Goal: Task Accomplishment & Management: Manage account settings

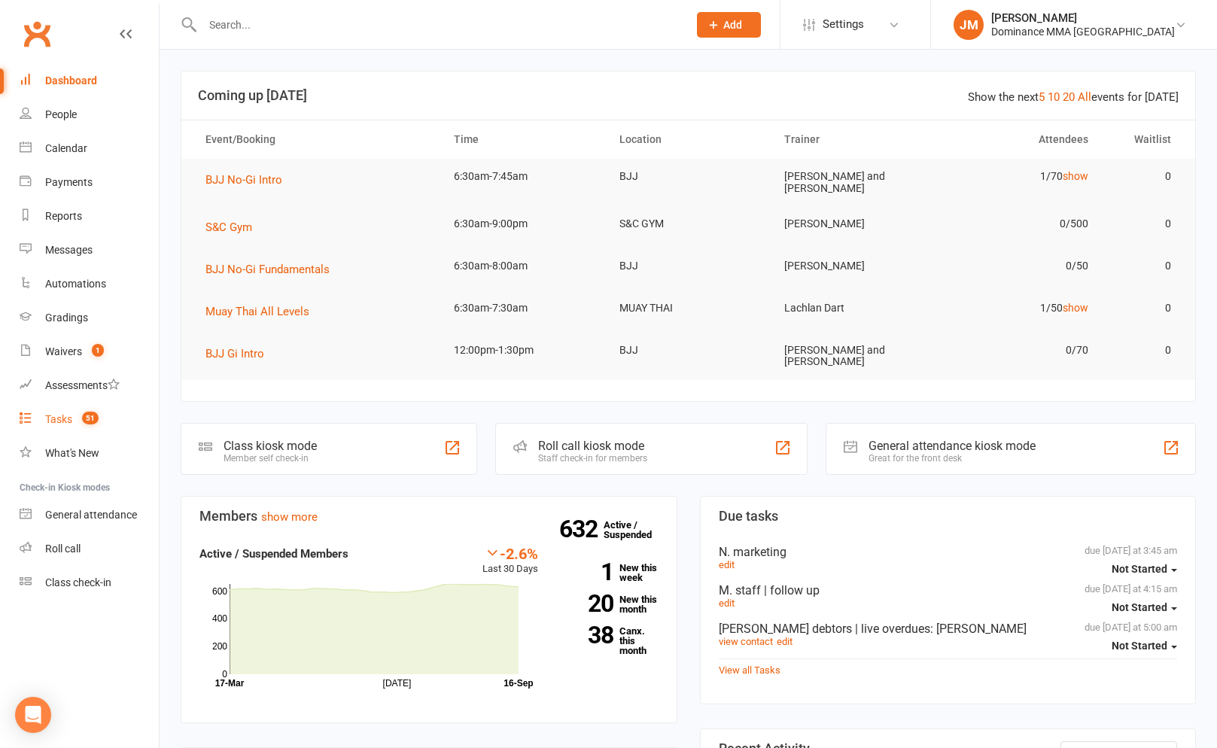
click at [64, 409] on link "Tasks 51" at bounding box center [89, 420] width 139 height 34
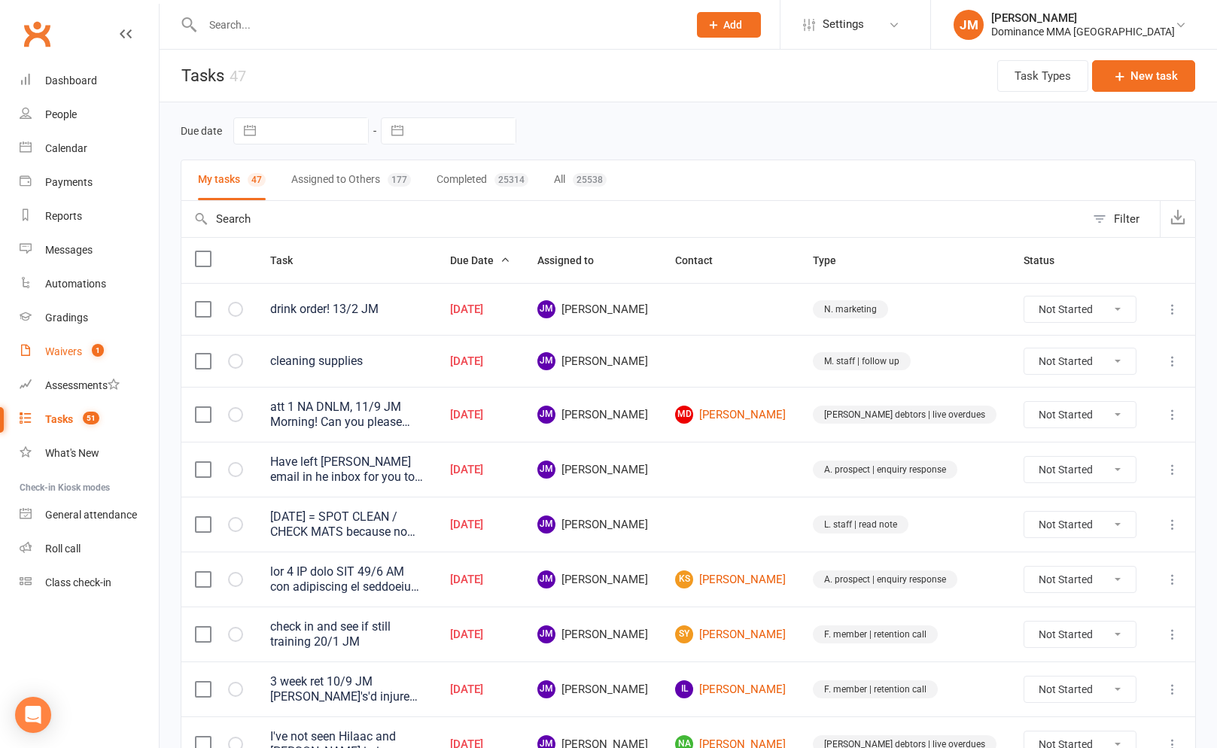
click at [87, 352] on count-badge "1" at bounding box center [94, 351] width 20 height 12
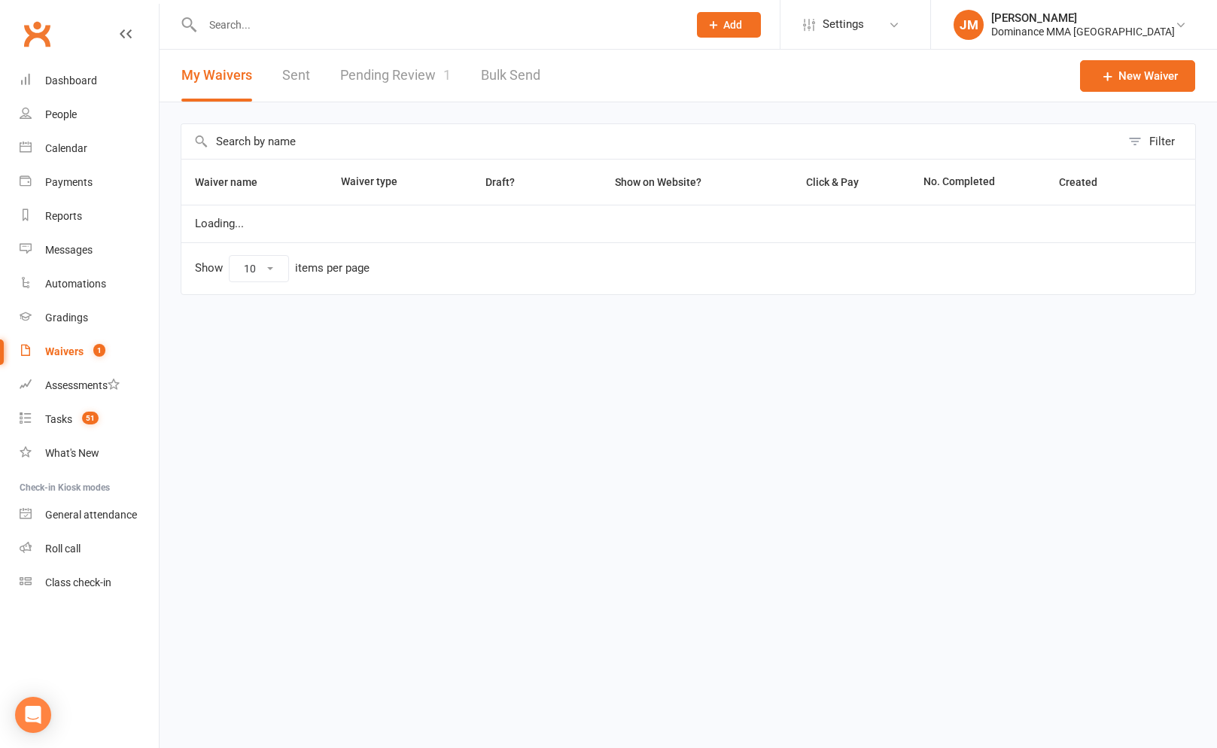
select select "100"
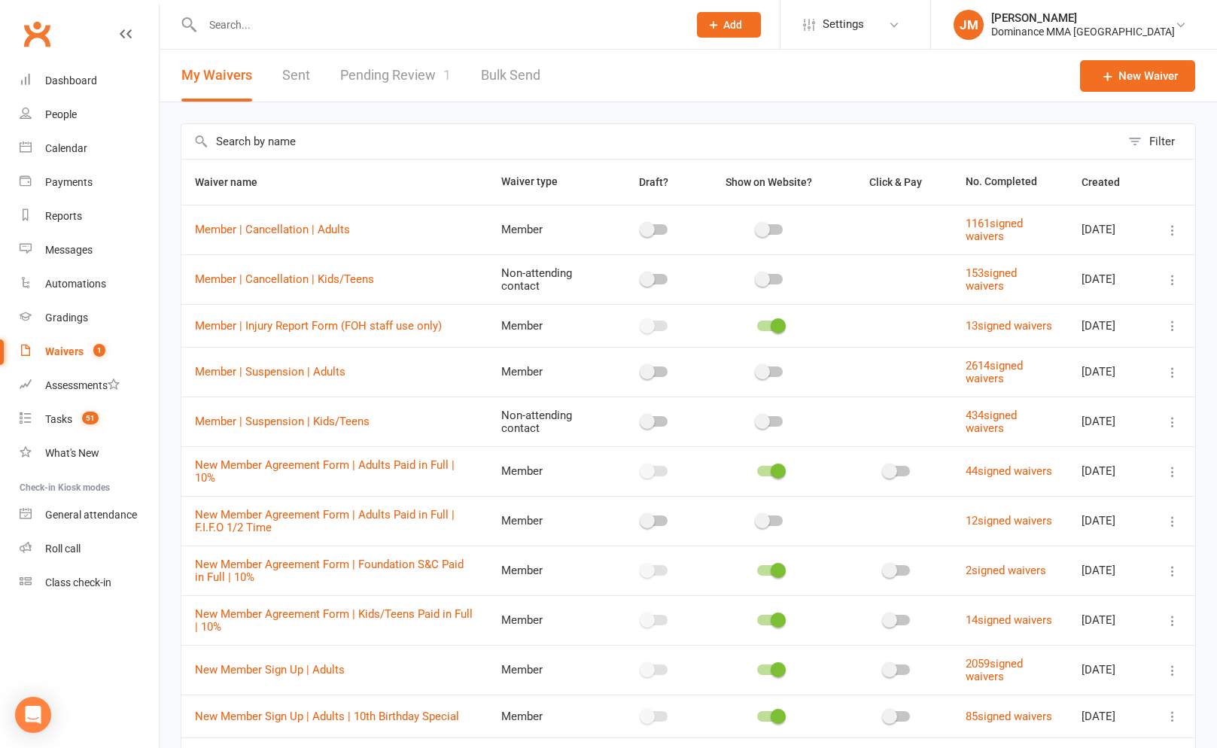
click at [393, 84] on link "Pending Review 1" at bounding box center [395, 76] width 111 height 52
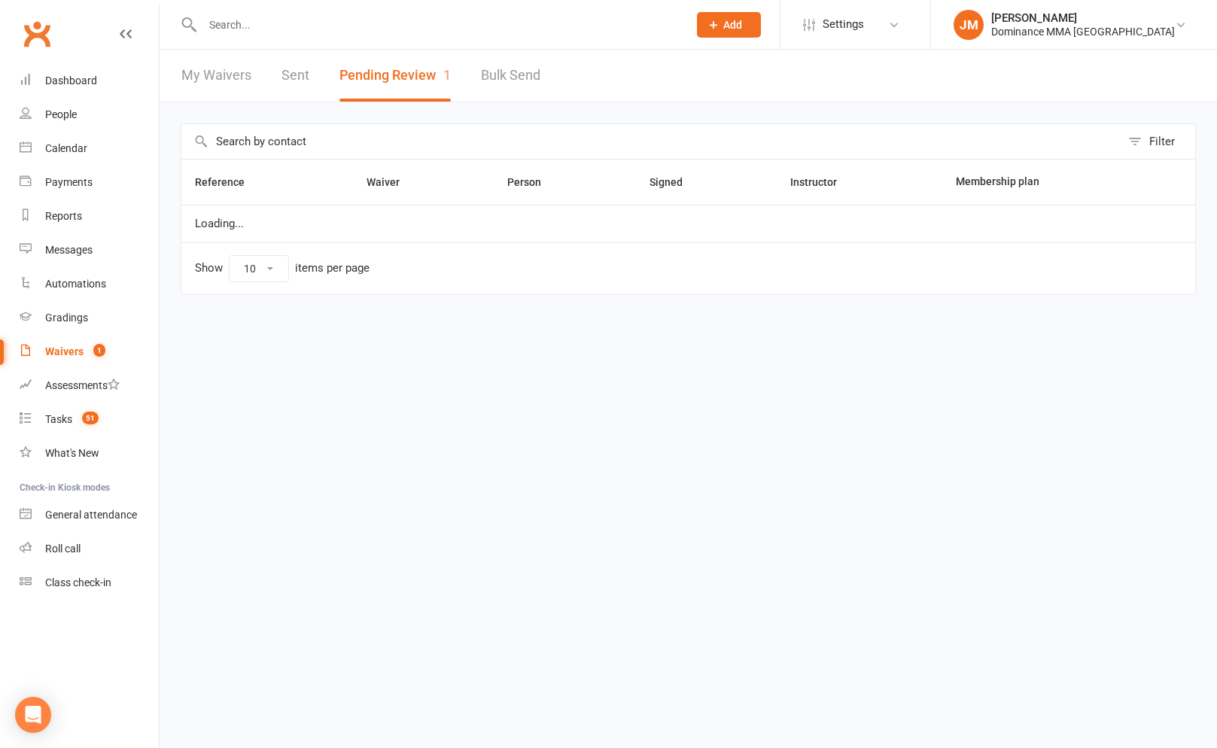
select select "50"
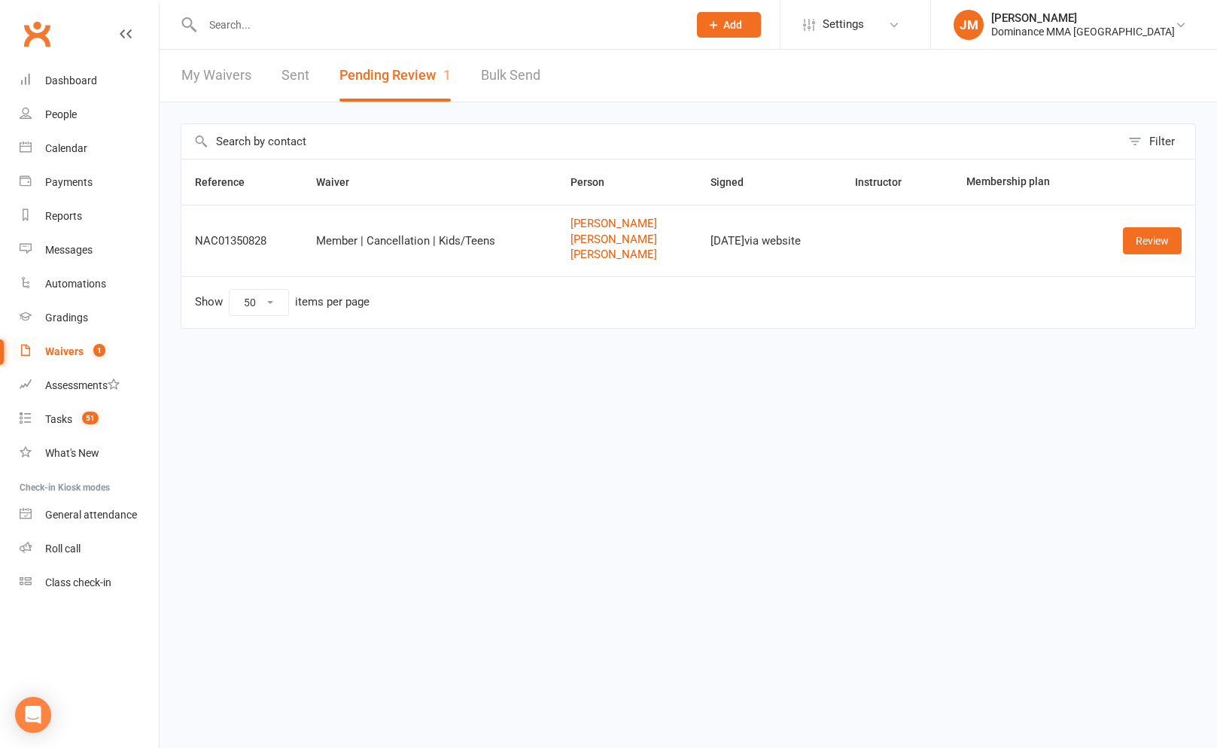
click at [703, 392] on html "Prospect Member Non-attending contact Grading event Task Membership plan Bulk m…" at bounding box center [608, 196] width 1217 height 392
click at [302, 25] on input "text" at bounding box center [437, 24] width 479 height 21
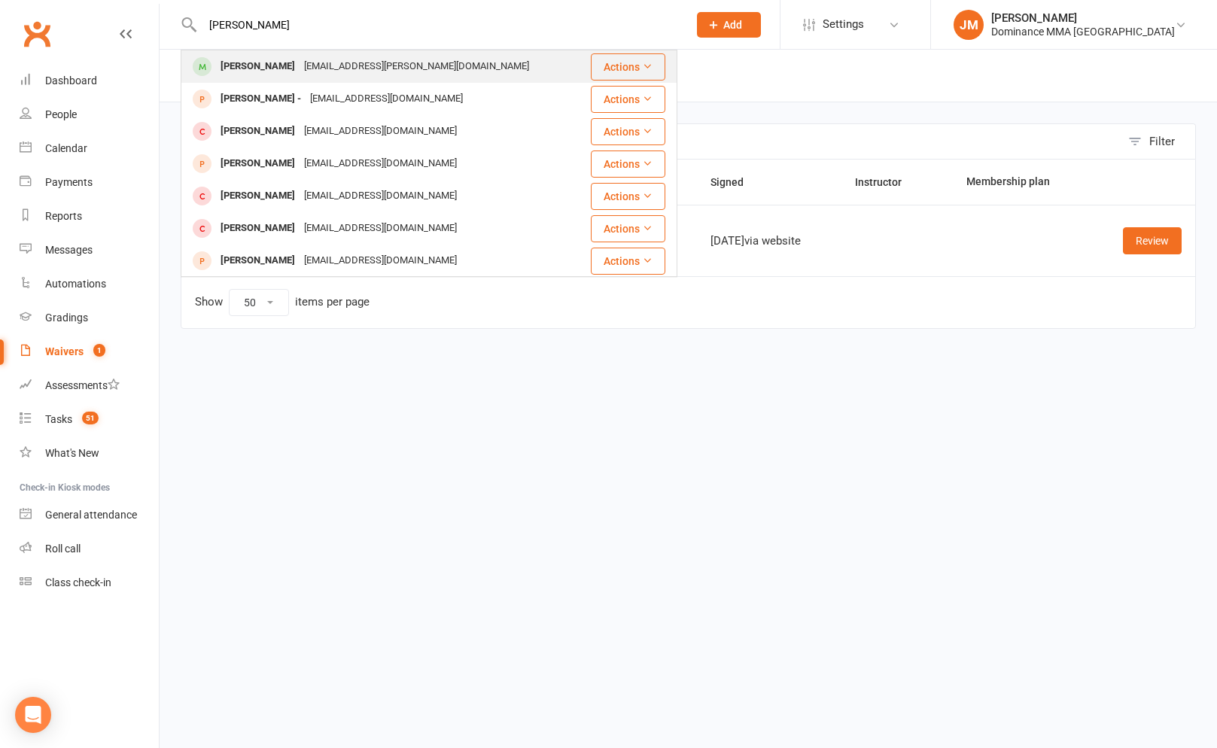
type input "camilla figu"
click at [339, 58] on div "[EMAIL_ADDRESS][PERSON_NAME][DOMAIN_NAME]" at bounding box center [416, 67] width 234 height 22
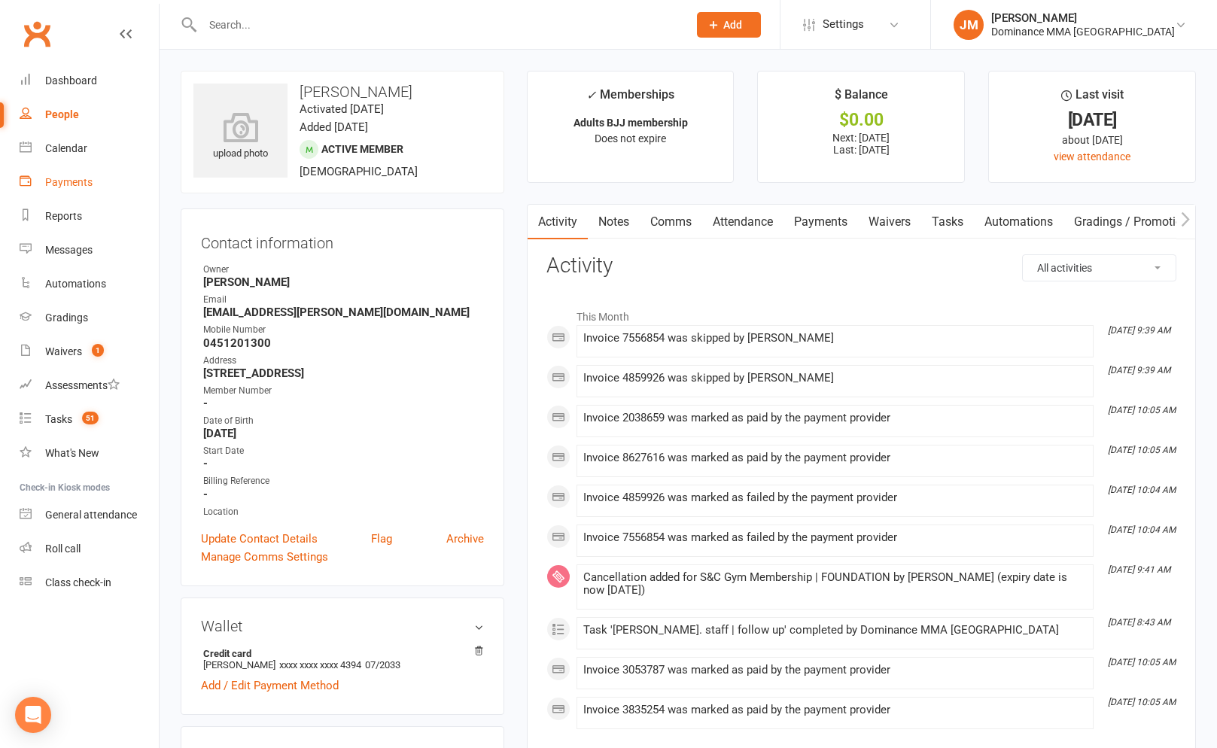
click at [49, 184] on div "Payments" at bounding box center [68, 182] width 47 height 12
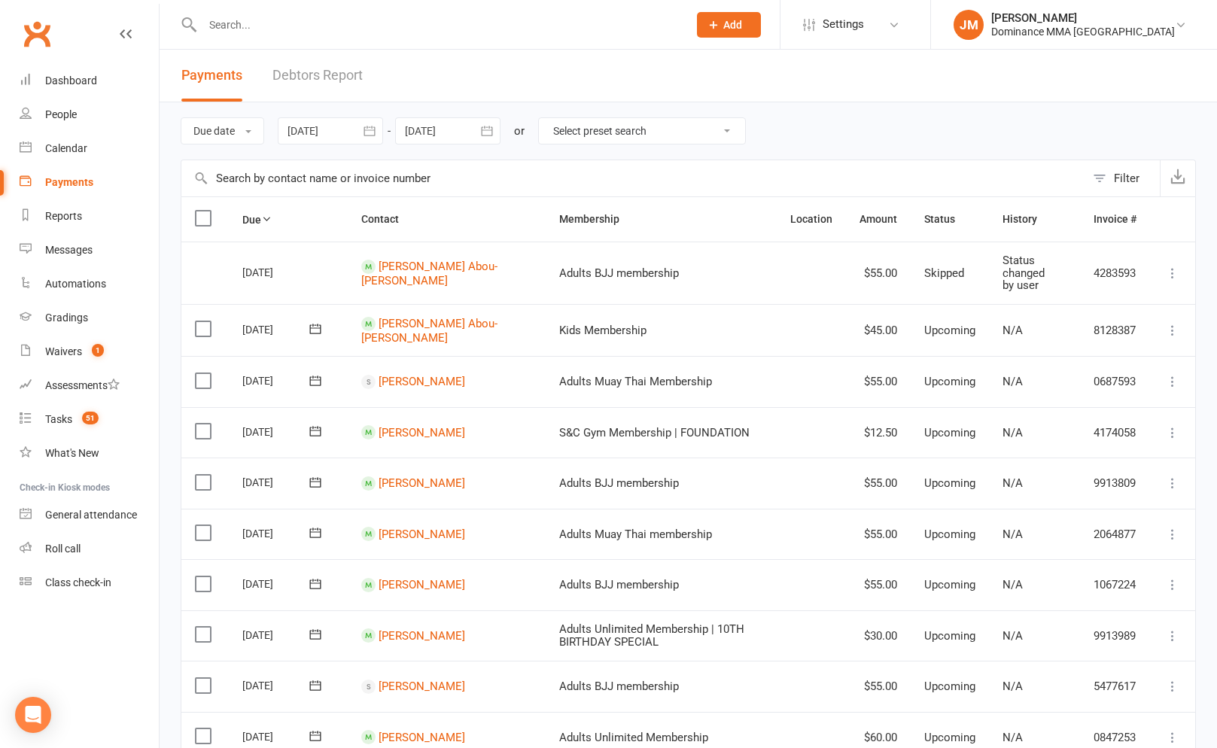
scroll to position [2, 0]
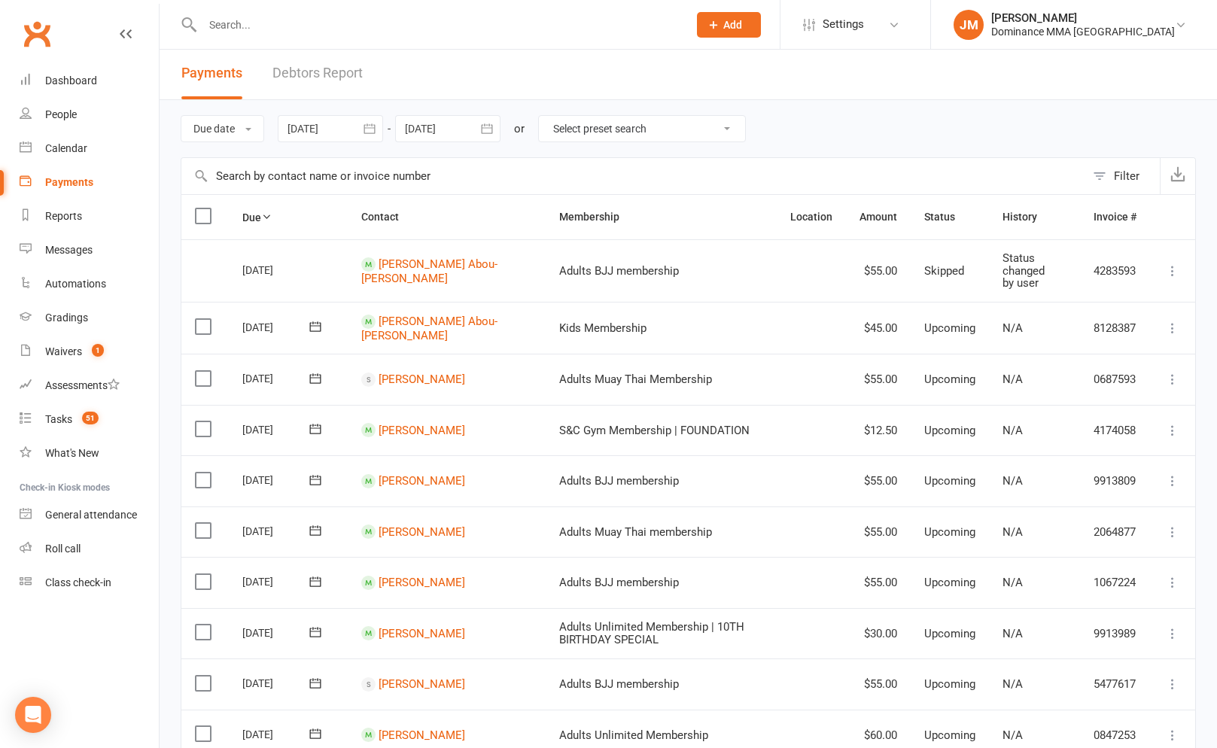
click at [312, 93] on link "Debtors Report" at bounding box center [317, 73] width 90 height 52
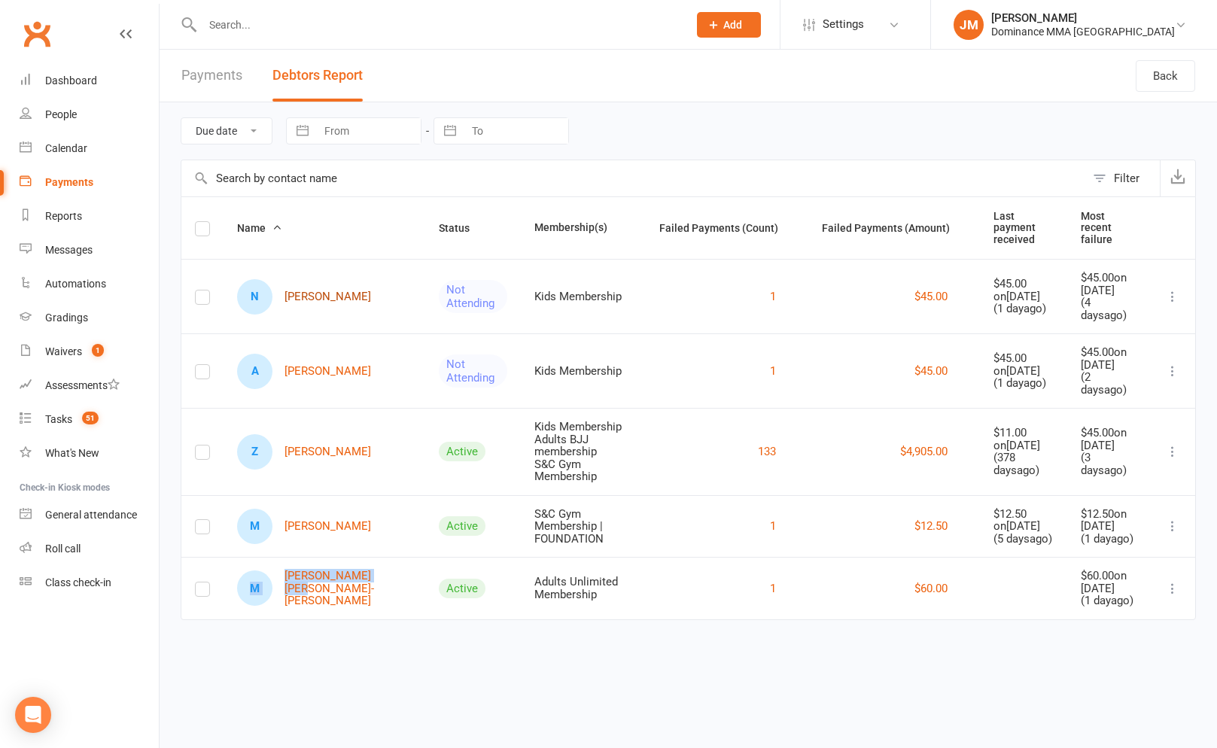
click at [333, 279] on link "N Najma Ahmed" at bounding box center [304, 296] width 134 height 35
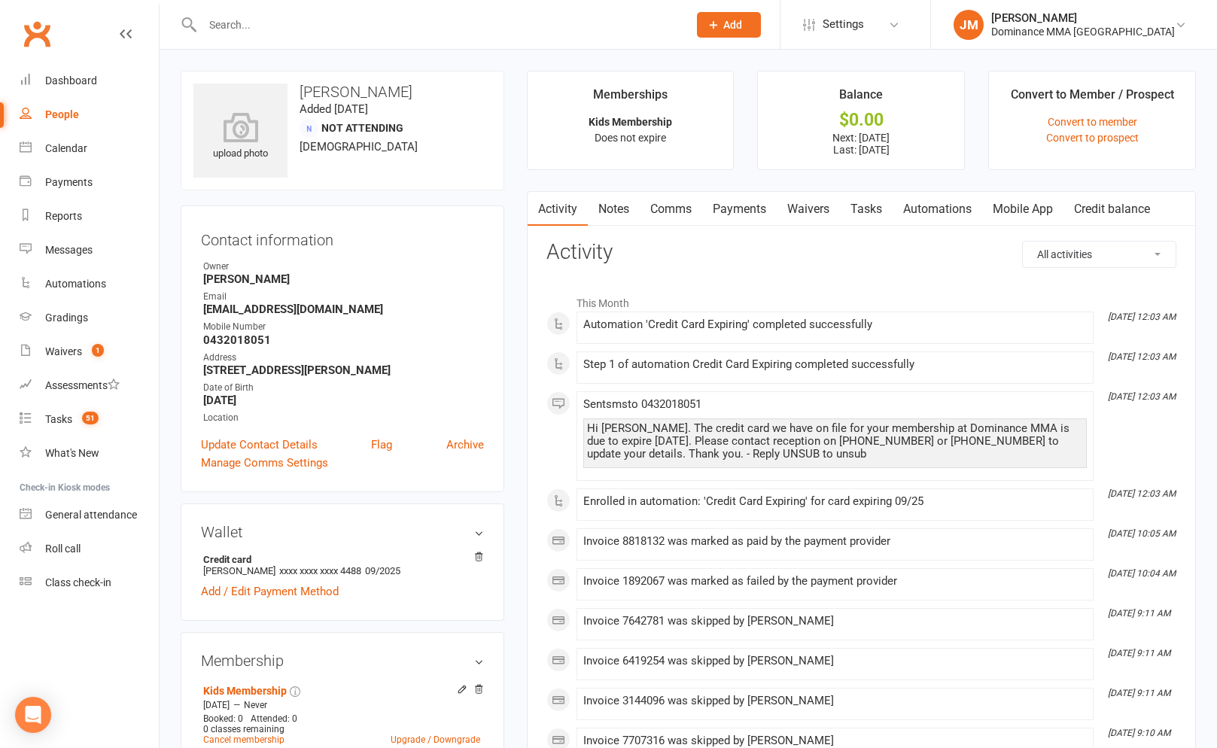
click at [734, 208] on link "Payments" at bounding box center [739, 209] width 74 height 35
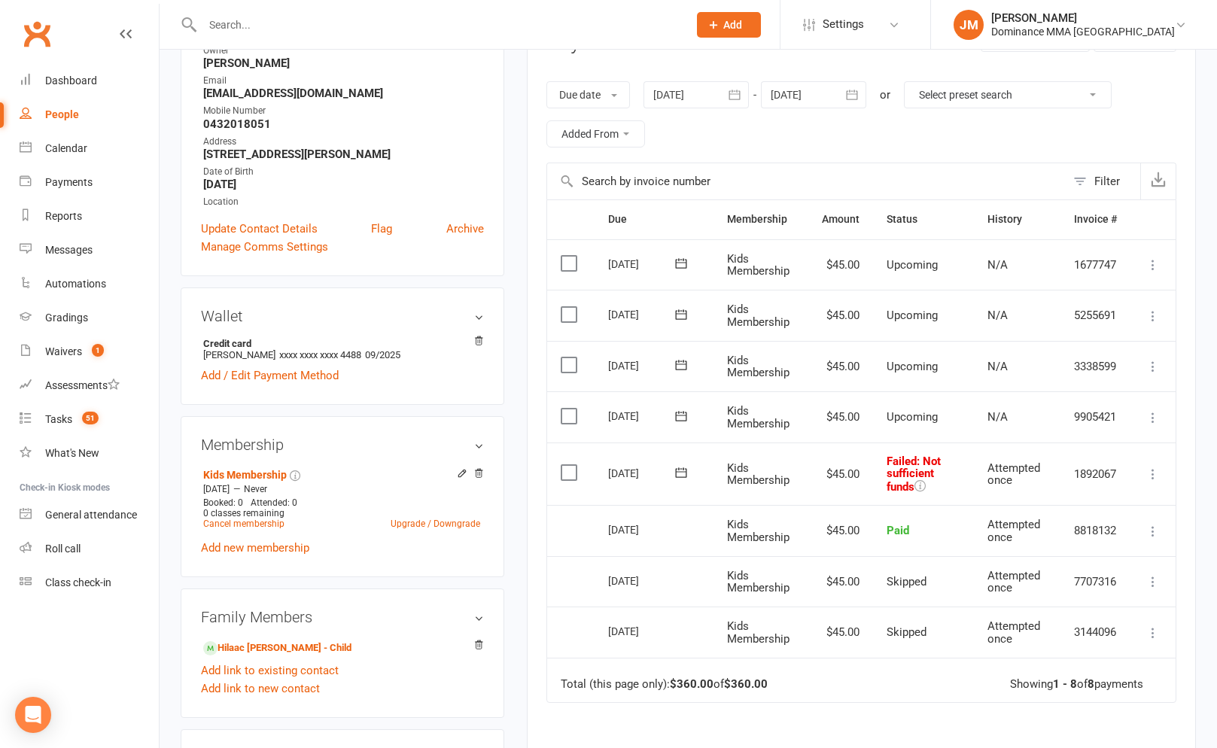
scroll to position [218, 0]
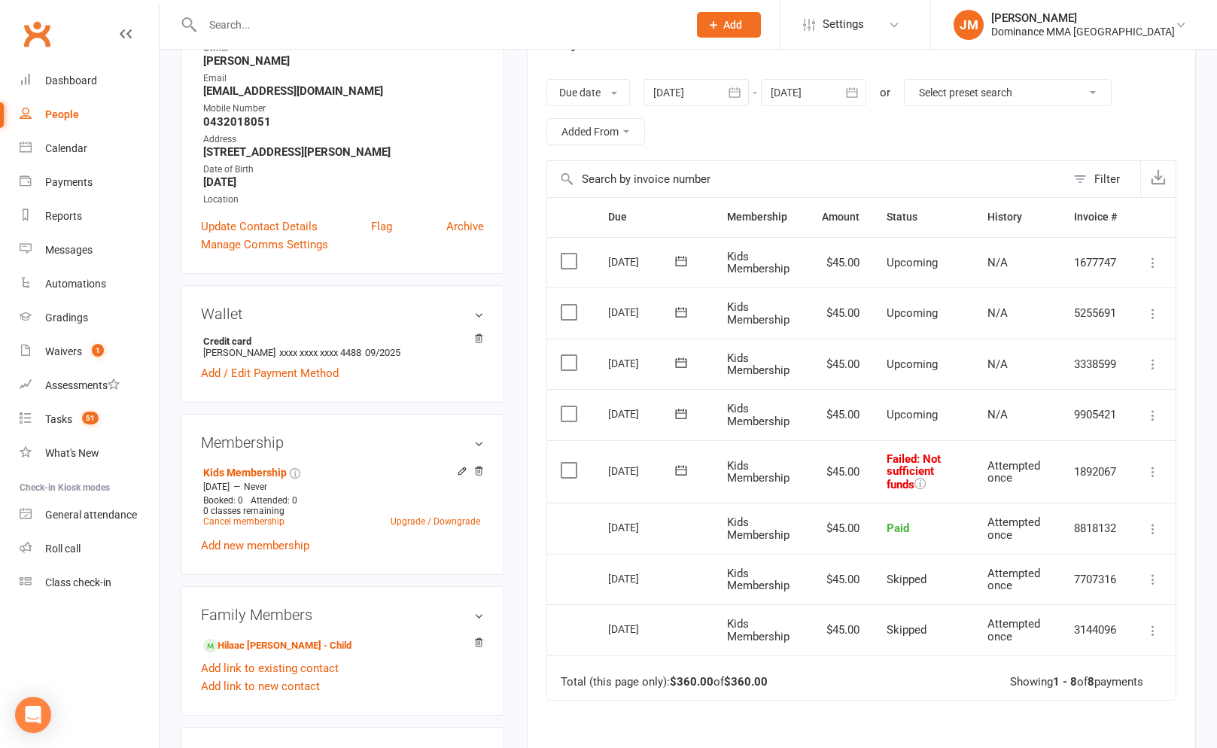
click at [692, 466] on button at bounding box center [681, 471] width 30 height 16
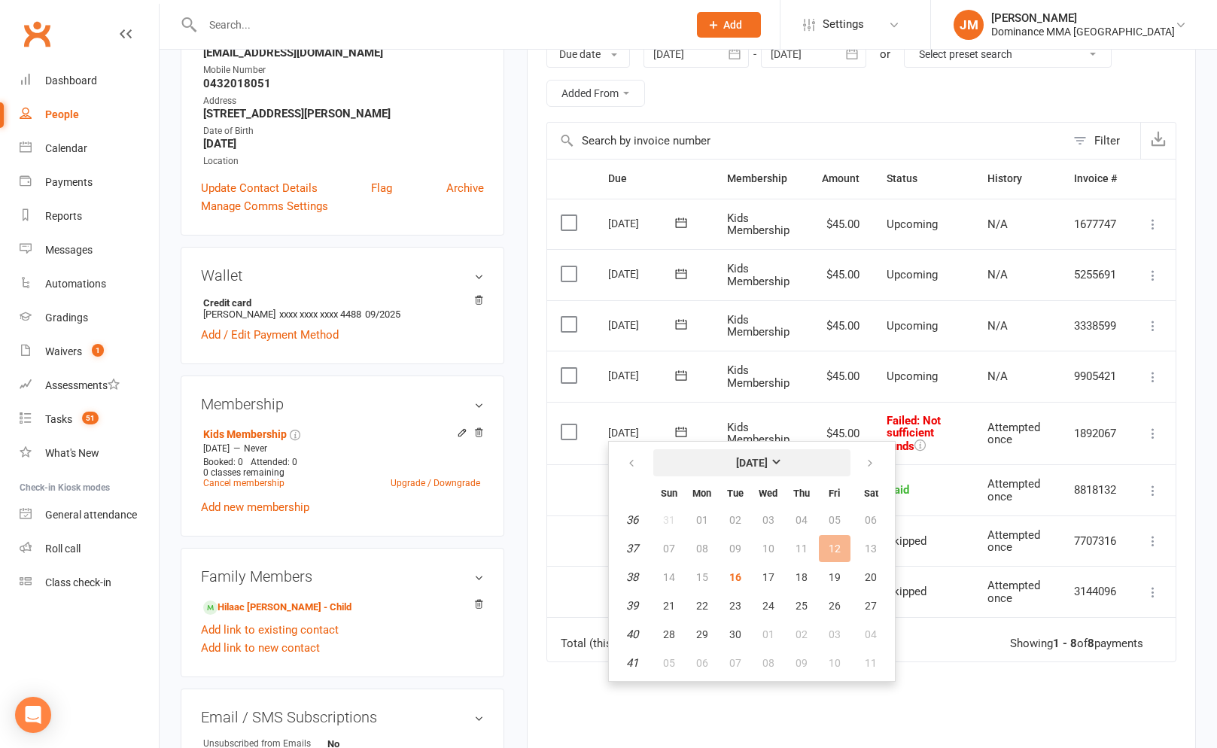
scroll to position [273, 0]
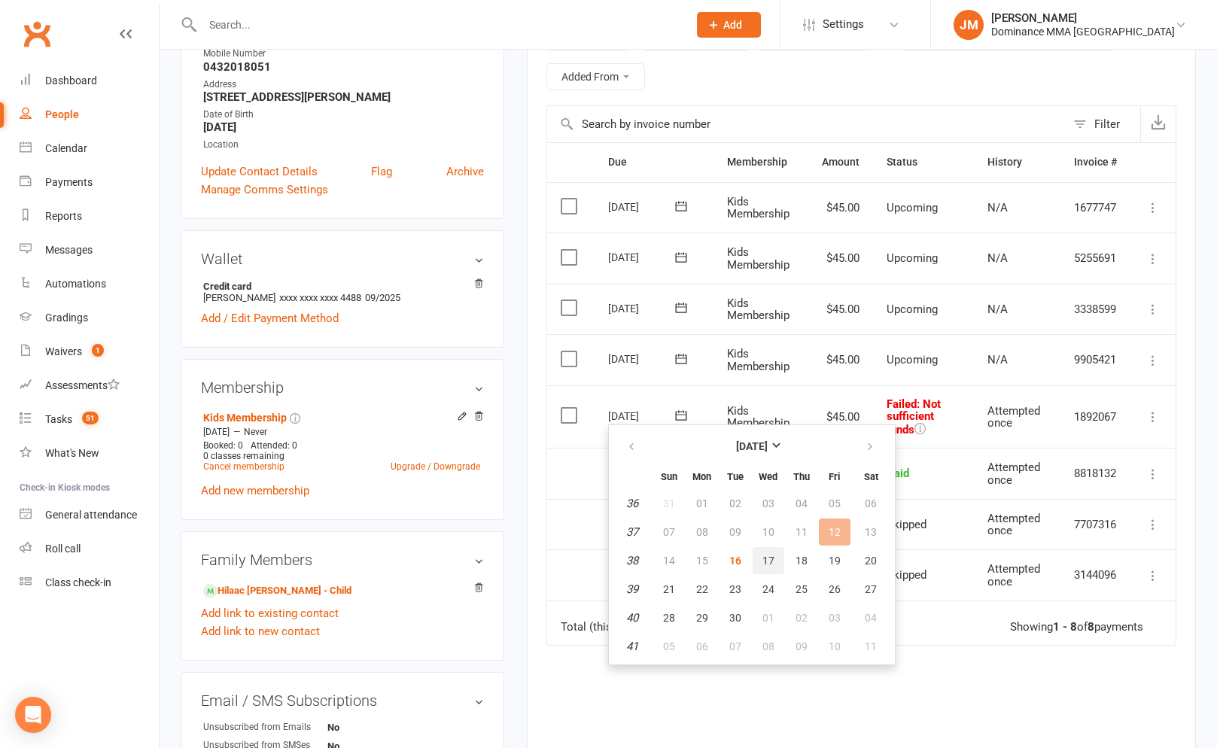
click at [763, 568] on button "17" at bounding box center [768, 560] width 32 height 27
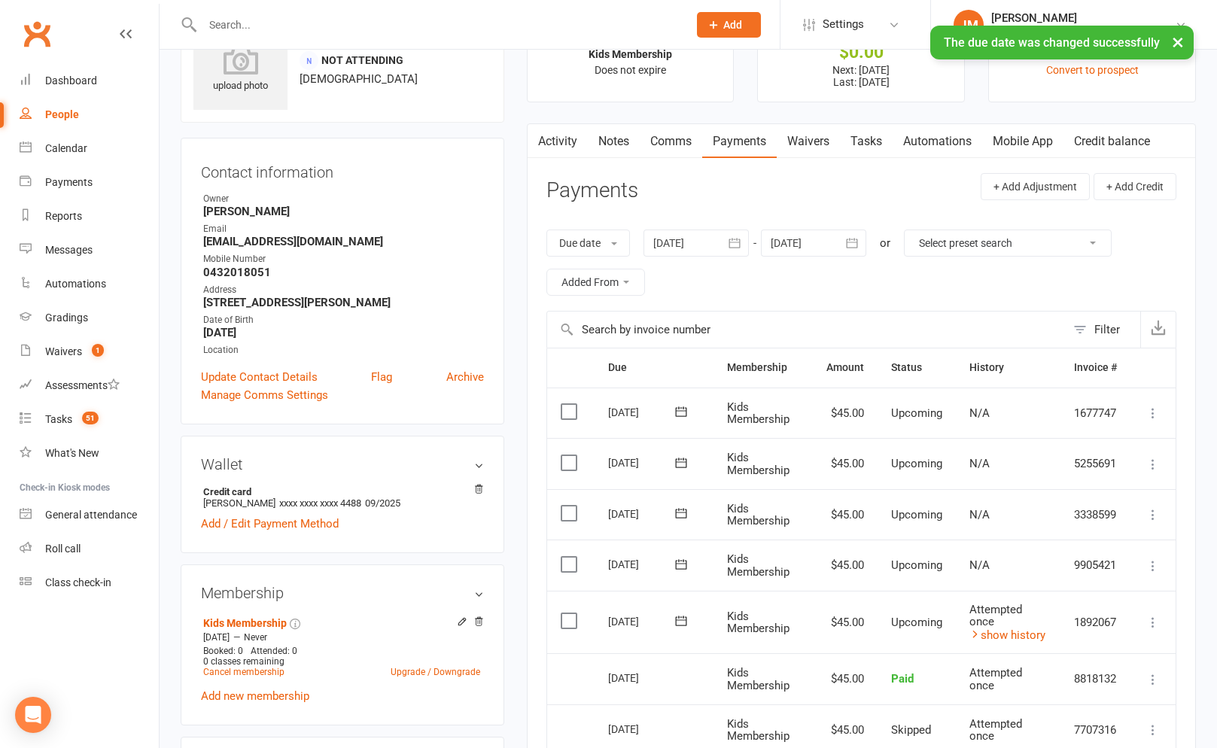
scroll to position [283, 0]
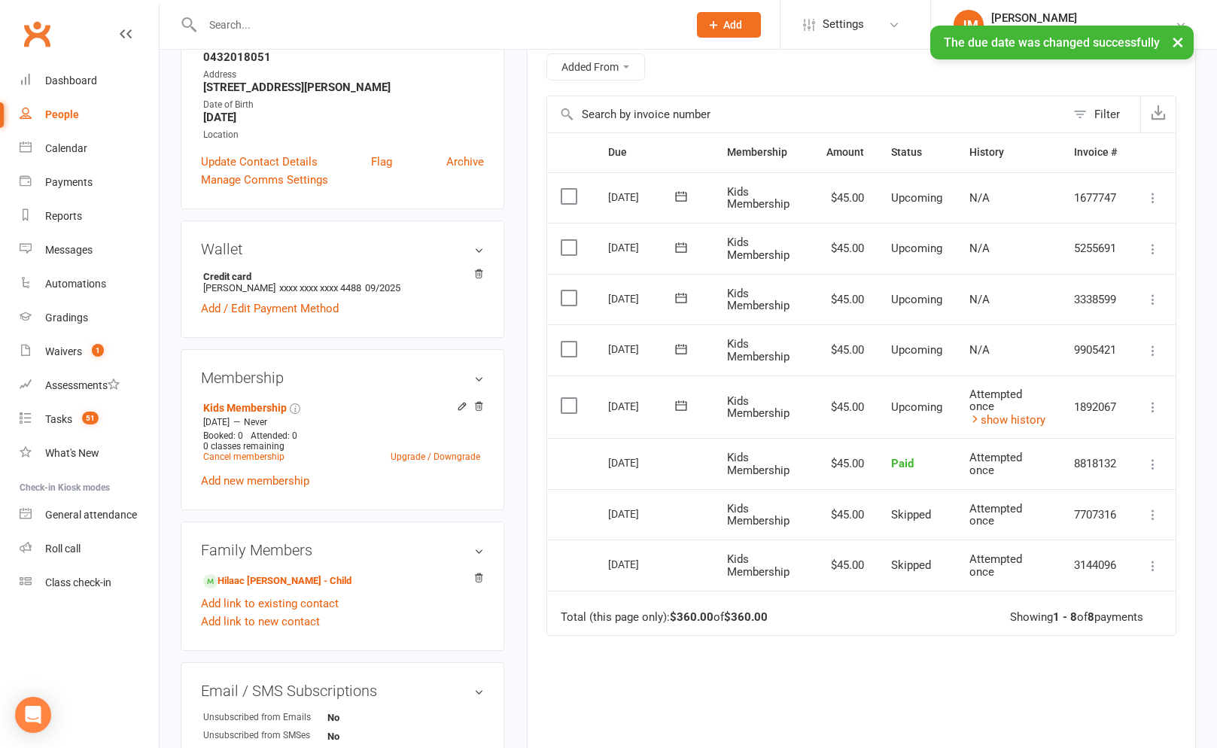
click at [1150, 402] on icon at bounding box center [1152, 407] width 15 height 15
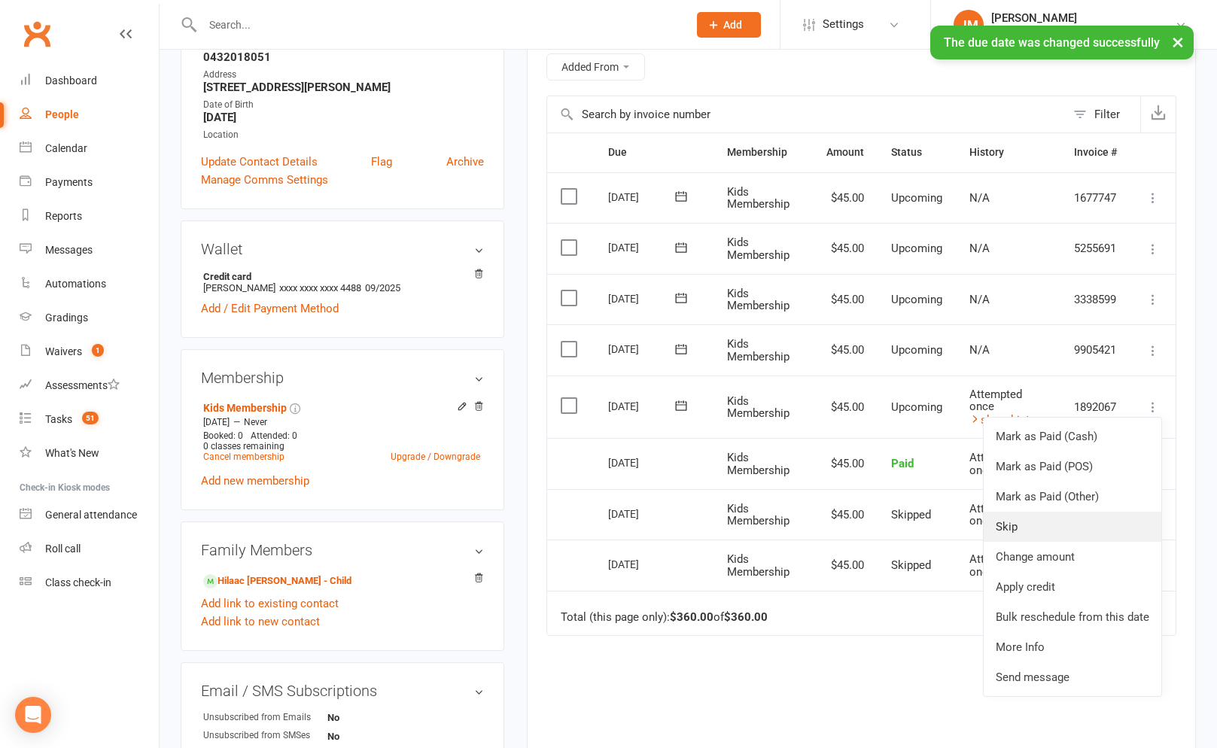
click at [1008, 533] on link "Skip" at bounding box center [1072, 527] width 178 height 30
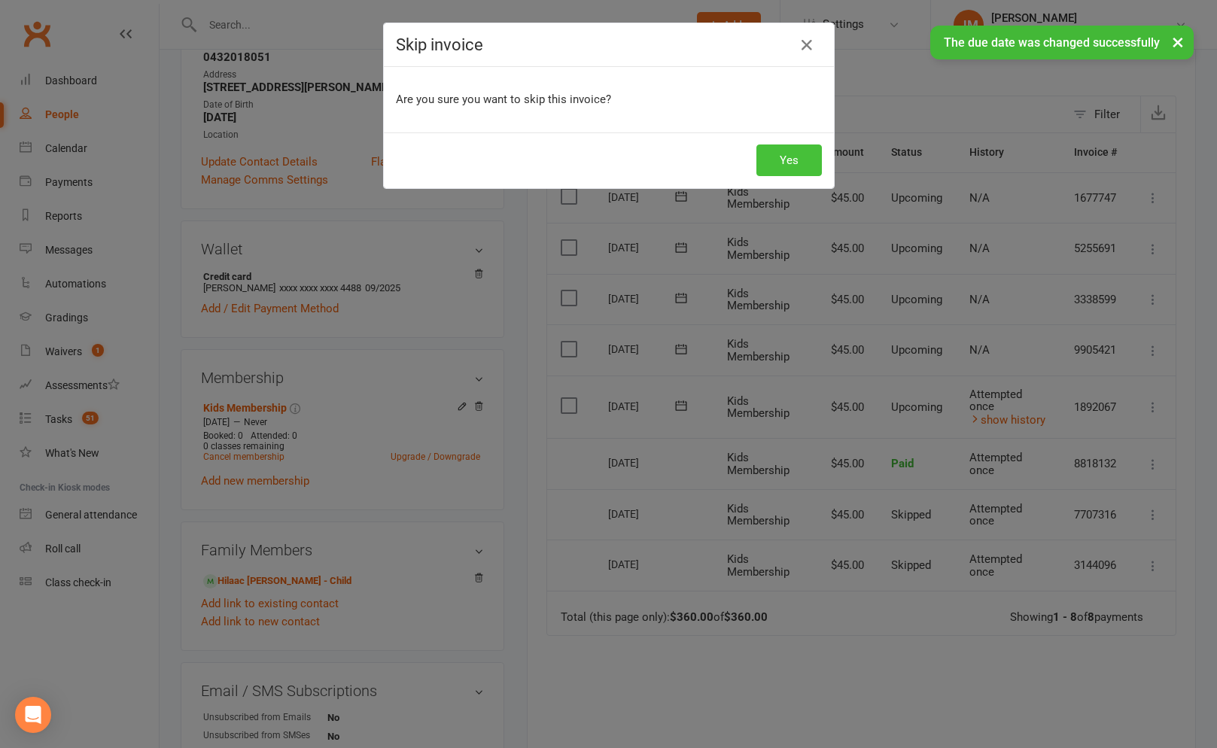
click at [767, 154] on button "Yes" at bounding box center [788, 160] width 65 height 32
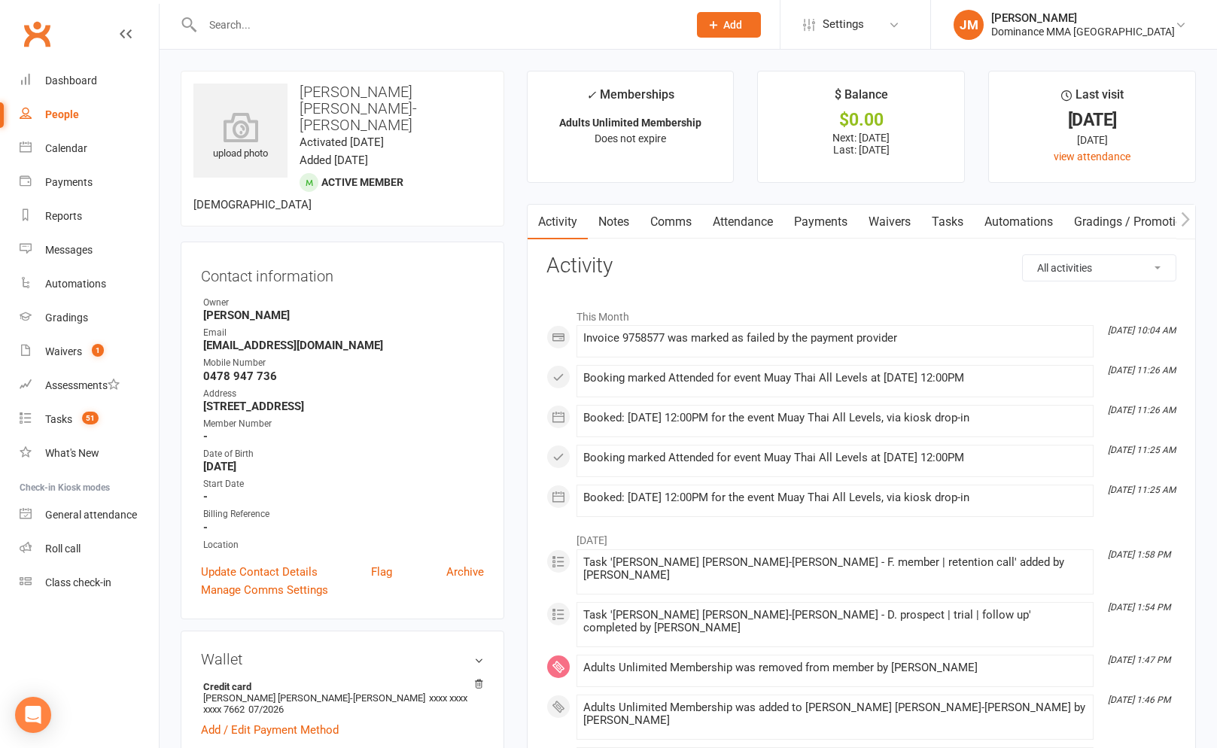
click at [837, 224] on link "Payments" at bounding box center [820, 222] width 74 height 35
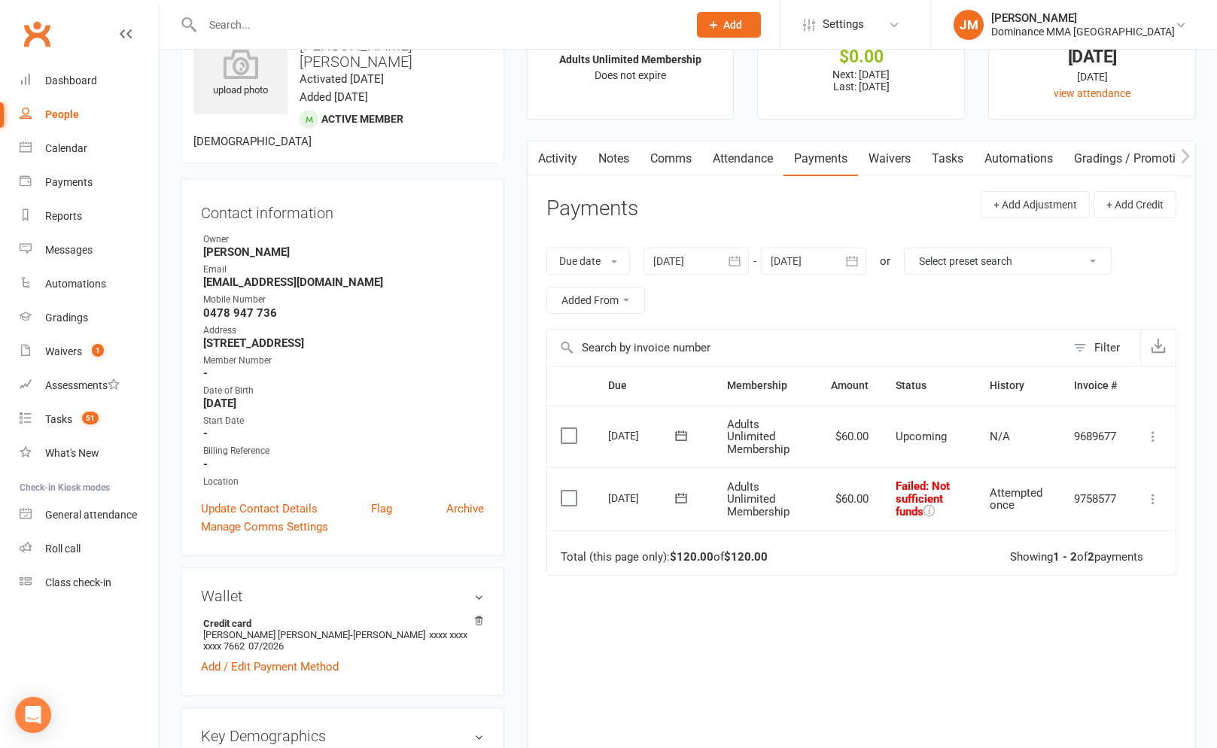
scroll to position [65, 0]
click at [693, 486] on span at bounding box center [681, 495] width 37 height 23
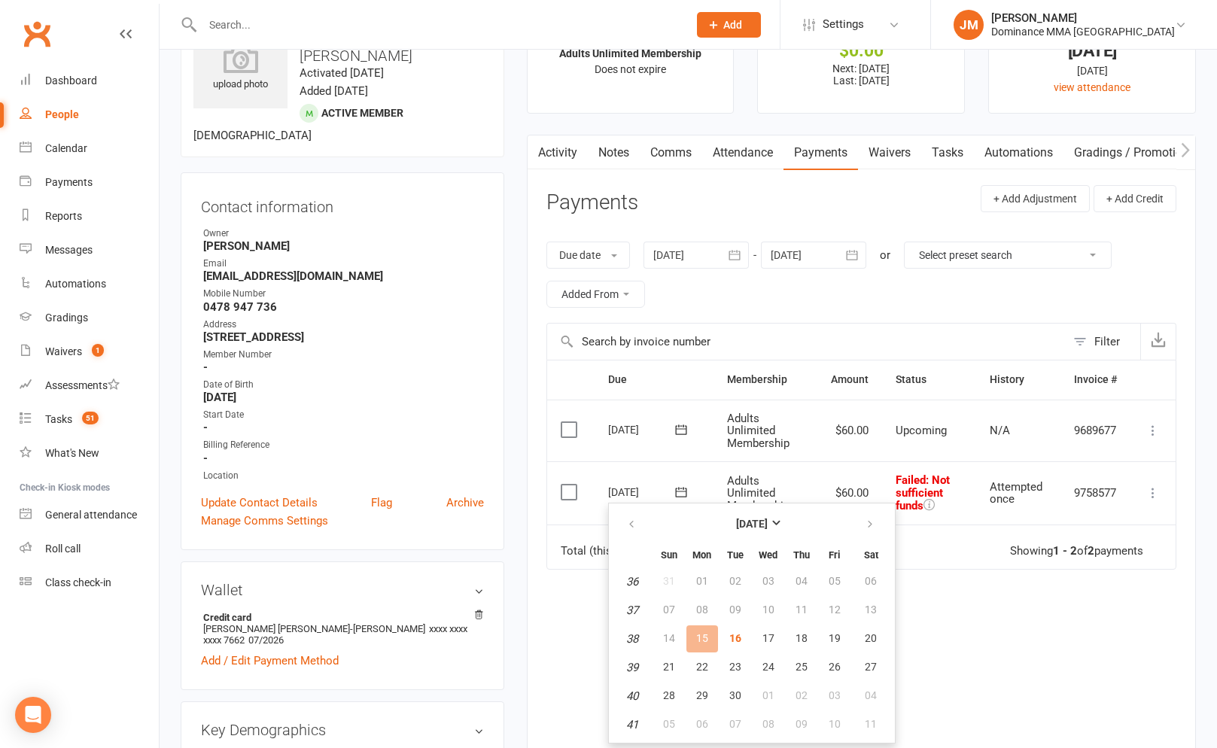
scroll to position [86, 0]
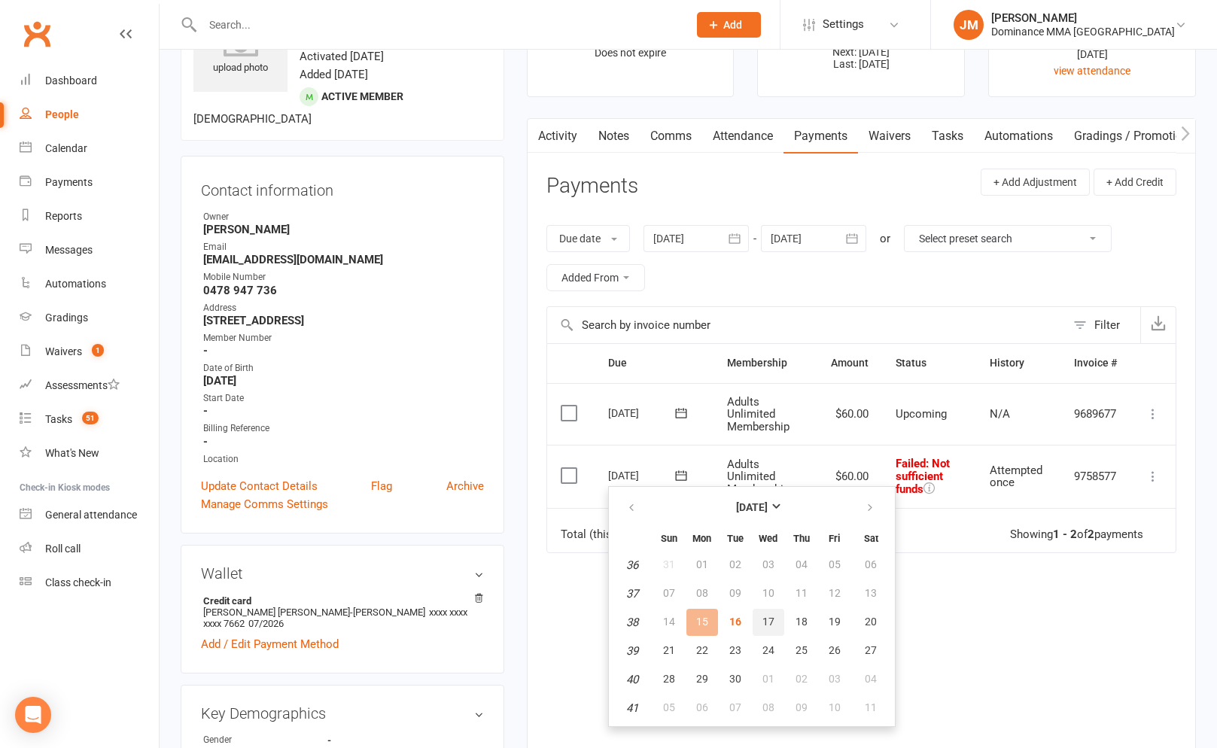
click at [758, 624] on button "17" at bounding box center [768, 622] width 32 height 27
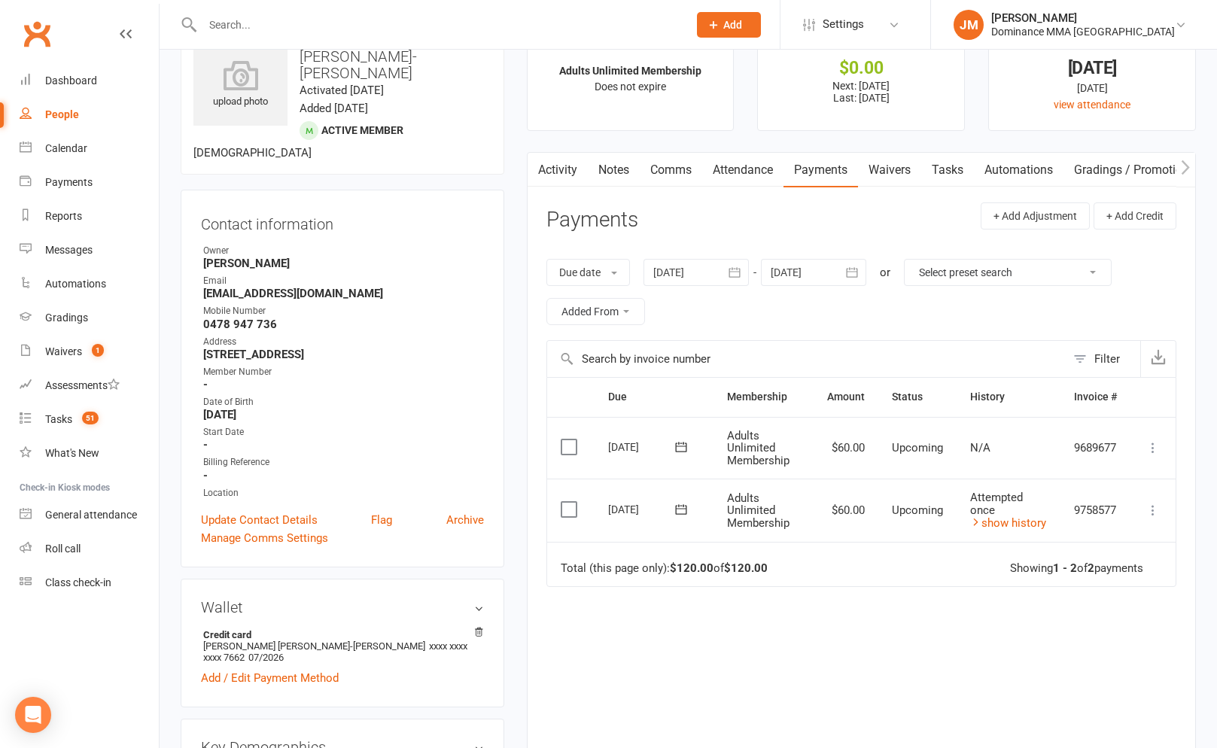
scroll to position [0, 0]
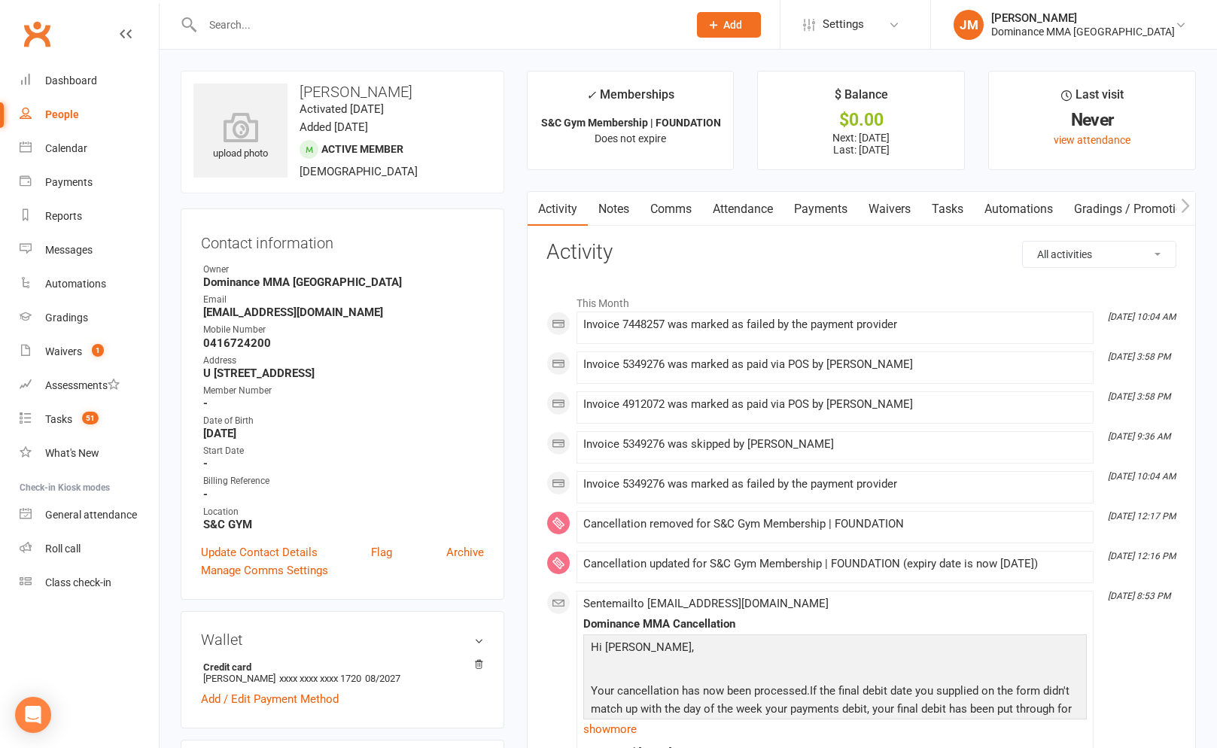
click at [827, 211] on link "Payments" at bounding box center [820, 209] width 74 height 35
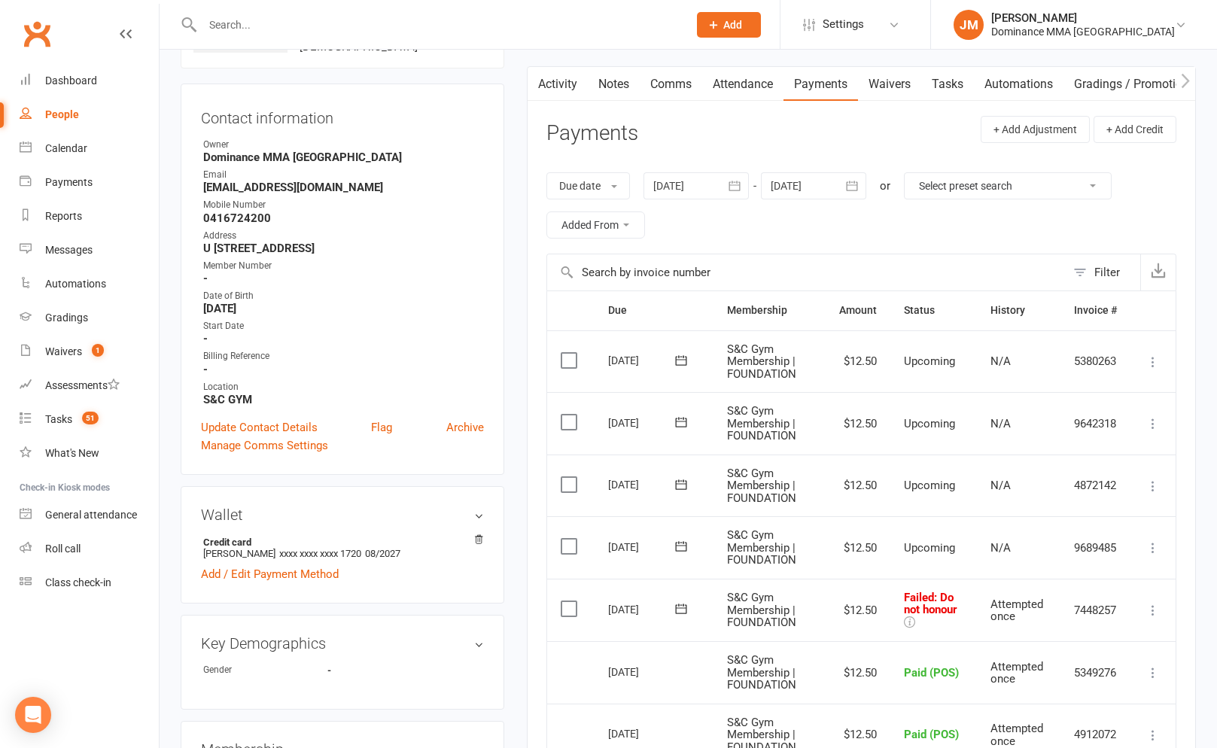
scroll to position [122, 0]
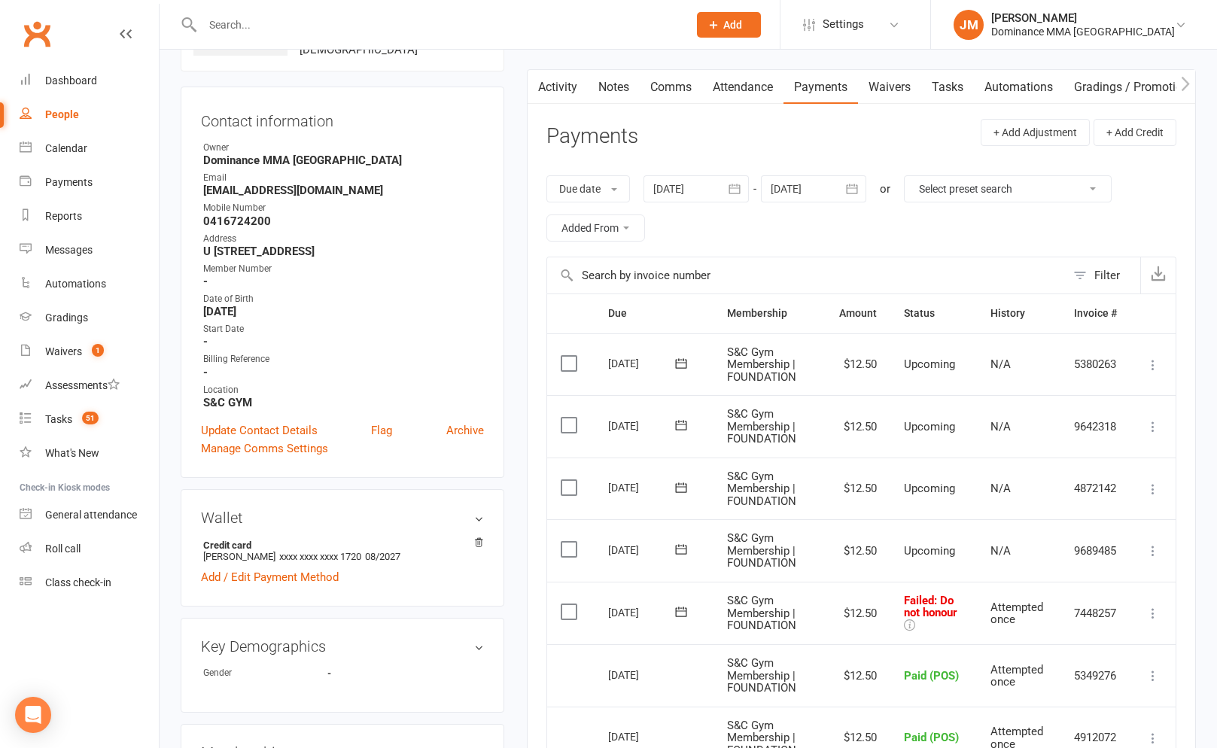
click at [1153, 604] on button at bounding box center [1153, 613] width 18 height 18
click at [1038, 722] on link "Skip" at bounding box center [1086, 733] width 149 height 30
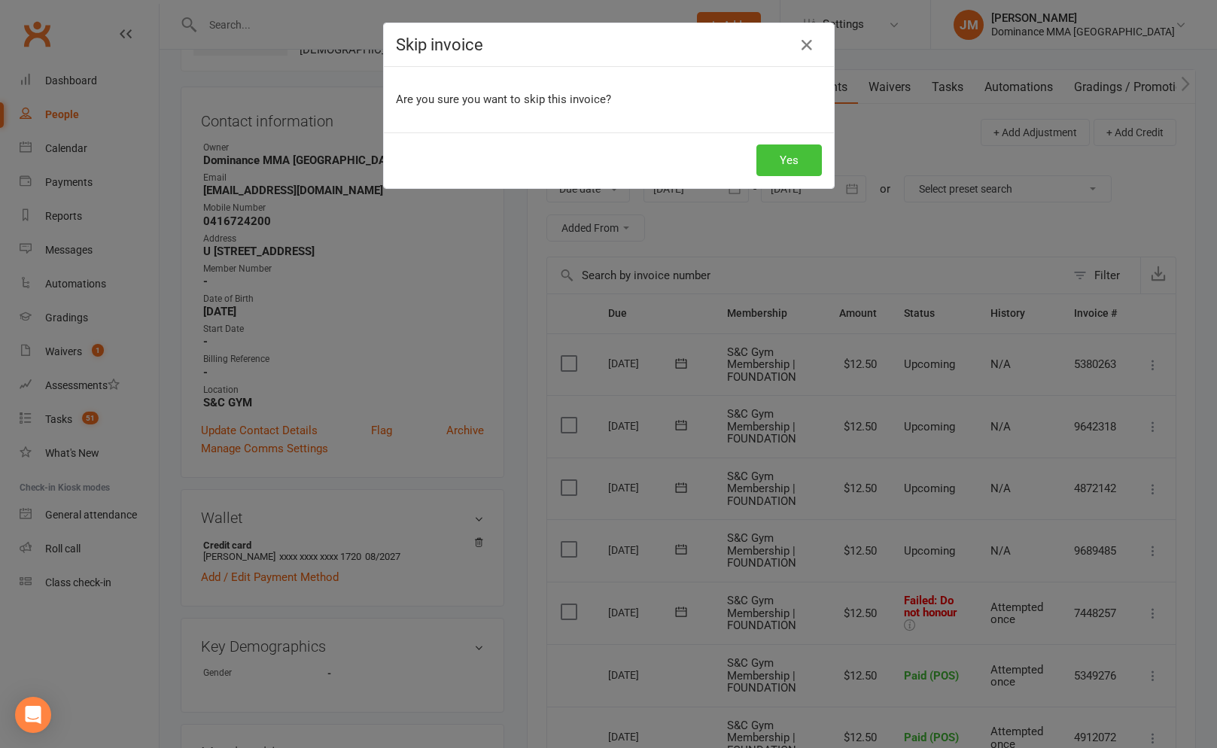
click at [791, 157] on button "Yes" at bounding box center [788, 160] width 65 height 32
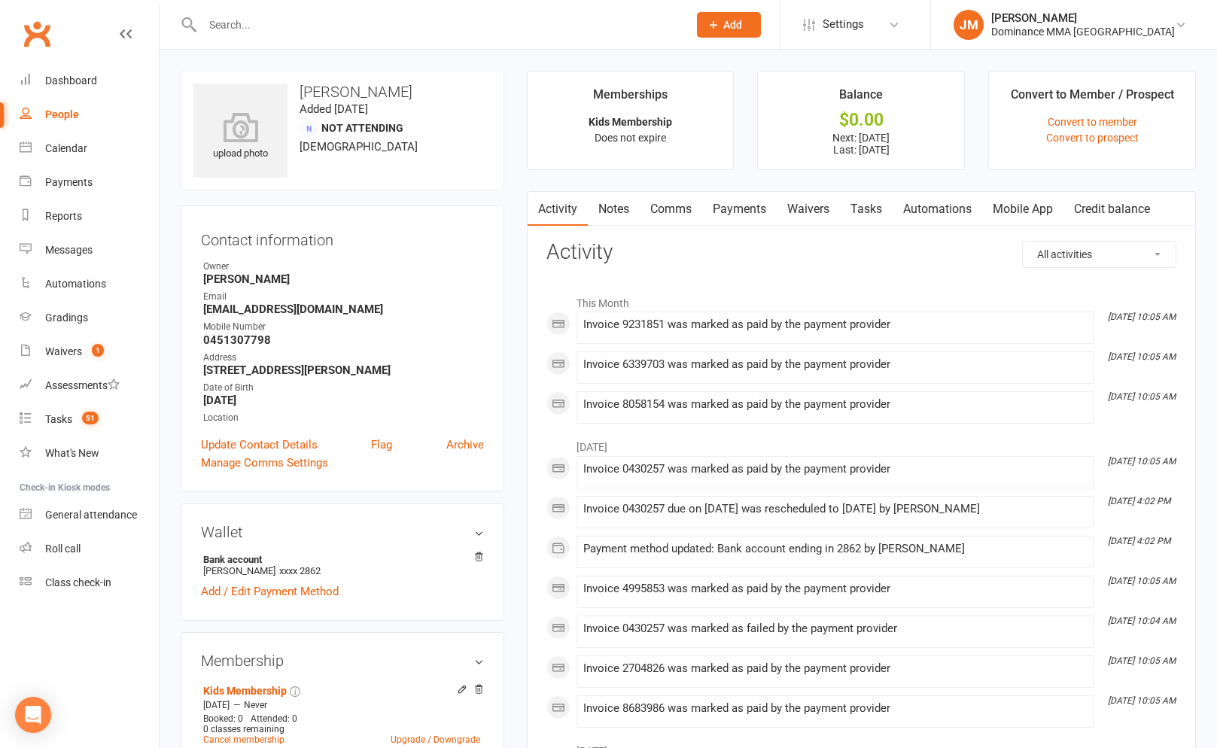
click at [751, 210] on link "Payments" at bounding box center [739, 209] width 74 height 35
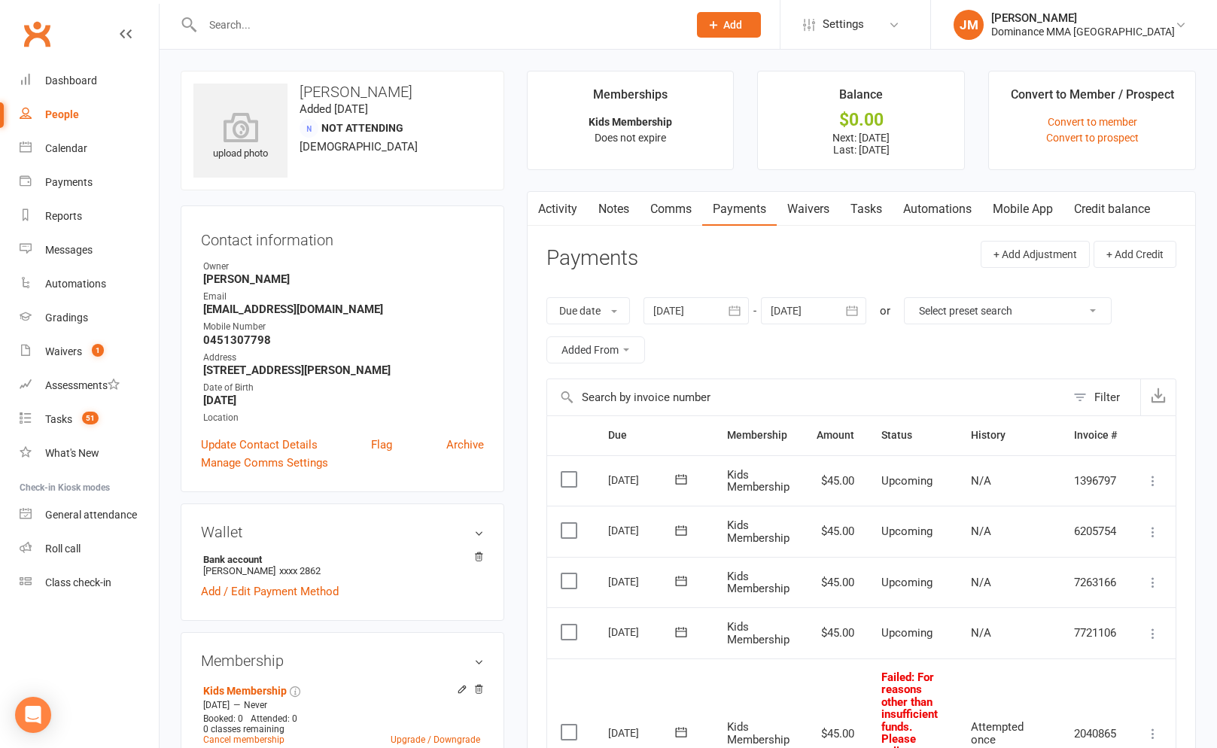
click at [268, 23] on input "text" at bounding box center [437, 24] width 479 height 21
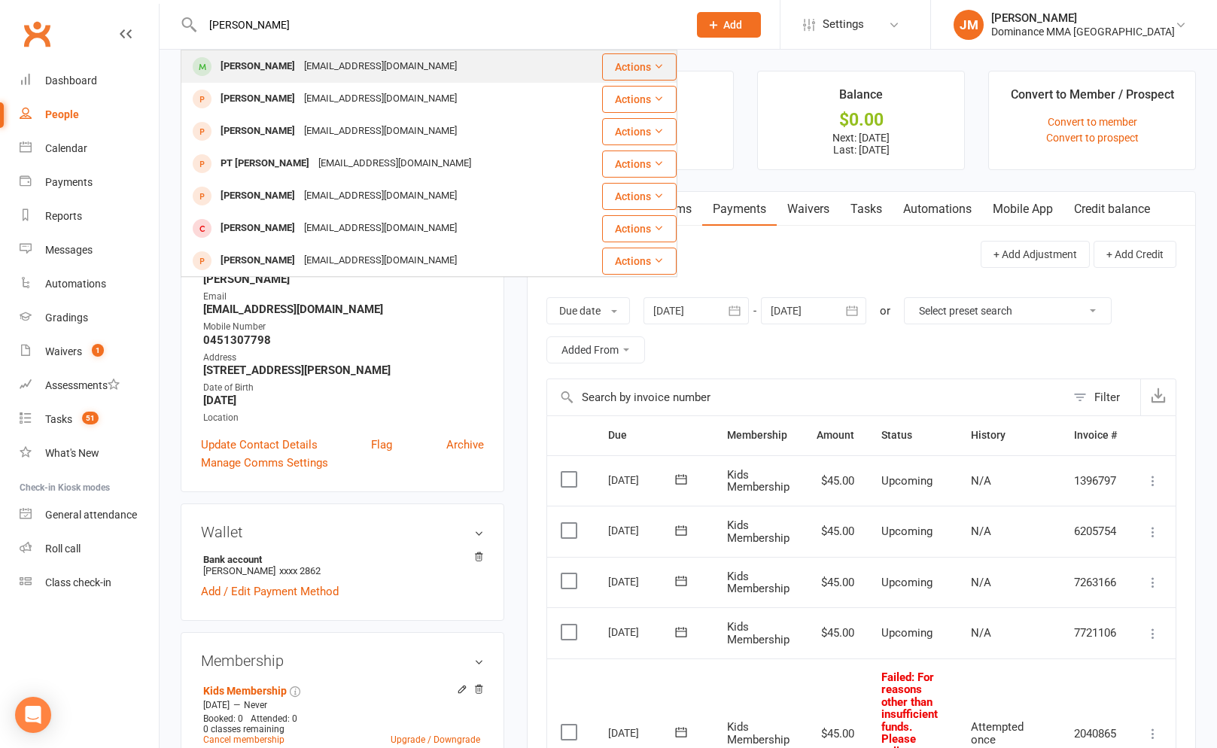
type input "[PERSON_NAME]"
click at [299, 67] on div "[EMAIL_ADDRESS][DOMAIN_NAME]" at bounding box center [380, 67] width 162 height 22
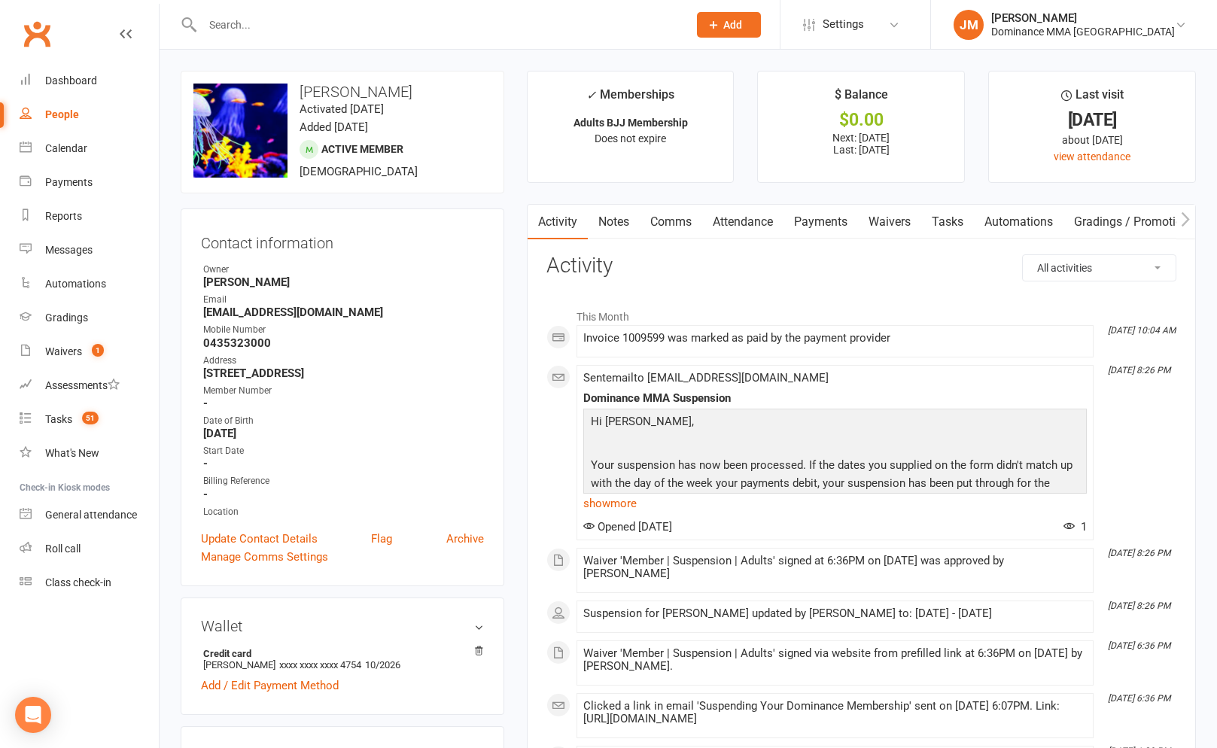
click at [897, 228] on link "Waivers" at bounding box center [889, 222] width 63 height 35
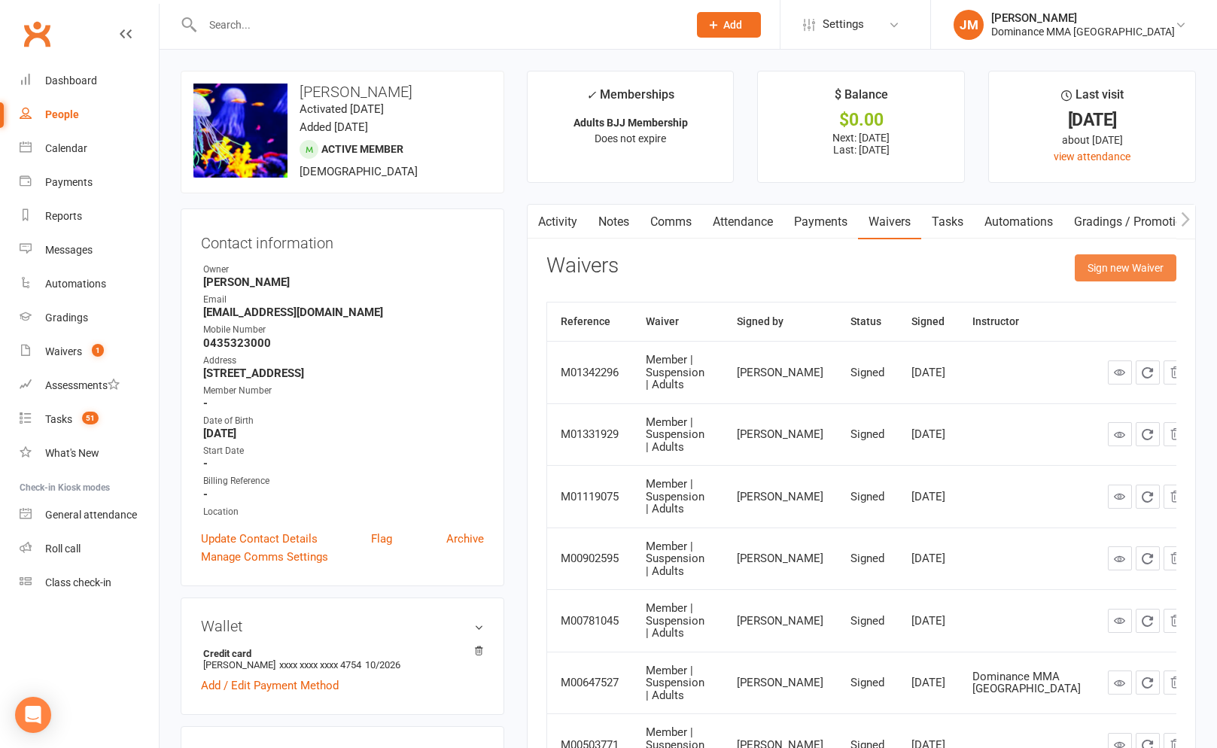
click at [1105, 266] on button "Sign new Waiver" at bounding box center [1126, 267] width 102 height 27
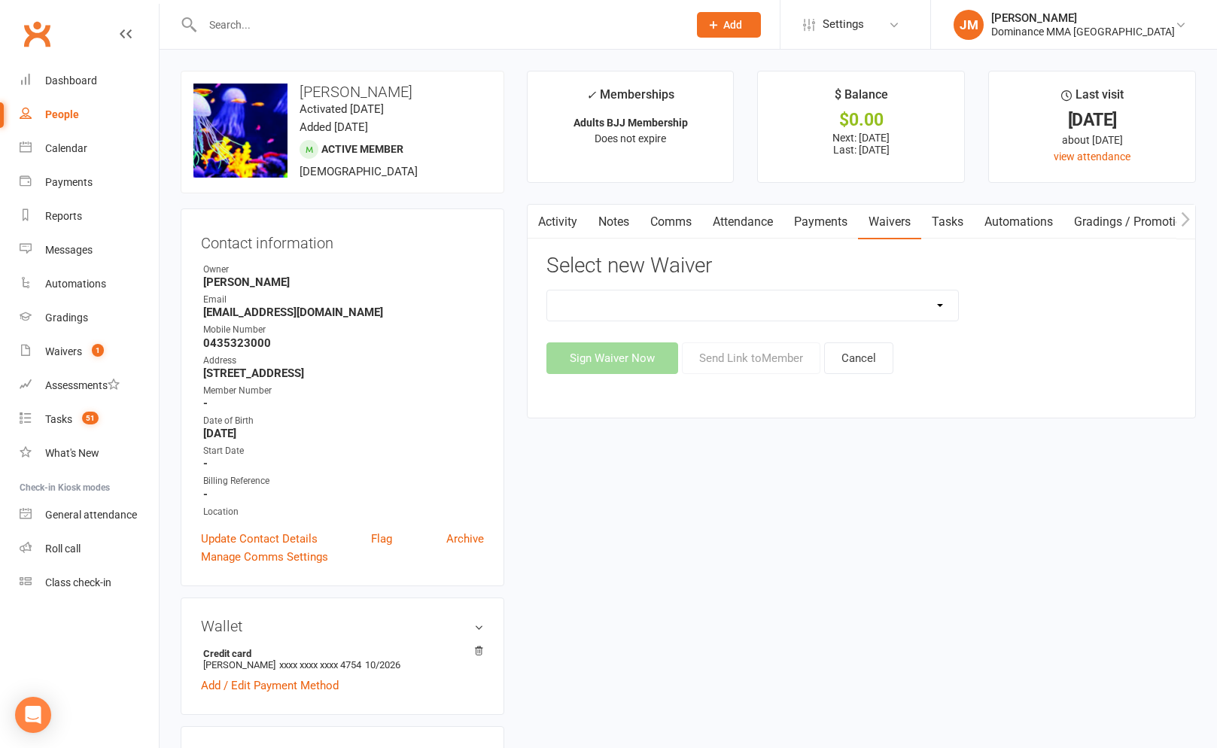
click at [784, 304] on select "Member | Cancellation | Adults Member | Injury Report Form (FOH staff use only)…" at bounding box center [752, 305] width 411 height 30
select select "7287"
click at [547, 290] on select "Member | Cancellation | Adults Member | Injury Report Form (FOH staff use only)…" at bounding box center [752, 305] width 411 height 30
click at [795, 364] on button "Send Link to Member" at bounding box center [751, 358] width 138 height 32
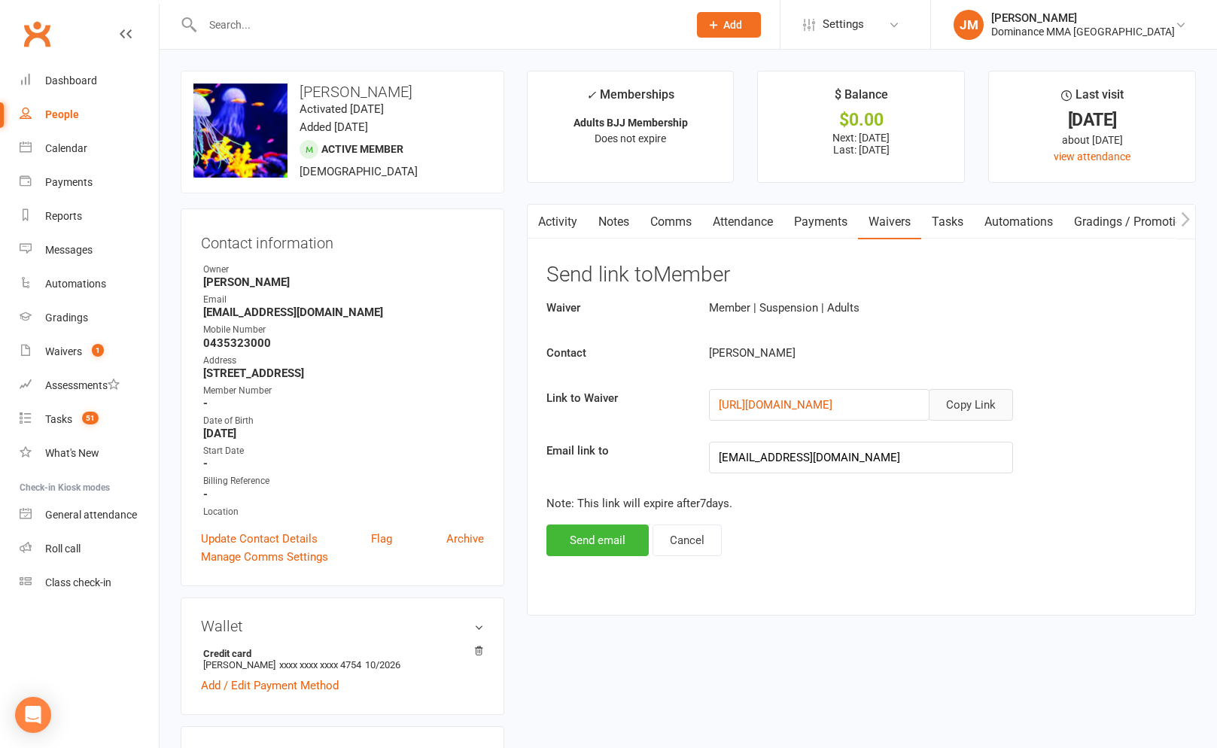
click at [983, 404] on button "Copy Link" at bounding box center [971, 405] width 84 height 32
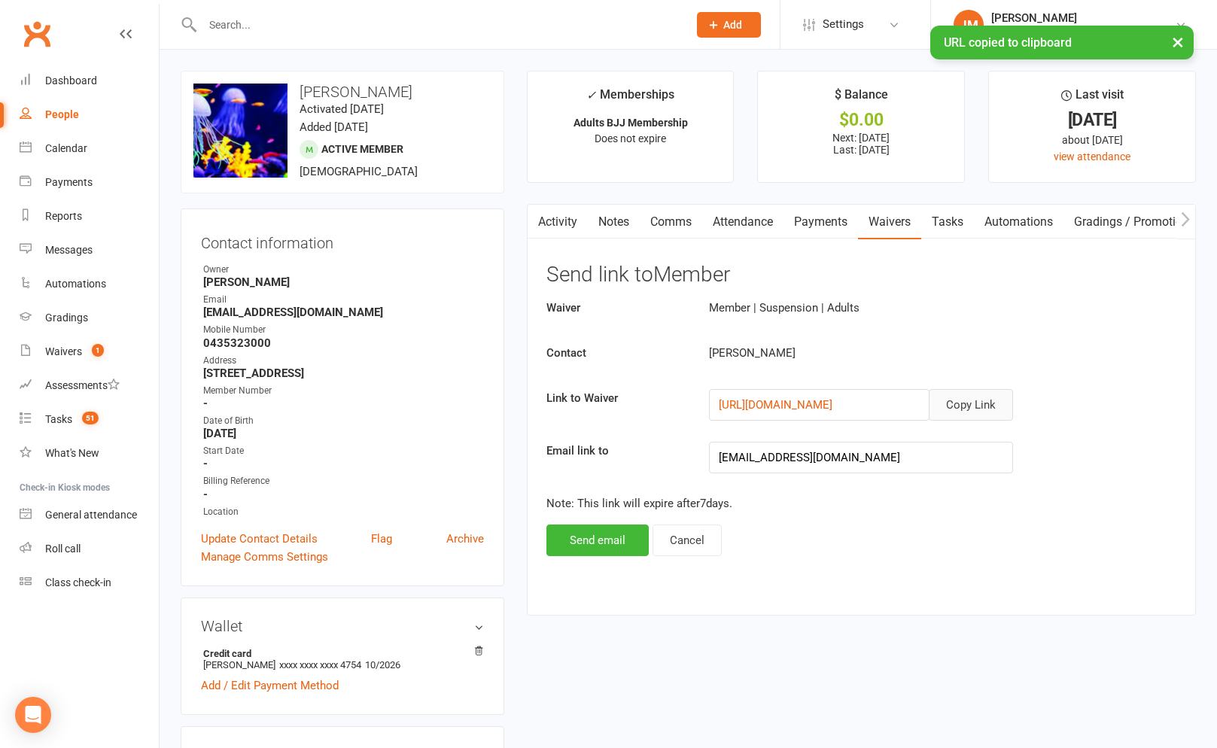
click at [679, 227] on link "Comms" at bounding box center [671, 222] width 62 height 35
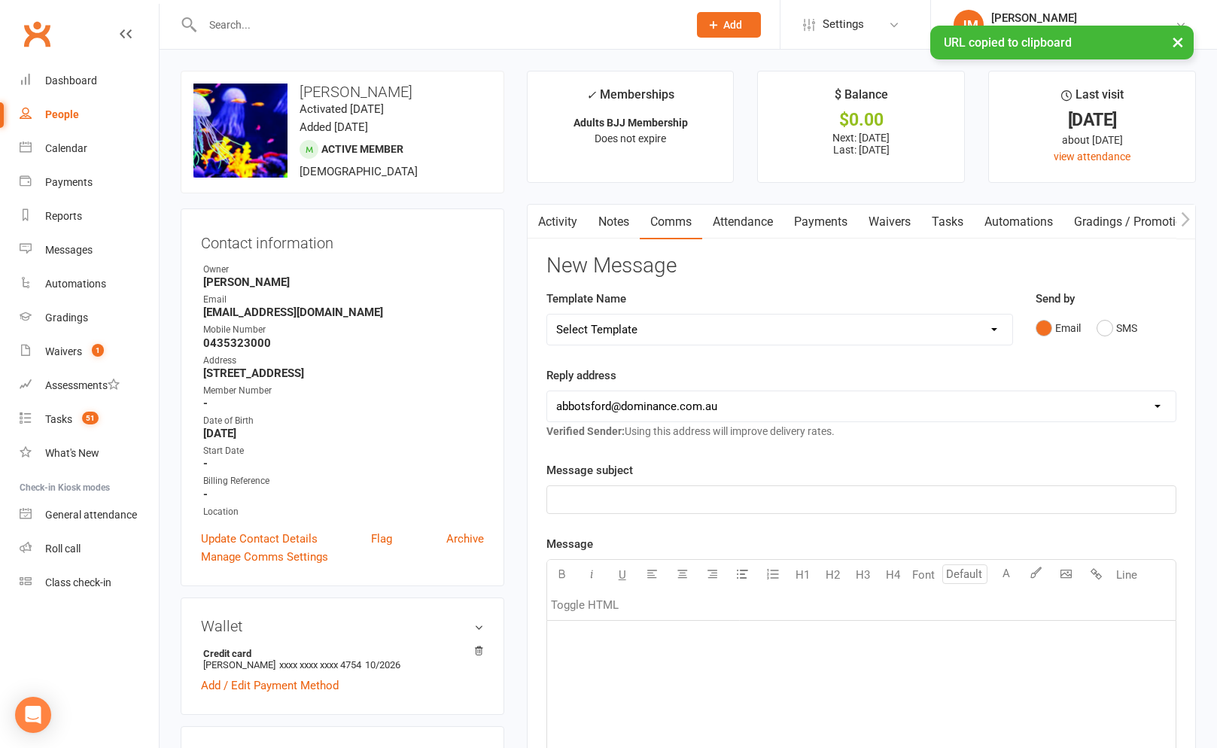
click at [699, 339] on select "Select Template [Email] MARKETING | 10TH BIRTHDAY SPECIAL | CANCELLED MEMBERS […" at bounding box center [779, 330] width 465 height 30
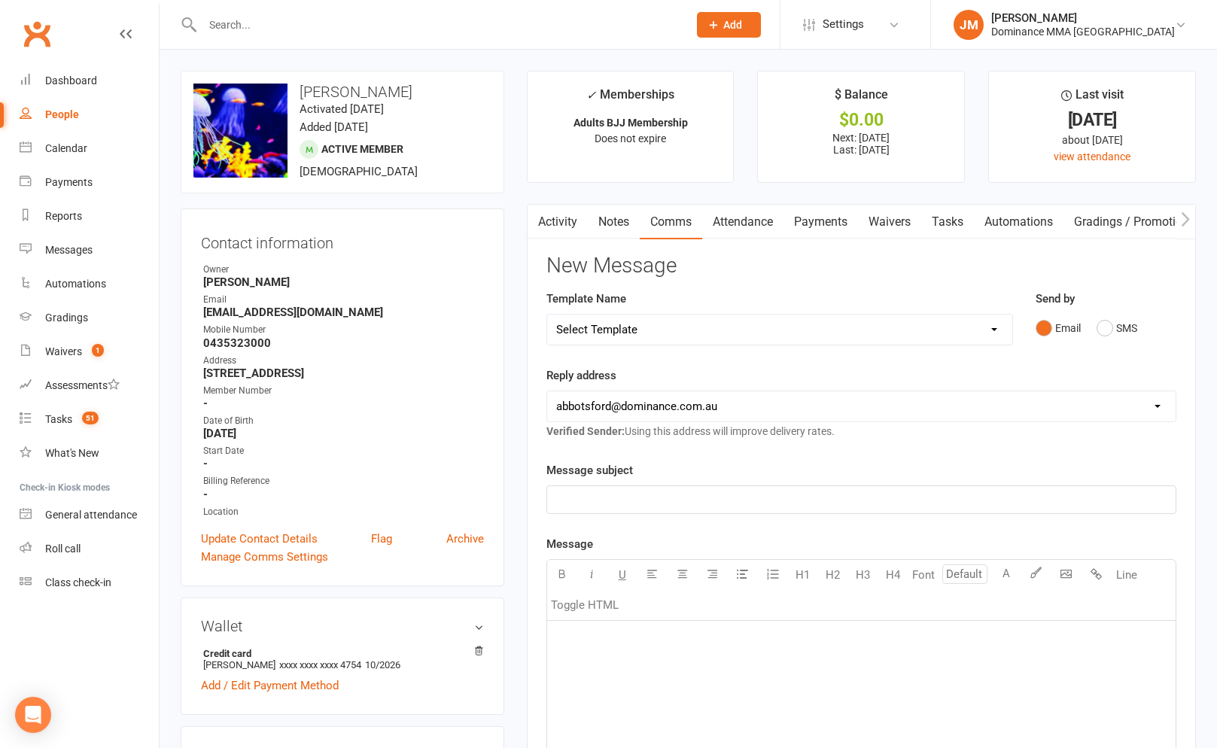
select select "8"
click at [547, 315] on select "Select Template [Email] MARKETING | 10TH BIRTHDAY SPECIAL | CANCELLED MEMBERS […" at bounding box center [779, 330] width 465 height 30
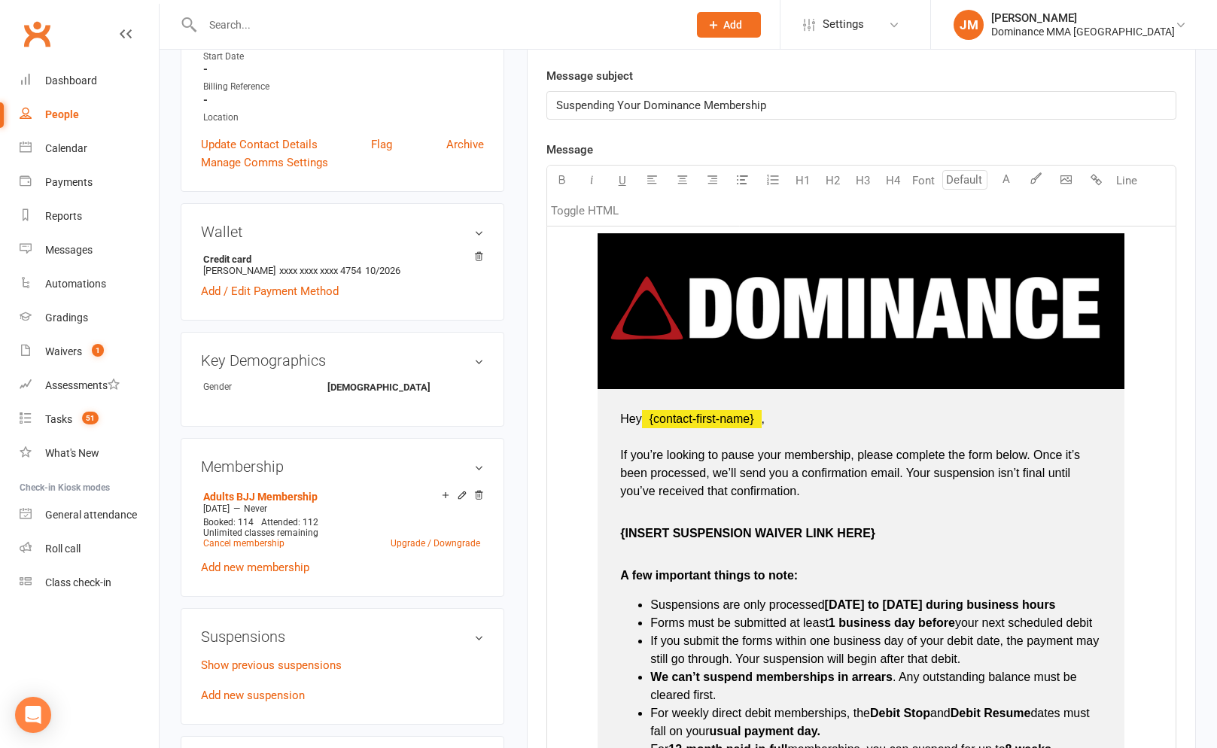
scroll to position [407, 0]
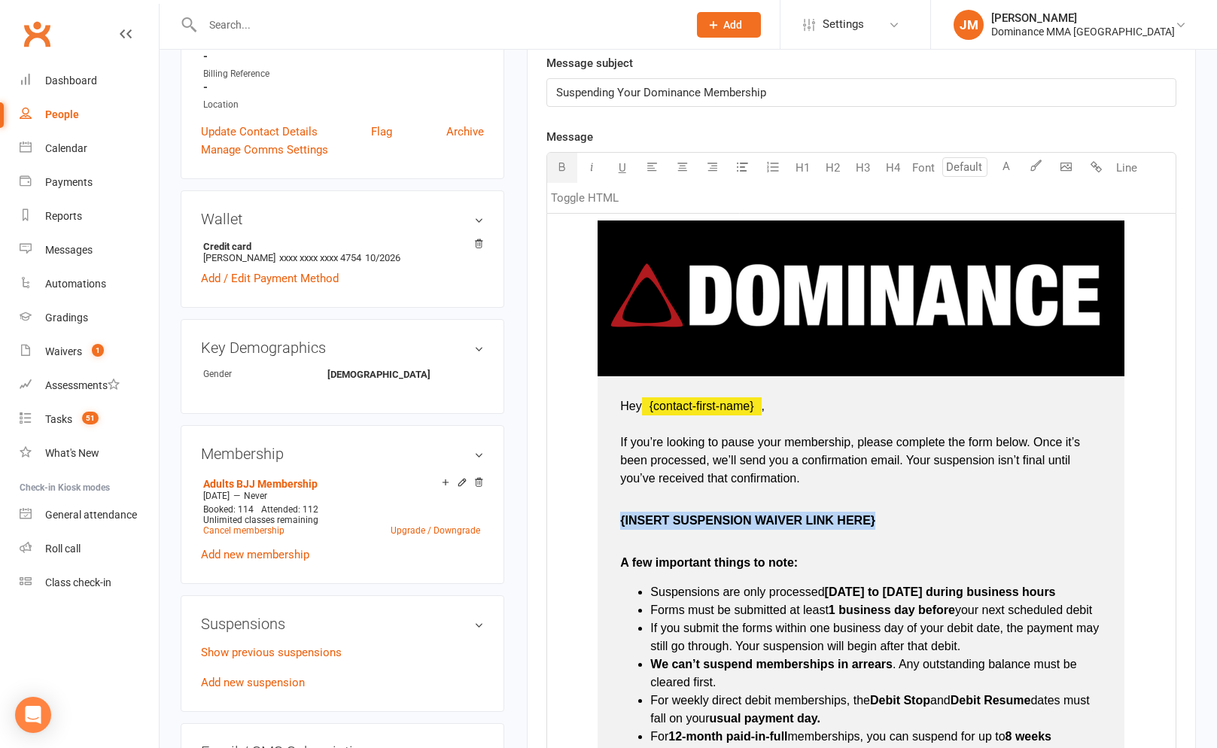
drag, startPoint x: 886, startPoint y: 521, endPoint x: 614, endPoint y: 524, distance: 271.7
click at [614, 524] on td "Hey ﻿ {contact-first-name} , If you’re looking to pause your membership, please…" at bounding box center [860, 643] width 527 height 535
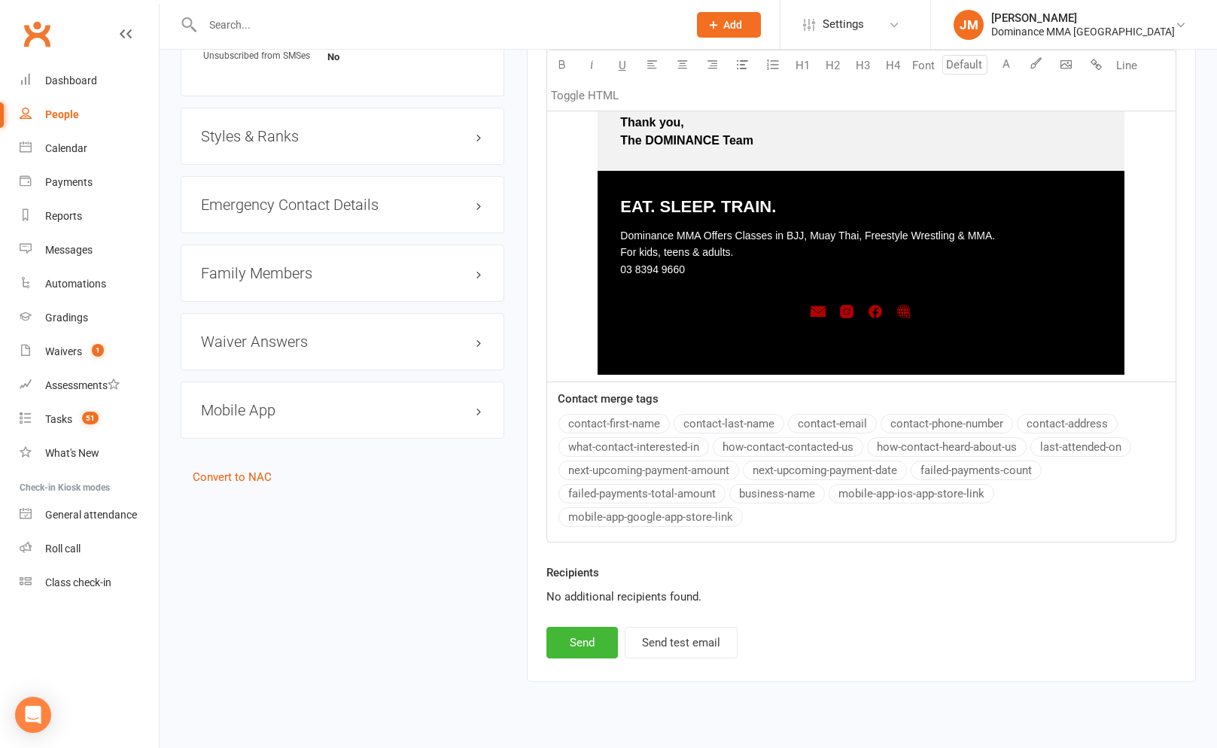
scroll to position [1178, 0]
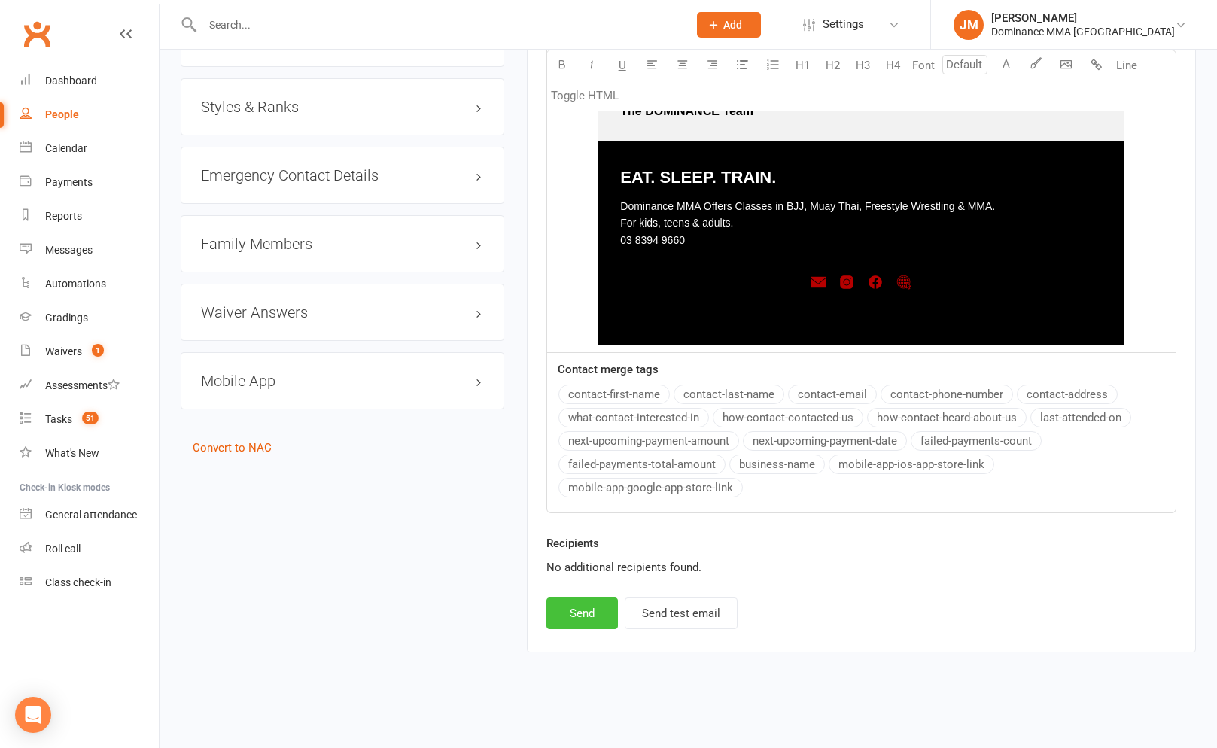
click at [576, 613] on button "Send" at bounding box center [581, 613] width 71 height 32
select select
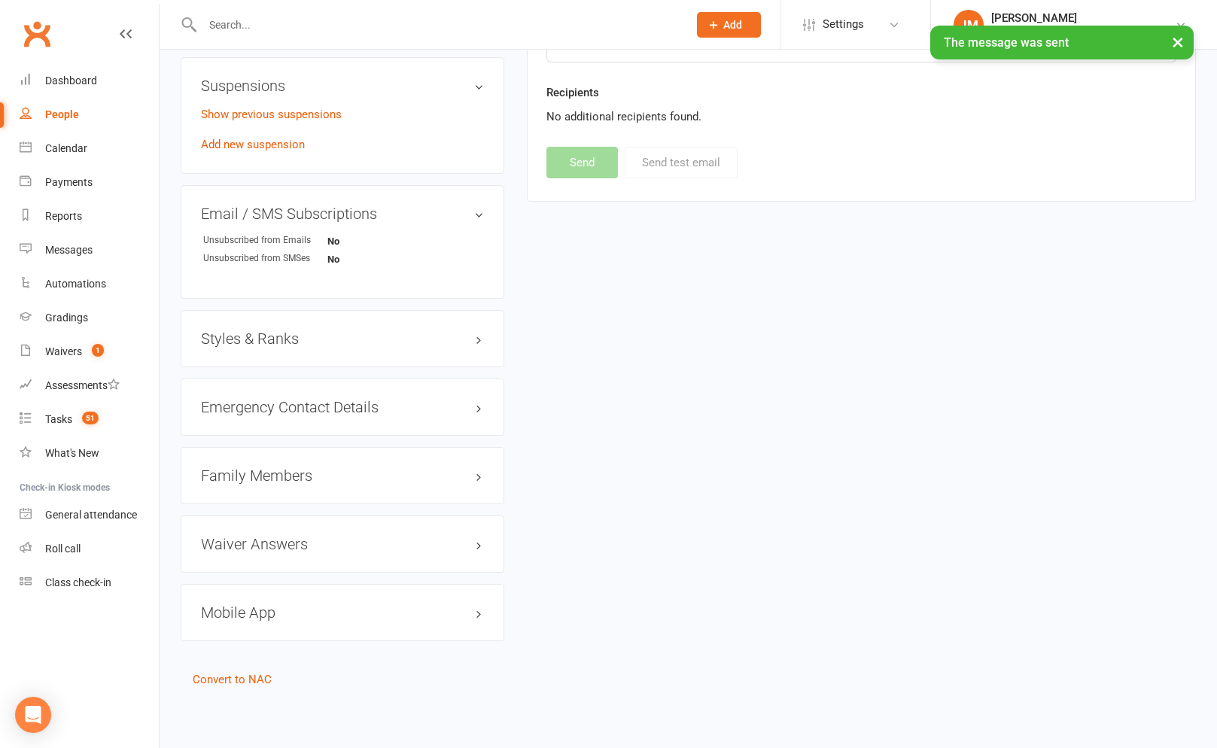
scroll to position [941, 0]
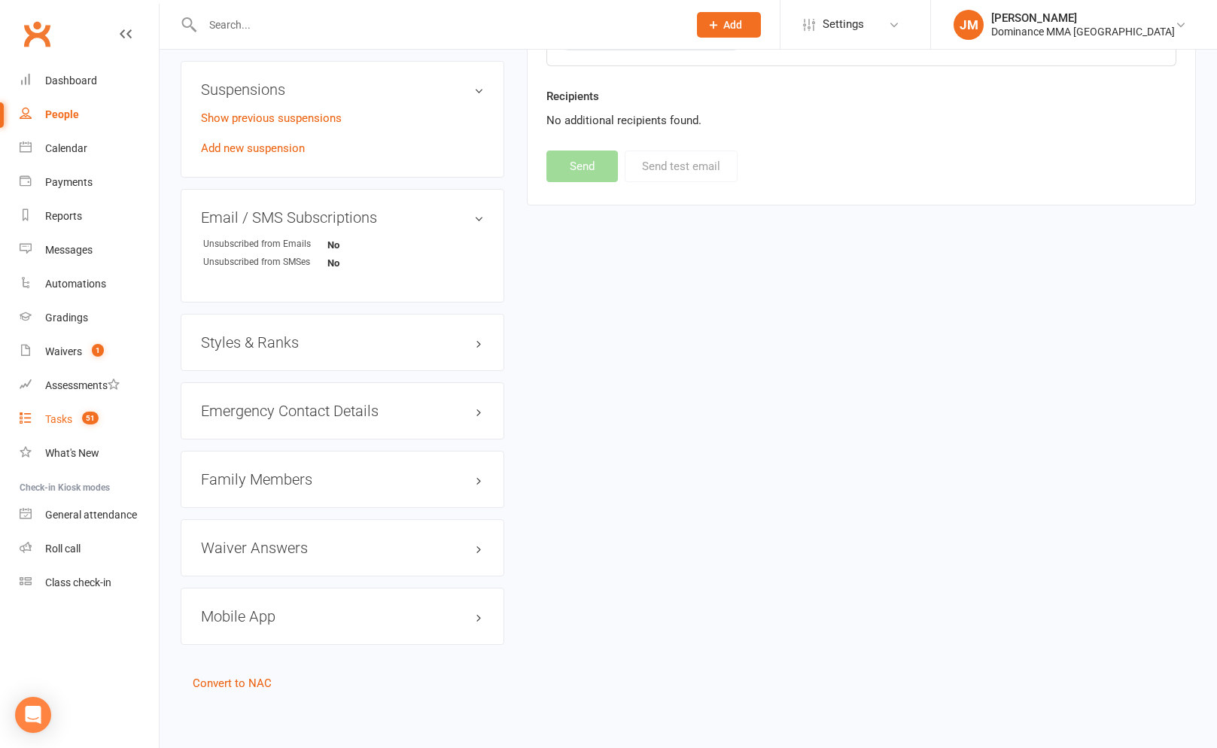
click at [71, 406] on link "Tasks 51" at bounding box center [89, 420] width 139 height 34
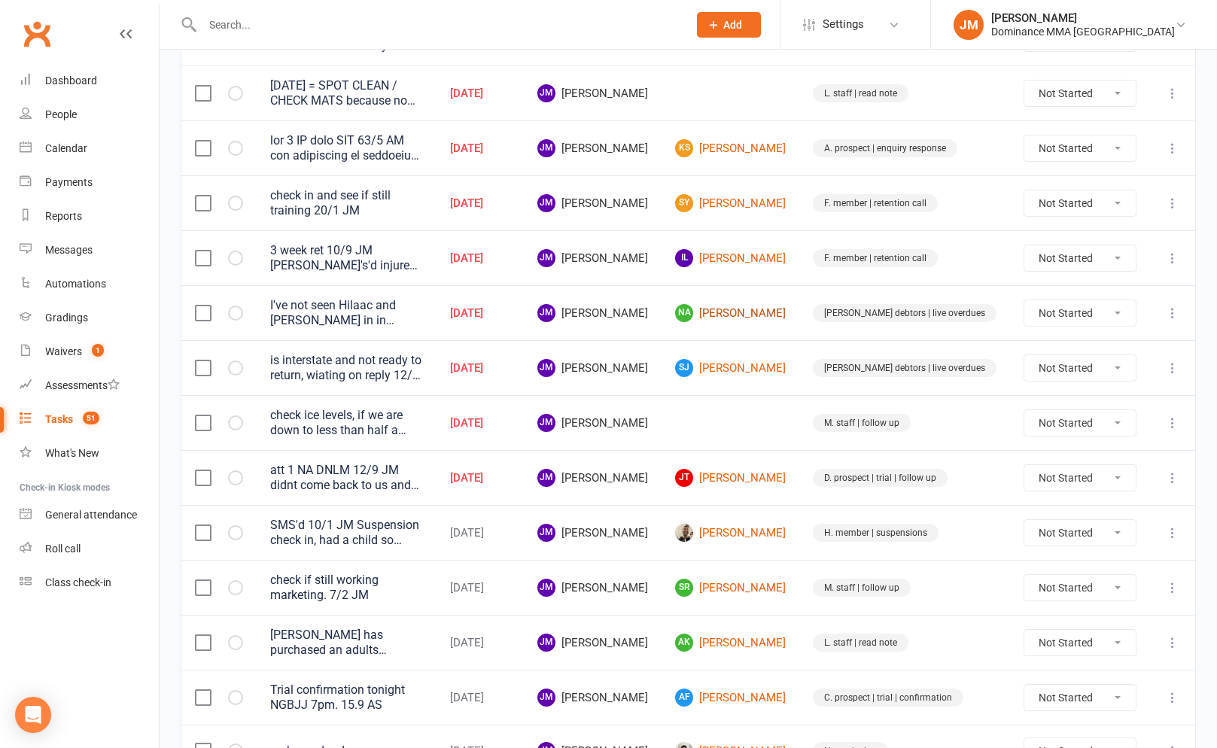
scroll to position [289, 0]
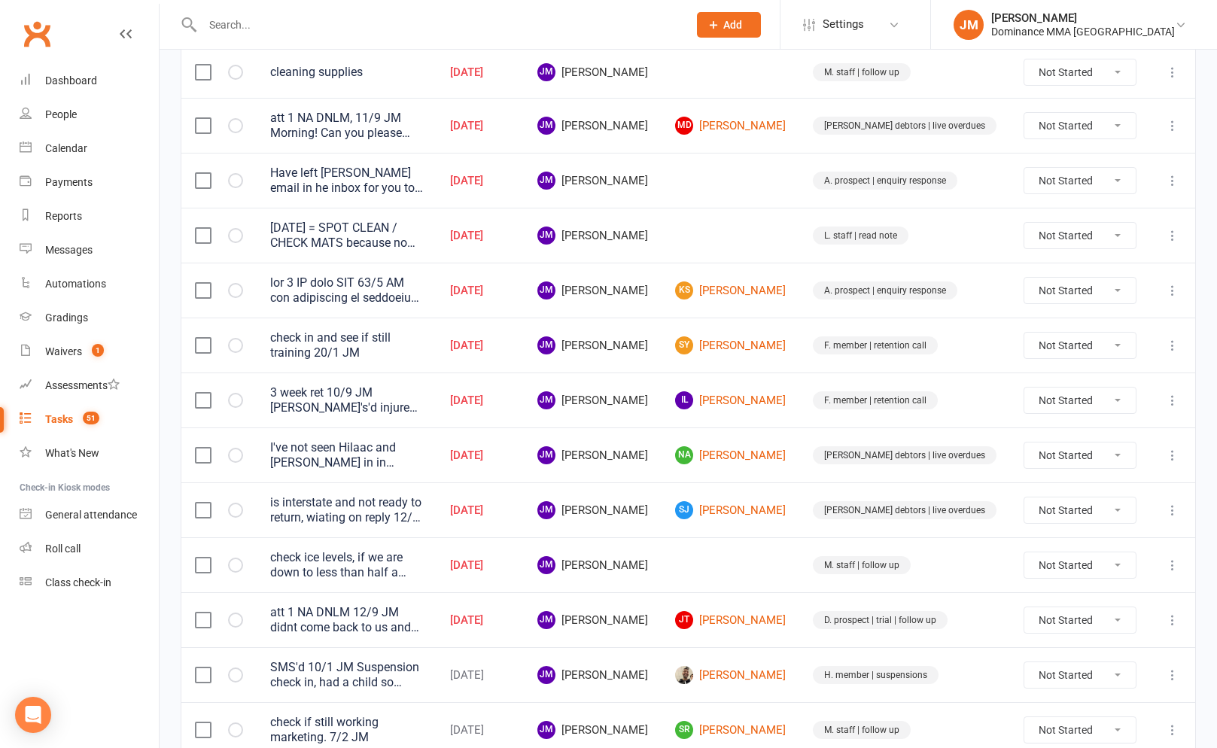
click at [1170, 235] on icon at bounding box center [1172, 235] width 15 height 15
click at [1110, 288] on link "Edit" at bounding box center [1106, 295] width 149 height 30
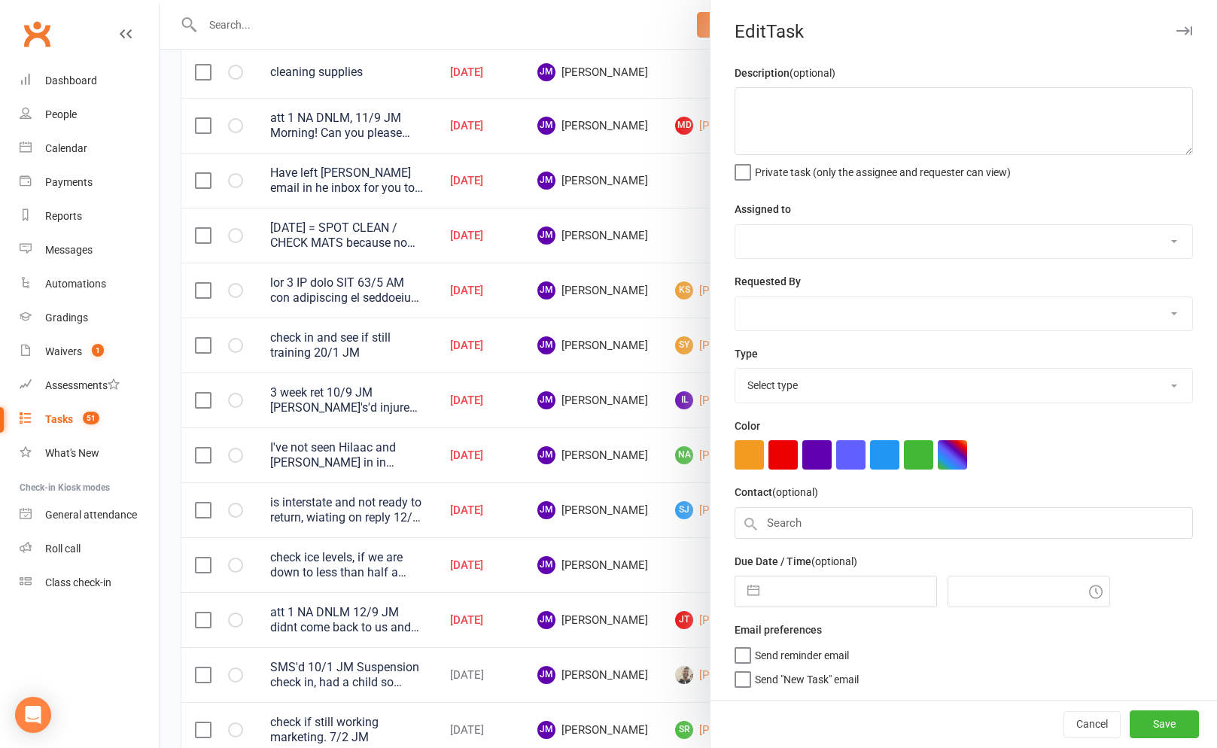
type textarea "TUESDAY = SPOT CLEAN / CHECK MATS because no Christian in today."
select select "45422"
type input "16 Sep 2025"
type input "6:30am"
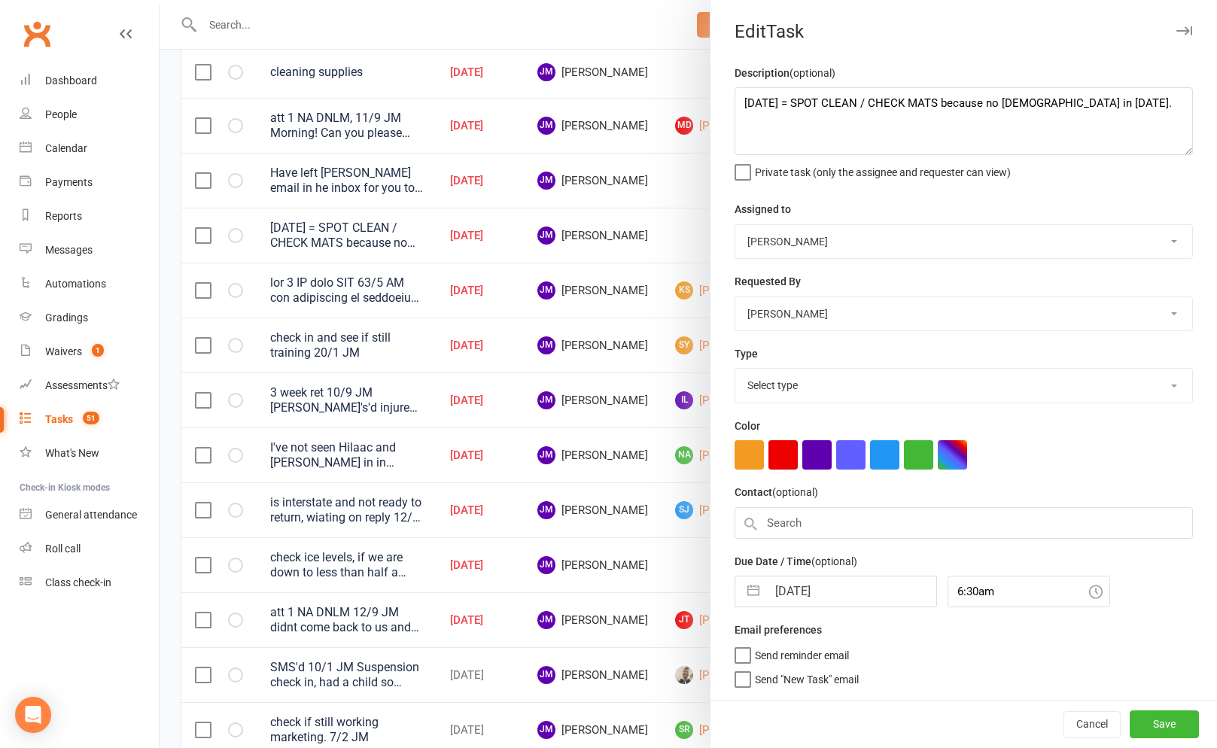
select select "3871"
select select "7"
select select "2025"
select select "8"
select select "2025"
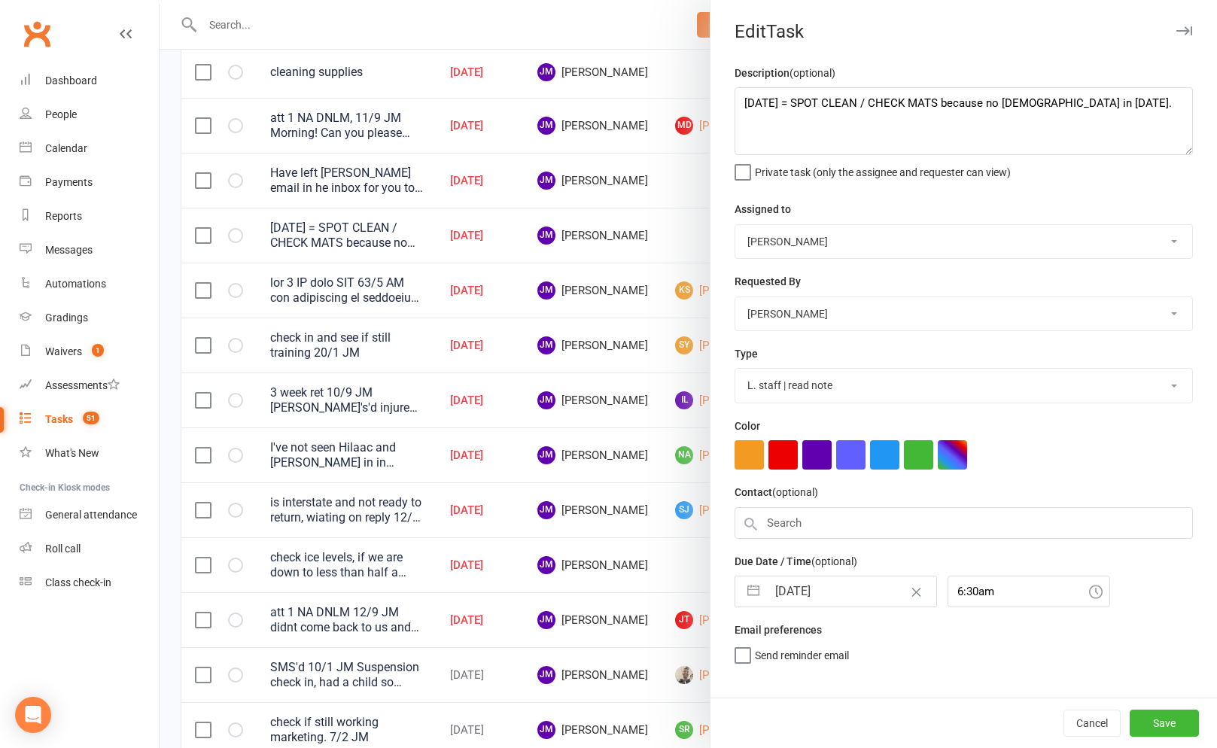
select select "9"
select select "2025"
click at [777, 604] on input "16 Sep 2025" at bounding box center [851, 591] width 169 height 30
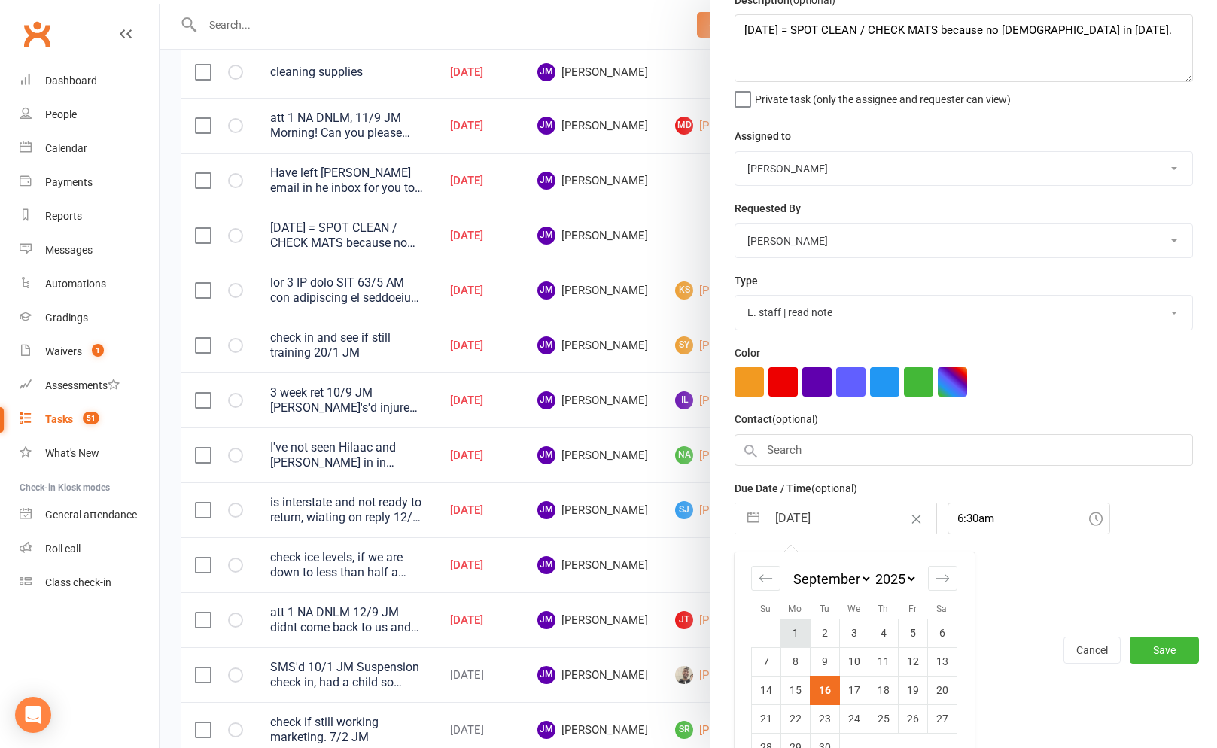
scroll to position [107, 0]
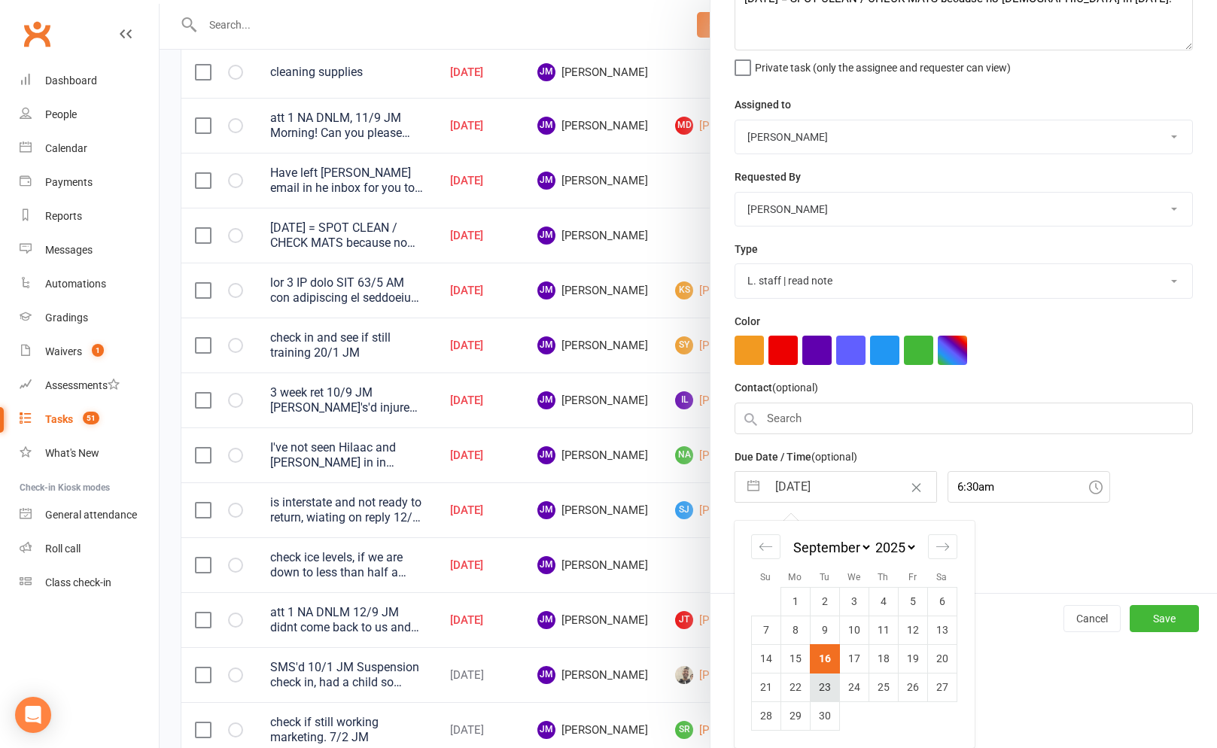
click at [817, 681] on td "23" at bounding box center [824, 687] width 29 height 29
type input "23 Sep 2025"
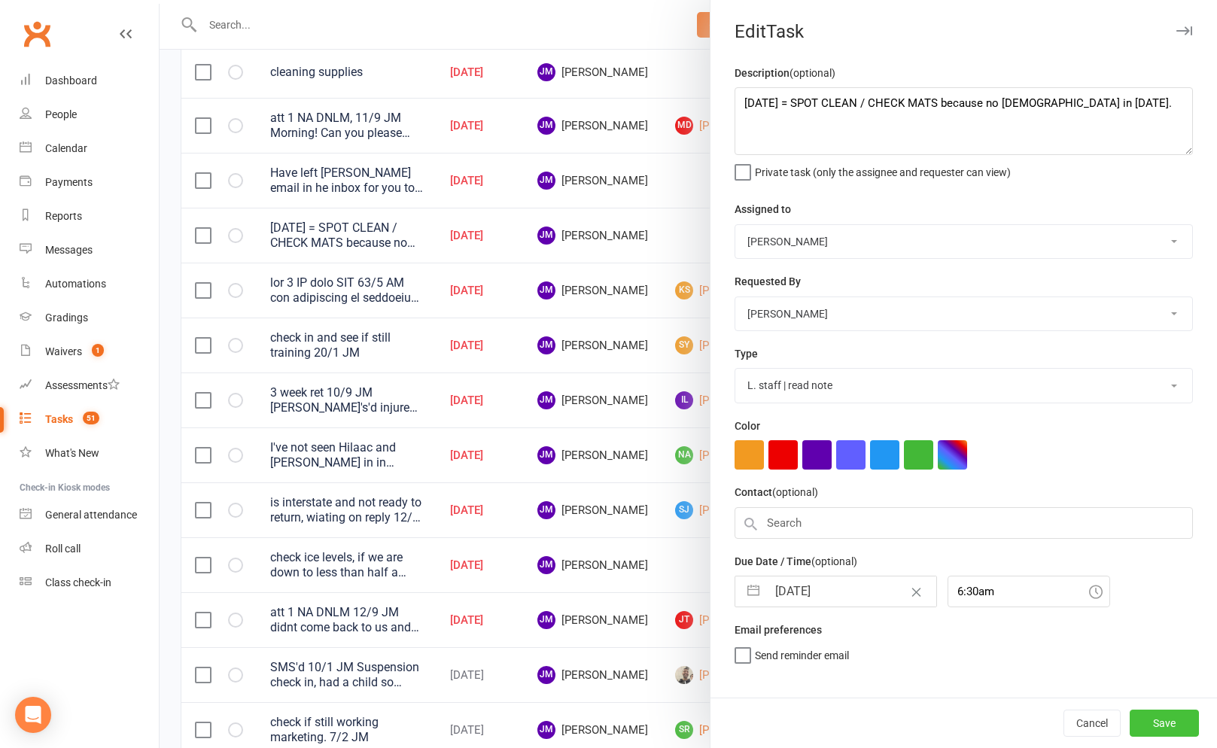
click at [1142, 717] on button "Save" at bounding box center [1163, 723] width 69 height 27
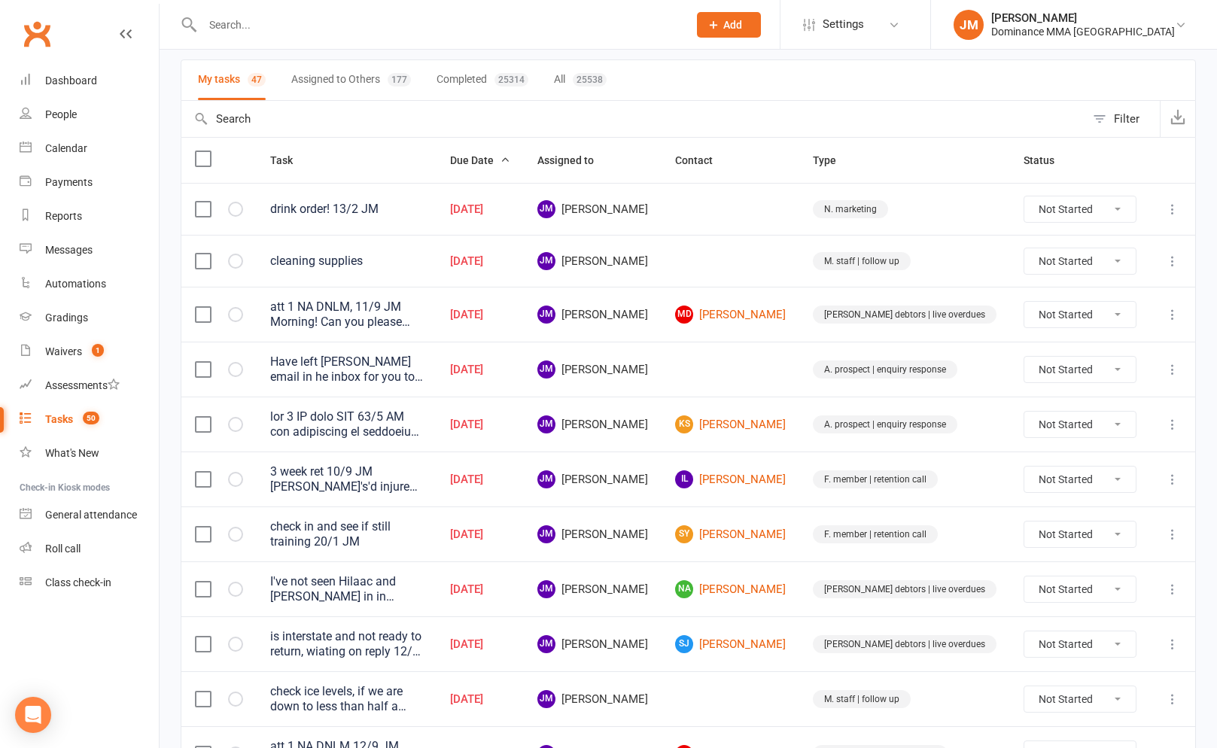
scroll to position [99, 0]
click at [221, 17] on input "text" at bounding box center [437, 24] width 479 height 21
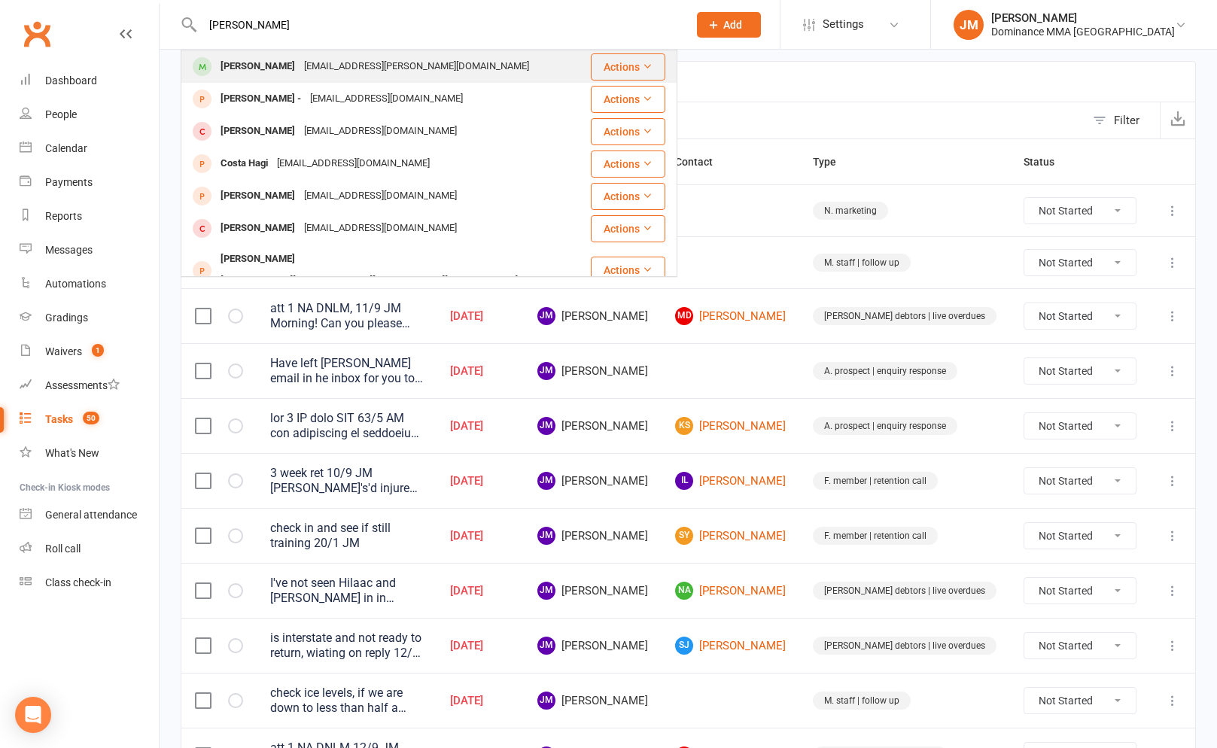
type input "camilla costa"
click at [266, 67] on div "[PERSON_NAME]" at bounding box center [258, 67] width 84 height 22
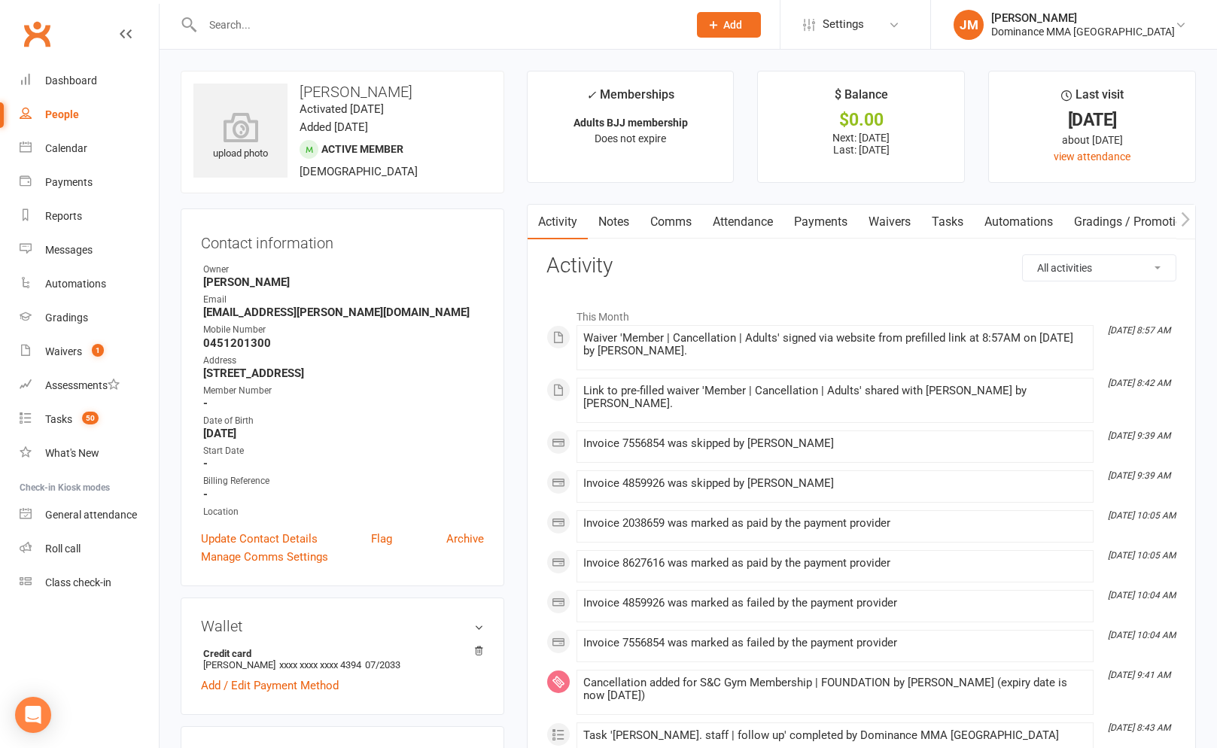
click at [632, 212] on link "Notes" at bounding box center [614, 222] width 52 height 35
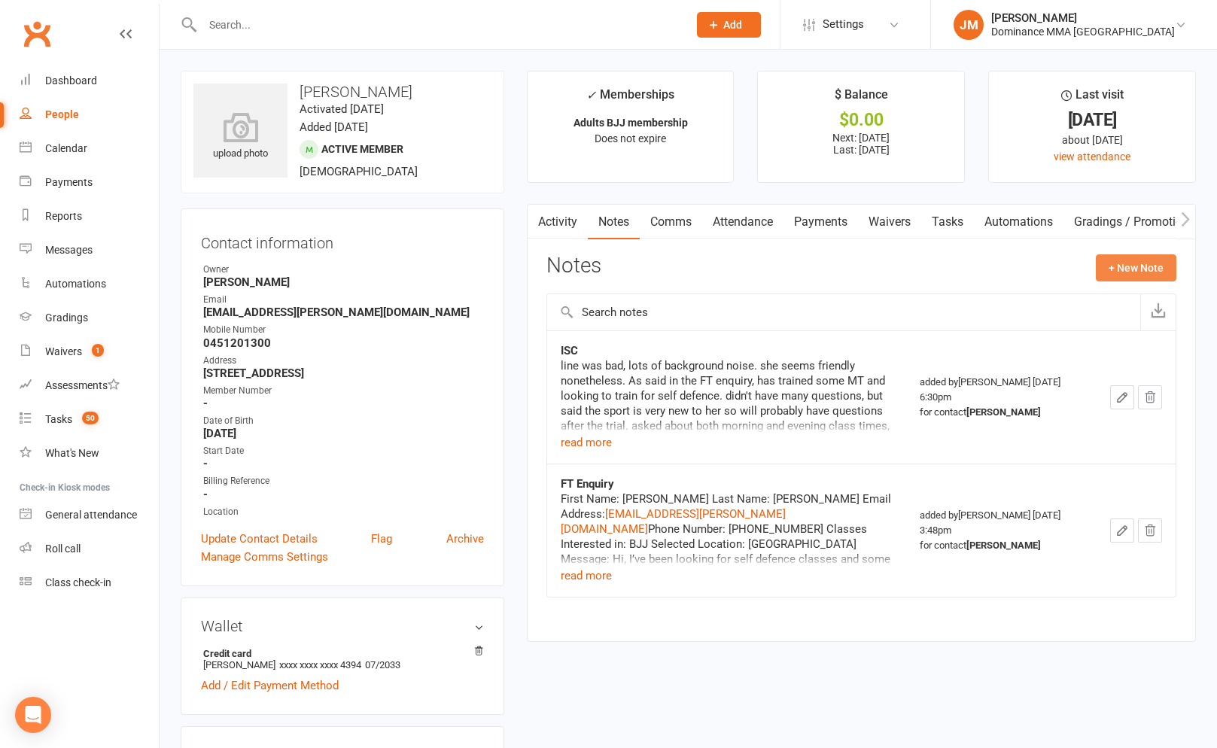
click at [1099, 257] on button "+ New Note" at bounding box center [1136, 267] width 81 height 27
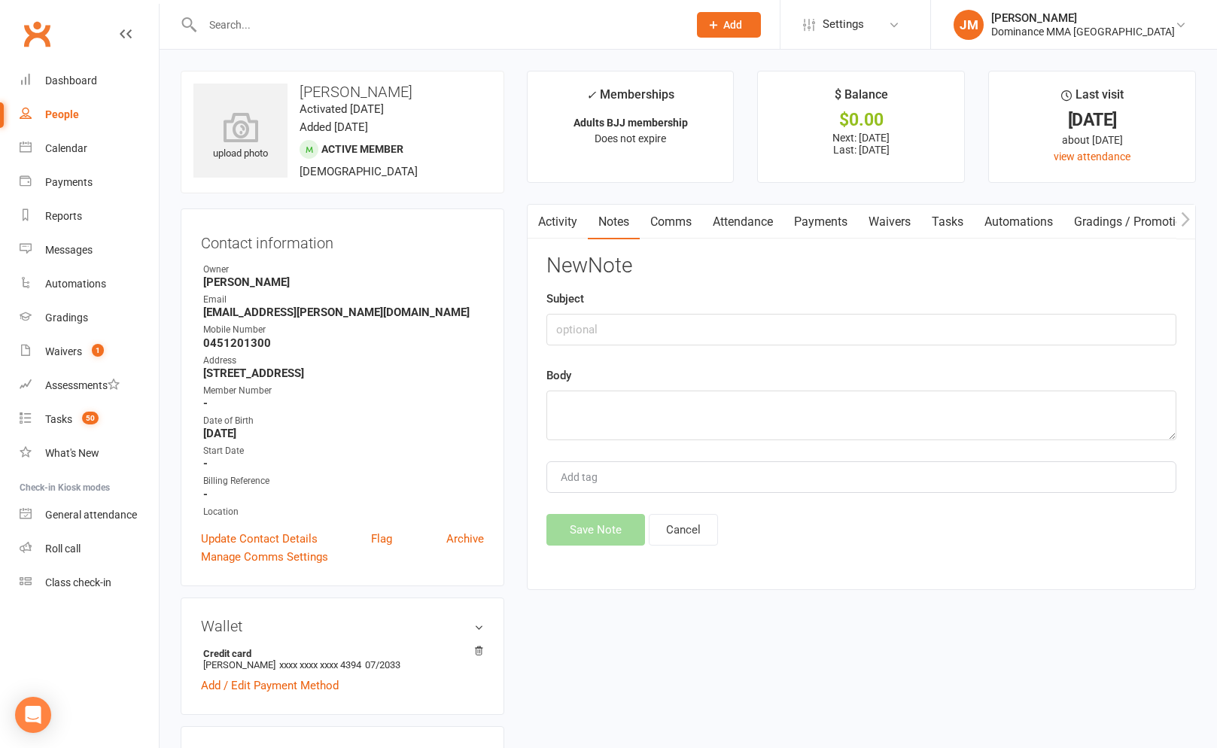
drag, startPoint x: 781, startPoint y: 308, endPoint x: 771, endPoint y: 319, distance: 14.9
click at [777, 313] on div "Subject" at bounding box center [861, 318] width 630 height 56
click at [771, 320] on input "text" at bounding box center [861, 330] width 630 height 32
type input "cancellation"
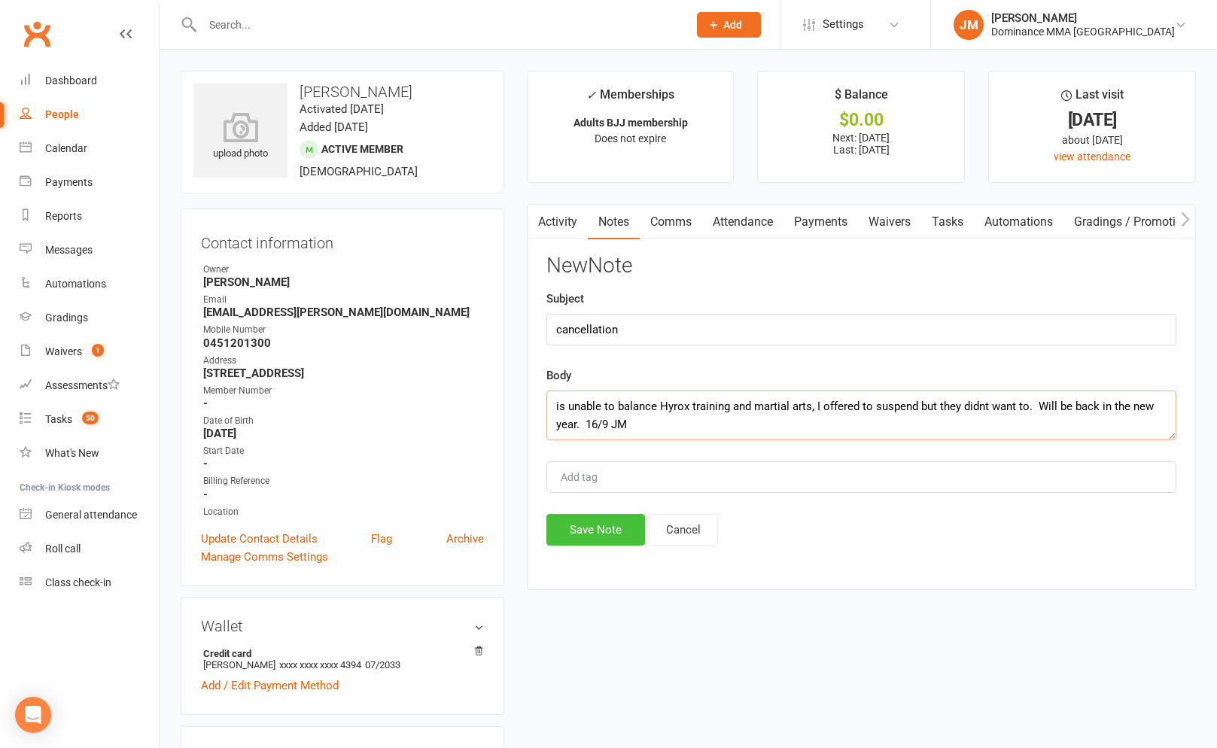
type textarea "is unable to balance Hyrox training and martial arts, I offered to suspend but …"
click at [591, 540] on button "Save Note" at bounding box center [595, 530] width 99 height 32
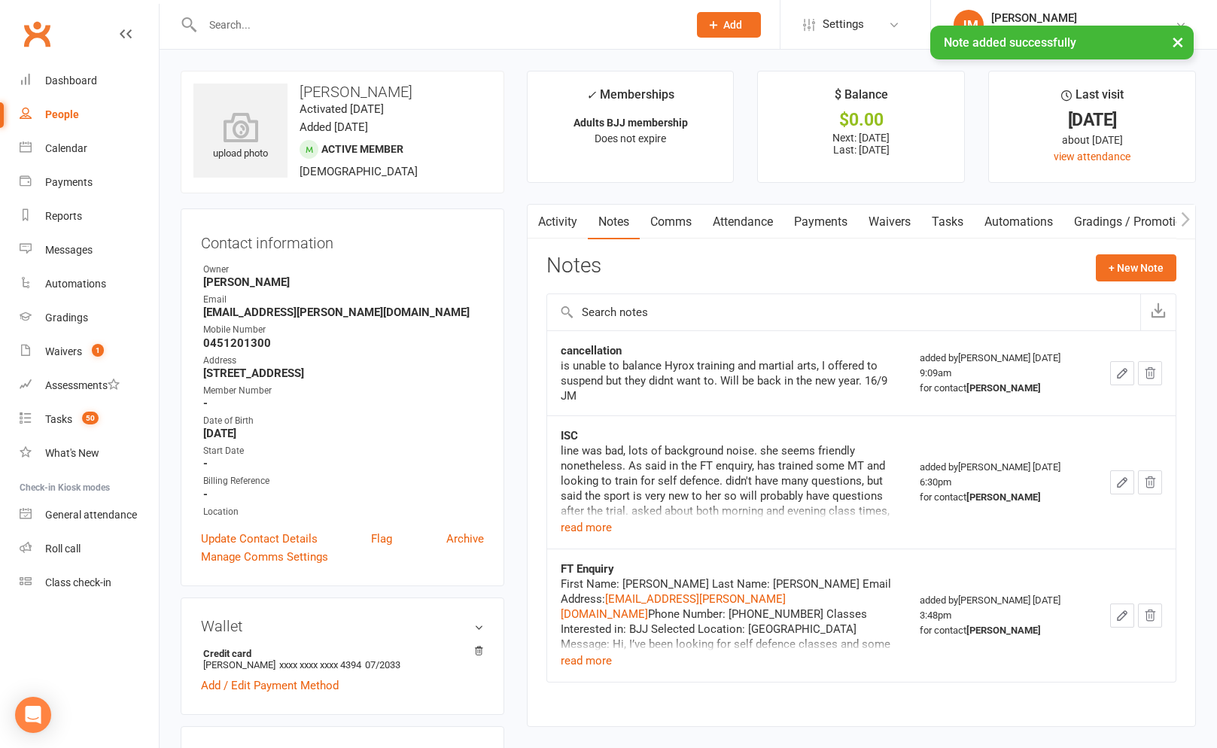
click at [952, 219] on link "Tasks" at bounding box center [947, 222] width 53 height 35
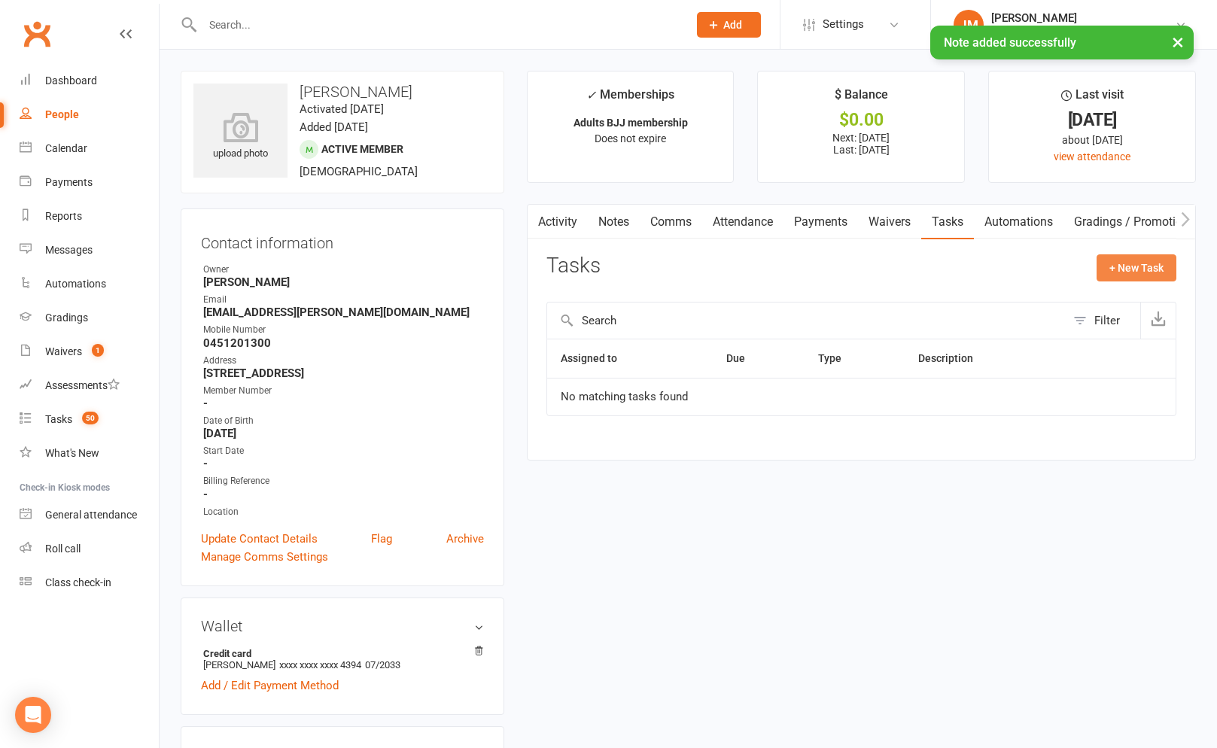
click at [1127, 262] on button "+ New Task" at bounding box center [1136, 267] width 80 height 27
select select "45422"
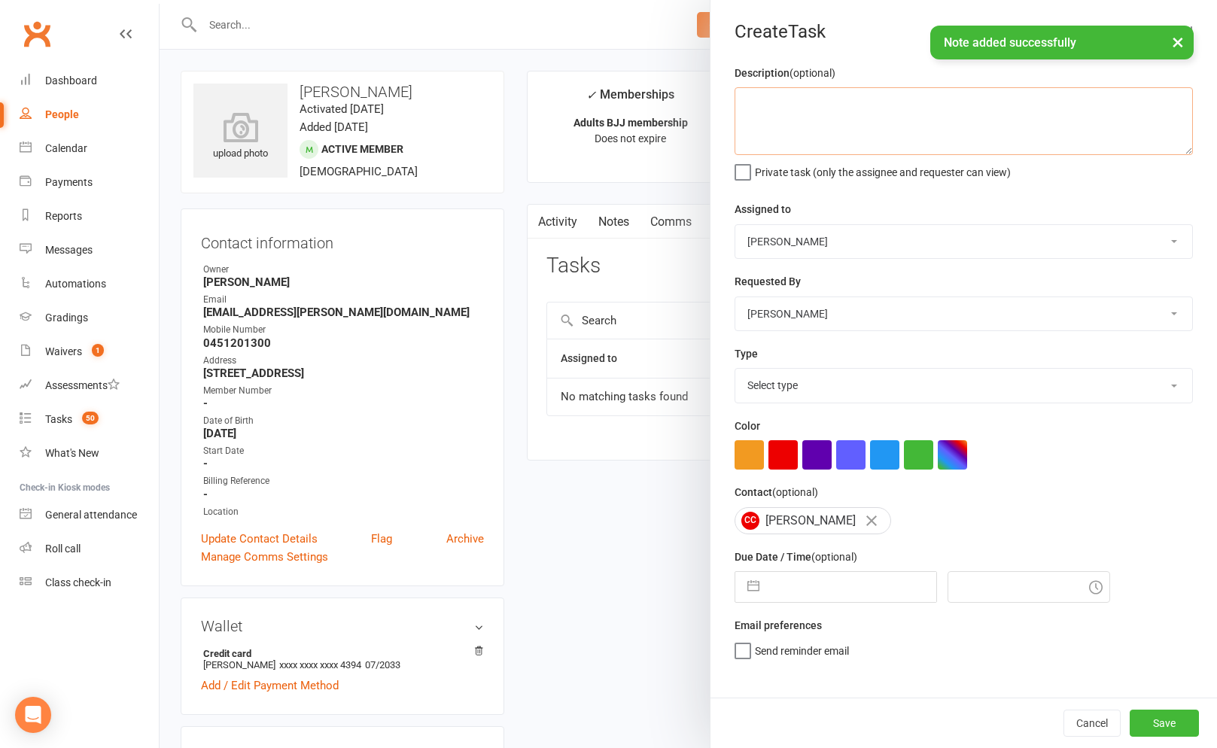
click at [917, 129] on textarea at bounding box center [963, 121] width 458 height 68
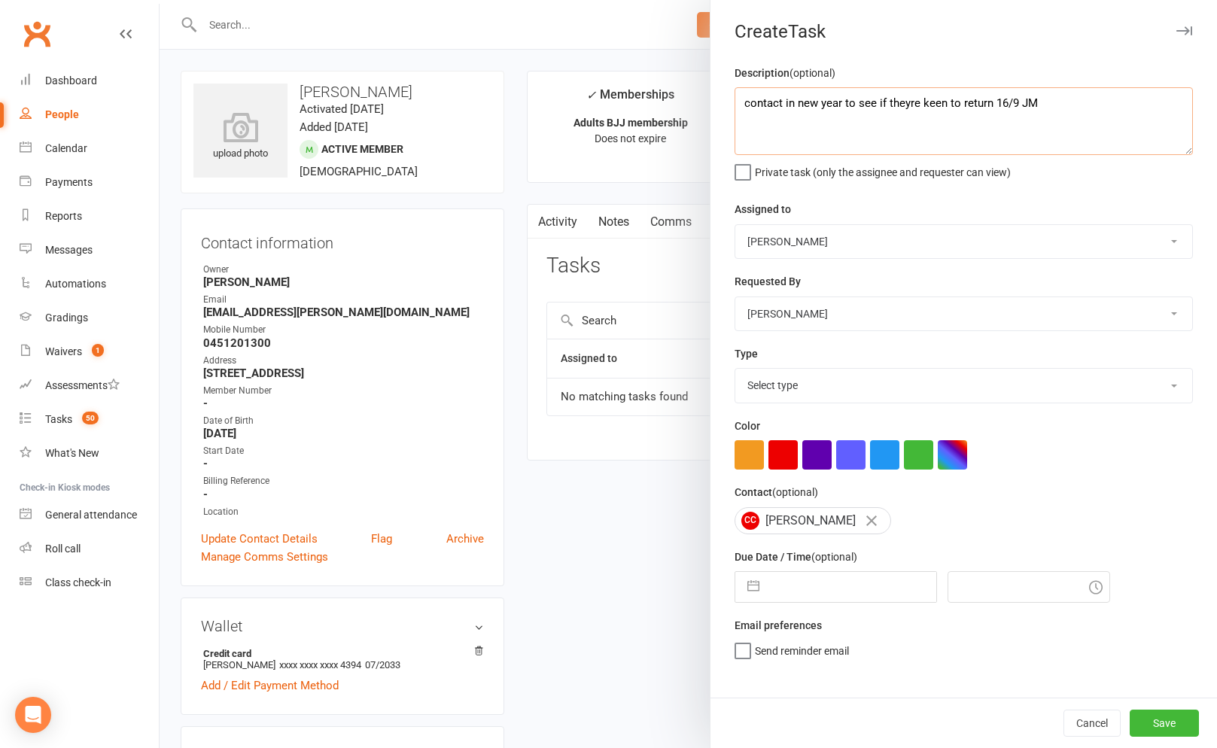
type textarea "contact in new year to see if theyre keen to return 16/9 JM"
click at [867, 369] on div "Type Select type A. prospect | enquiry response B. prospect | trial | not yet b…" at bounding box center [963, 374] width 458 height 59
click at [870, 377] on select "Select type A. prospect | enquiry response B. prospect | trial | not yet booked…" at bounding box center [963, 385] width 457 height 33
select select "3860"
click at [735, 370] on select "Select type A. prospect | enquiry response B. prospect | trial | not yet booked…" at bounding box center [963, 385] width 457 height 33
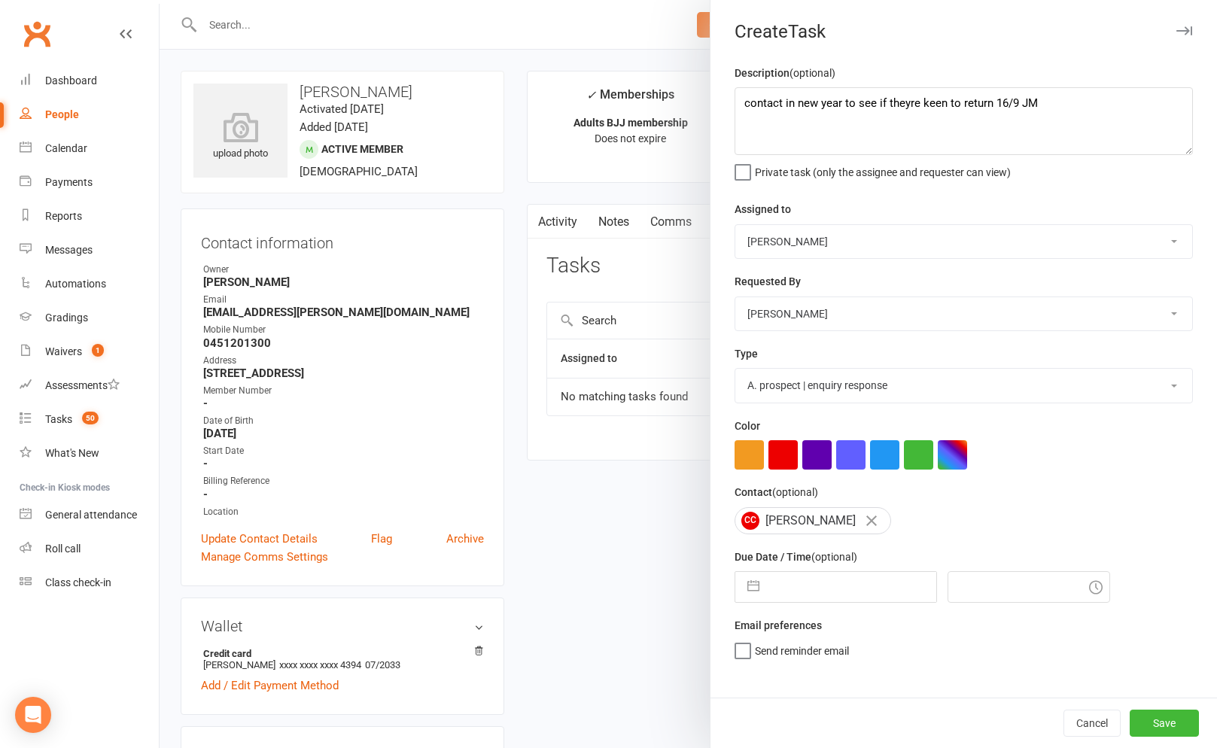
click at [747, 593] on button "button" at bounding box center [753, 587] width 27 height 30
select select "7"
select select "2025"
select select "8"
select select "2025"
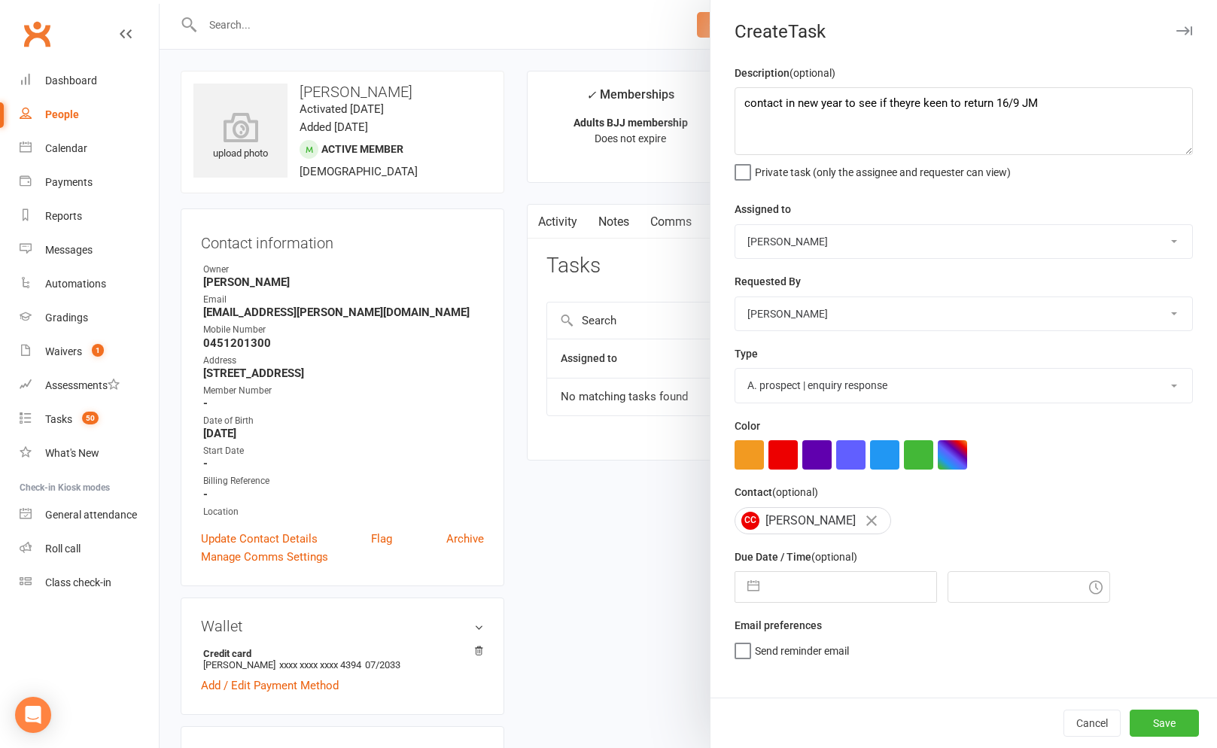
select select "9"
select select "2025"
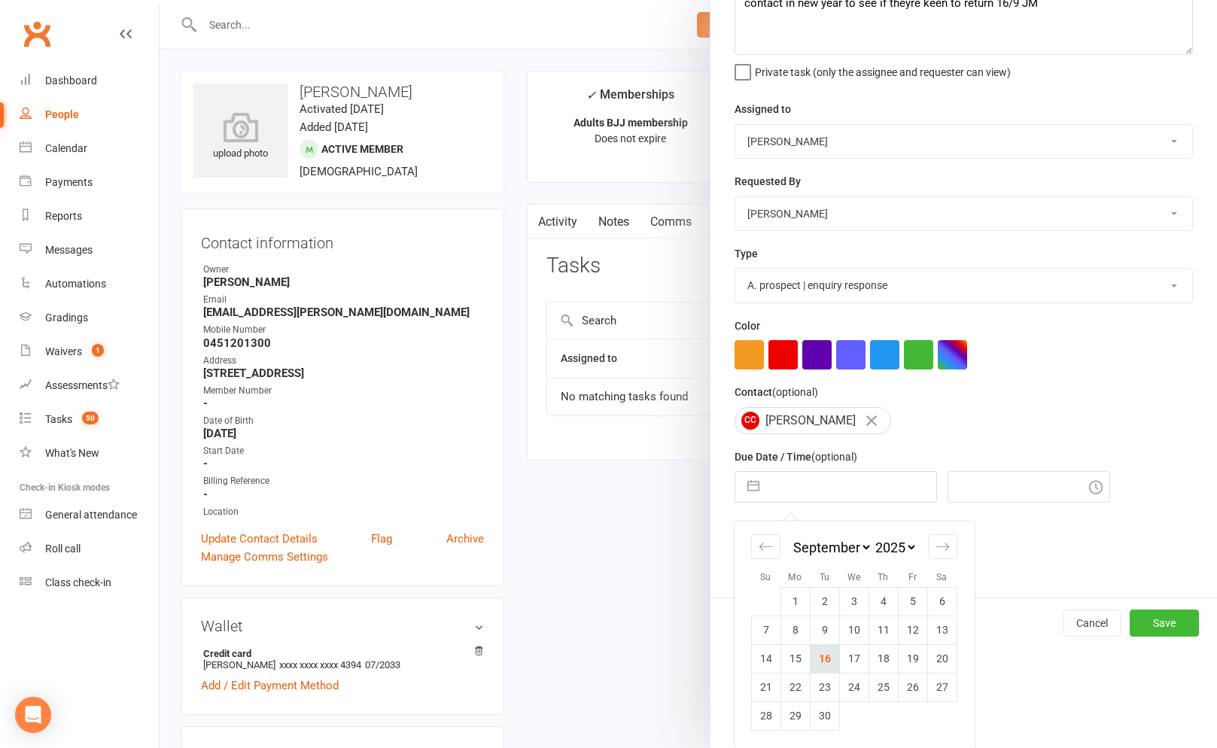
click at [819, 658] on td "16" at bounding box center [824, 658] width 29 height 29
type input "16 Sep 2025"
type input "9:15am"
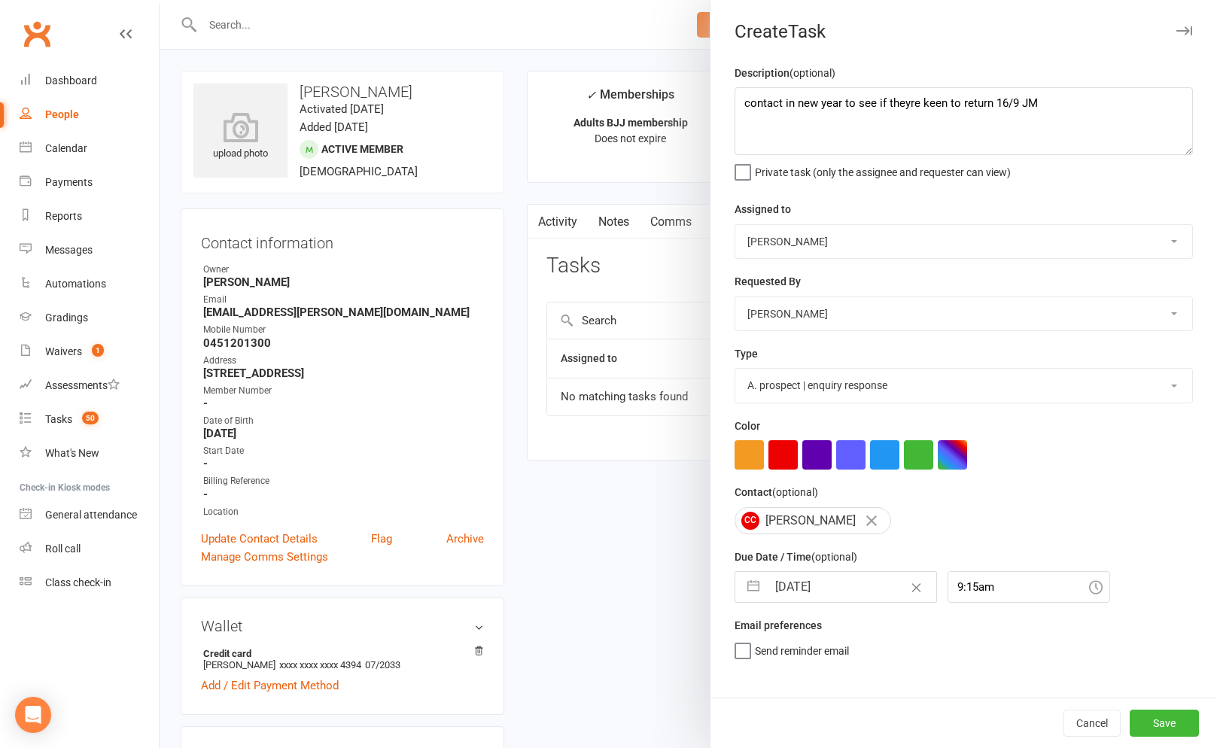
scroll to position [0, 0]
click at [968, 588] on input "9:15am" at bounding box center [1028, 587] width 163 height 32
click at [763, 586] on button "button" at bounding box center [753, 587] width 27 height 30
select select "7"
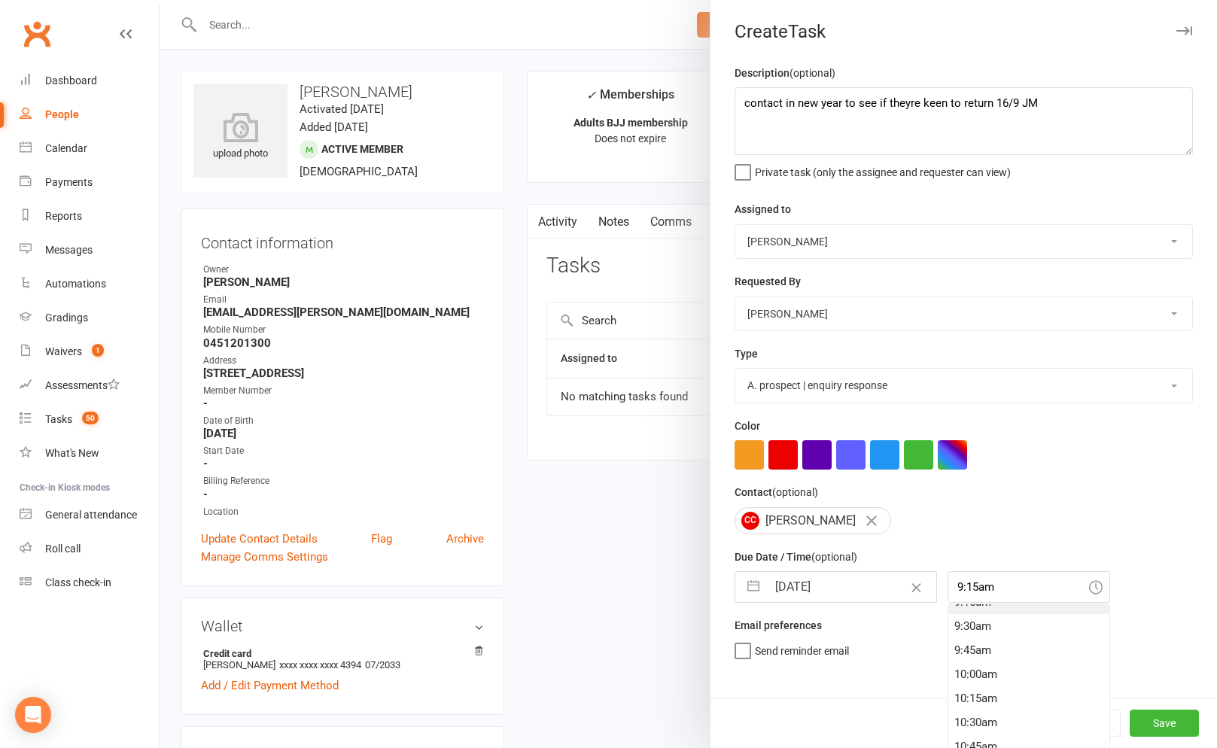
select select "2025"
select select "8"
select select "2025"
select select "9"
select select "2025"
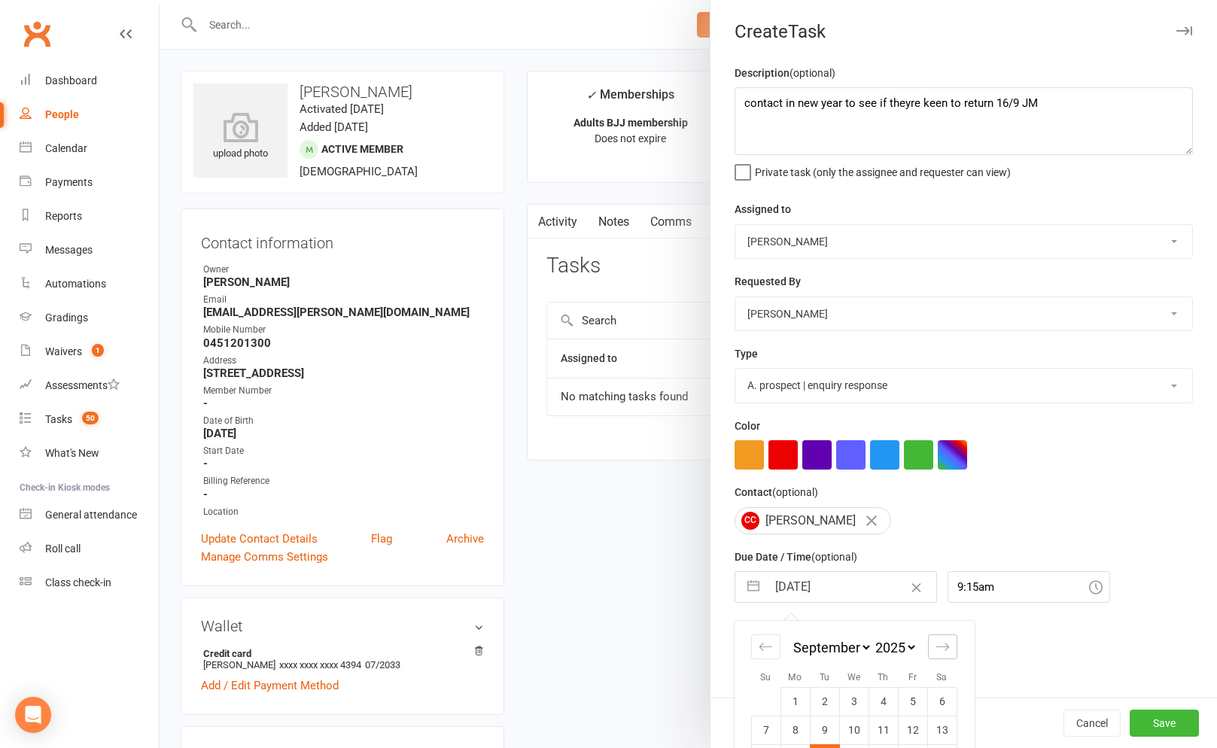
click at [940, 652] on icon "Move forward to switch to the next month." at bounding box center [942, 647] width 14 height 14
click at [939, 652] on icon "Move forward to switch to the next month." at bounding box center [942, 647] width 14 height 14
select select "10"
select select "2025"
select select "11"
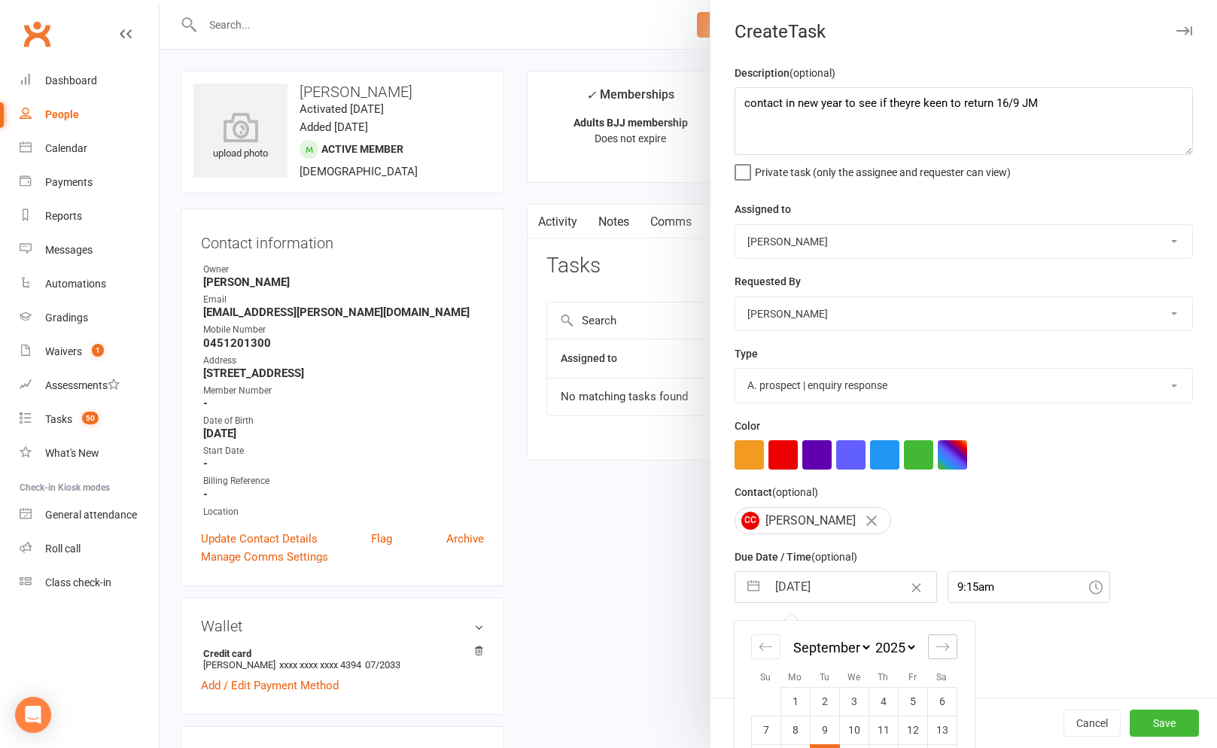
select select "2025"
click at [939, 652] on icon "Move forward to switch to the next month." at bounding box center [942, 647] width 14 height 14
select select "2026"
click at [938, 652] on icon "Move forward to switch to the next month." at bounding box center [942, 647] width 14 height 14
select select "1"
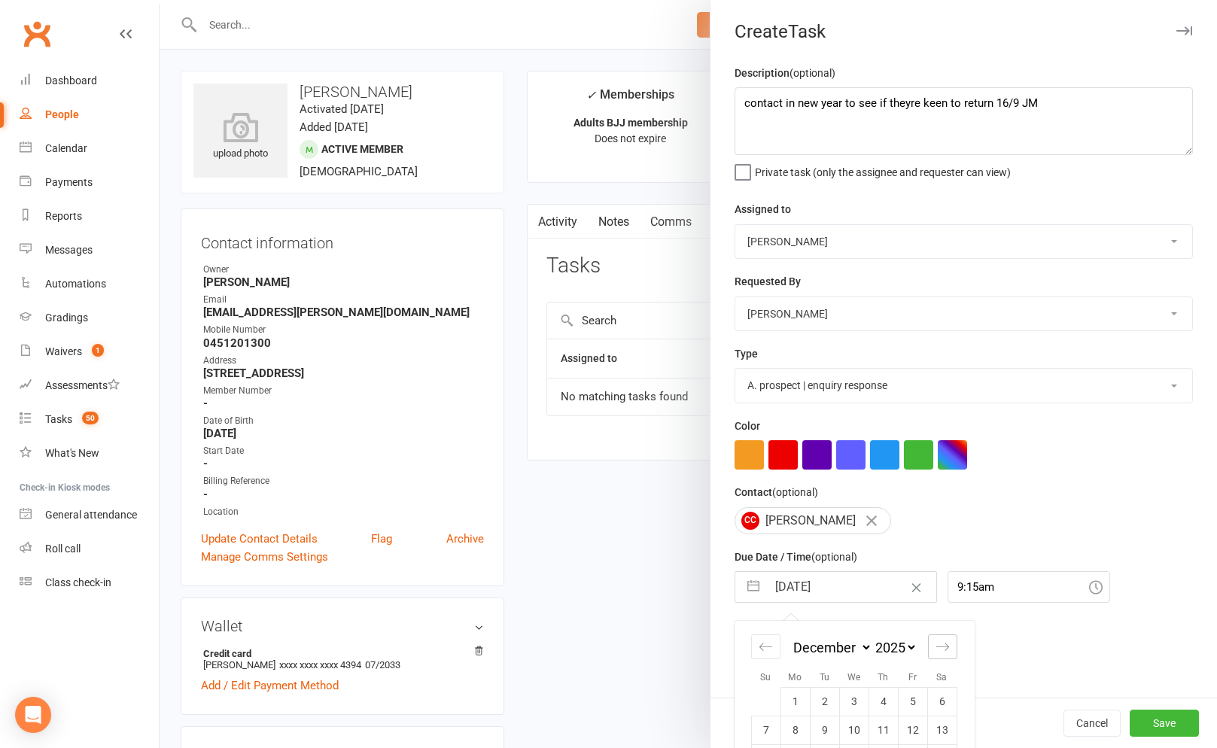
select select "2026"
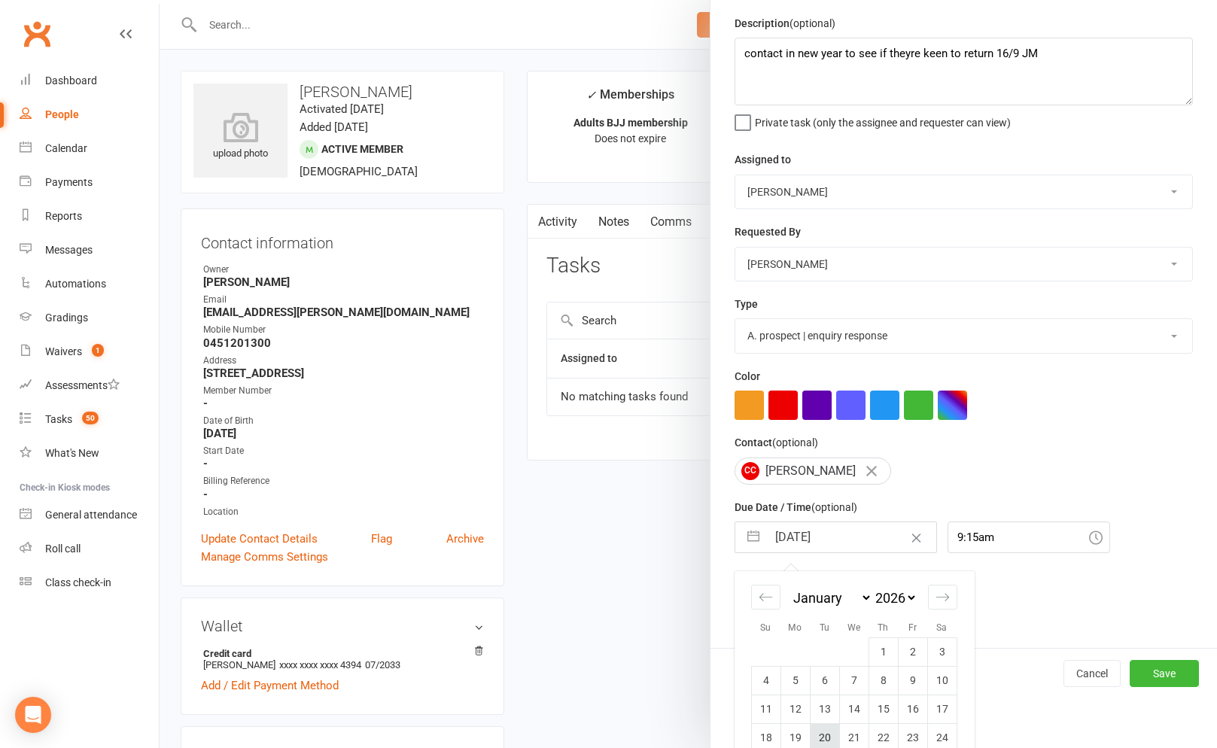
scroll to position [68, 0]
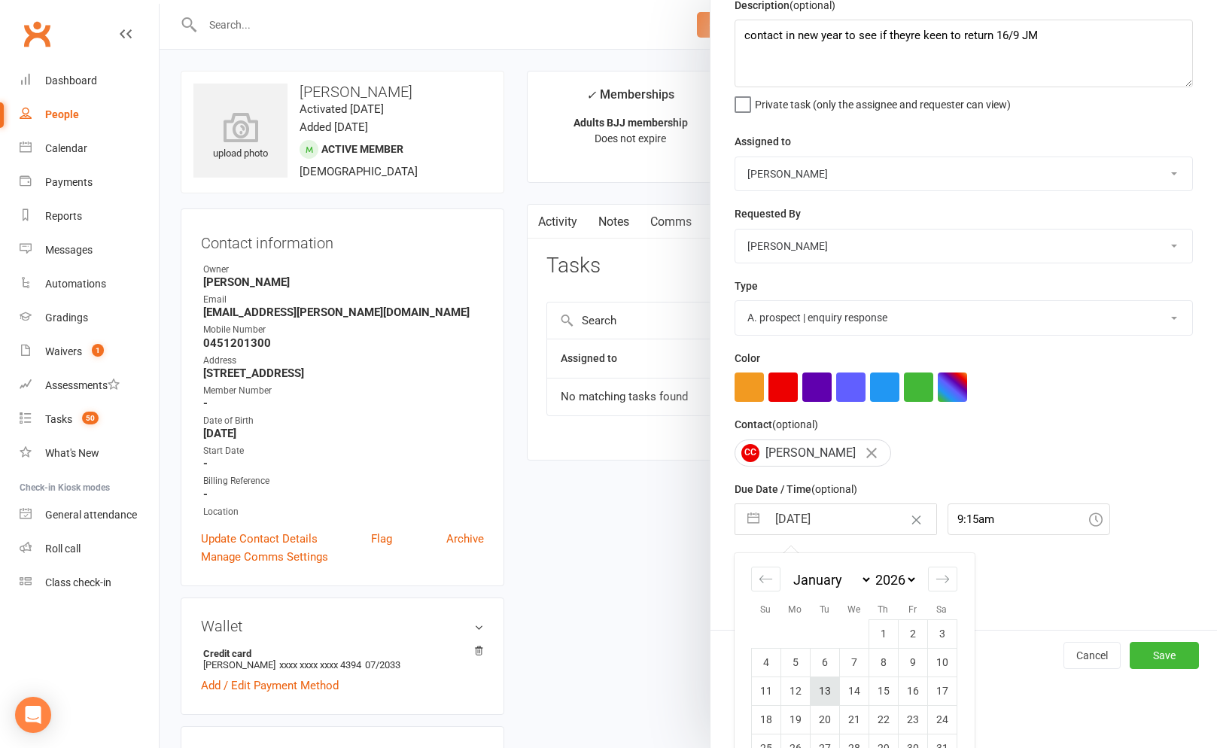
click at [833, 699] on td "13" at bounding box center [824, 690] width 29 height 29
type input "13 Jan 2026"
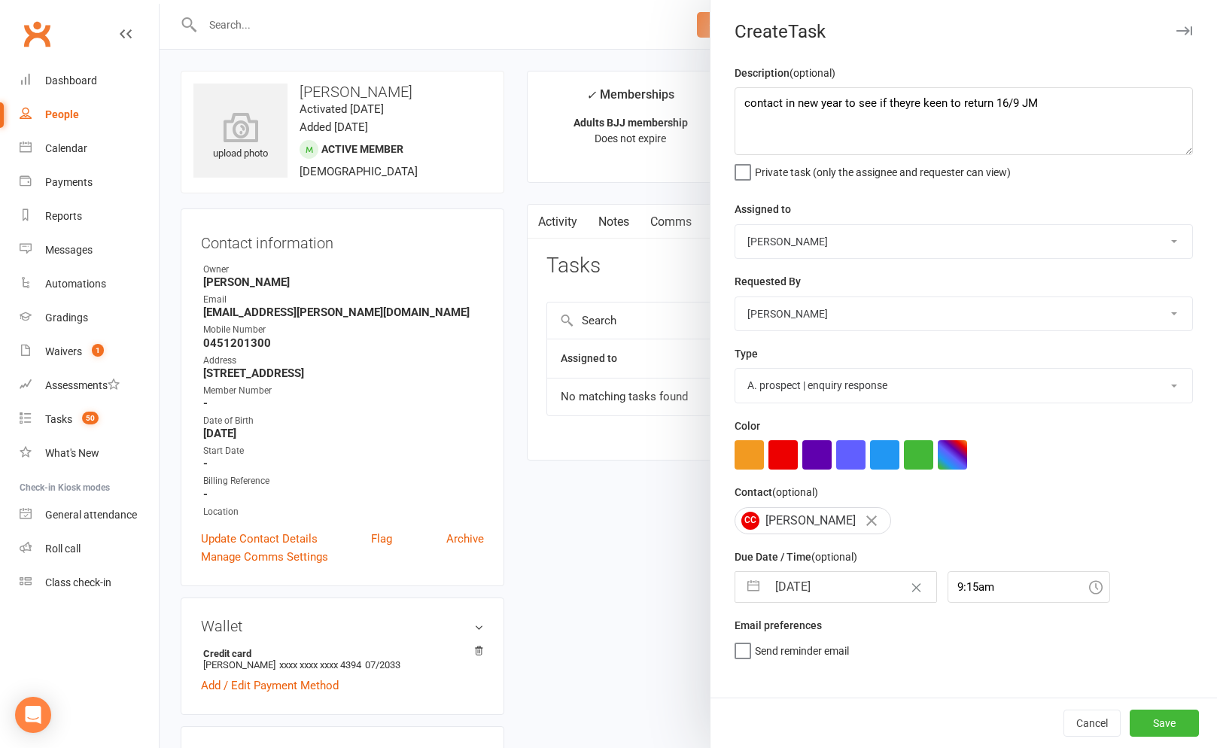
scroll to position [0, 0]
click at [1132, 728] on button "Save" at bounding box center [1163, 723] width 69 height 27
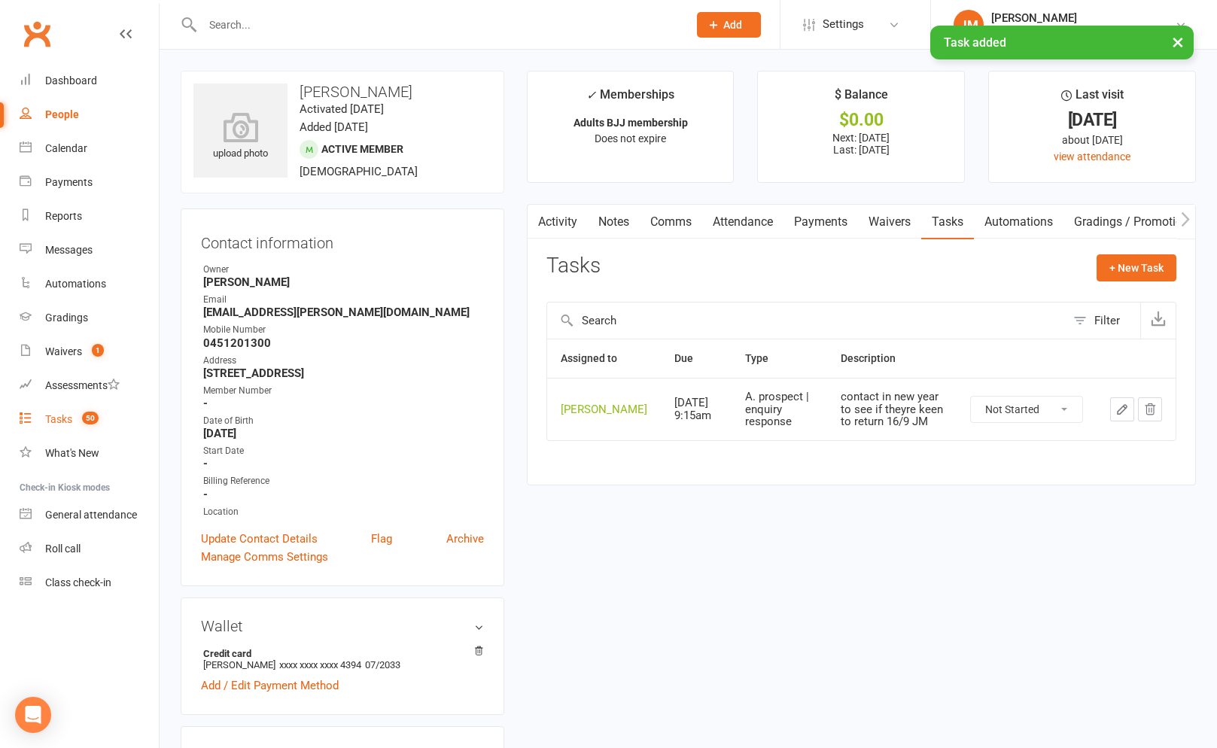
click at [52, 416] on div "Tasks" at bounding box center [58, 419] width 27 height 12
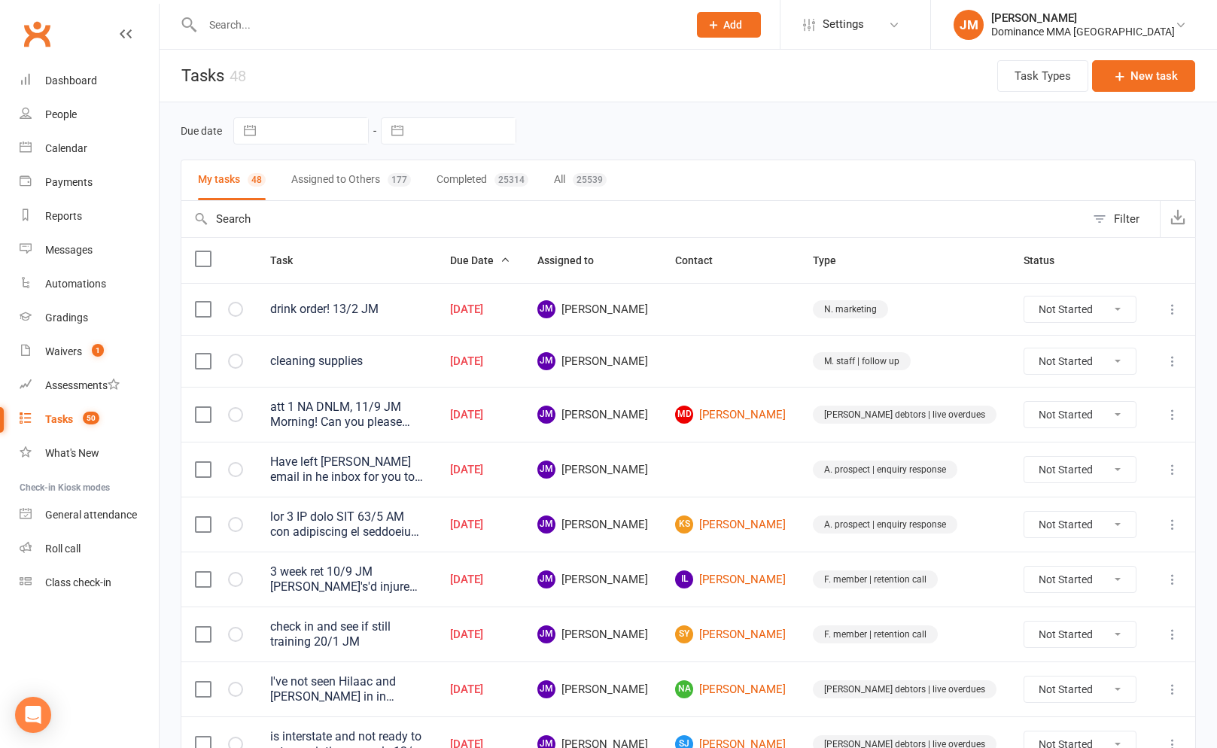
click at [423, 467] on div "Have left Marvan's email in he inbox for you to reply. I would think we could j…" at bounding box center [346, 469] width 153 height 30
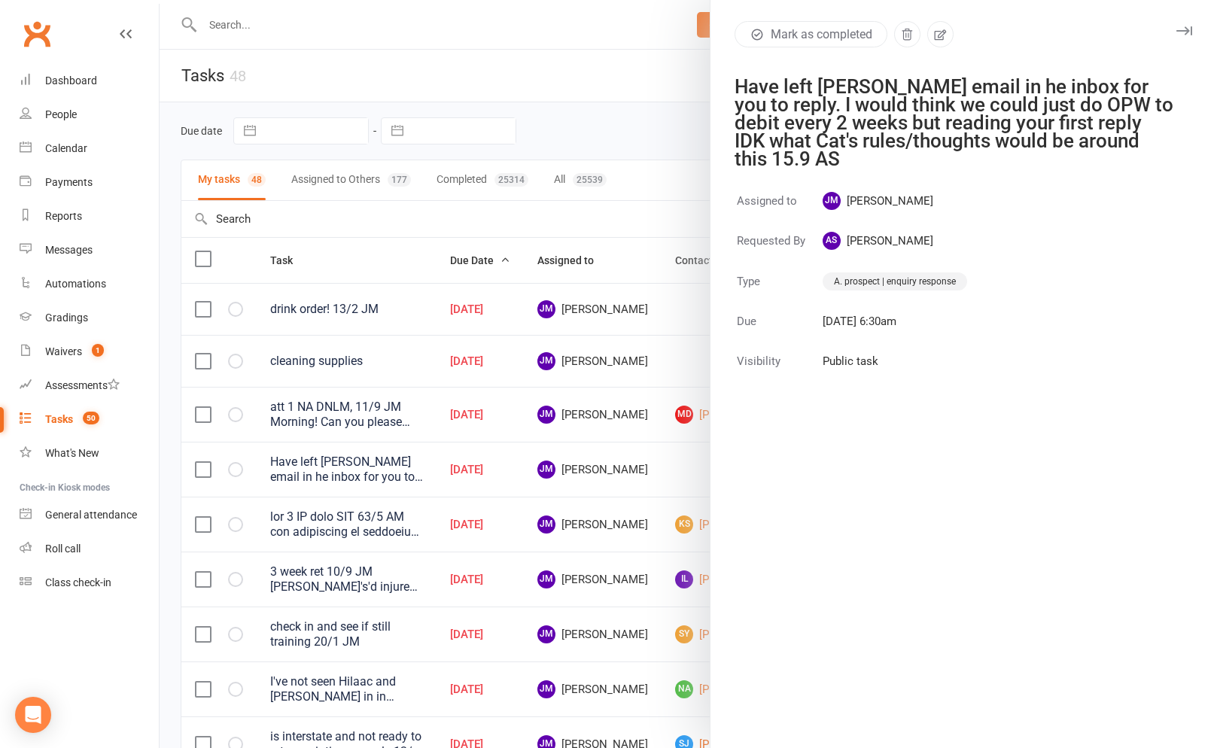
click at [679, 130] on div at bounding box center [688, 374] width 1057 height 748
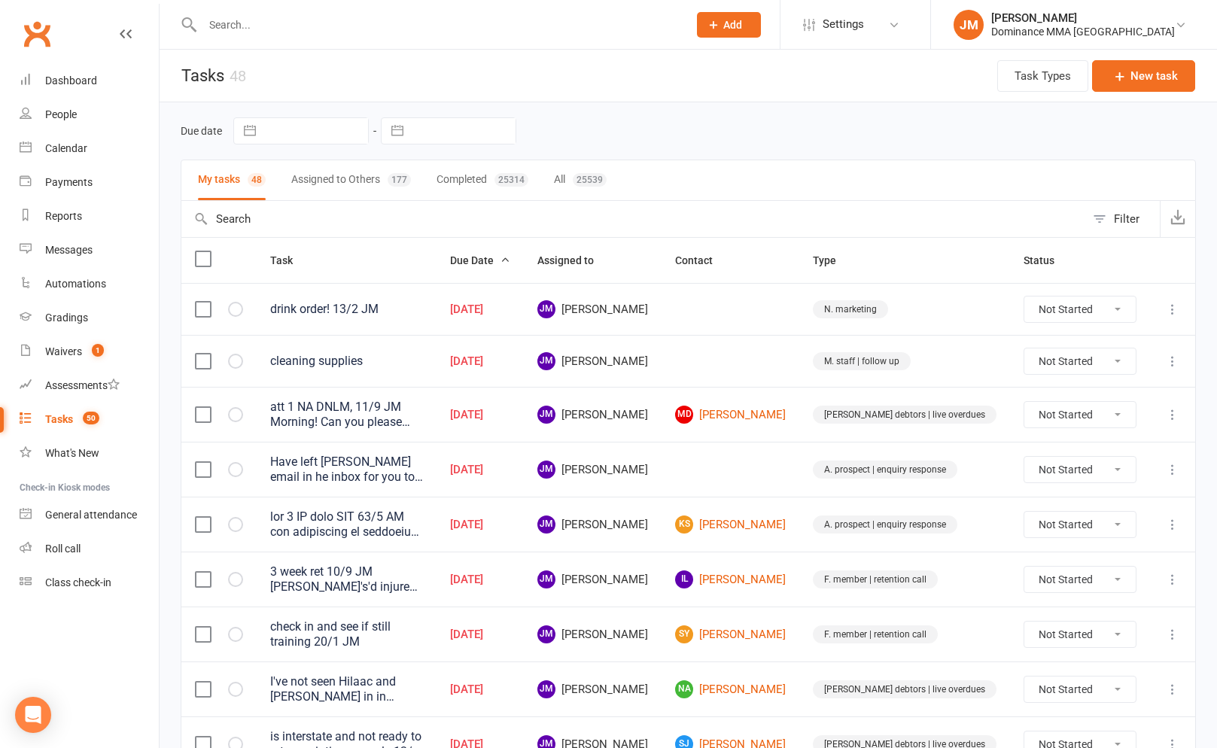
click at [752, 158] on div "Due date Navigate forward to interact with the calendar and select a date. Pres…" at bounding box center [688, 130] width 1015 height 57
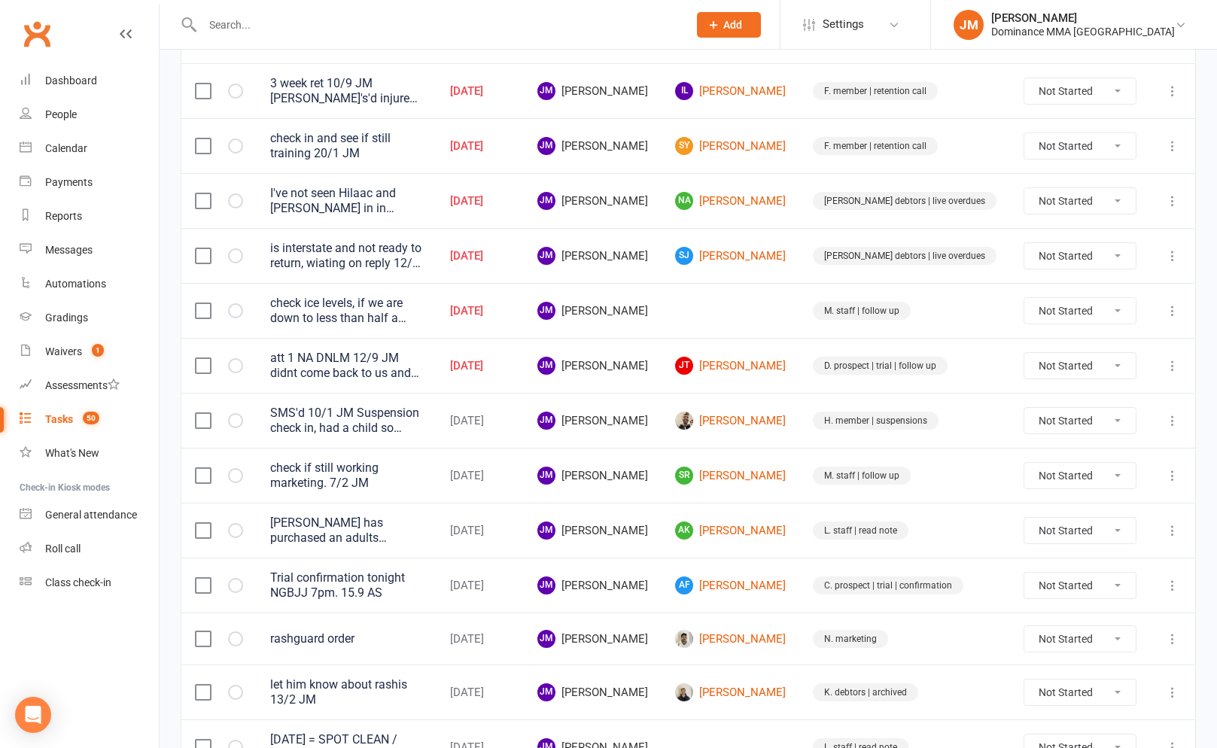
scroll to position [494, 0]
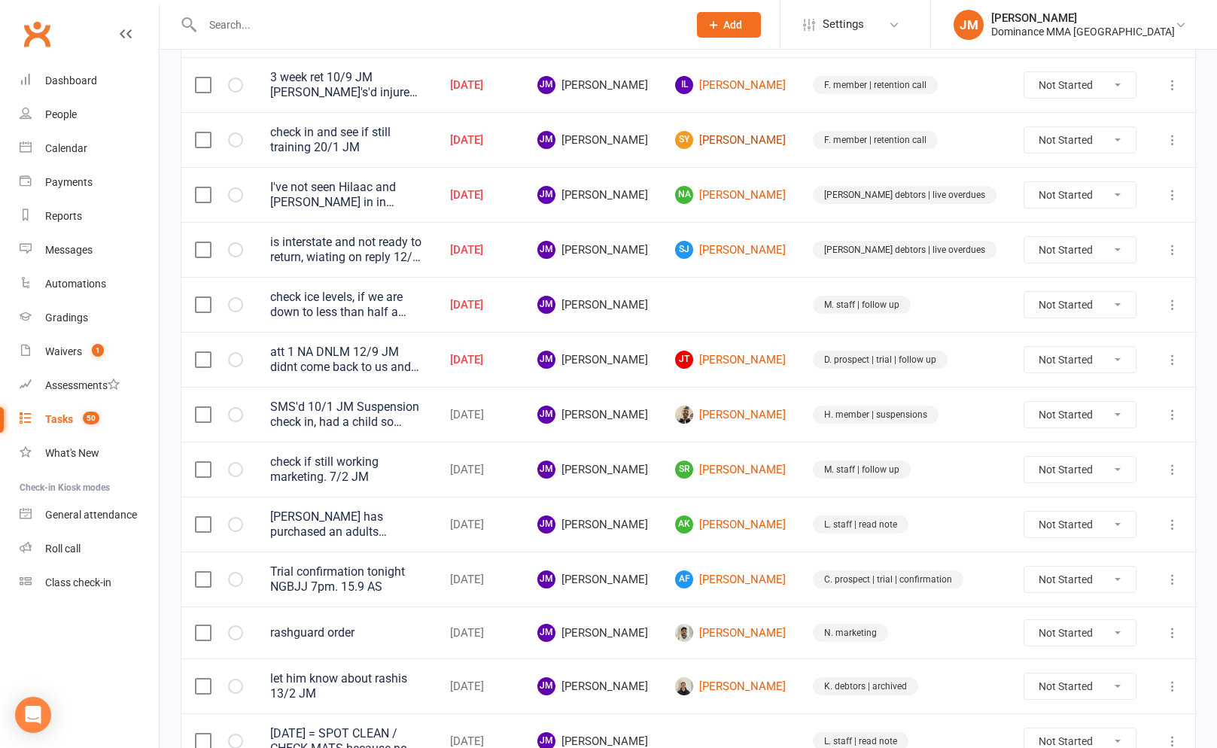
click at [771, 149] on link "SY Sam Yagheeni" at bounding box center [730, 140] width 111 height 18
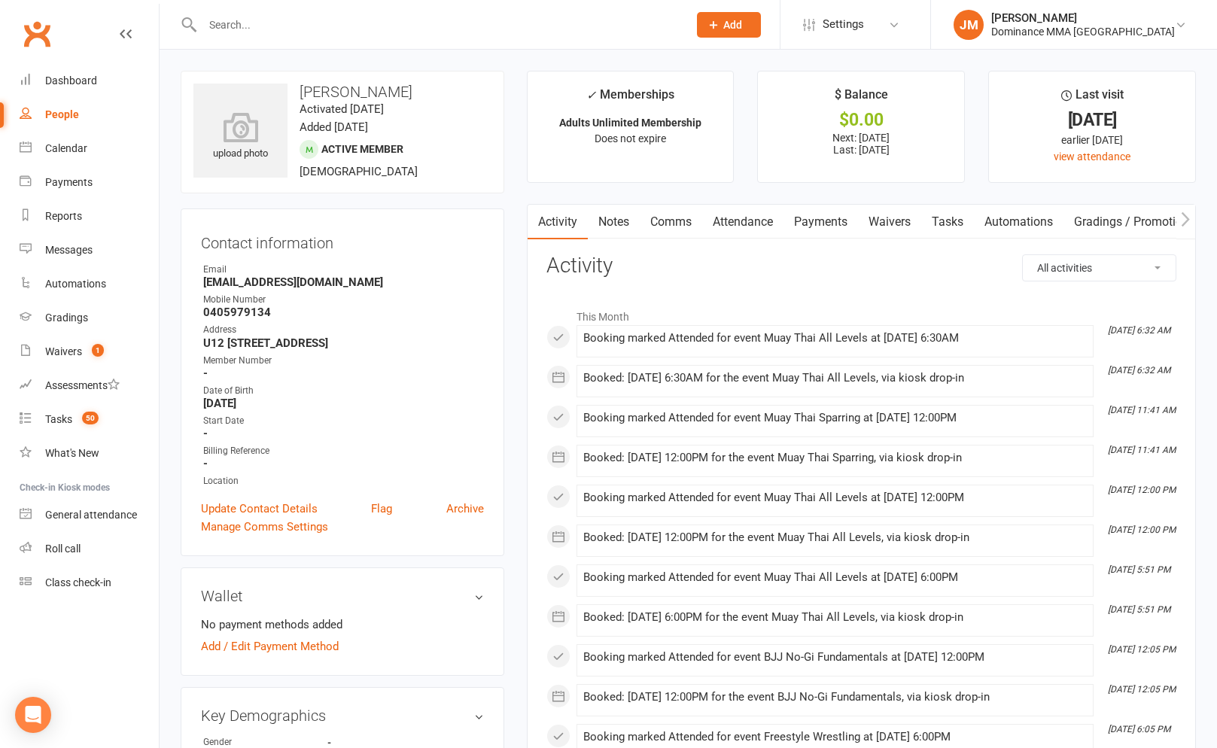
click at [834, 215] on link "Payments" at bounding box center [820, 222] width 74 height 35
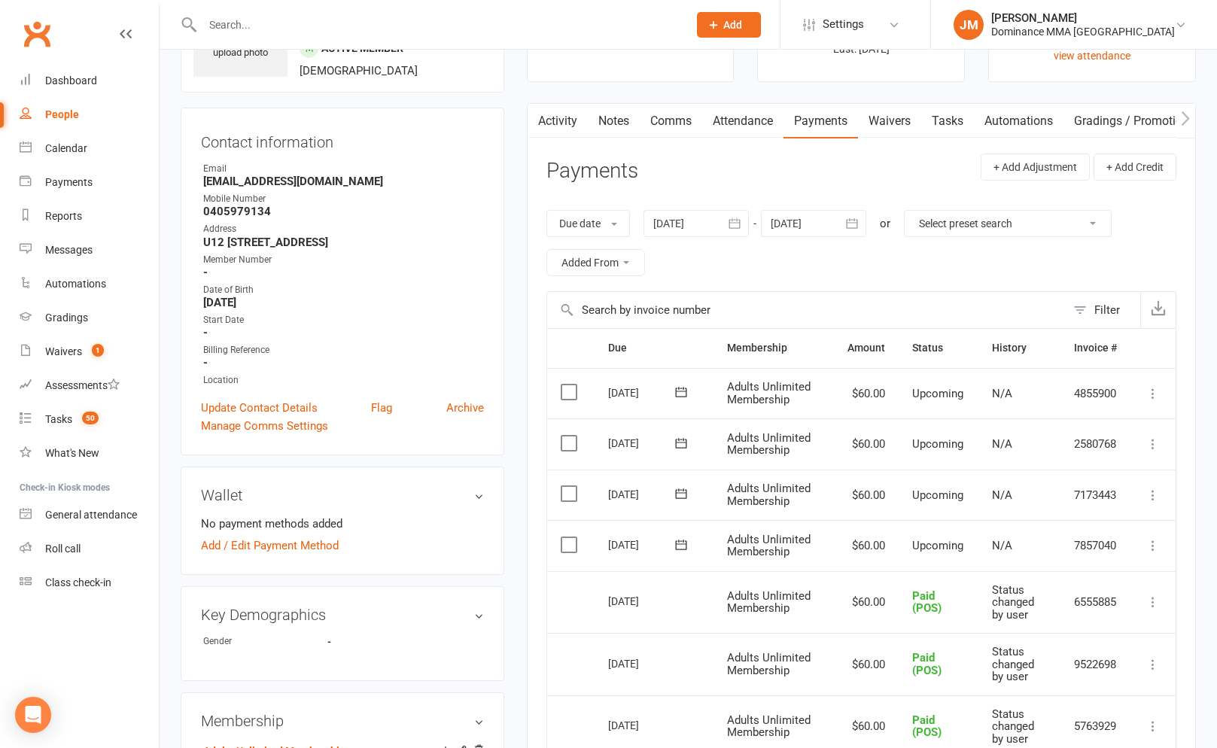
scroll to position [169, 0]
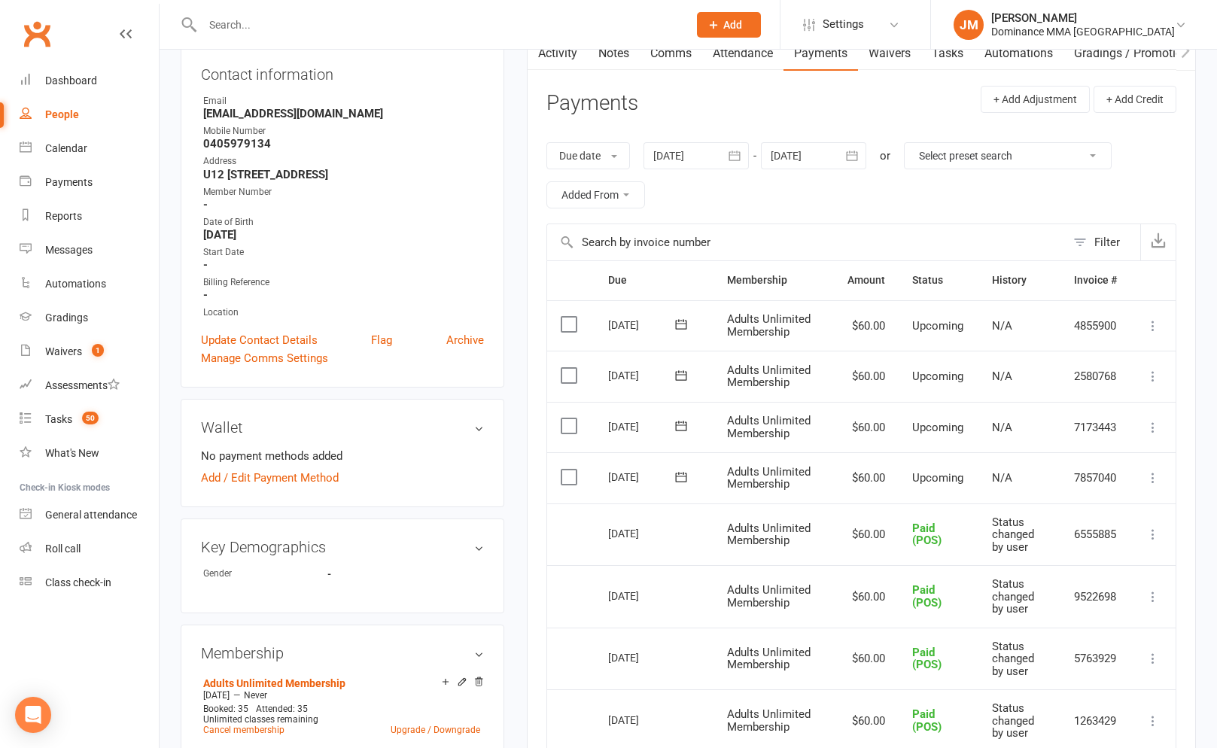
click at [1151, 476] on icon at bounding box center [1152, 477] width 15 height 15
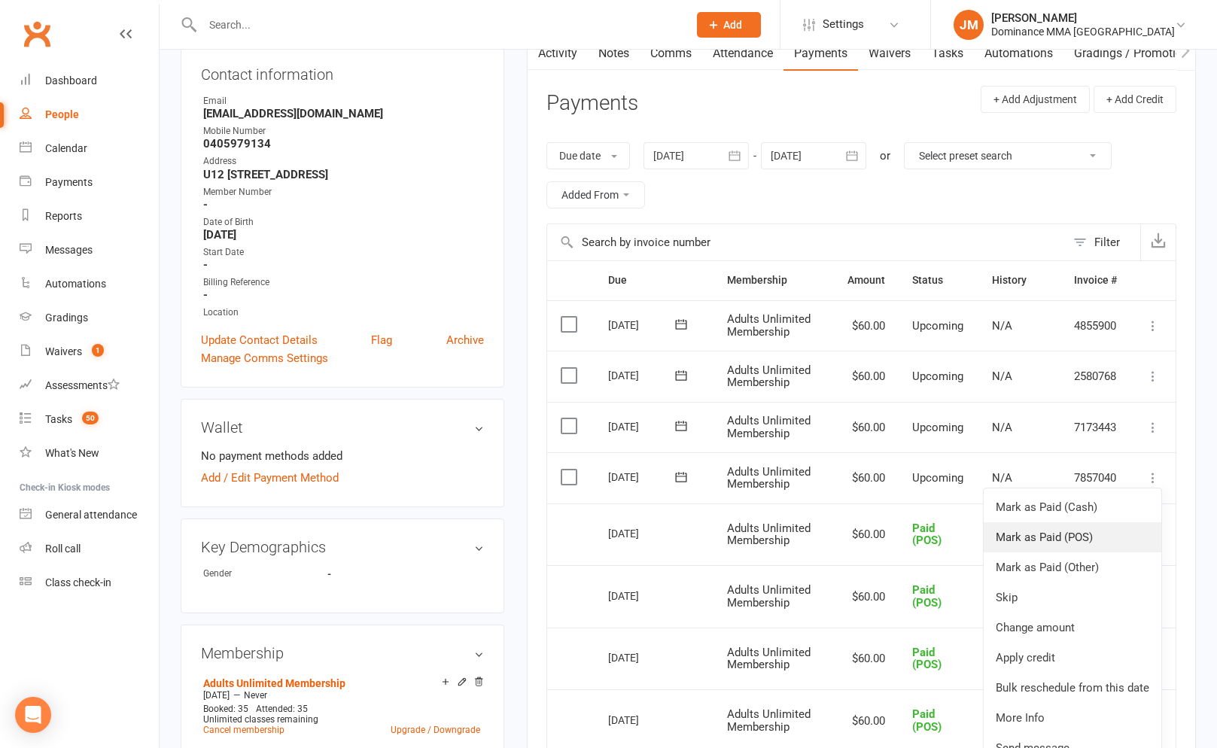
click at [1087, 534] on link "Mark as Paid (POS)" at bounding box center [1072, 537] width 178 height 30
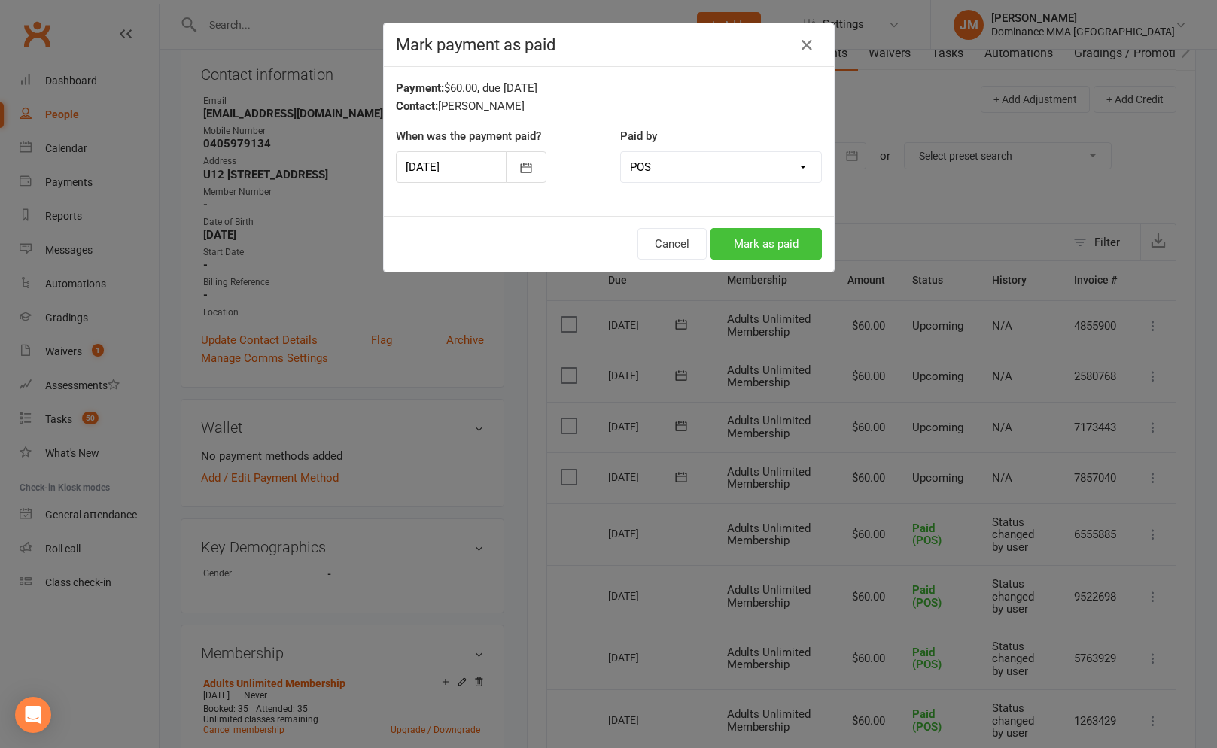
click at [789, 236] on button "Mark as paid" at bounding box center [765, 244] width 111 height 32
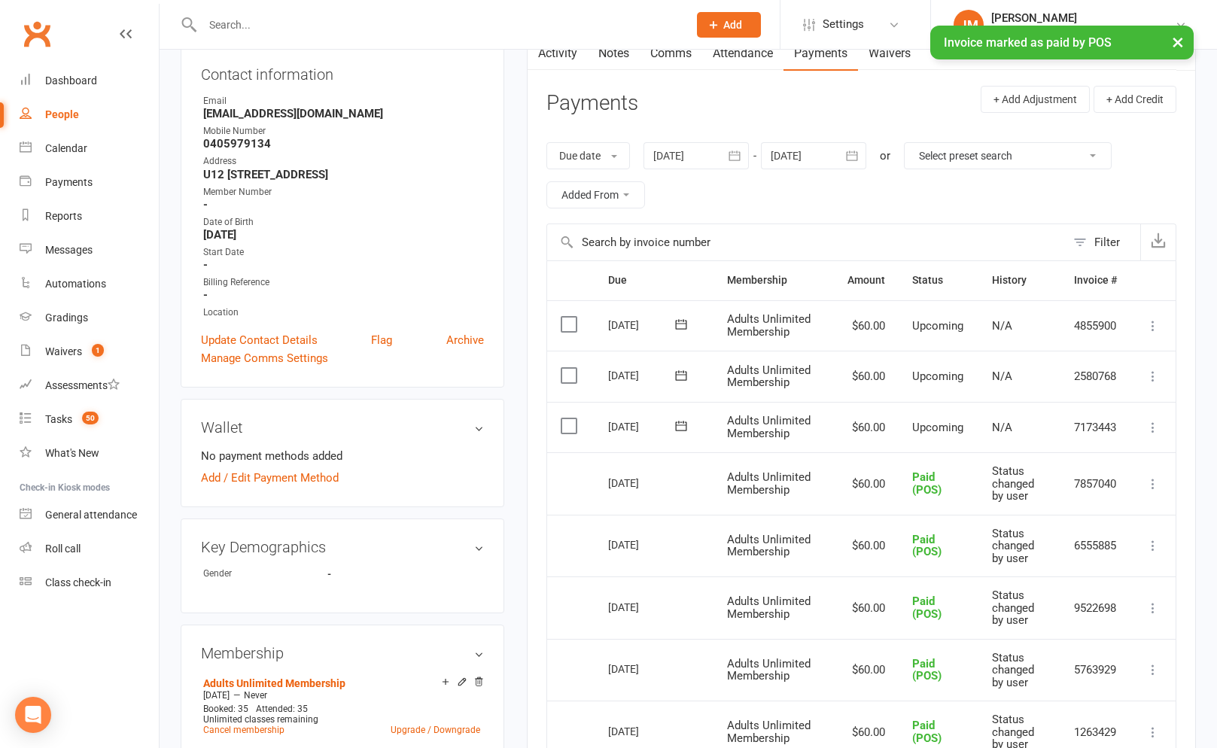
click at [1150, 423] on icon at bounding box center [1152, 427] width 15 height 15
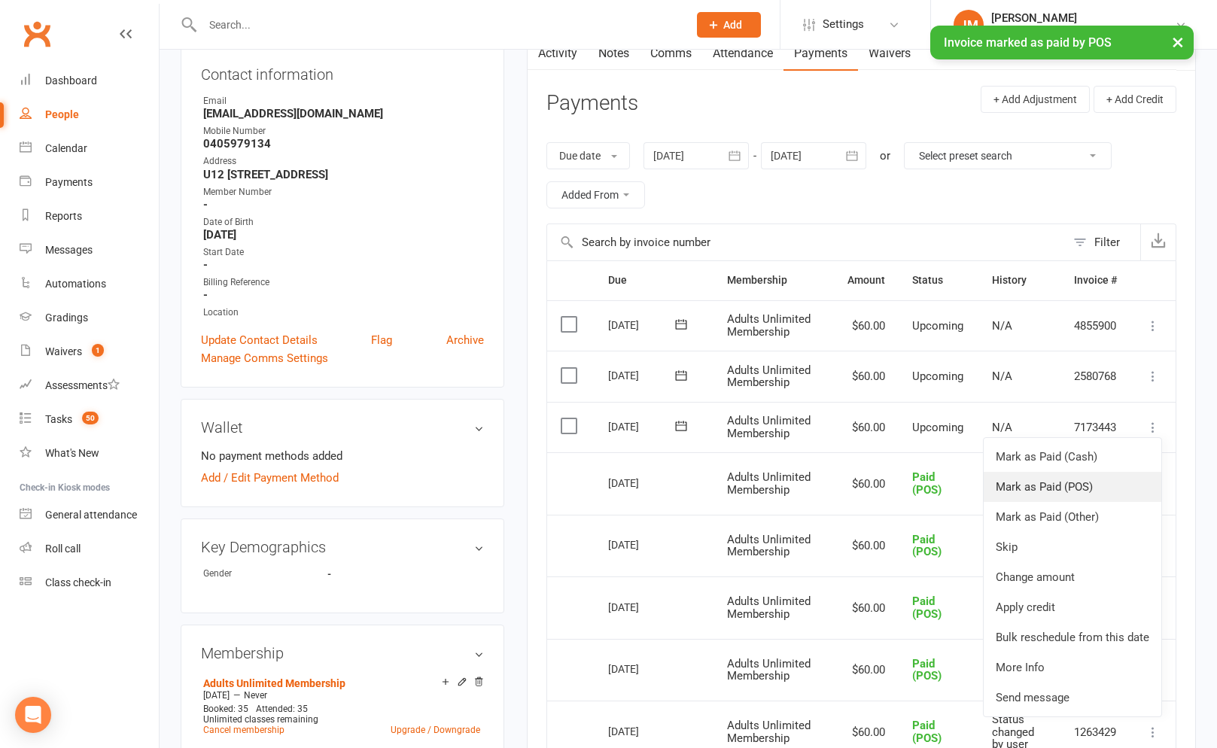
click at [1047, 489] on link "Mark as Paid (POS)" at bounding box center [1072, 487] width 178 height 30
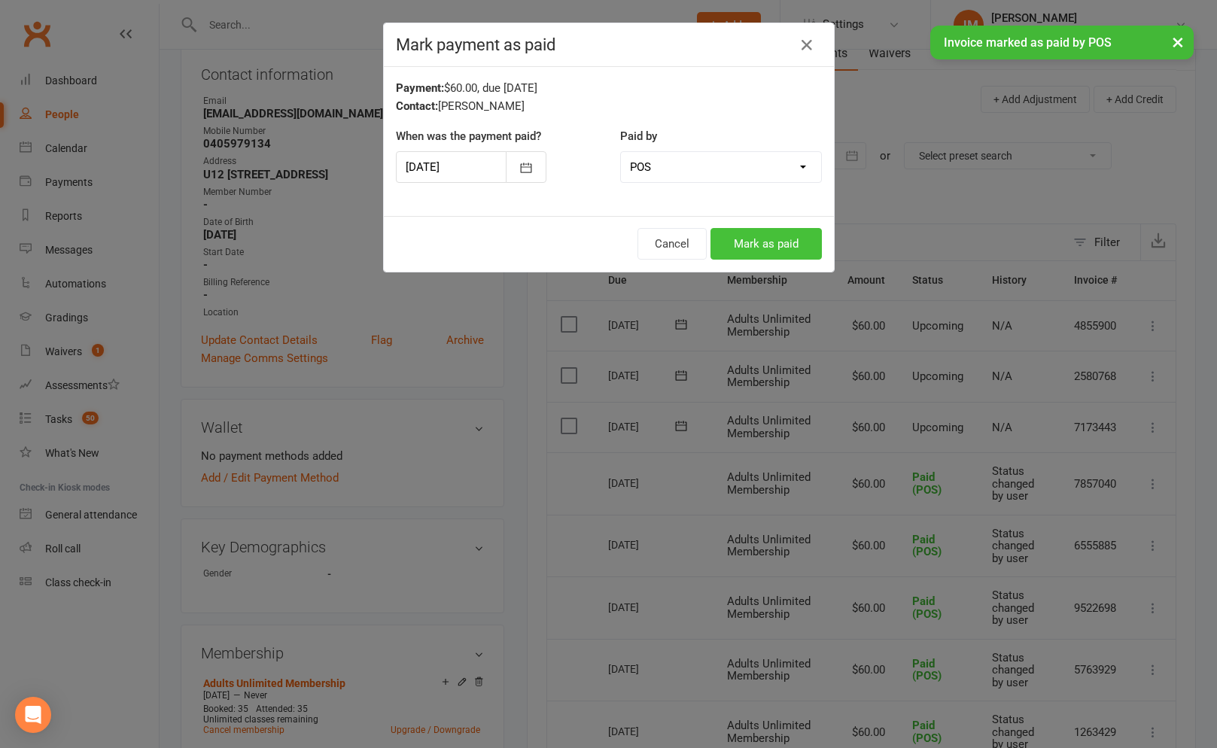
click at [767, 242] on button "Mark as paid" at bounding box center [765, 244] width 111 height 32
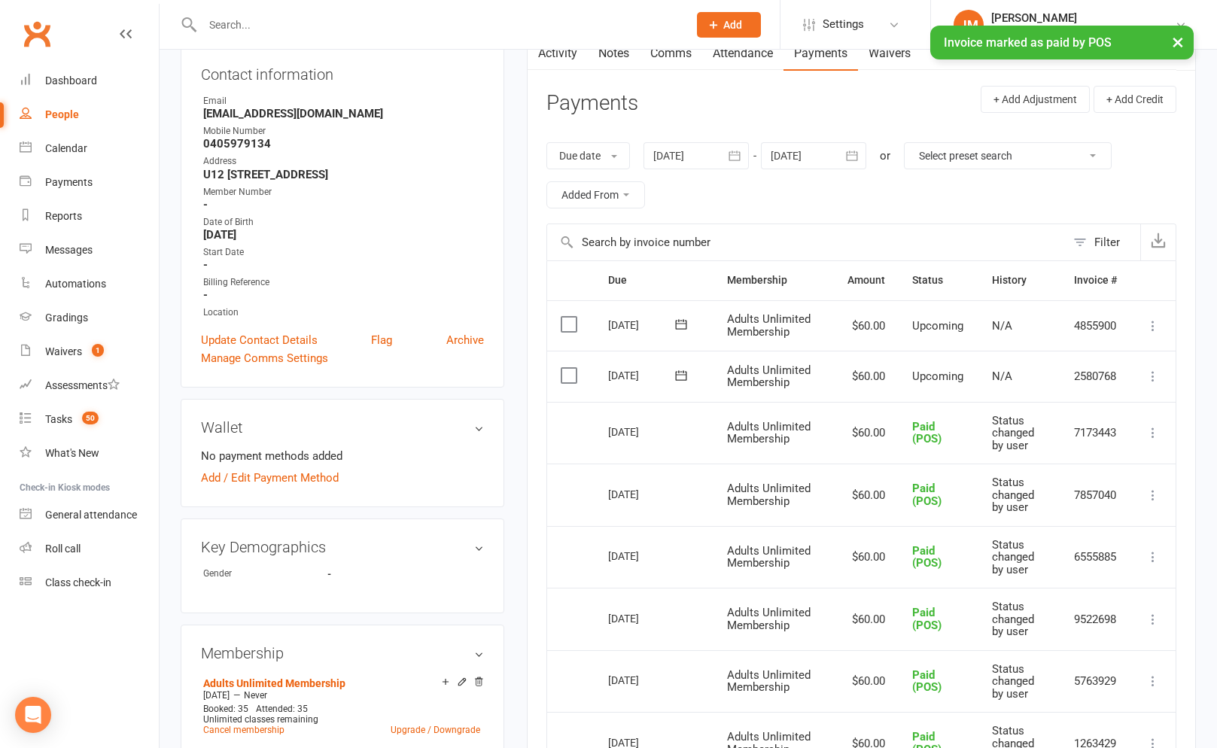
scroll to position [0, 0]
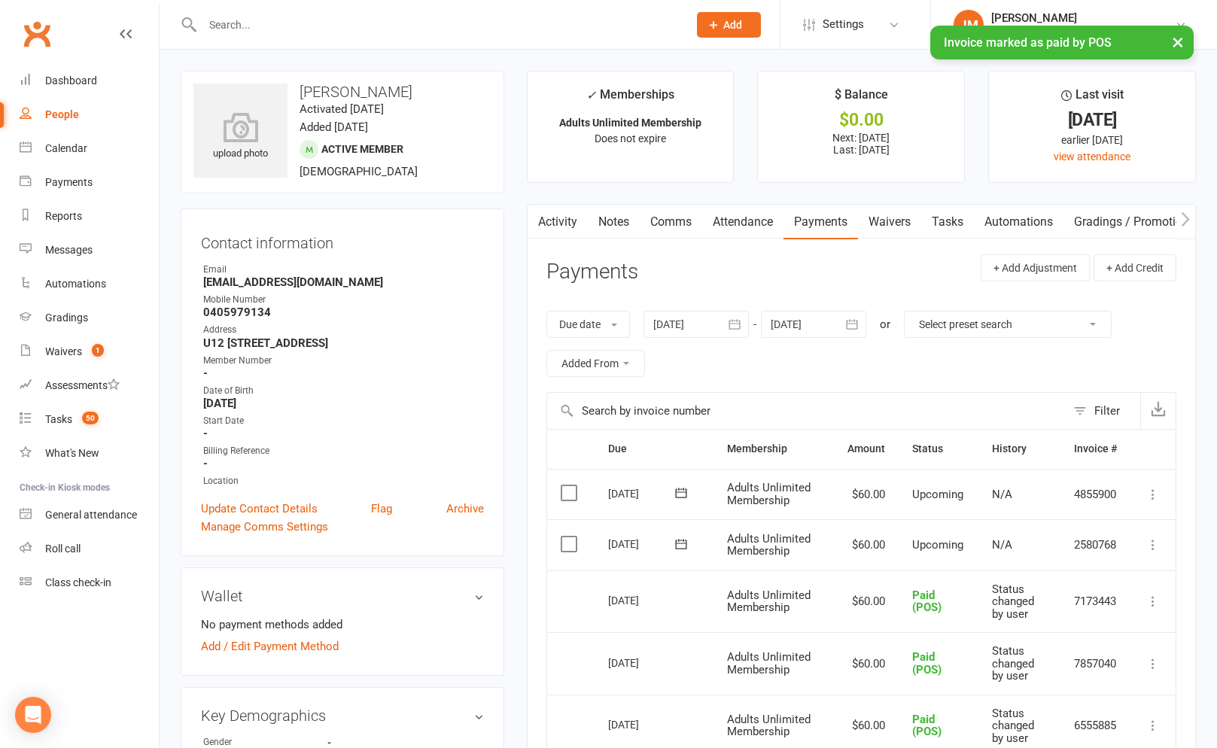
click at [939, 223] on link "Tasks" at bounding box center [947, 222] width 53 height 35
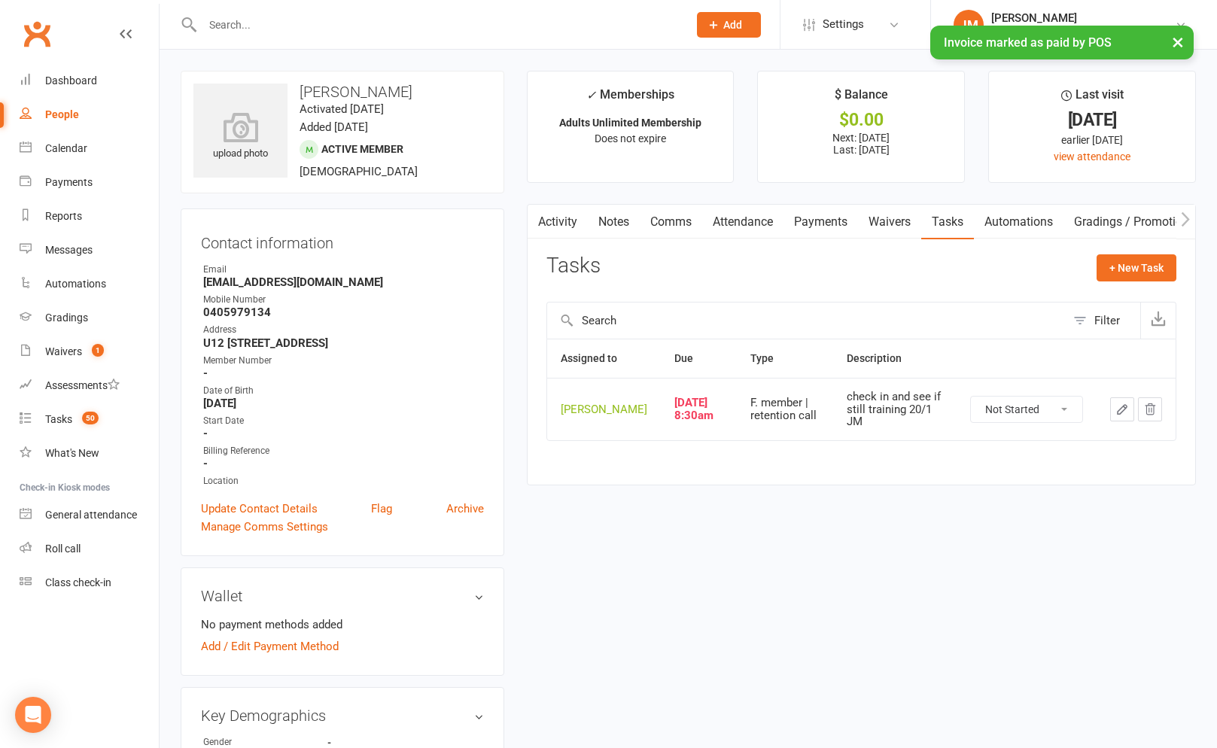
click at [1114, 419] on button "button" at bounding box center [1122, 409] width 24 height 24
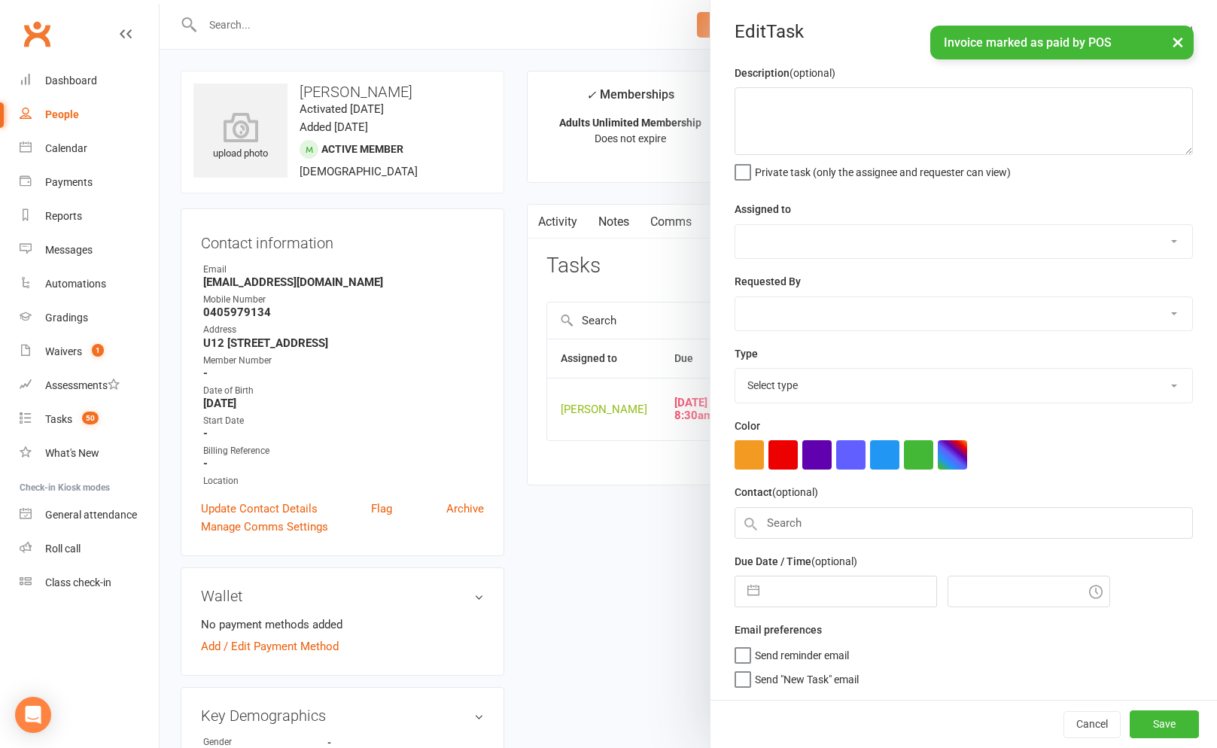
type textarea "check in and see if still training 20/1 JM"
select select "45422"
type input "16 Sep 2025"
type input "8:30am"
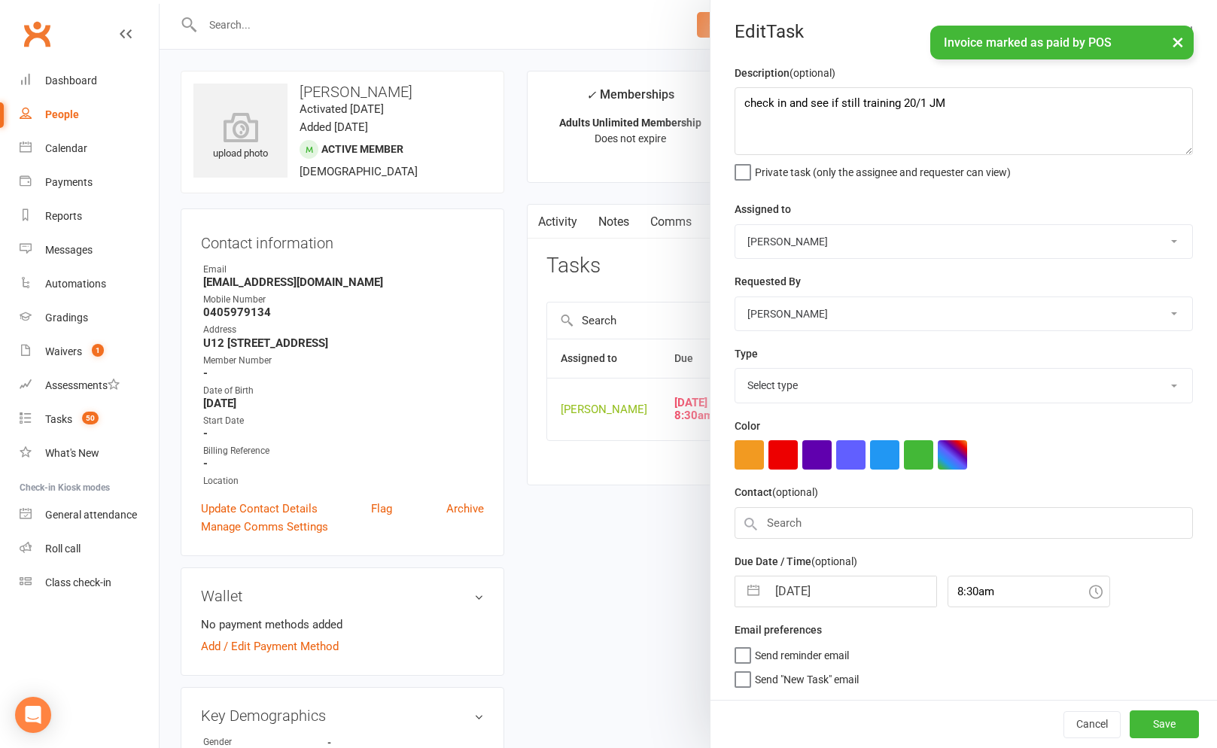
select select "3865"
select select "7"
select select "2025"
select select "8"
select select "2025"
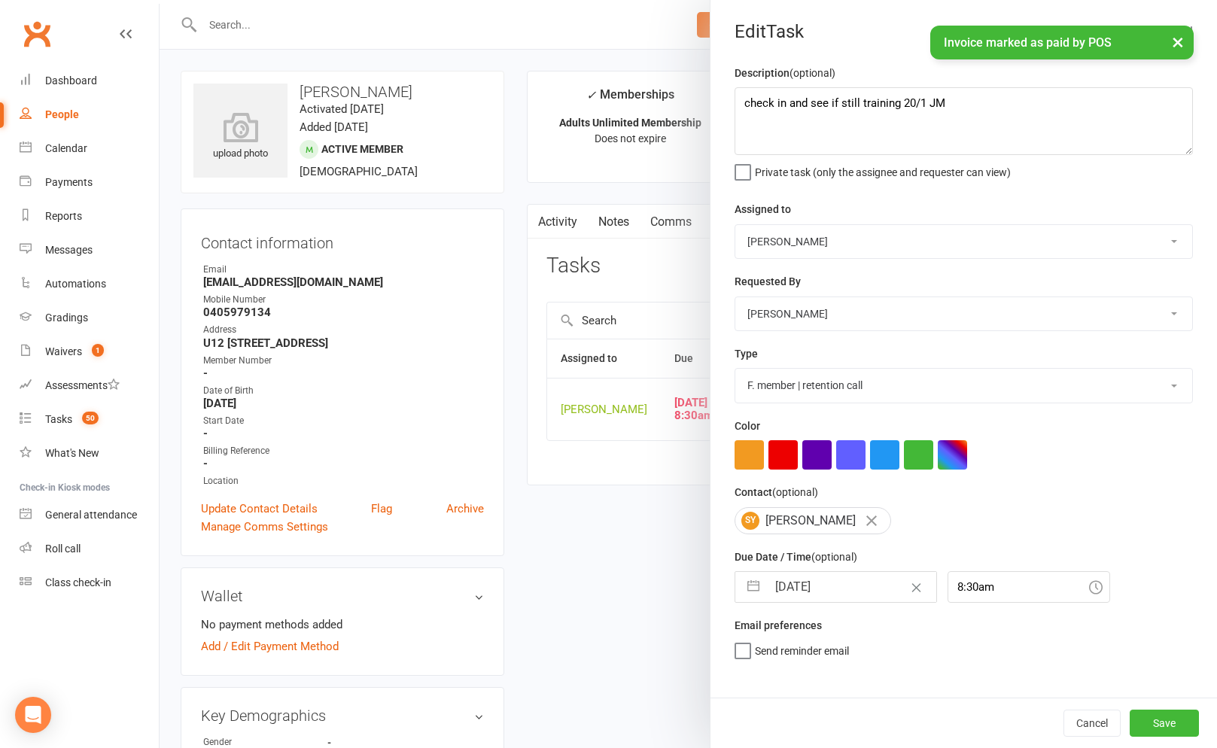
select select "9"
select select "2025"
click at [780, 591] on input "16 Sep 2025" at bounding box center [851, 587] width 169 height 30
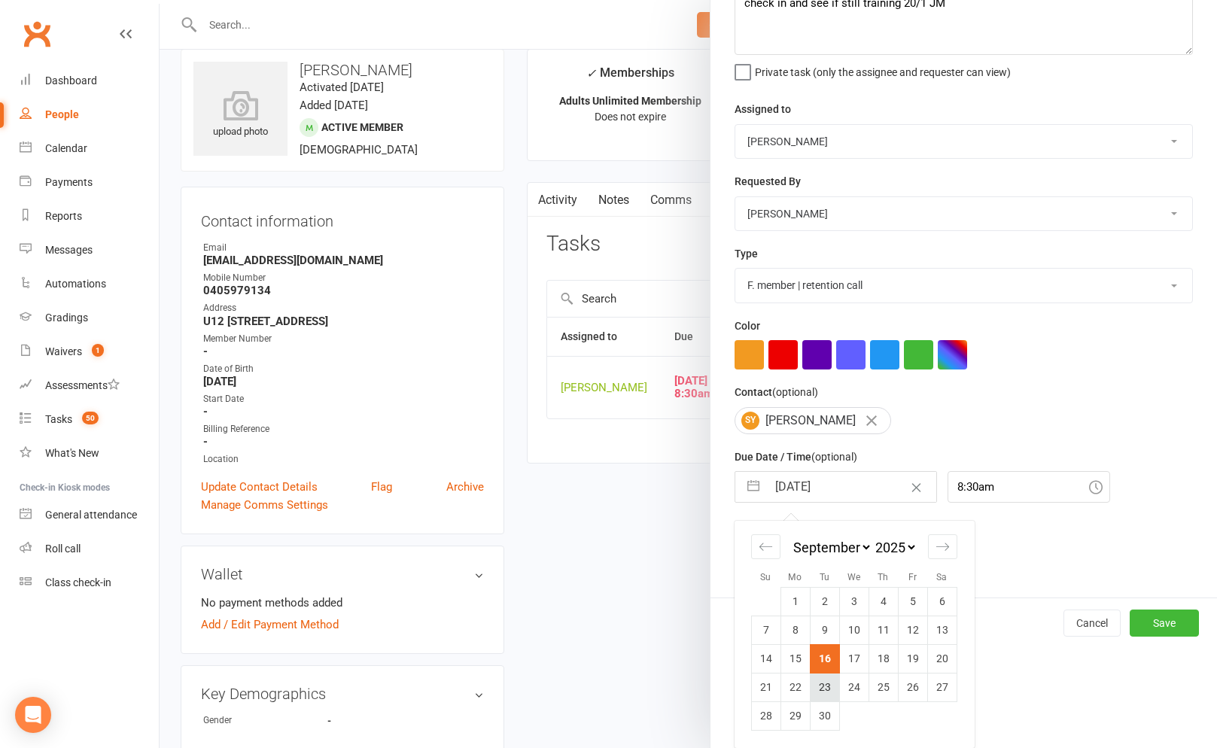
scroll to position [37, 0]
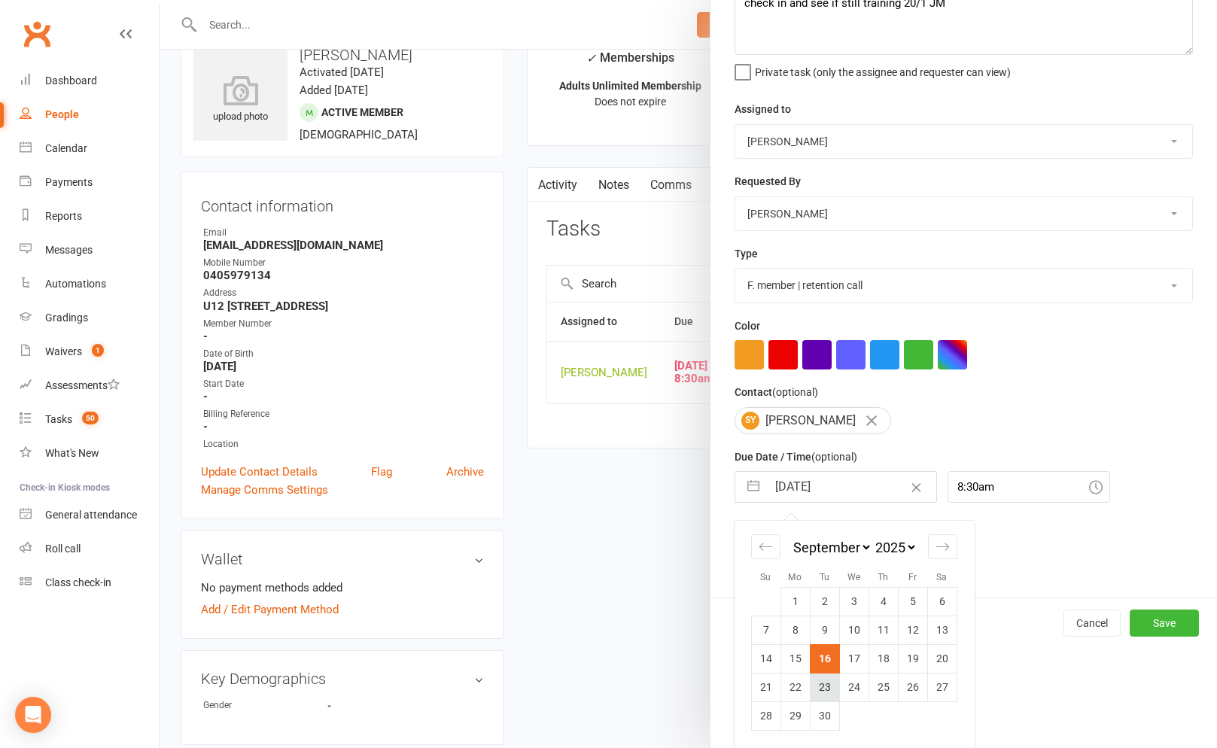
click at [825, 689] on td "23" at bounding box center [824, 687] width 29 height 29
type input "23 Sep 2025"
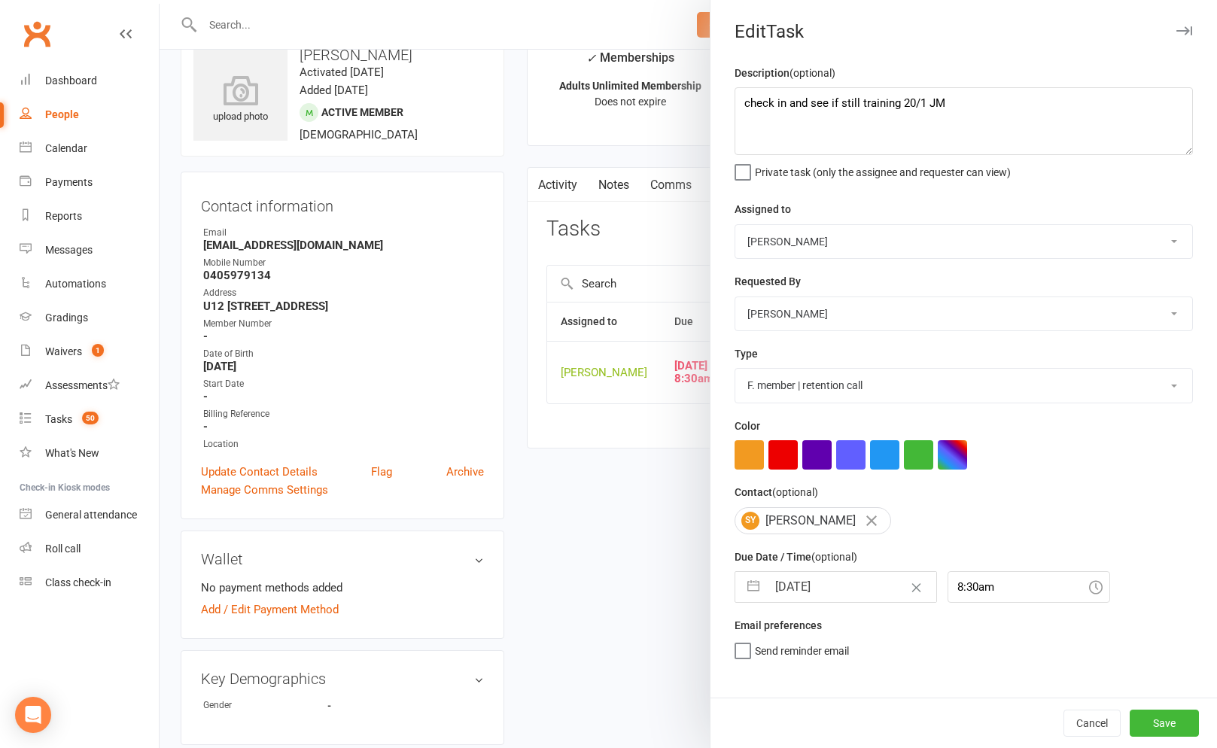
scroll to position [0, 0]
click at [1149, 711] on button "Save" at bounding box center [1163, 723] width 69 height 27
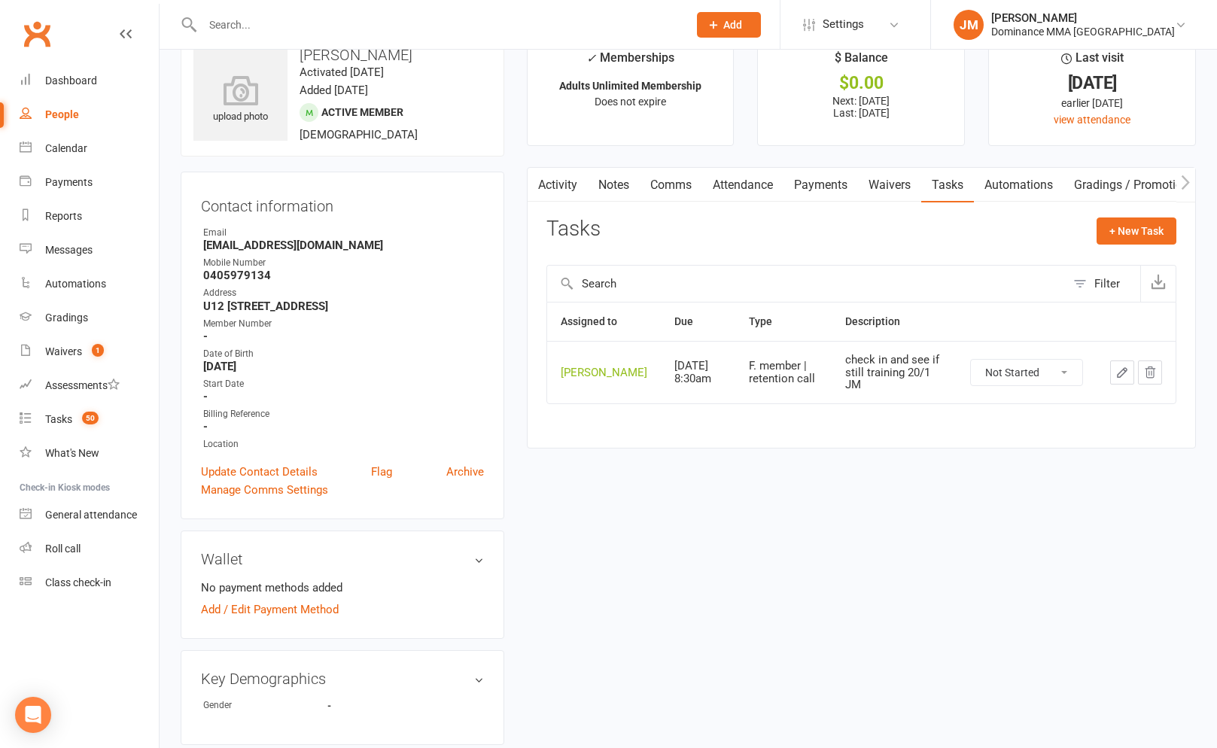
click at [814, 178] on link "Payments" at bounding box center [820, 185] width 74 height 35
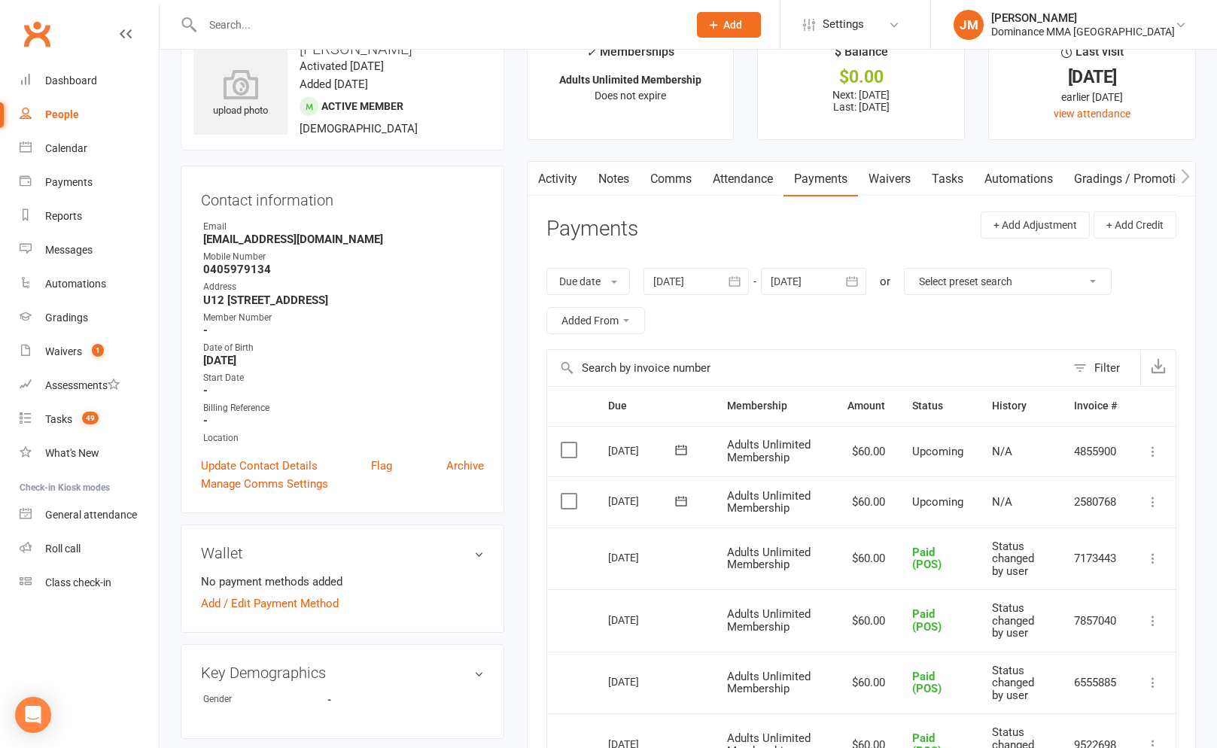
scroll to position [26, 0]
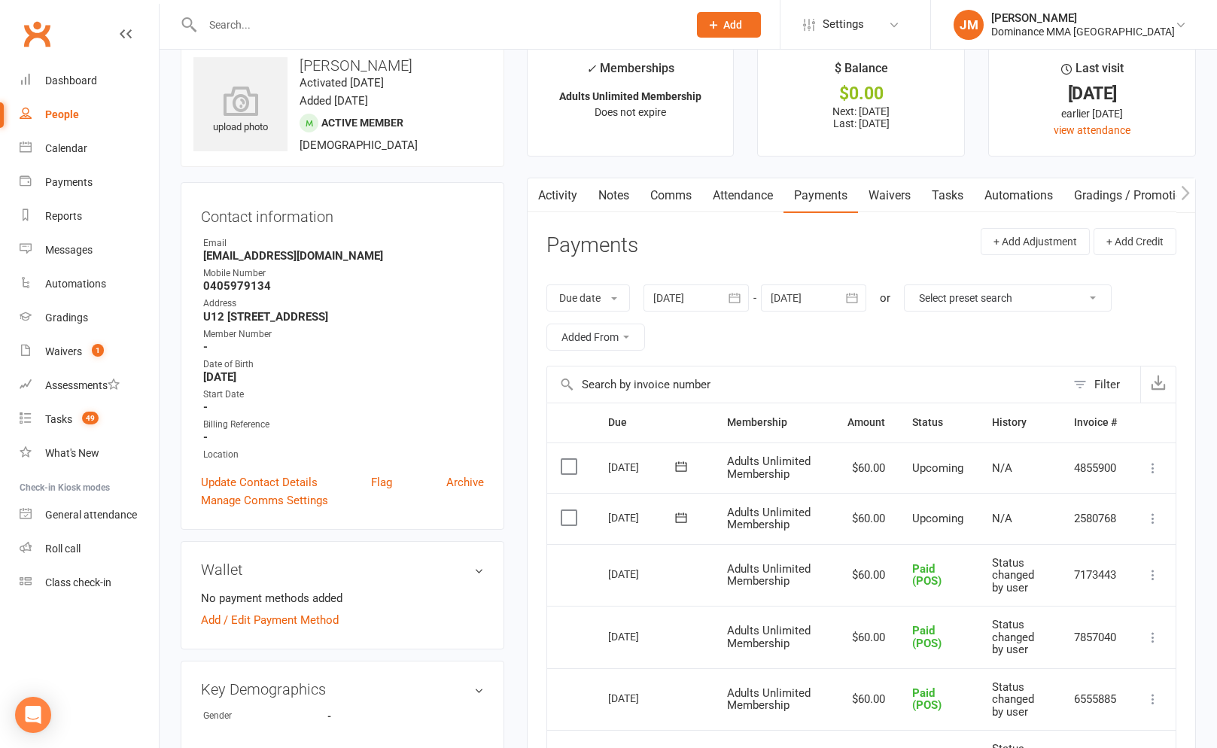
click at [940, 199] on link "Tasks" at bounding box center [947, 195] width 53 height 35
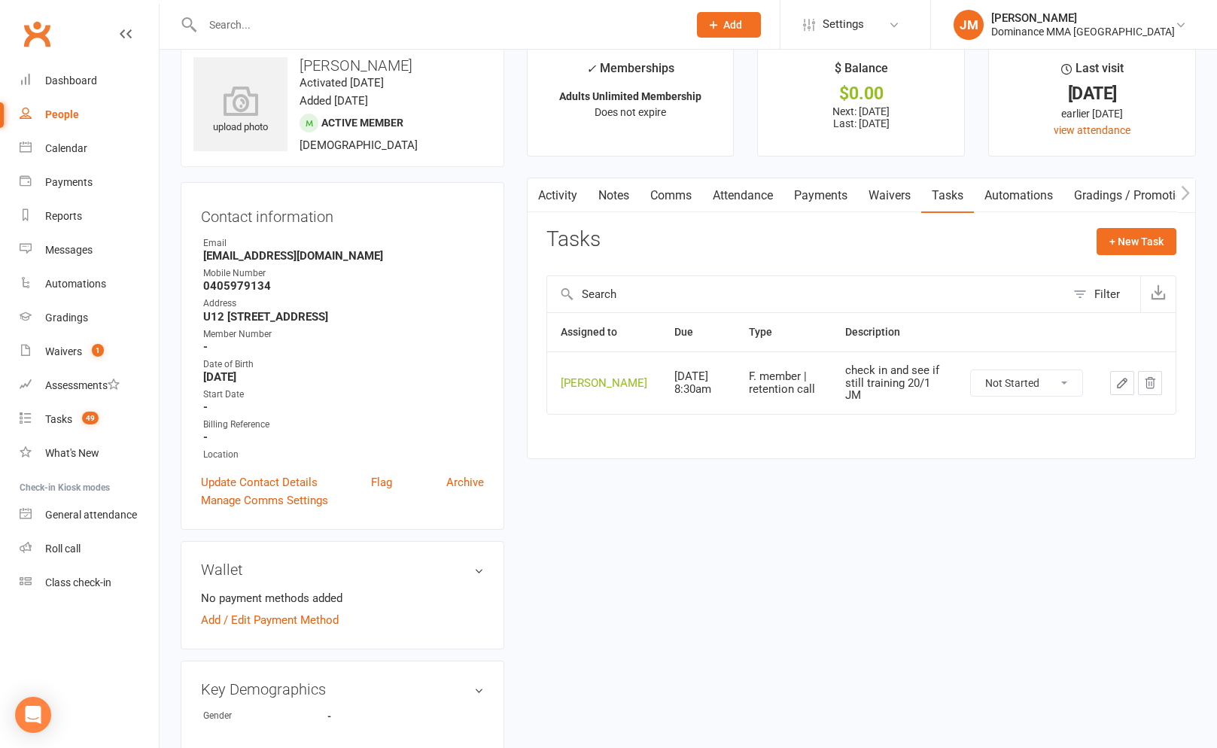
click at [1131, 388] on button "button" at bounding box center [1122, 383] width 24 height 24
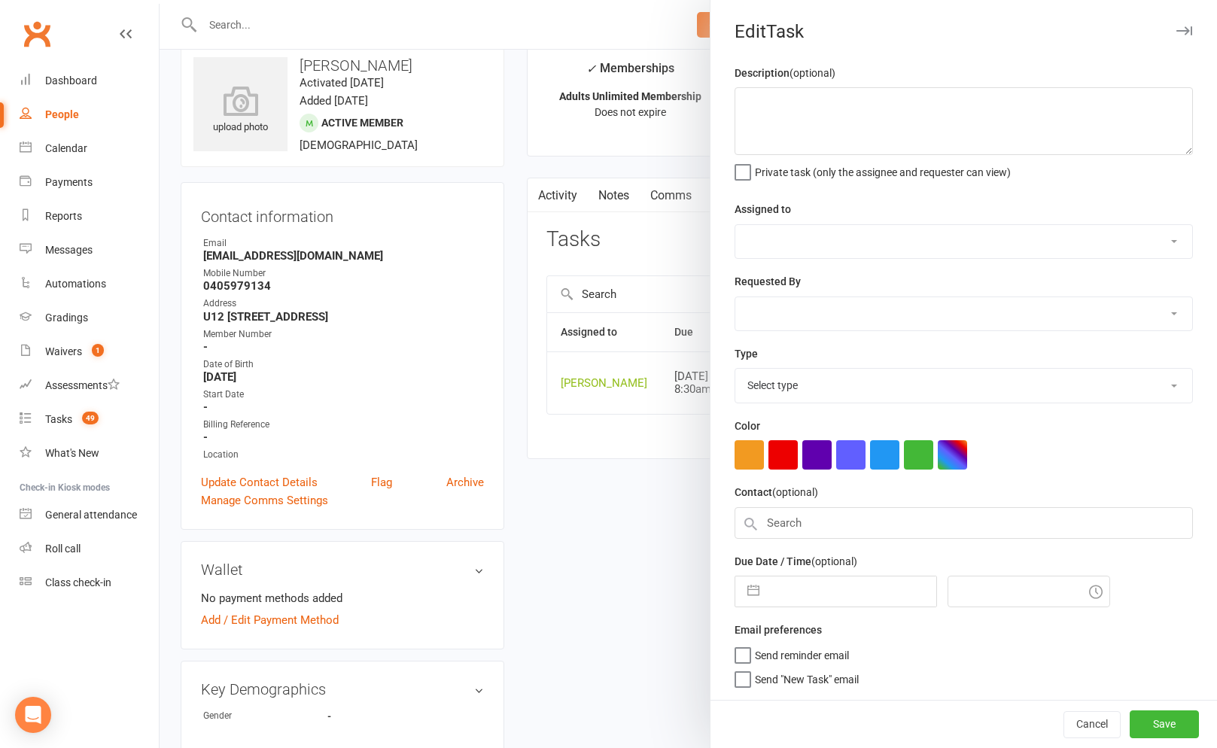
type textarea "check in and see if still training 20/1 JM"
select select "45422"
type input "23 Sep 2025"
type input "8:30am"
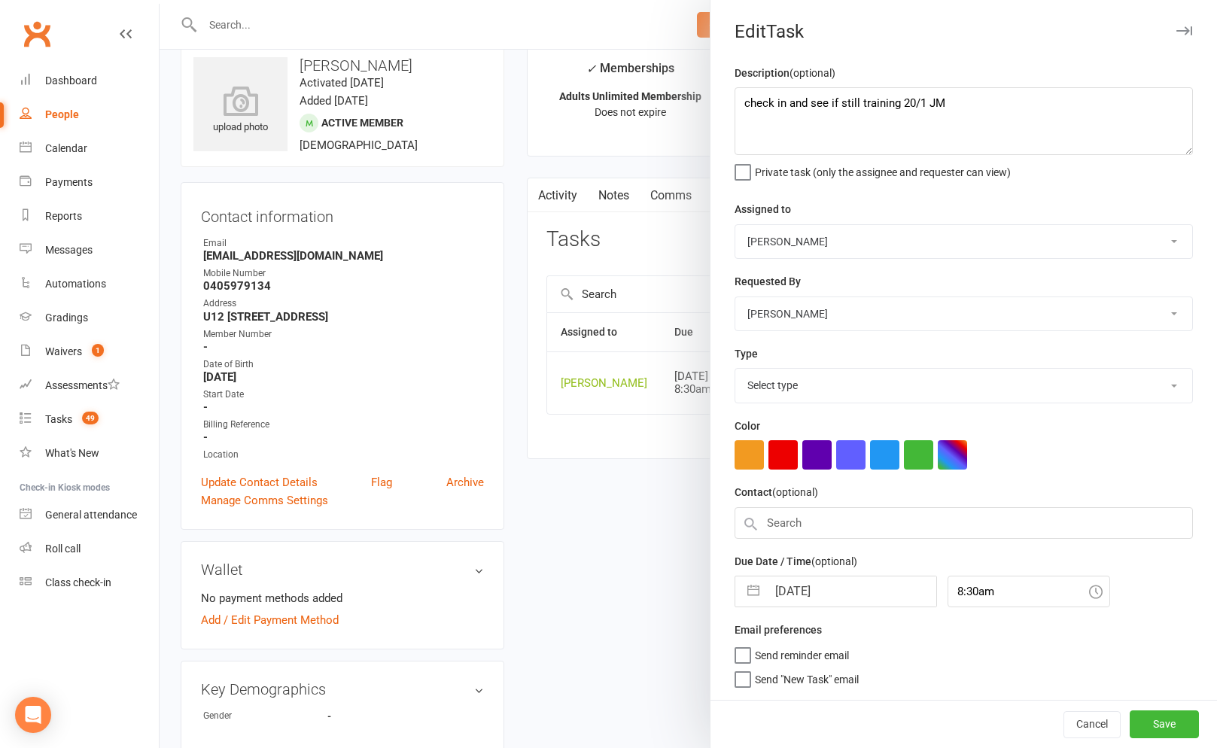
select select "3865"
click at [789, 597] on input "23 Sep 2025" at bounding box center [851, 587] width 169 height 30
select select "7"
select select "2025"
select select "8"
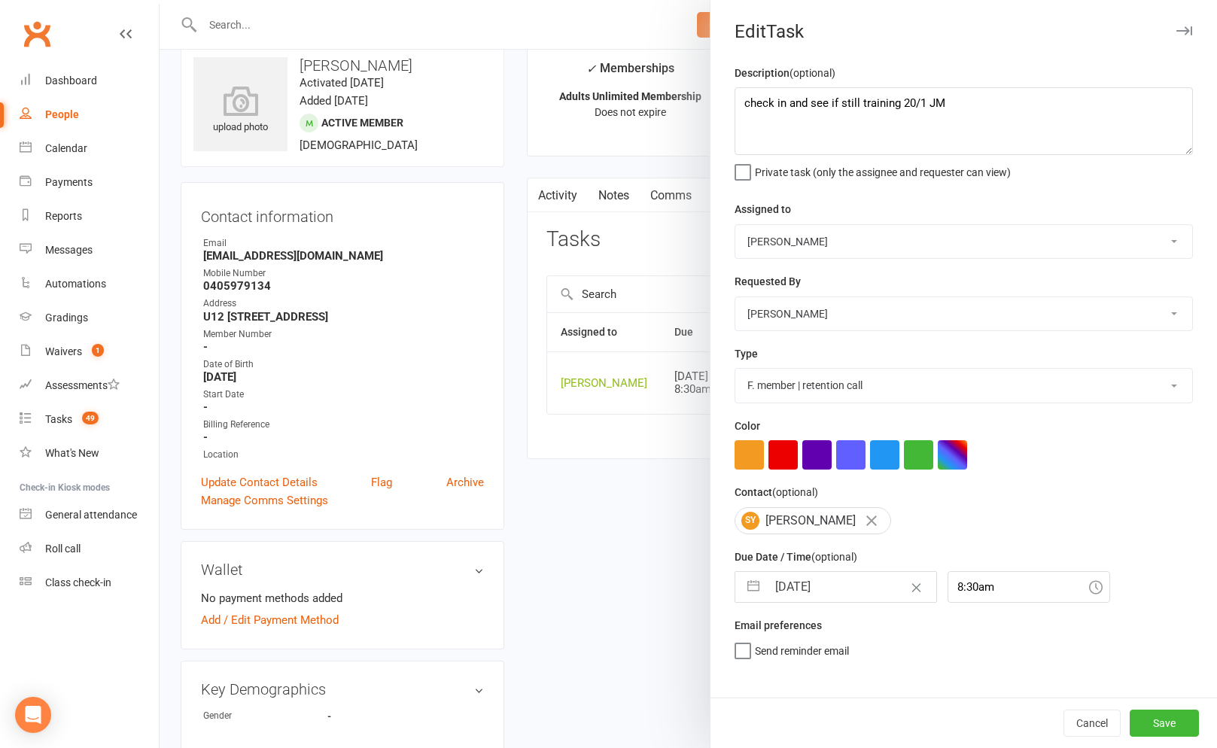
select select "2025"
select select "9"
select select "2025"
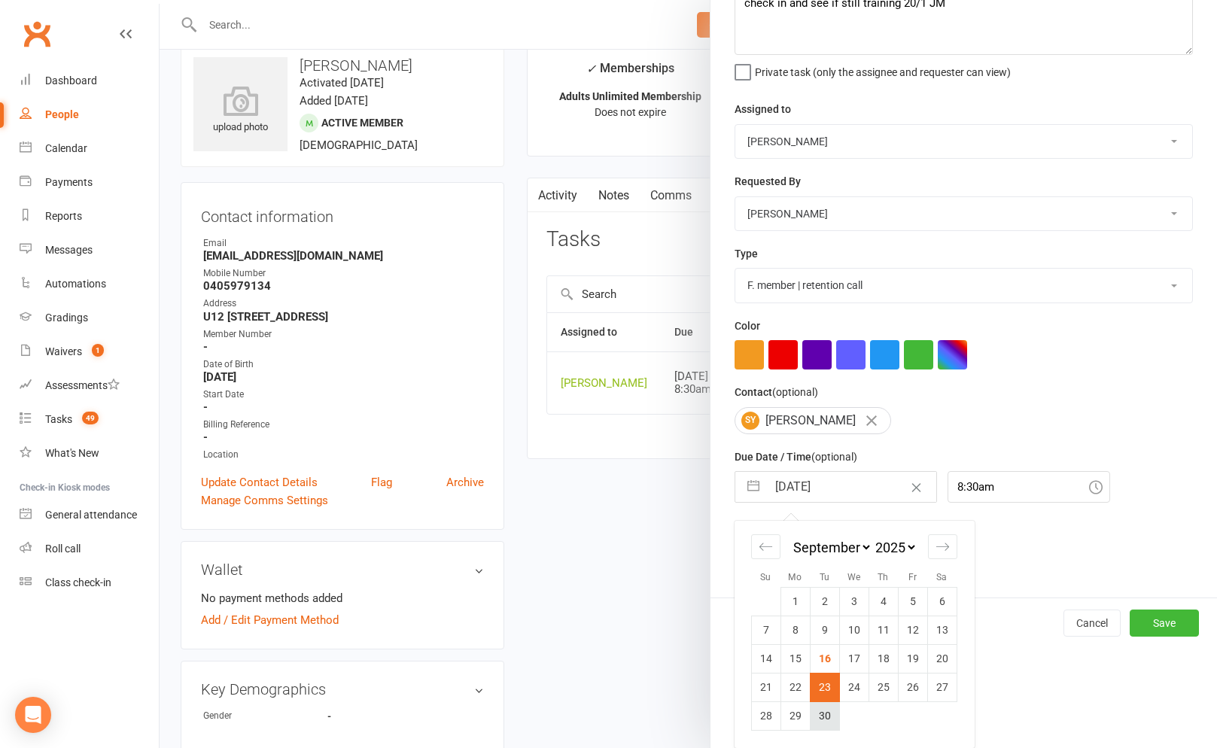
click at [824, 716] on td "30" at bounding box center [824, 715] width 29 height 29
type input "30 Sep 2025"
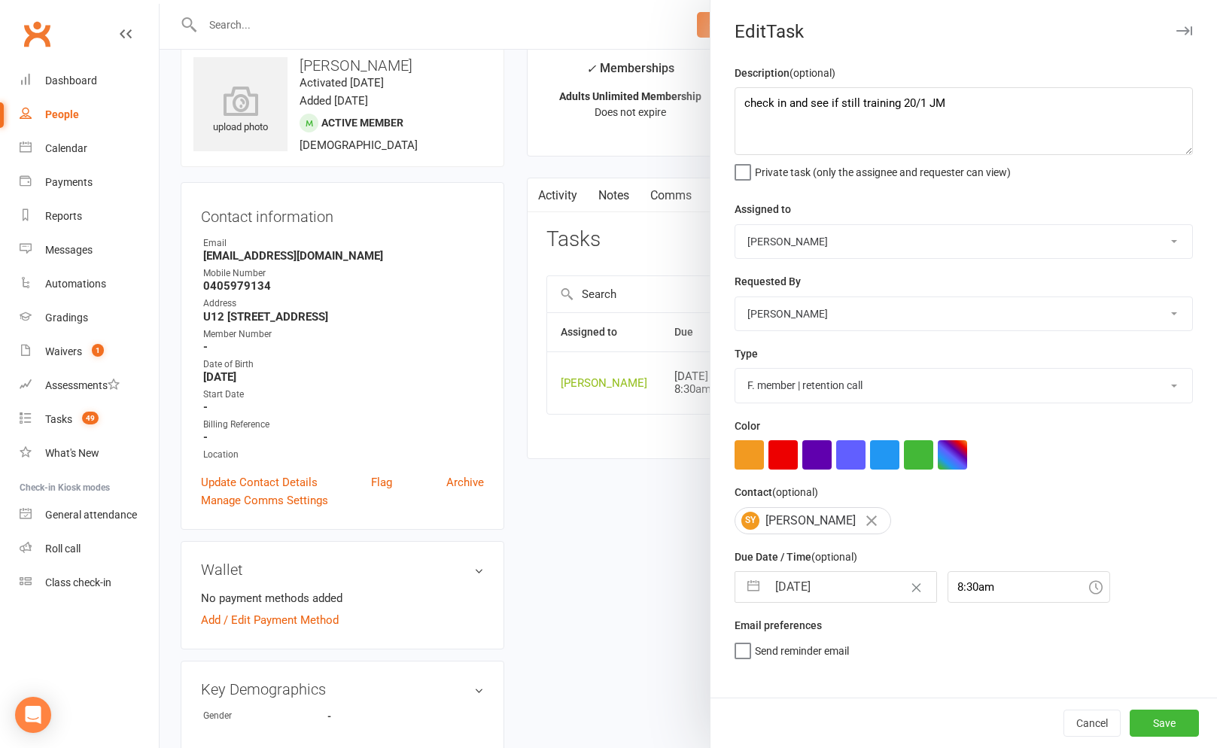
scroll to position [0, 0]
click at [1165, 716] on button "Save" at bounding box center [1163, 723] width 69 height 27
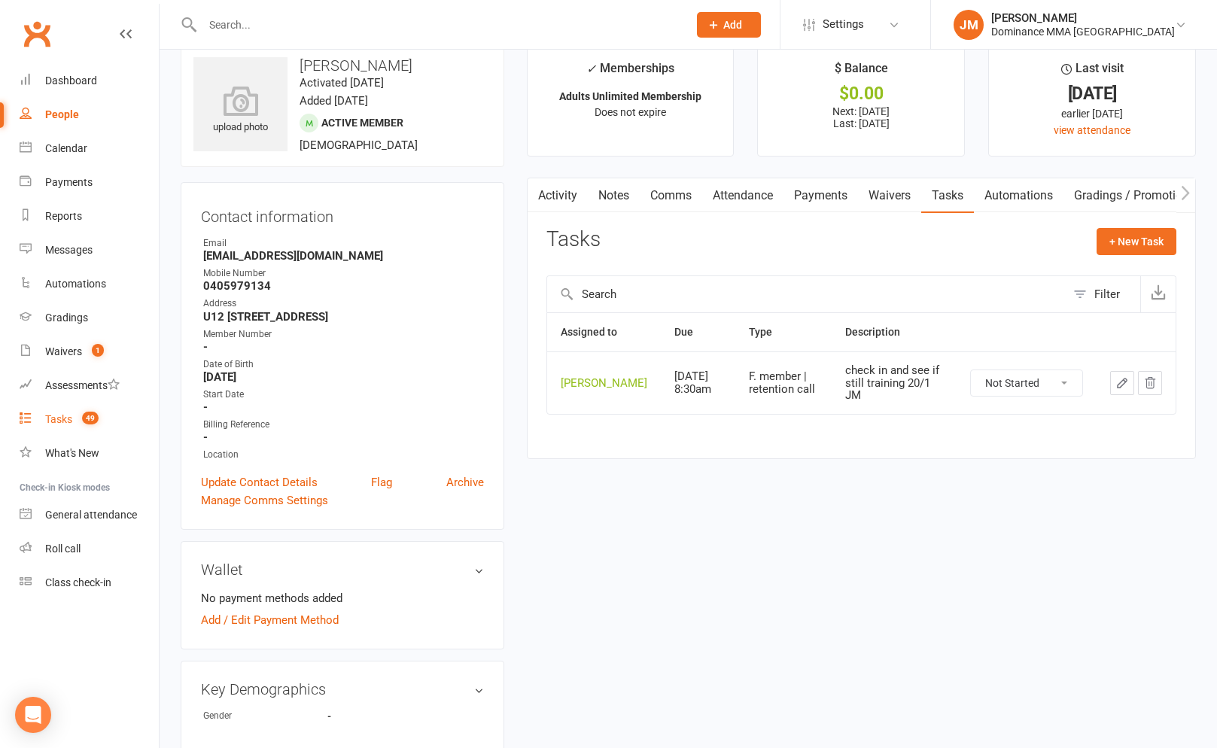
click at [91, 422] on span "49" at bounding box center [90, 418] width 17 height 13
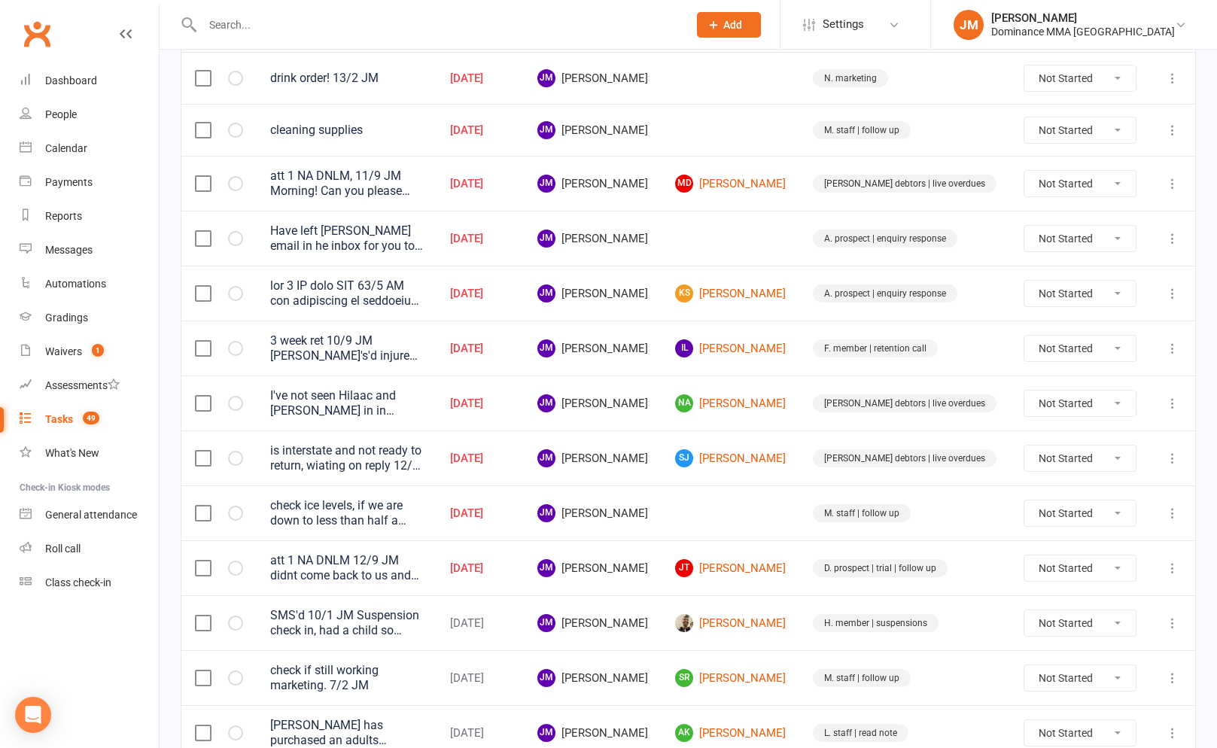
scroll to position [552, 0]
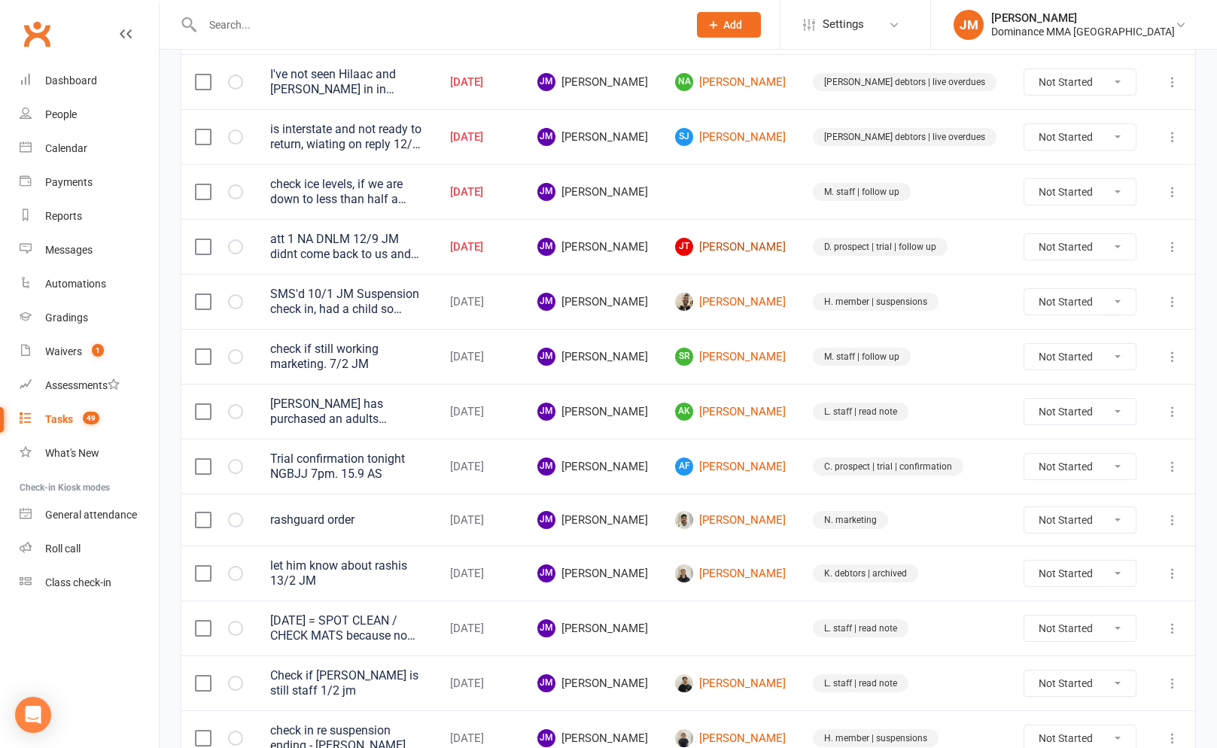
click at [762, 238] on link "JT Jayfel Tulabing-Lee" at bounding box center [730, 247] width 111 height 18
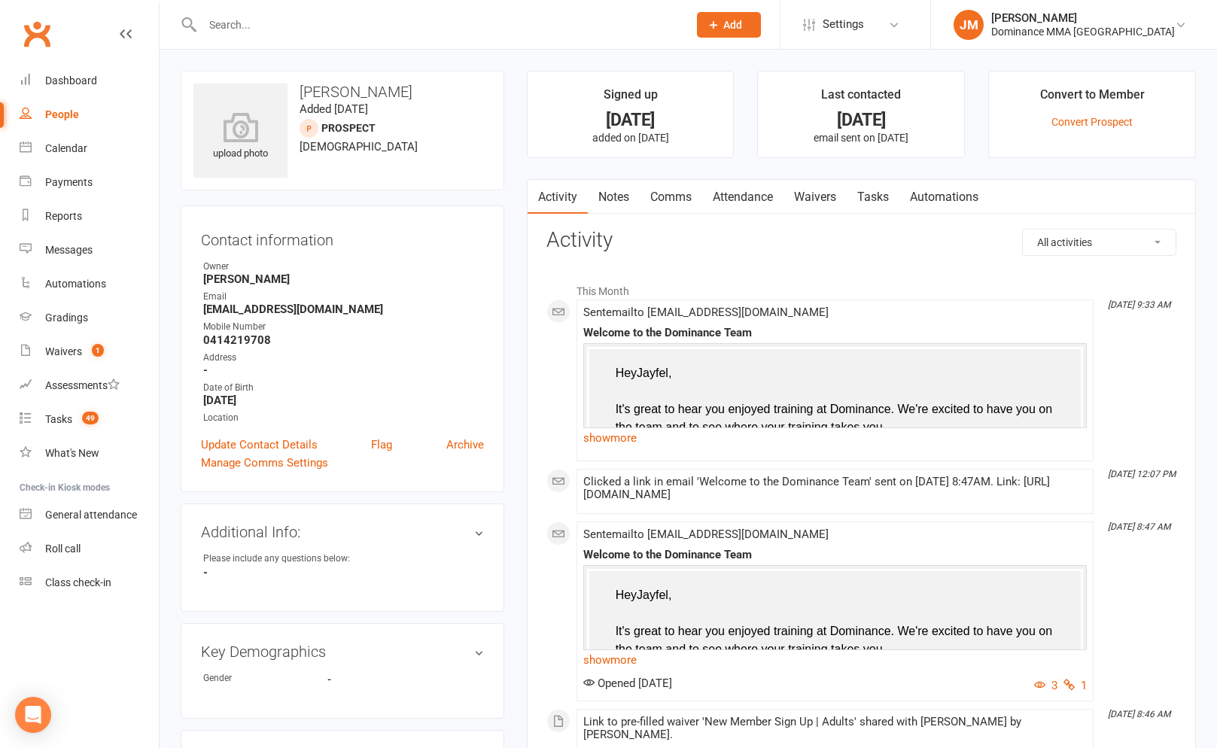
click at [667, 198] on link "Comms" at bounding box center [671, 197] width 62 height 35
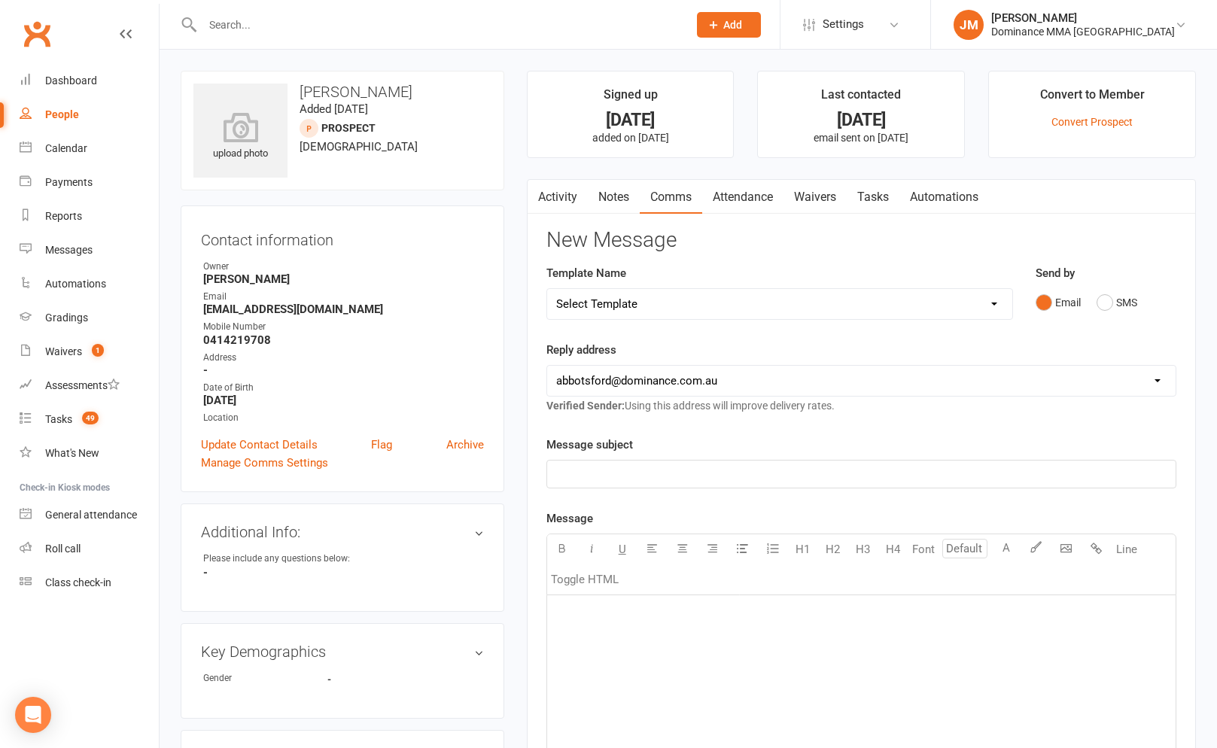
click at [661, 309] on select "Select Template [Email] MARKETING | 10TH BIRTHDAY SPECIAL | CANCELLED MEMBERS […" at bounding box center [779, 304] width 465 height 30
select select "27"
click at [547, 289] on select "Select Template [Email] MARKETING | 10TH BIRTHDAY SPECIAL | CANCELLED MEMBERS […" at bounding box center [779, 304] width 465 height 30
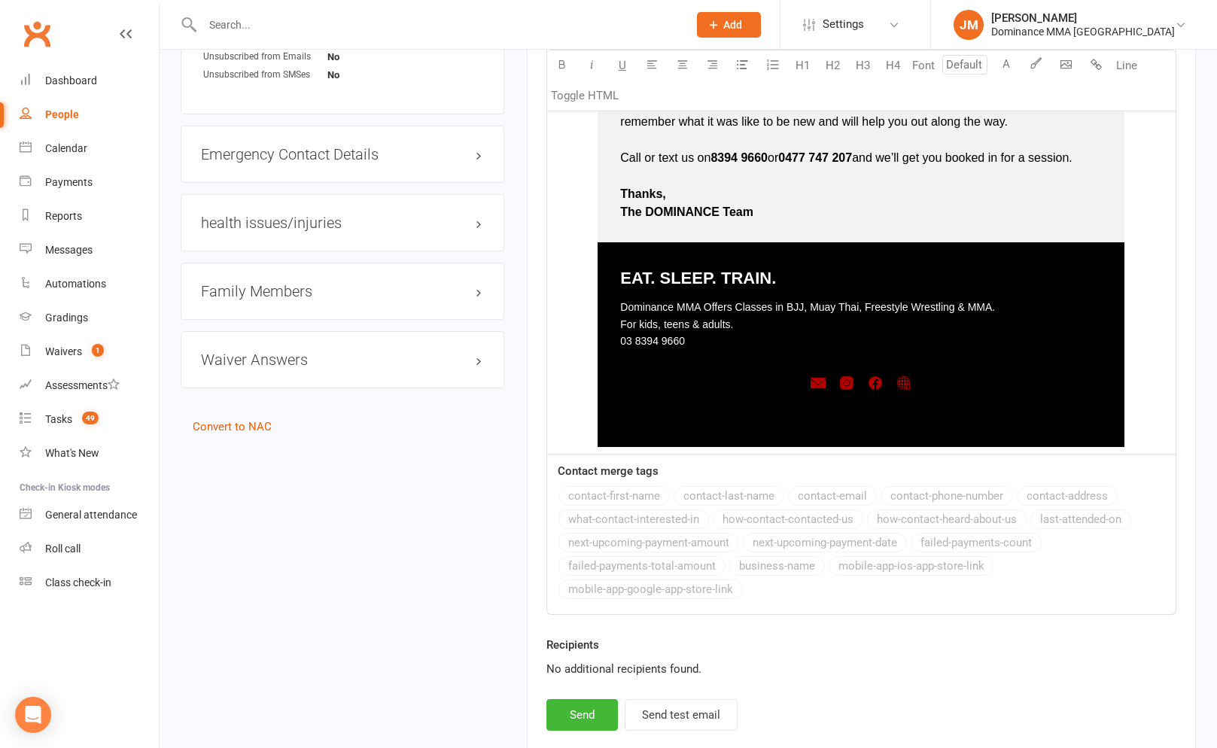
scroll to position [954, 0]
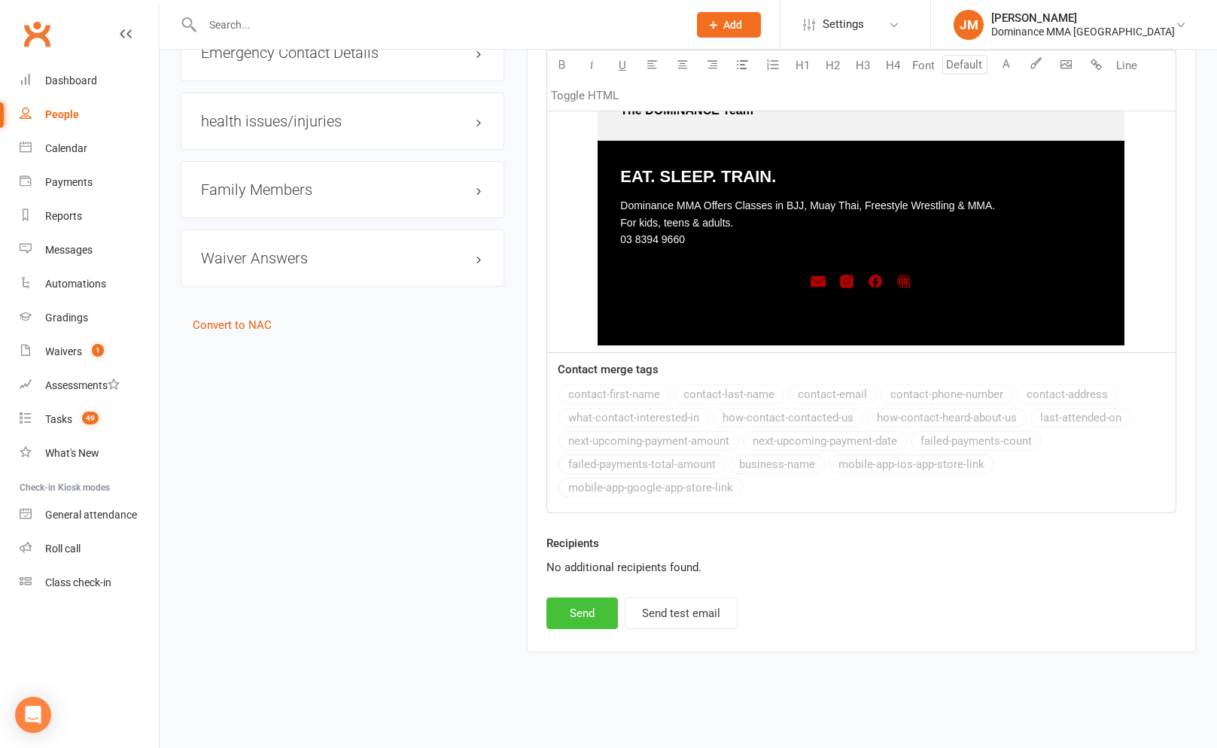
click at [591, 619] on button "Send" at bounding box center [581, 613] width 71 height 32
select select
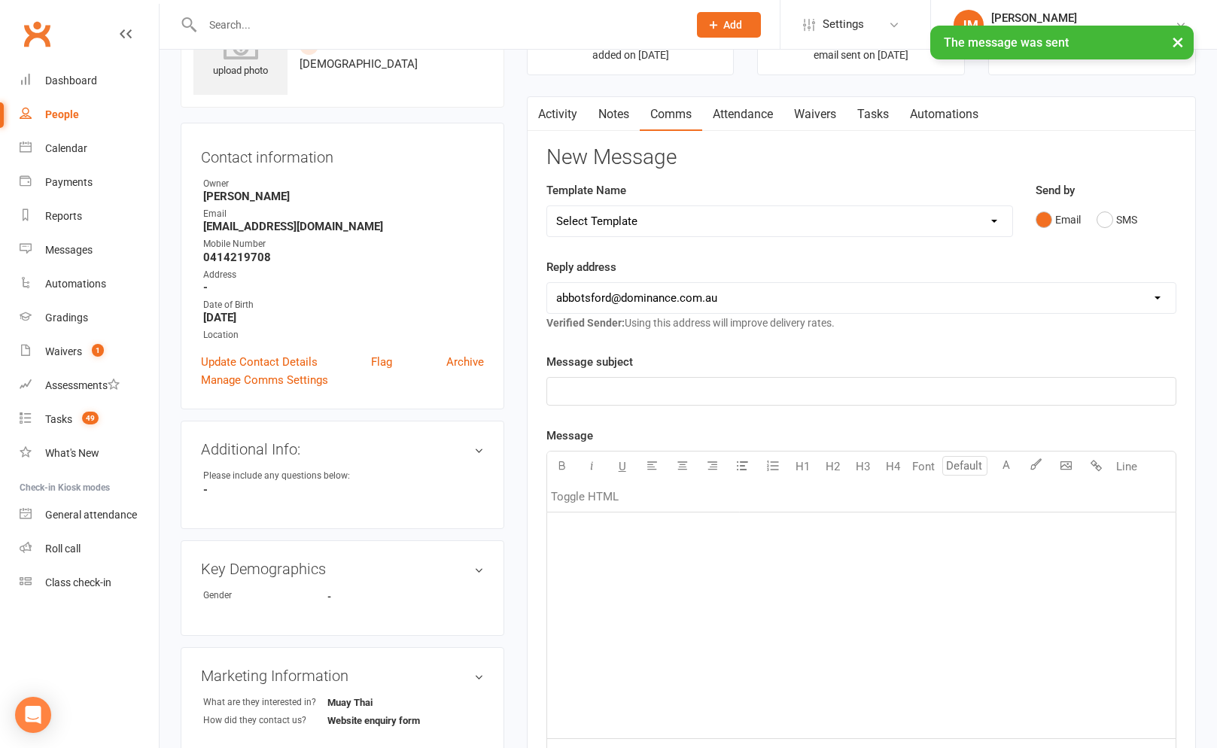
scroll to position [0, 0]
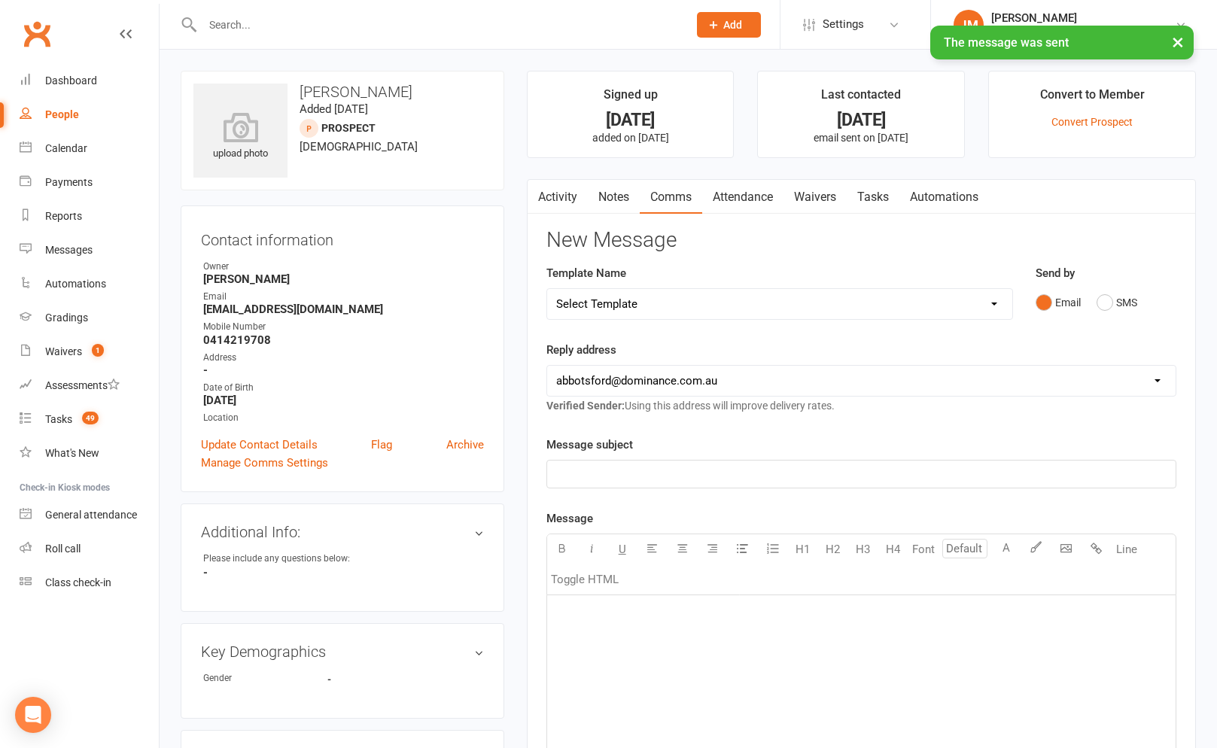
click at [883, 198] on link "Tasks" at bounding box center [873, 197] width 53 height 35
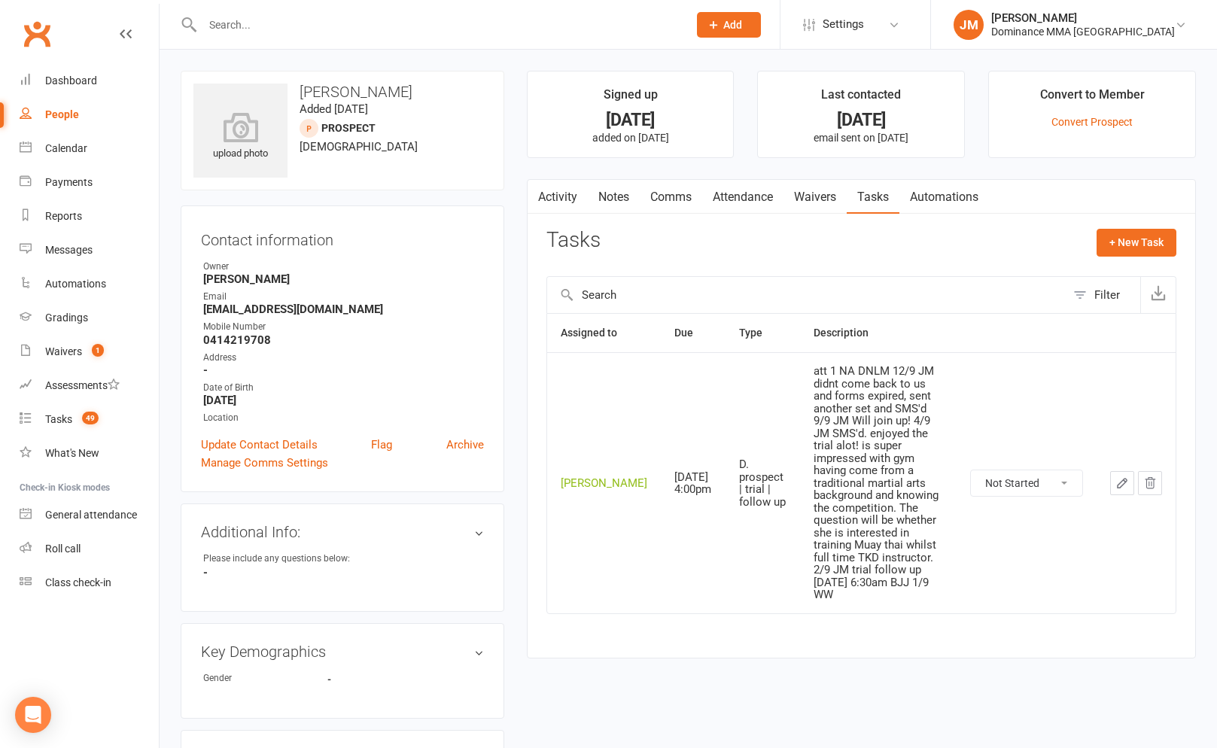
click at [1117, 476] on icon "button" at bounding box center [1122, 483] width 14 height 14
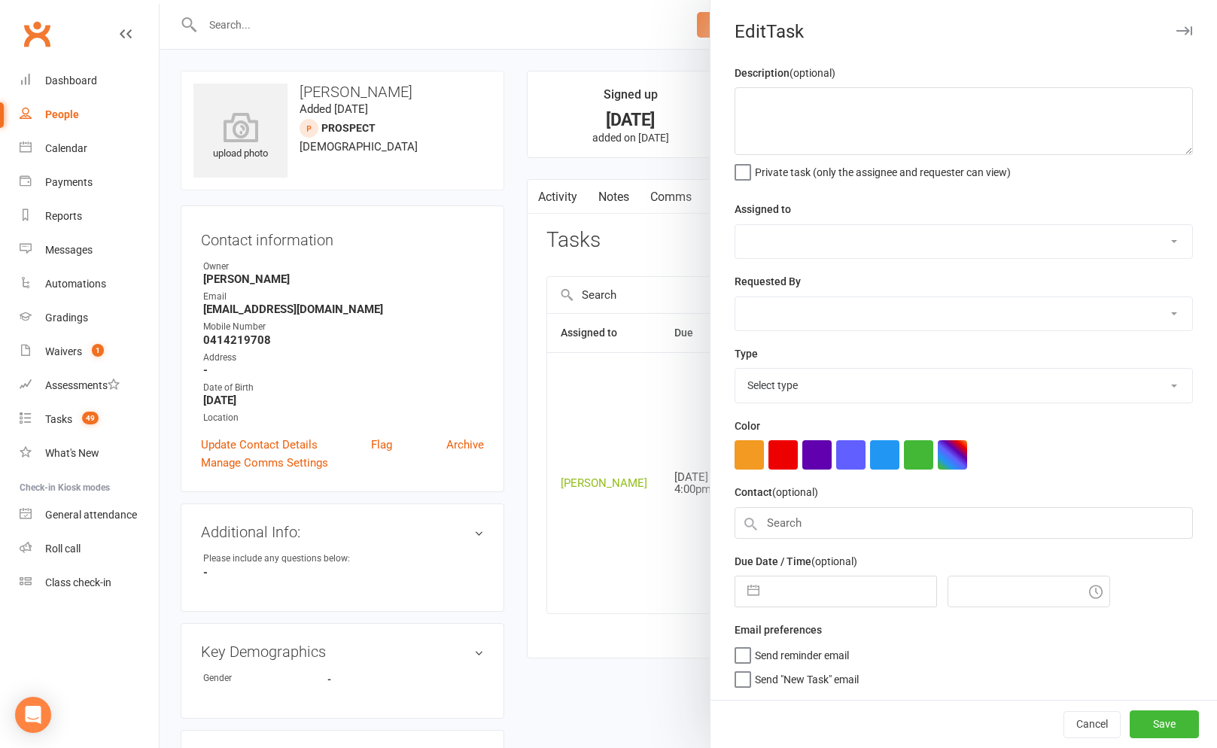
type textarea "att 1 NA DNLM 12/9 JM didnt come back to us and forms expired, sent another set…"
select select "45422"
select select "49757"
type input "16 Sep 2025"
type input "4:00pm"
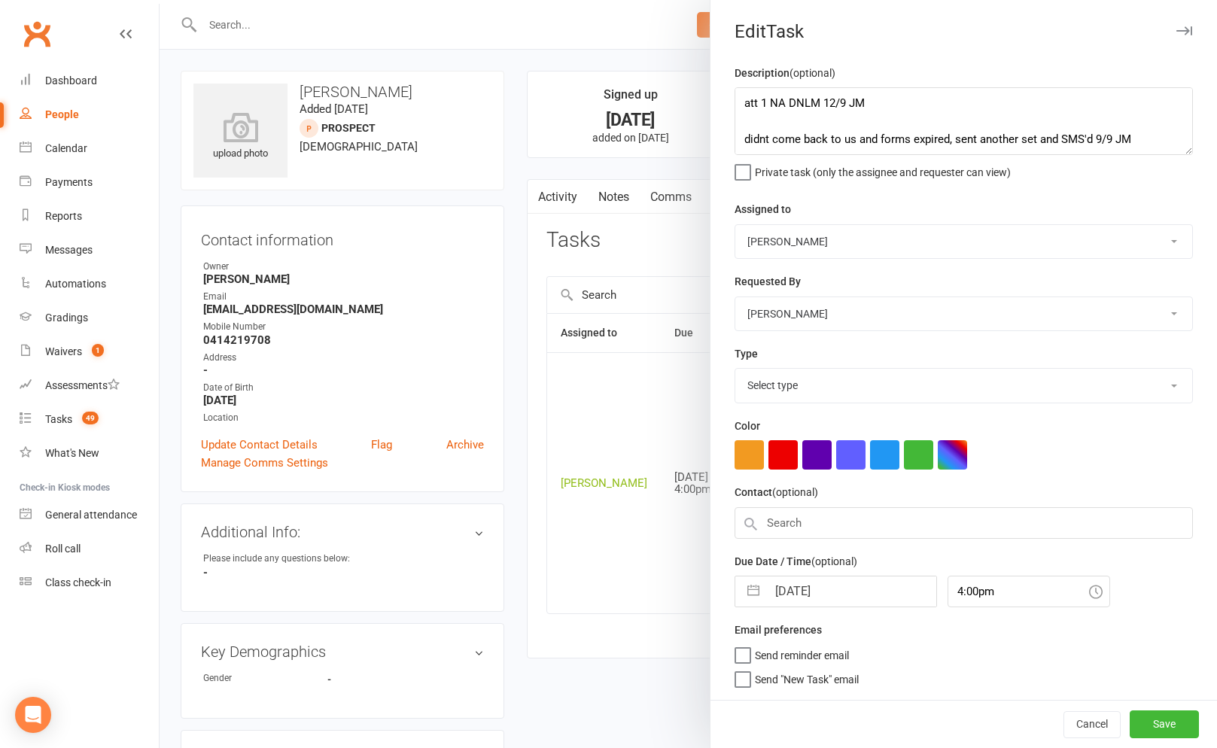
select select "3863"
click at [733, 100] on div "Description (optional) att 1 NA DNLM 12/9 JM didnt come back to us and forms ex…" at bounding box center [963, 381] width 506 height 634
click at [733, 104] on div "Description (optional) att 1 NA DNLM 12/9 JM didnt come back to us and forms ex…" at bounding box center [963, 381] width 506 height 634
click at [745, 99] on textarea "att 1 NA DNLM 12/9 JM didnt come back to us and forms expired, sent another set…" at bounding box center [963, 121] width 458 height 68
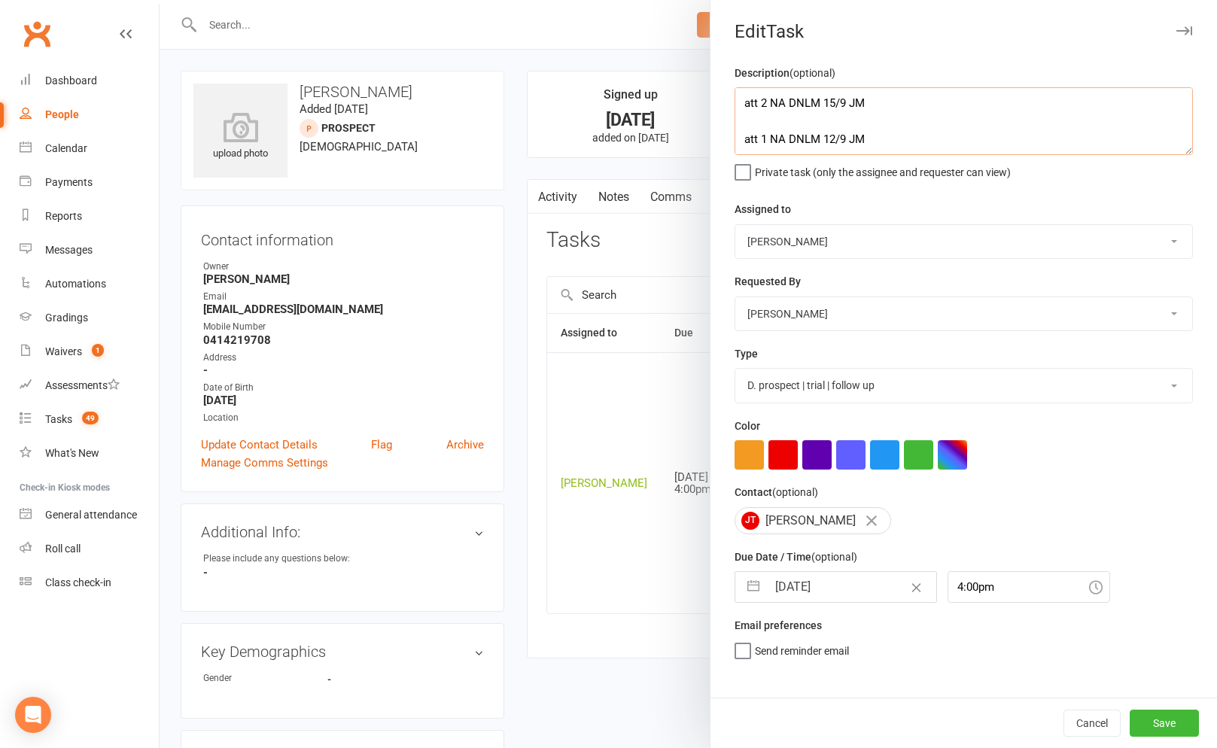
type textarea "att 2 NA DNLM 15/9 JM att 1 NA DNLM 12/9 JM didnt come back to us and forms exp…"
click at [761, 582] on button "button" at bounding box center [753, 587] width 27 height 30
select select "7"
select select "2025"
select select "8"
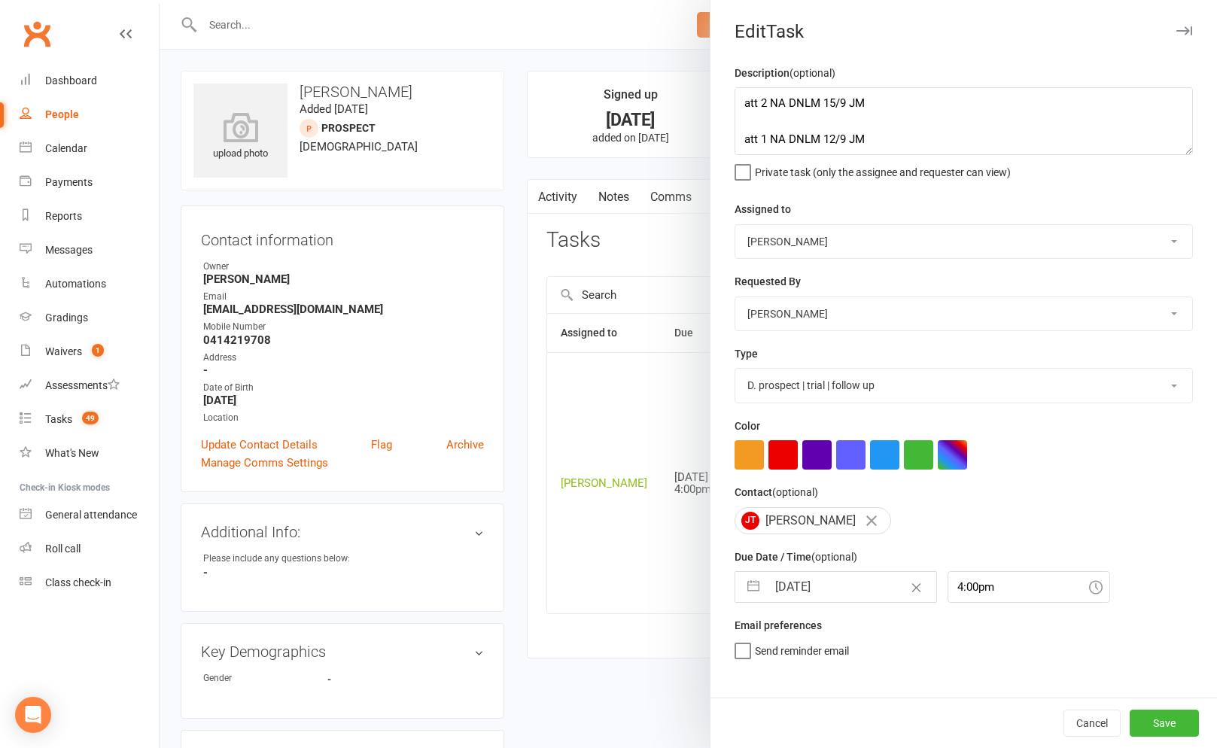
select select "2025"
select select "9"
select select "2025"
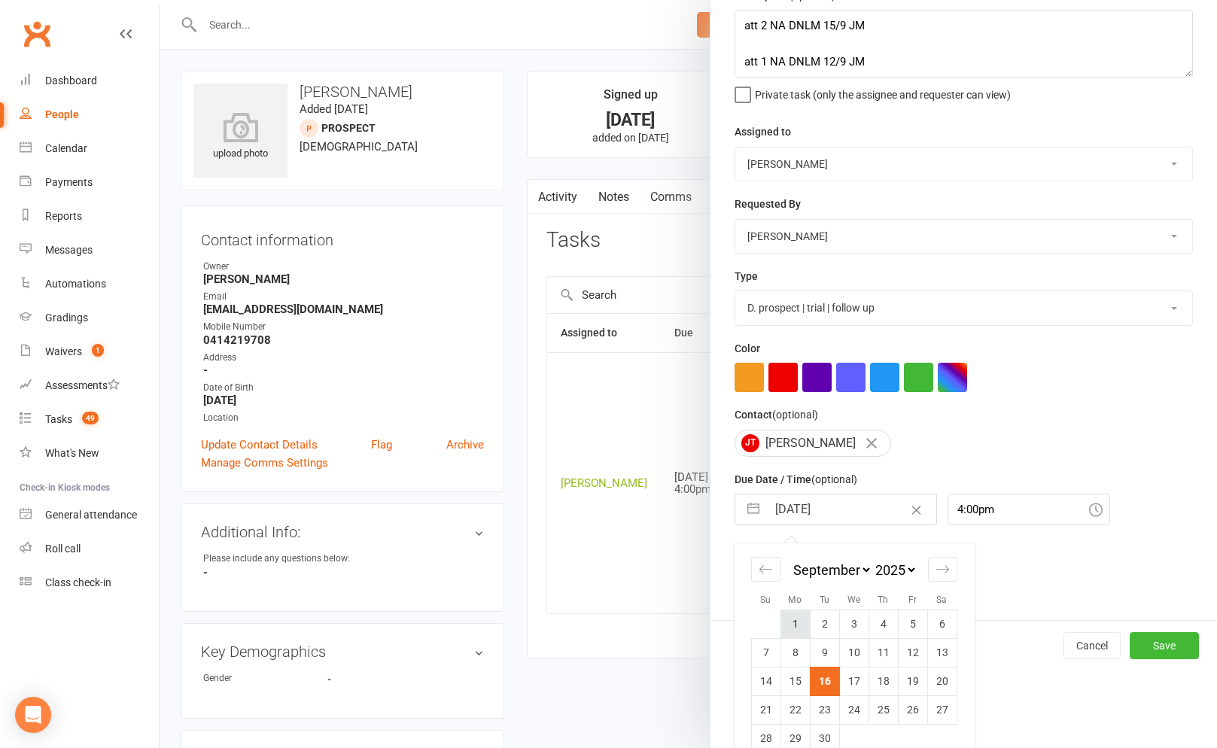
scroll to position [102, 0]
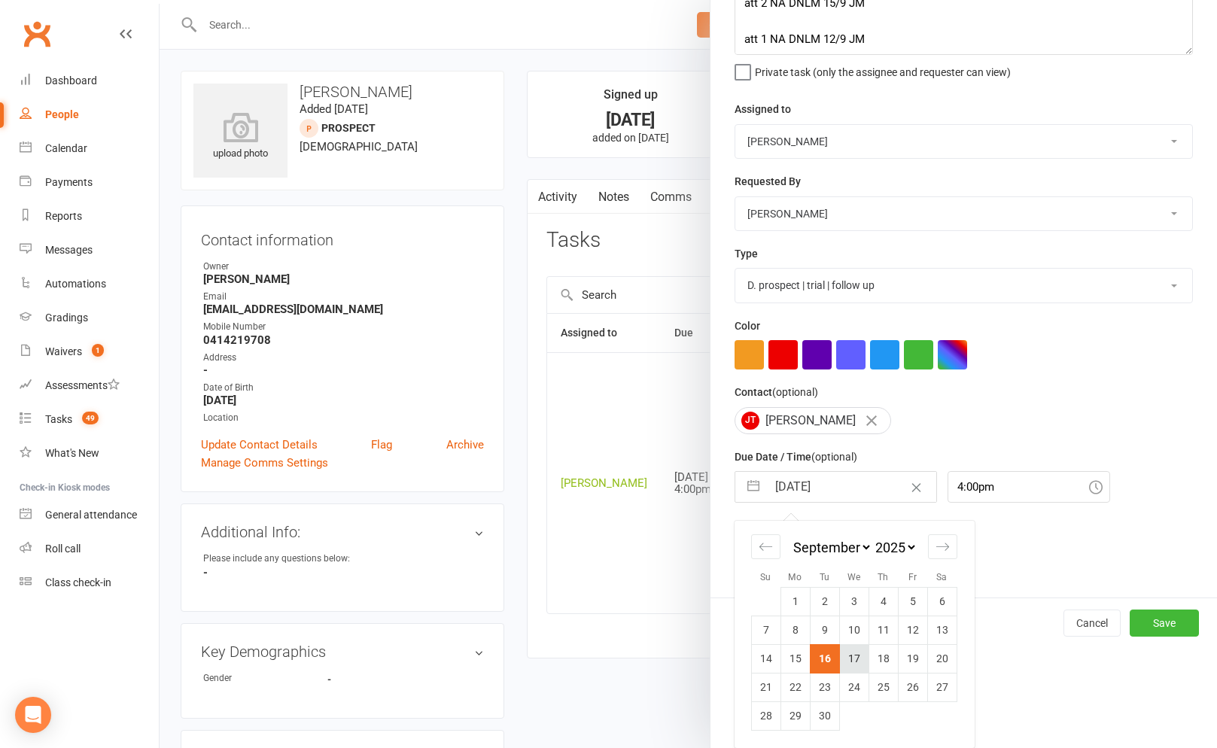
click at [858, 663] on td "17" at bounding box center [853, 658] width 29 height 29
type input "17 Sep 2025"
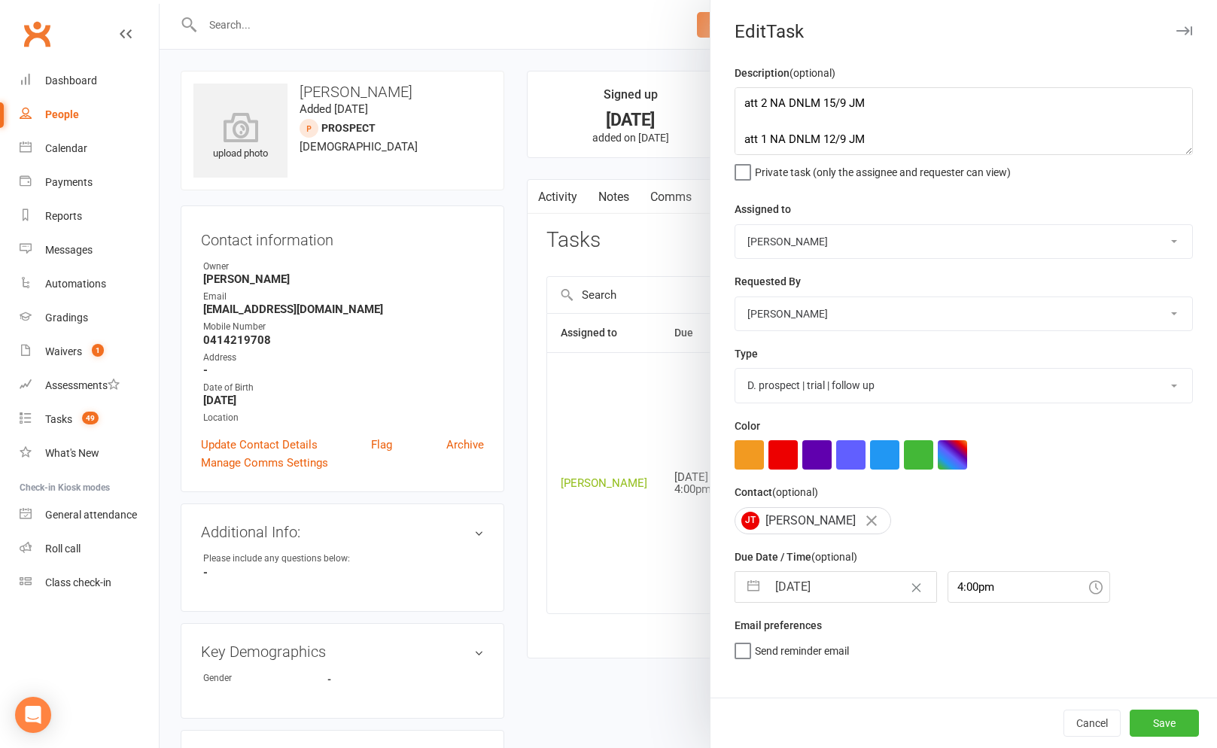
scroll to position [0, 0]
click at [1150, 731] on button "Save" at bounding box center [1163, 723] width 69 height 27
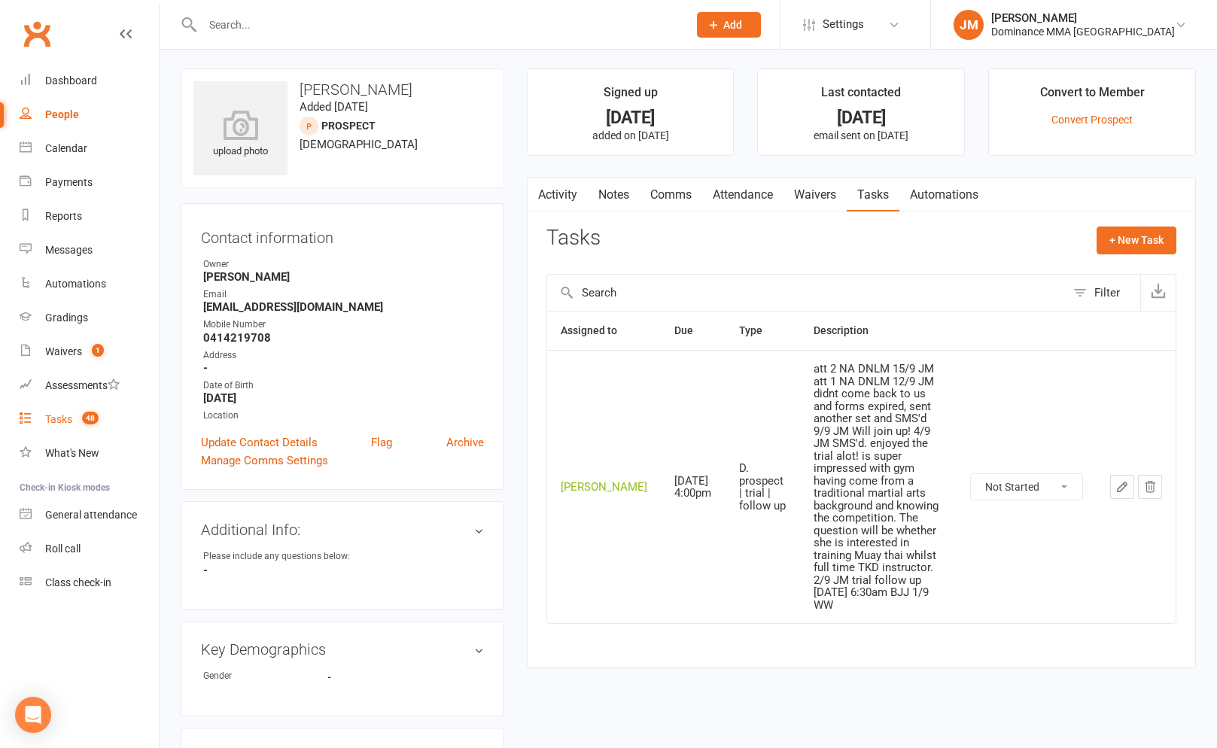
scroll to position [5, 0]
click at [67, 433] on link "Tasks 48" at bounding box center [89, 420] width 139 height 34
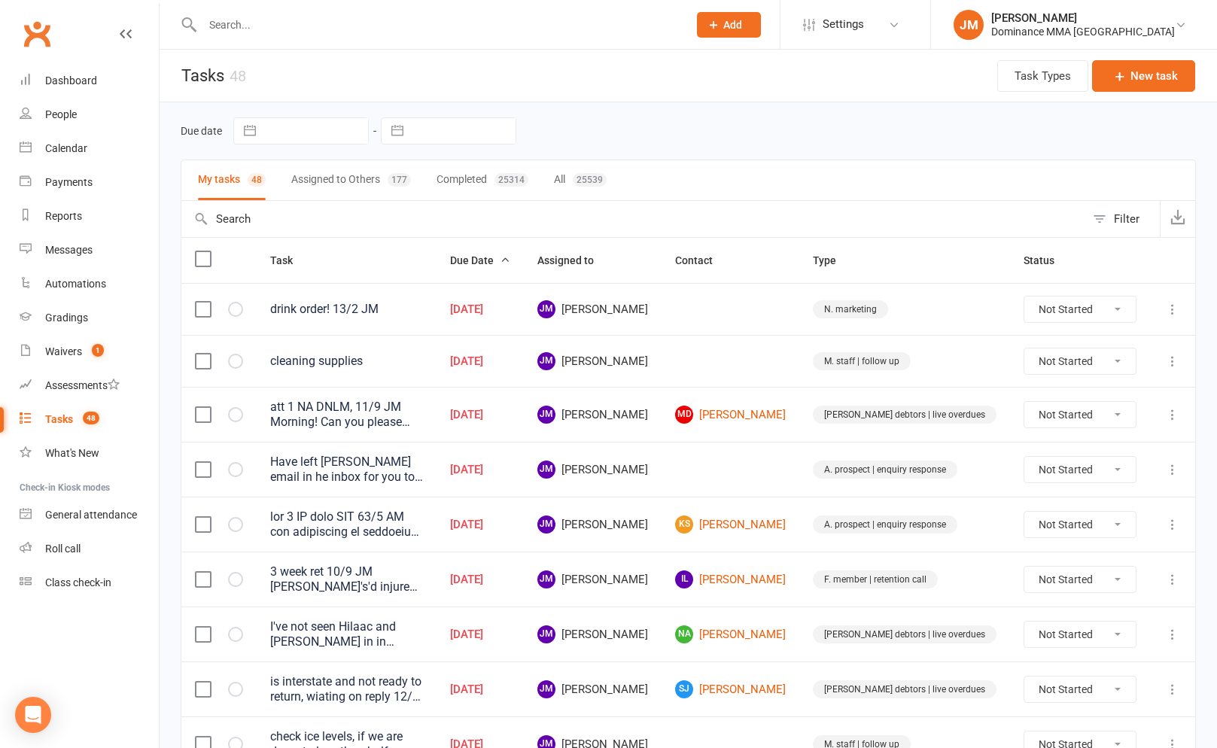
scroll to position [203, 0]
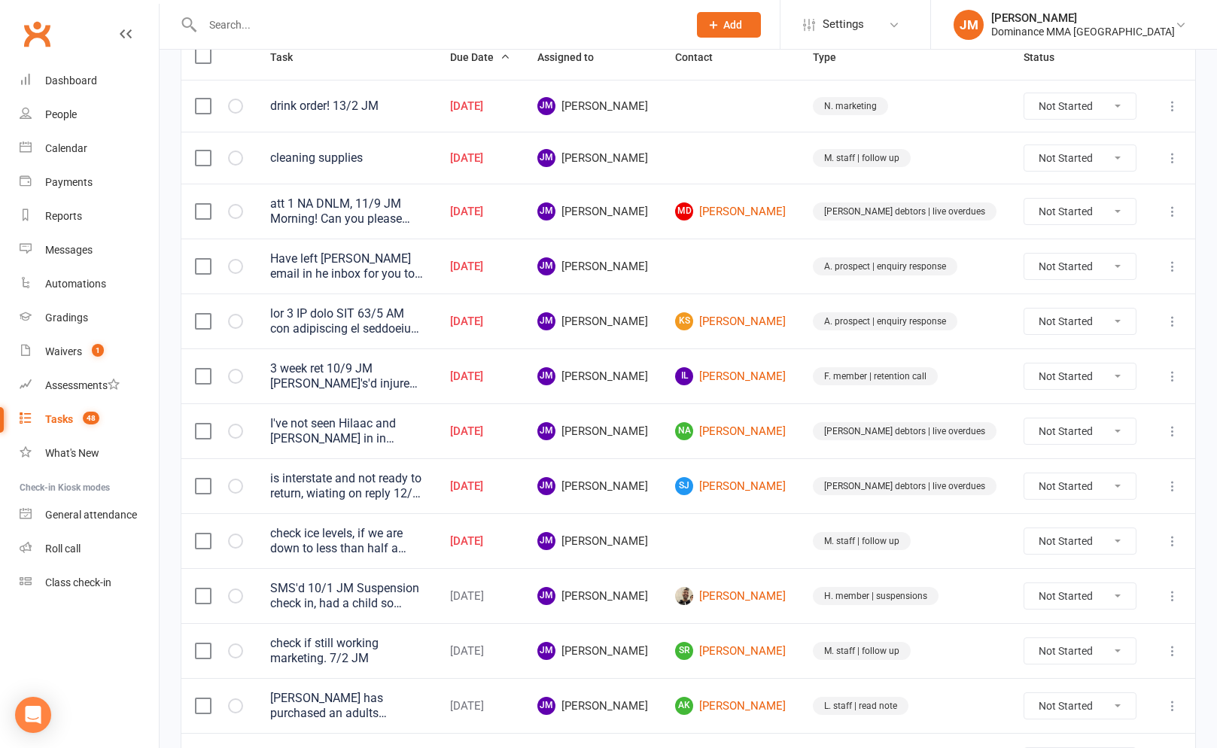
click at [1181, 432] on td at bounding box center [1172, 430] width 45 height 55
click at [1177, 431] on icon at bounding box center [1172, 431] width 15 height 15
click at [1080, 487] on link "Edit" at bounding box center [1106, 491] width 149 height 30
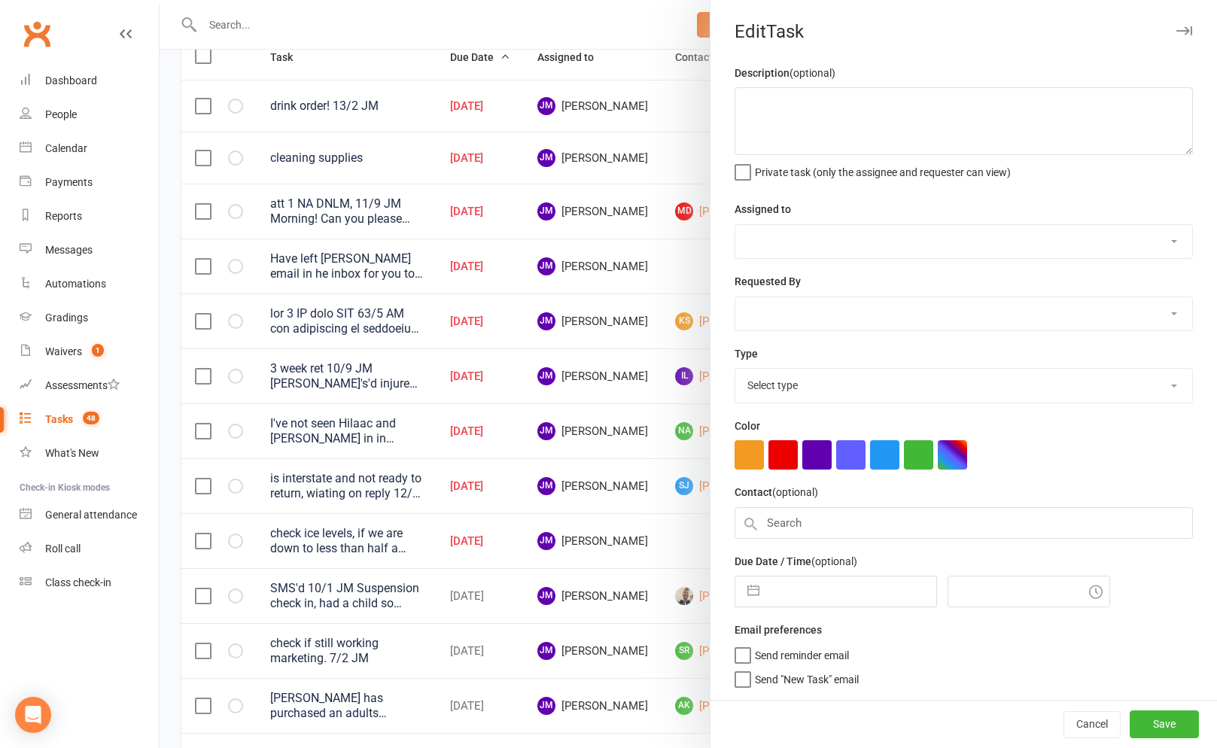
type textarea "I've not seen Hilaac and Najma in in weeks, might be worth cancelling the membe…"
select select "45422"
type input "16 Sep 2025"
type input "9:15am"
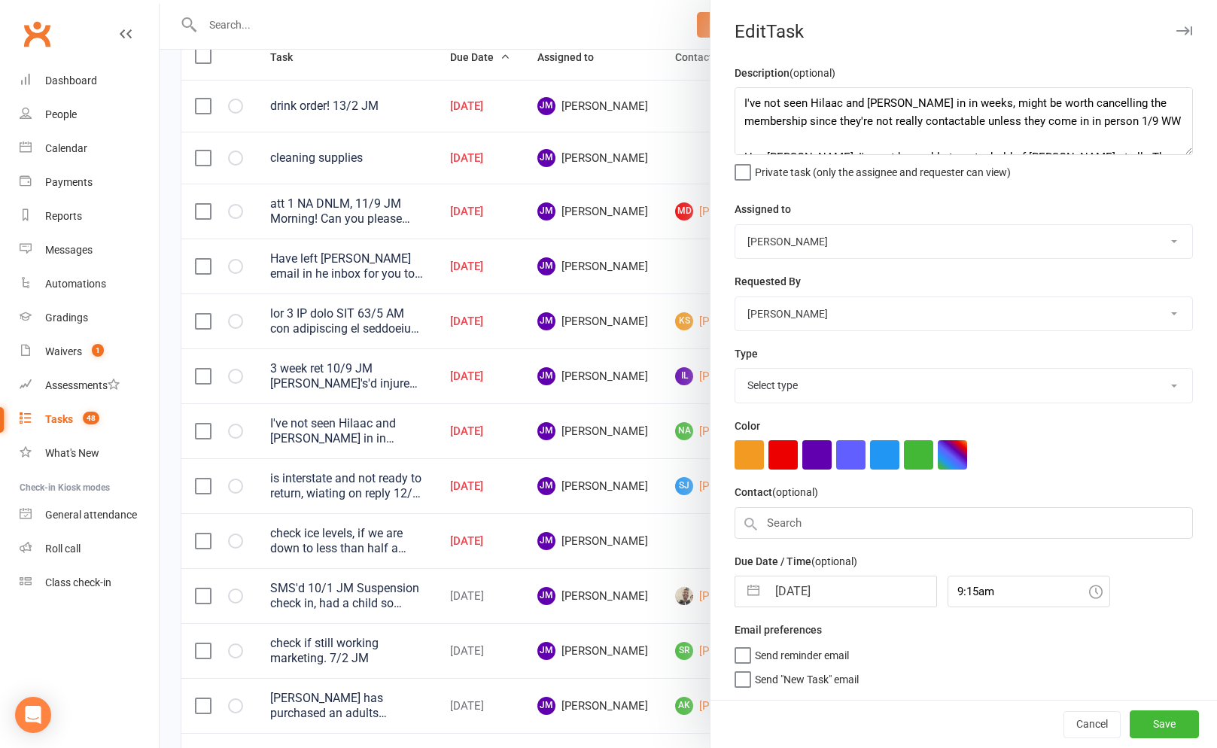
select select "3869"
click at [744, 95] on textarea "I've not seen Hilaac and Najma in in weeks, might be worth cancelling the membe…" at bounding box center [963, 121] width 458 height 68
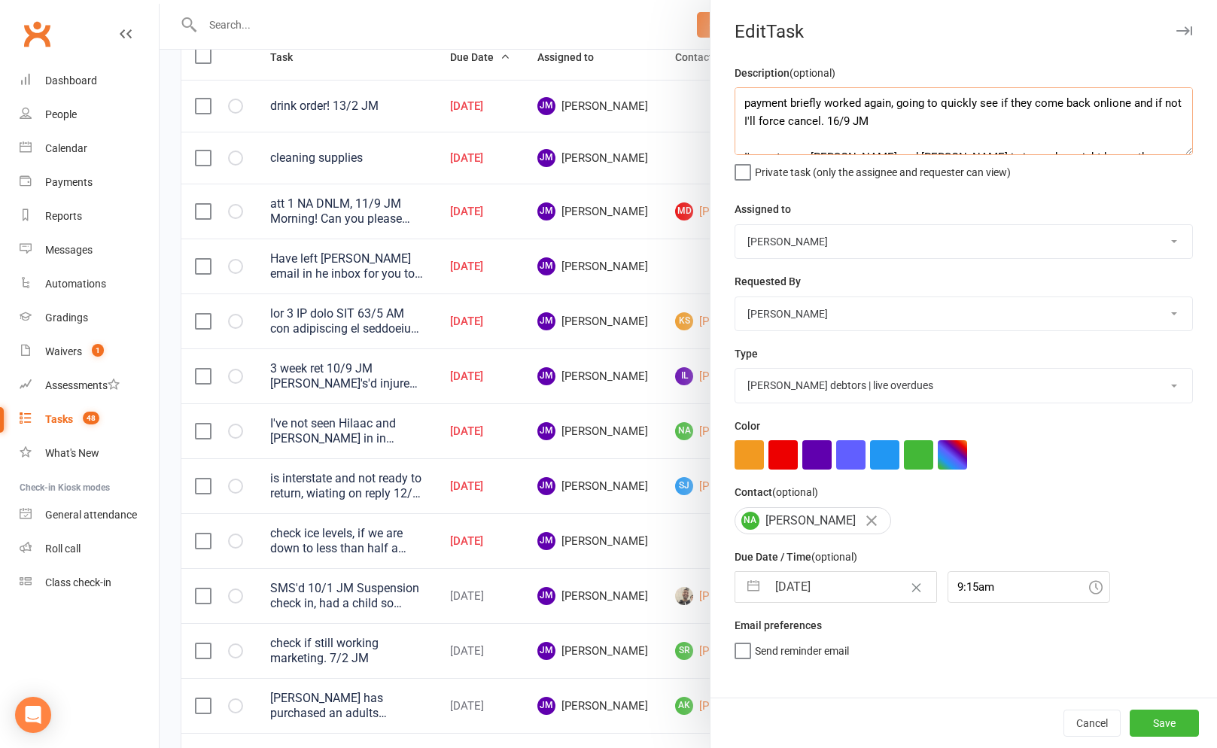
scroll to position [9, 0]
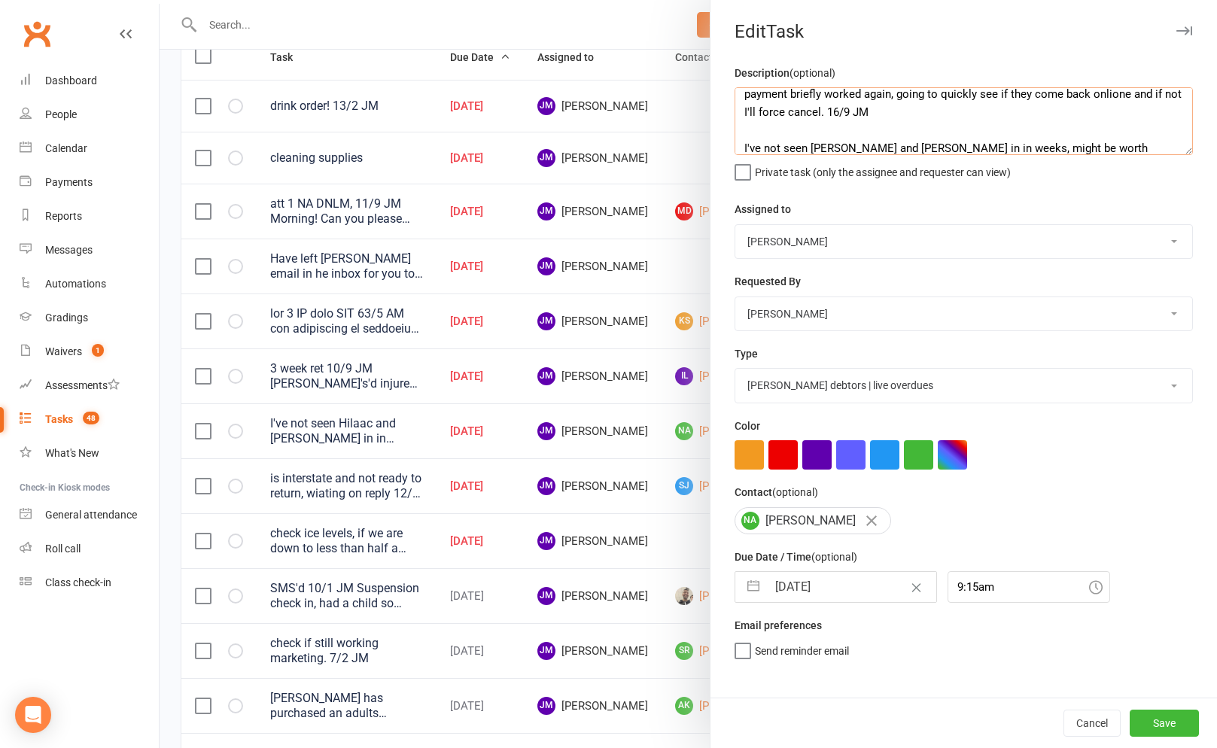
click at [1108, 98] on textarea "payment briefly worked again, going to quickly see if they come back onlione an…" at bounding box center [963, 121] width 458 height 68
type textarea "payment briefly worked again, going to quickly see if they come back online and…"
click at [774, 597] on input "16 Sep 2025" at bounding box center [851, 587] width 169 height 30
select select "7"
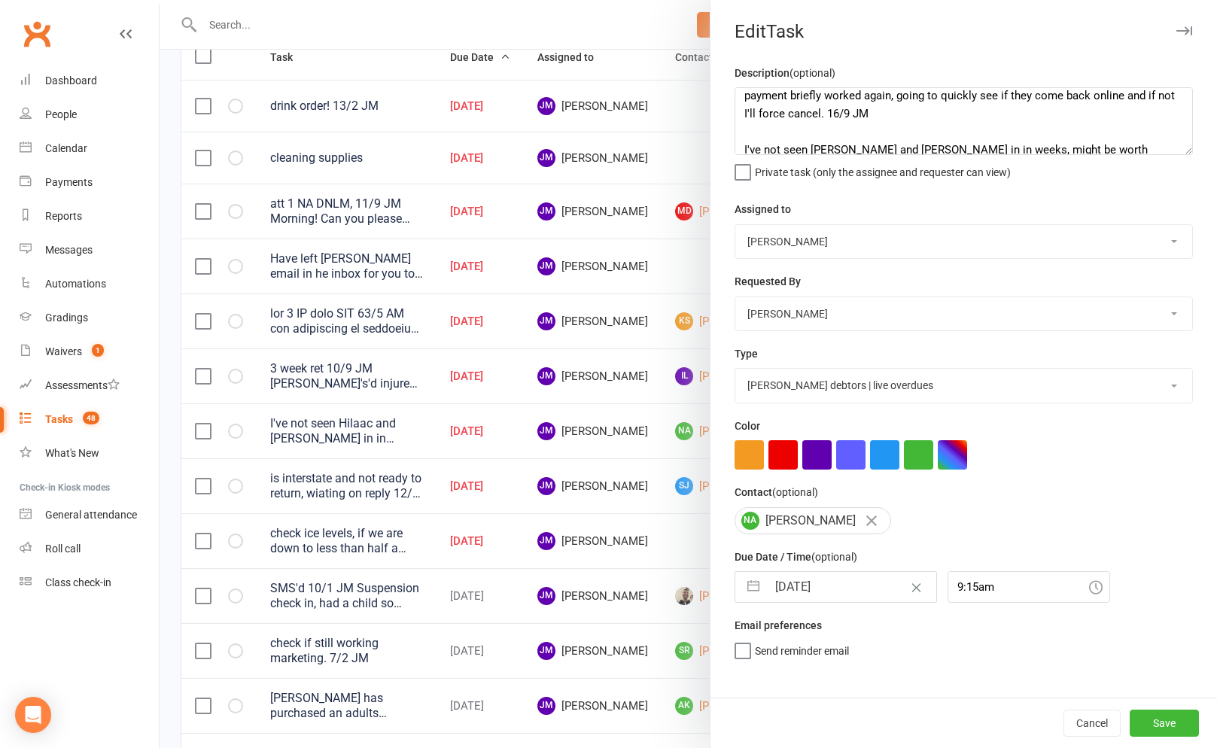
select select "2025"
select select "8"
select select "2025"
select select "9"
select select "2025"
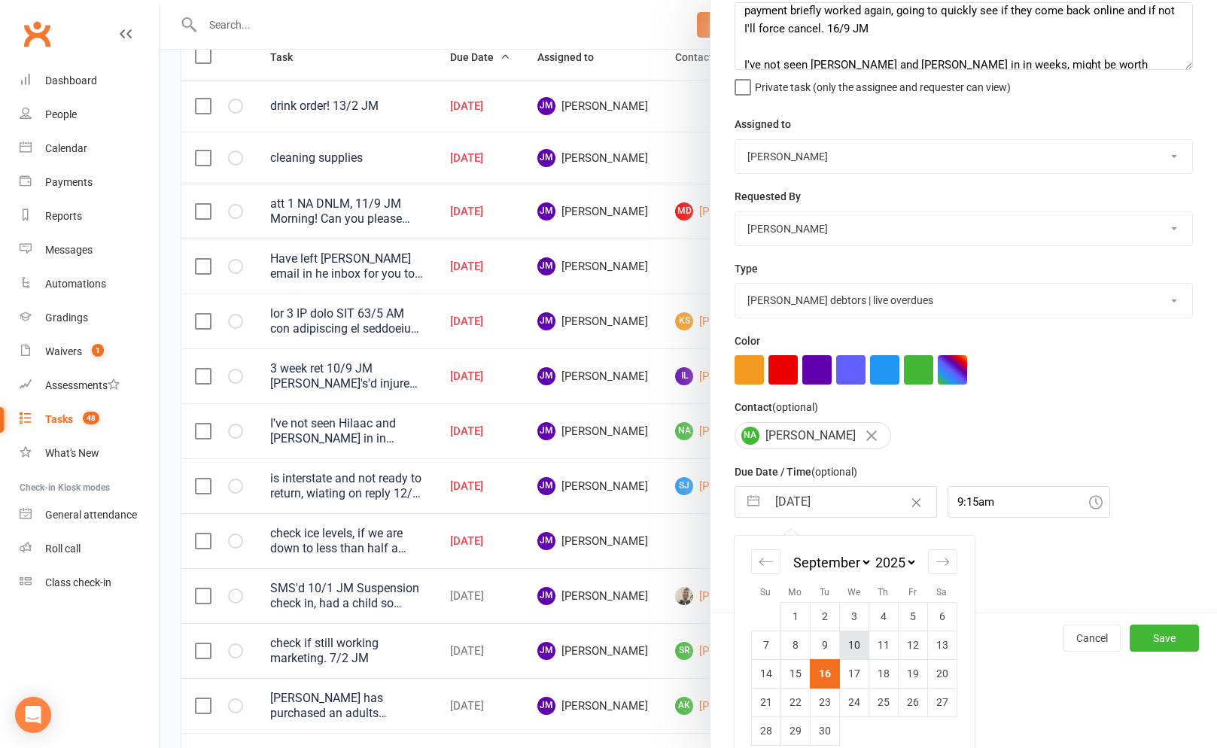
scroll to position [102, 0]
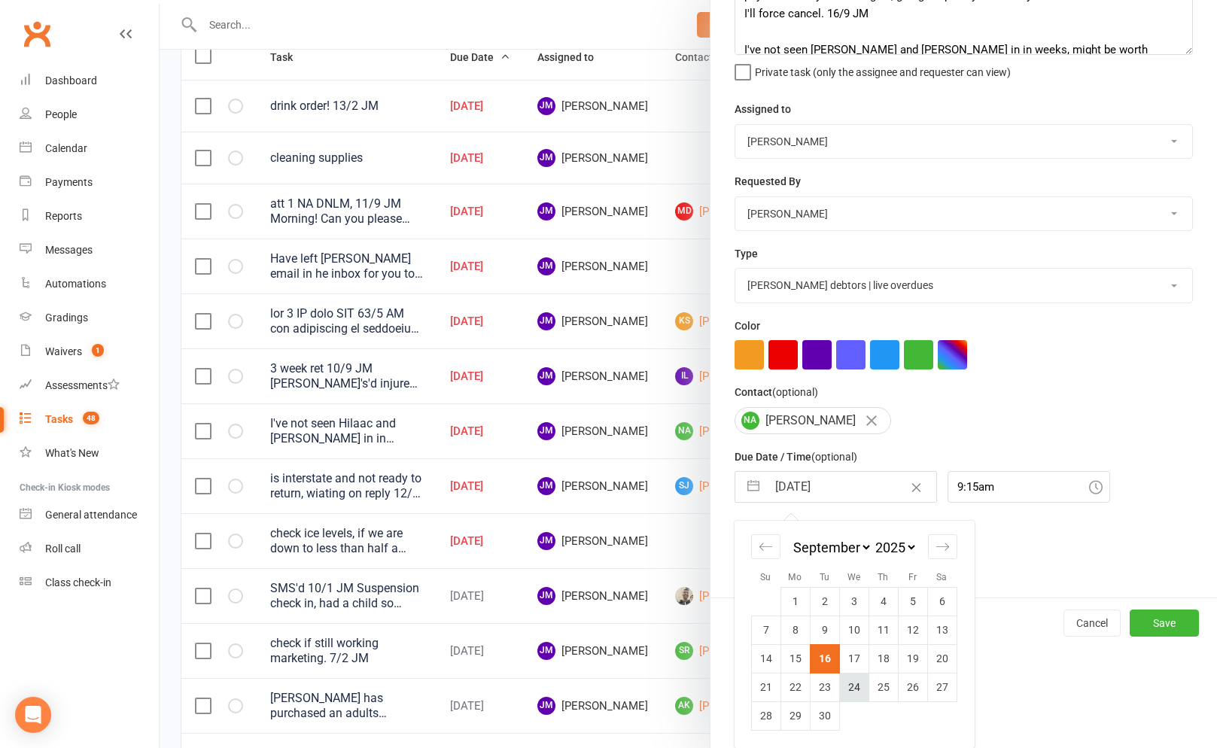
drag, startPoint x: 859, startPoint y: 686, endPoint x: 865, endPoint y: 689, distance: 7.7
click at [859, 686] on td "24" at bounding box center [853, 687] width 29 height 29
type input "24 Sep 2025"
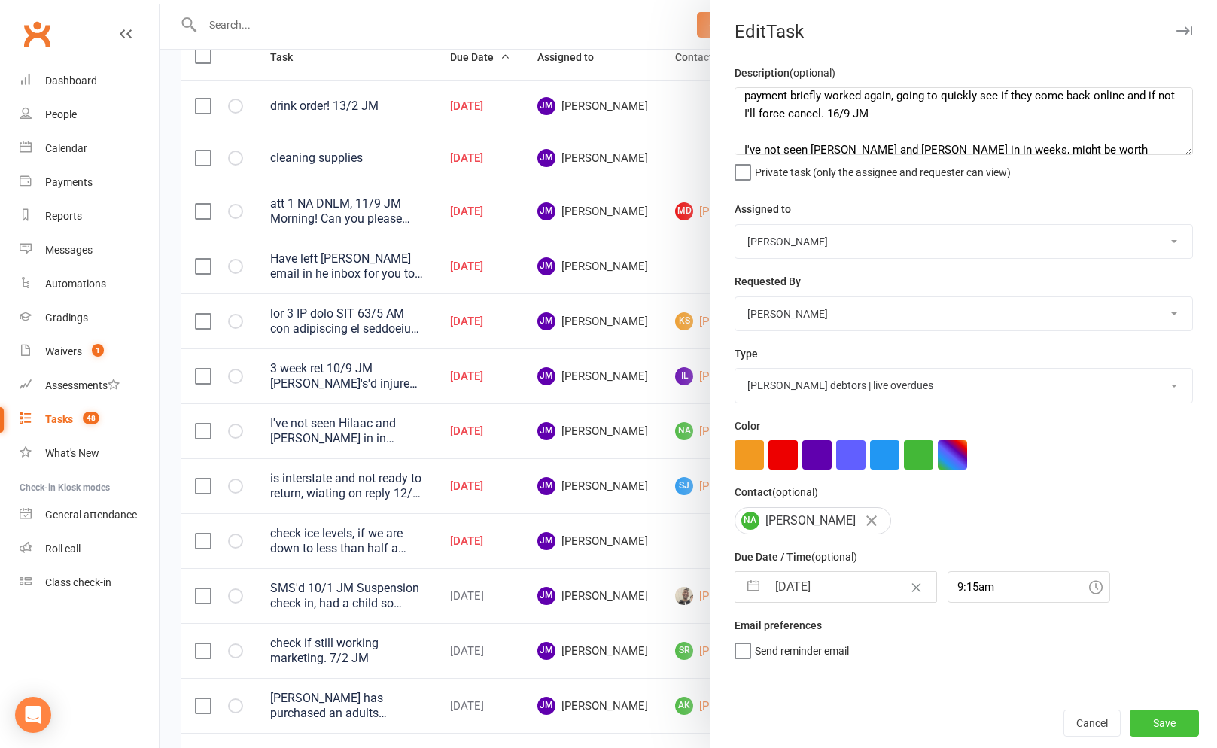
click at [1146, 728] on button "Save" at bounding box center [1163, 723] width 69 height 27
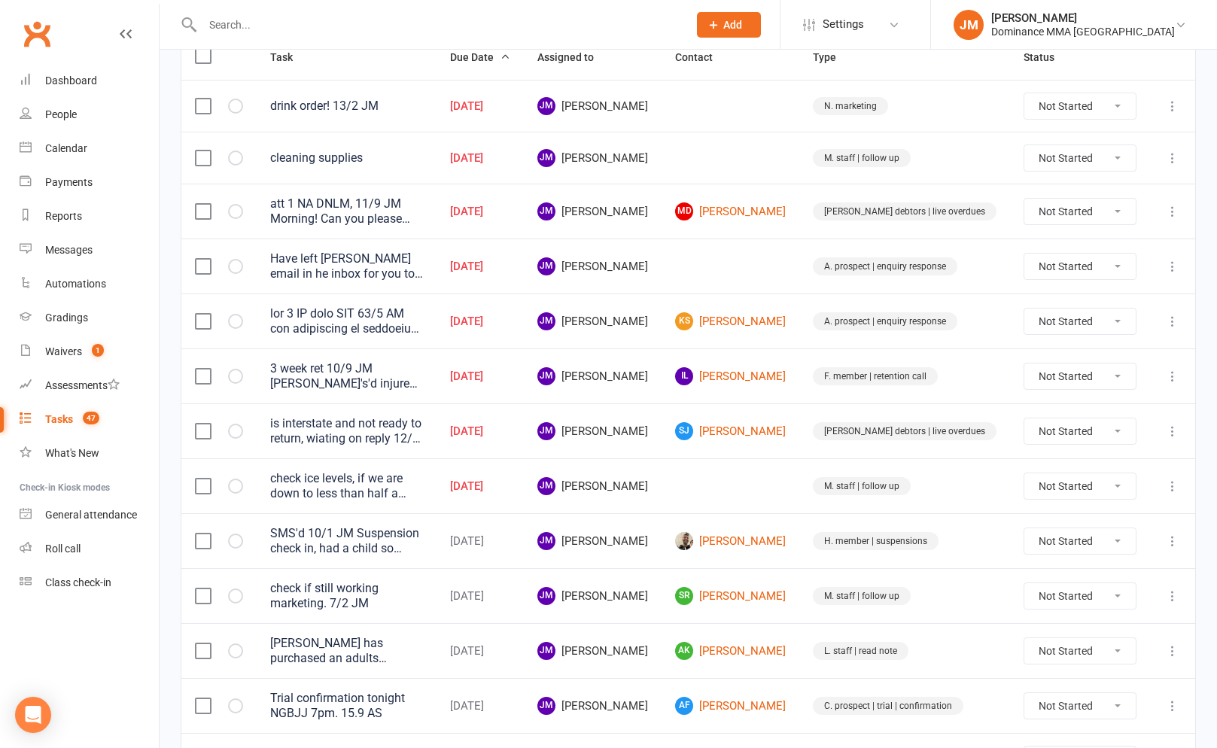
drag, startPoint x: 869, startPoint y: 430, endPoint x: 844, endPoint y: 434, distance: 25.1
click at [862, 432] on div "[PERSON_NAME] debtors | live overdues" at bounding box center [905, 431] width 184 height 18
click at [799, 435] on td "SJ Steve John" at bounding box center [730, 430] width 138 height 55
drag, startPoint x: 816, startPoint y: 434, endPoint x: 725, endPoint y: 424, distance: 92.4
click at [786, 434] on link "SJ Steve John" at bounding box center [730, 431] width 111 height 18
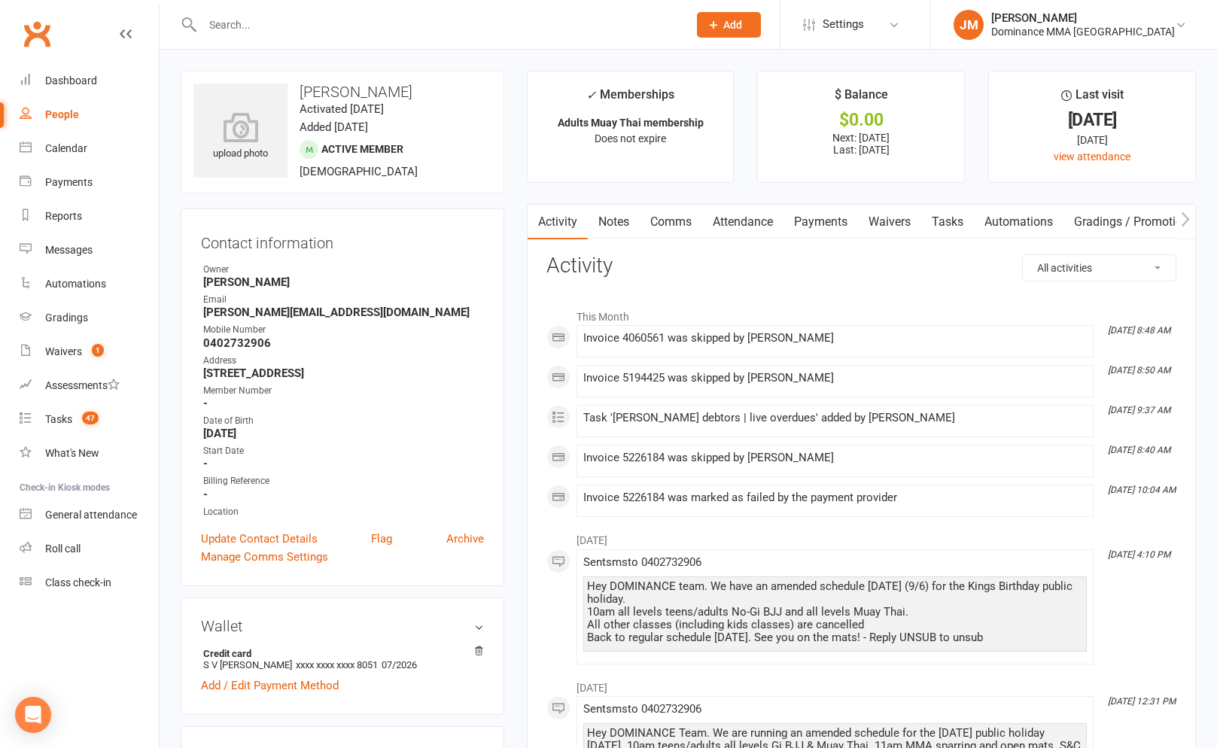
click at [667, 219] on link "Comms" at bounding box center [671, 222] width 62 height 35
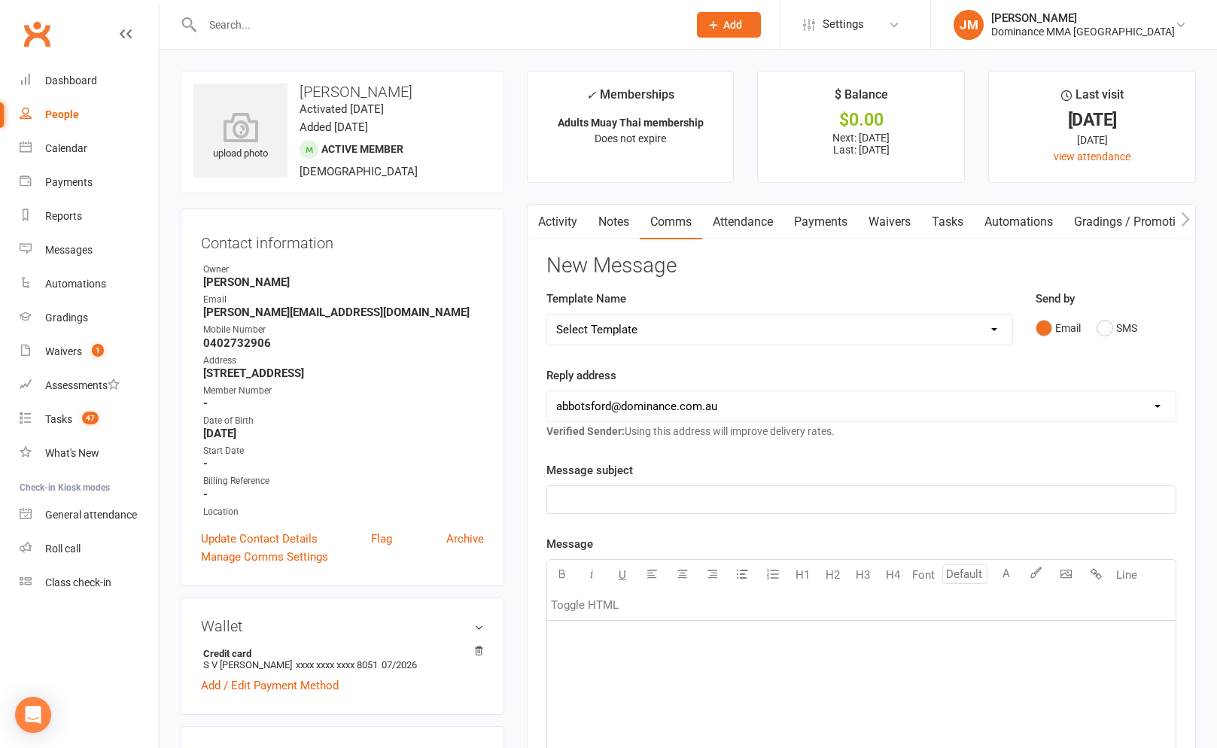
click at [718, 327] on select "Select Template [Email] MARKETING | 10TH BIRTHDAY SPECIAL | CANCELLED MEMBERS […" at bounding box center [779, 330] width 465 height 30
select select "7"
click at [547, 315] on select "Select Template [Email] MARKETING | 10TH BIRTHDAY SPECIAL | CANCELLED MEMBERS […" at bounding box center [779, 330] width 465 height 30
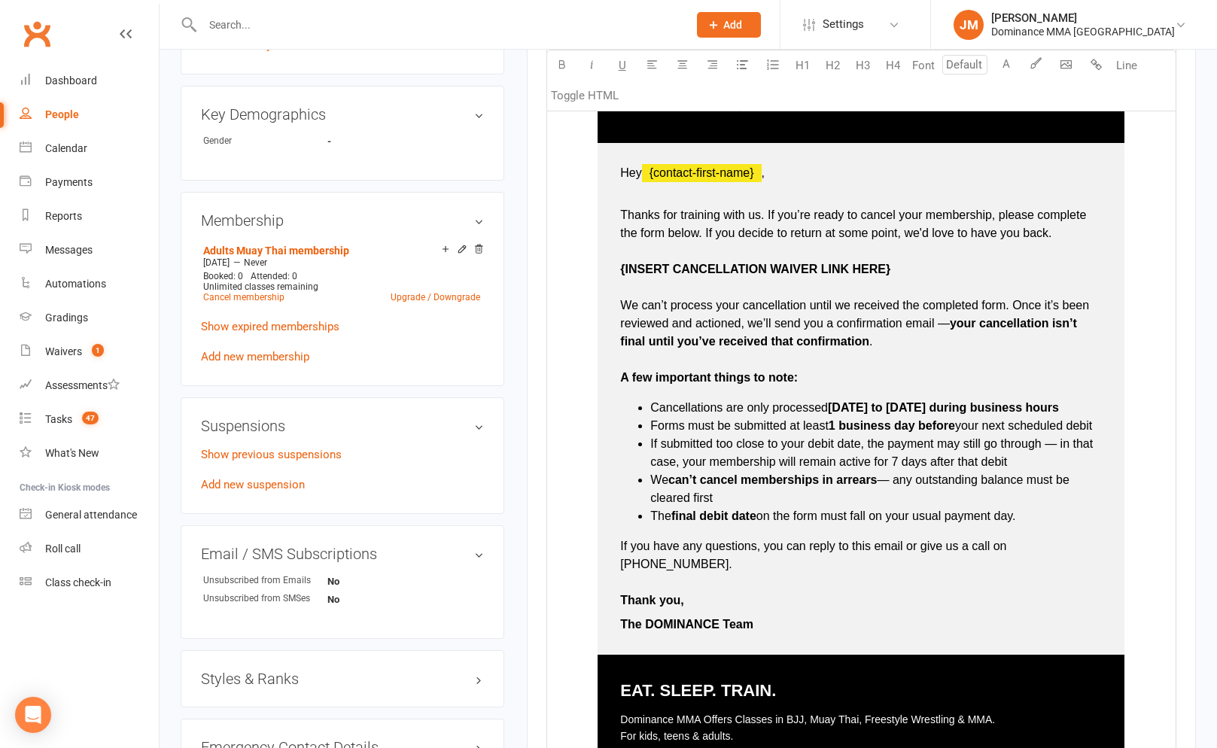
scroll to position [644, 0]
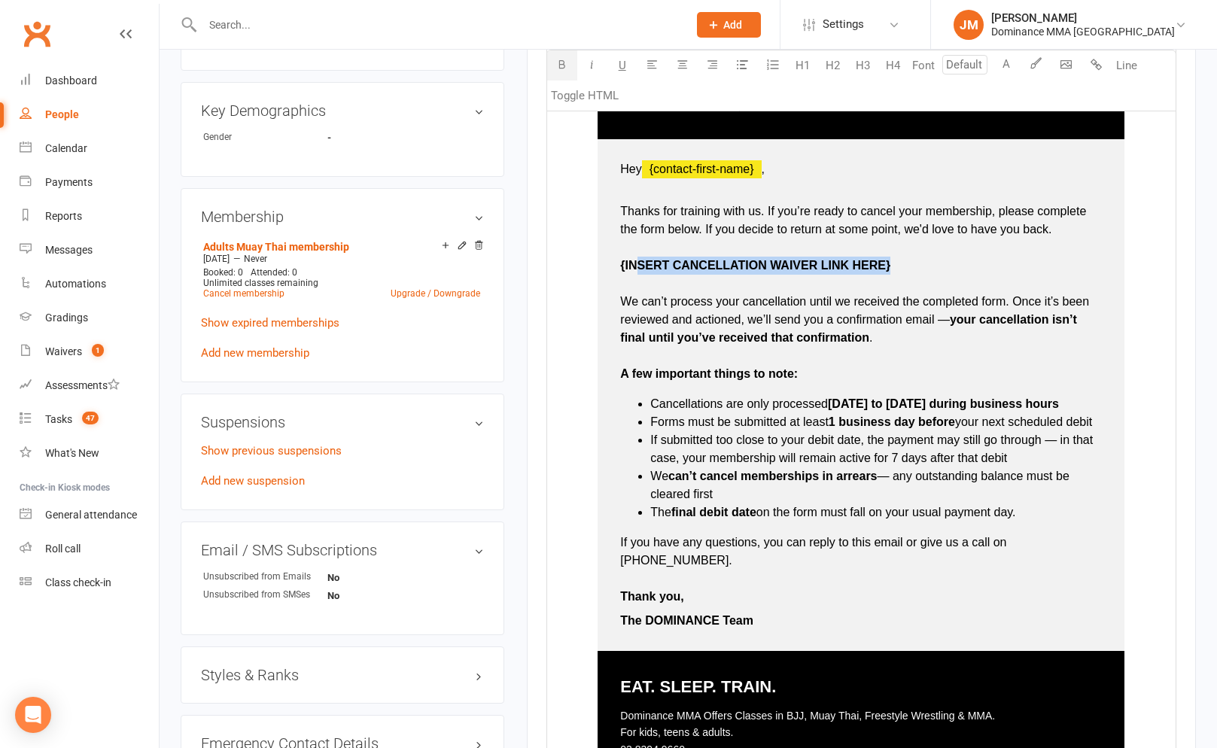
drag, startPoint x: 898, startPoint y: 265, endPoint x: 634, endPoint y: 269, distance: 264.2
click at [634, 269] on p "Thanks for training with us. If you’re ready to cancel your membership, please …" at bounding box center [861, 283] width 482 height 199
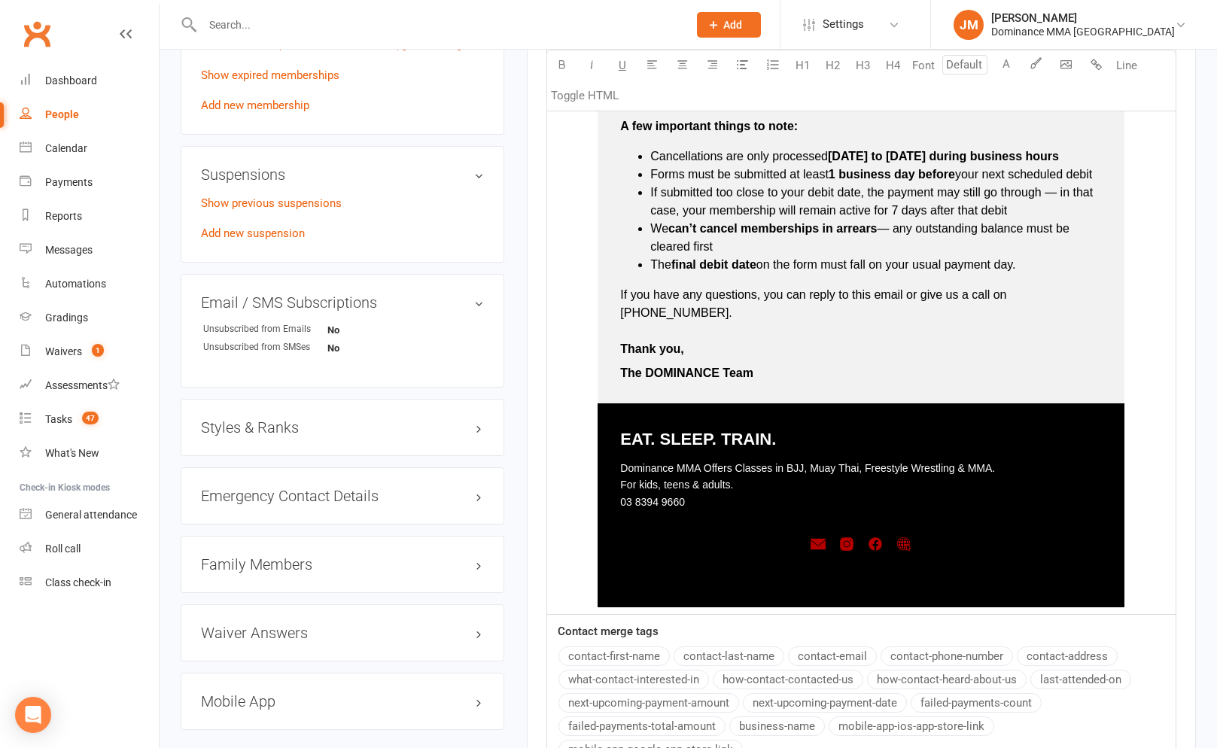
scroll to position [1154, 0]
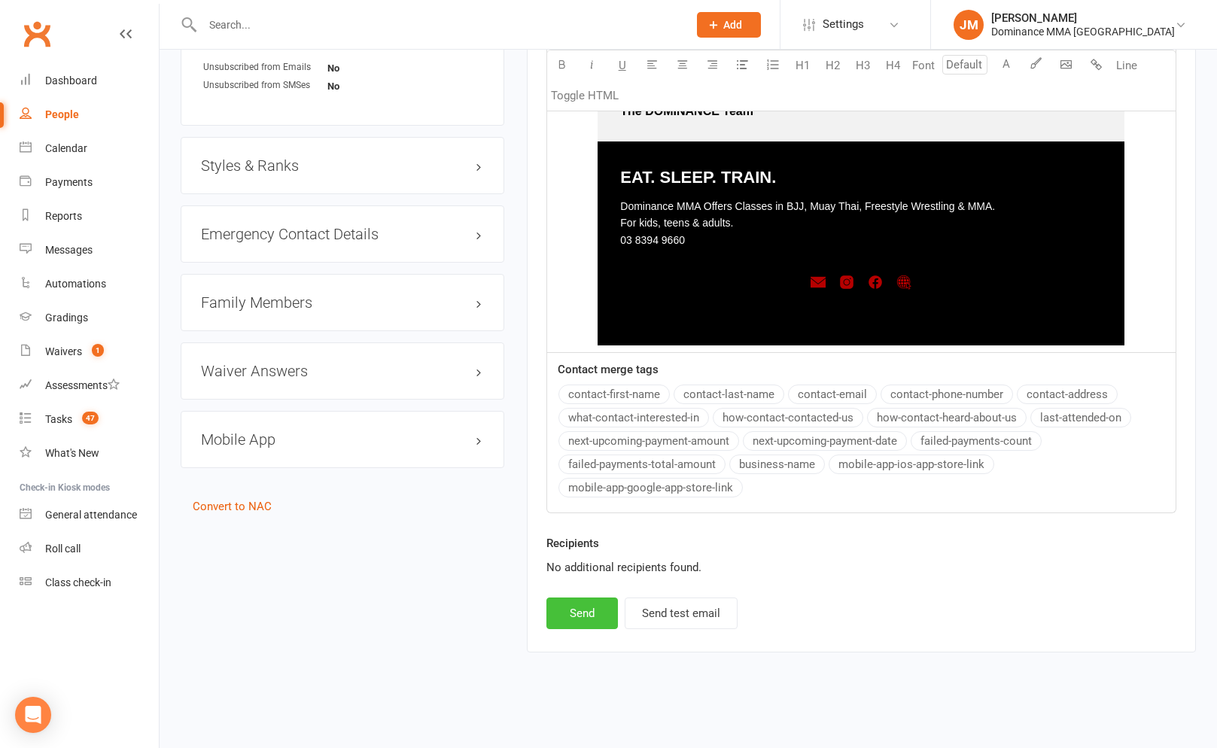
click at [578, 601] on button "Send" at bounding box center [581, 613] width 71 height 32
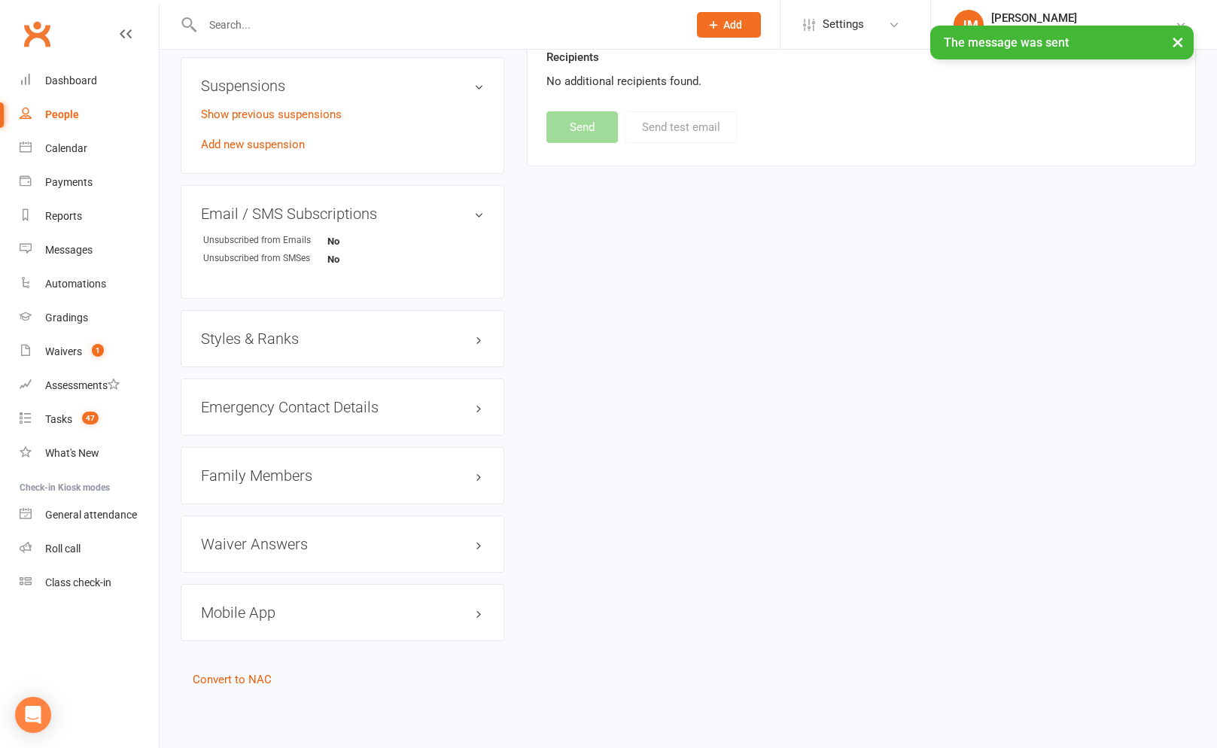
select select
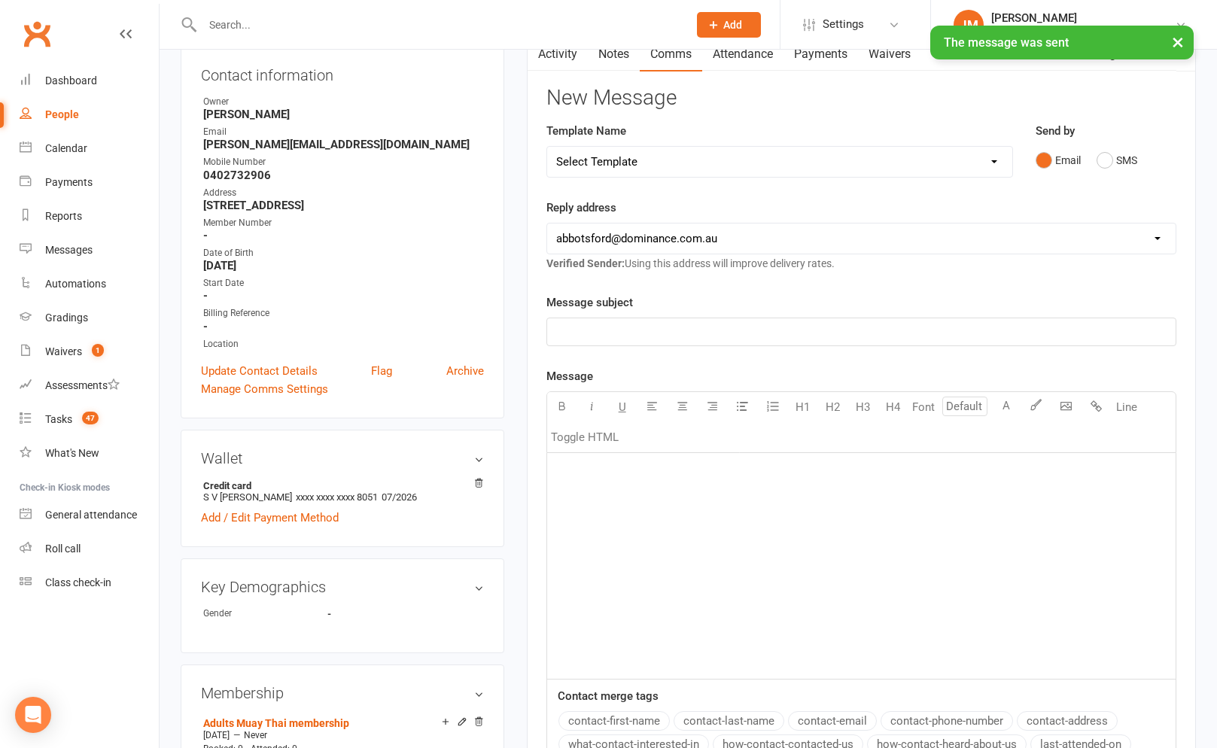
scroll to position [0, 0]
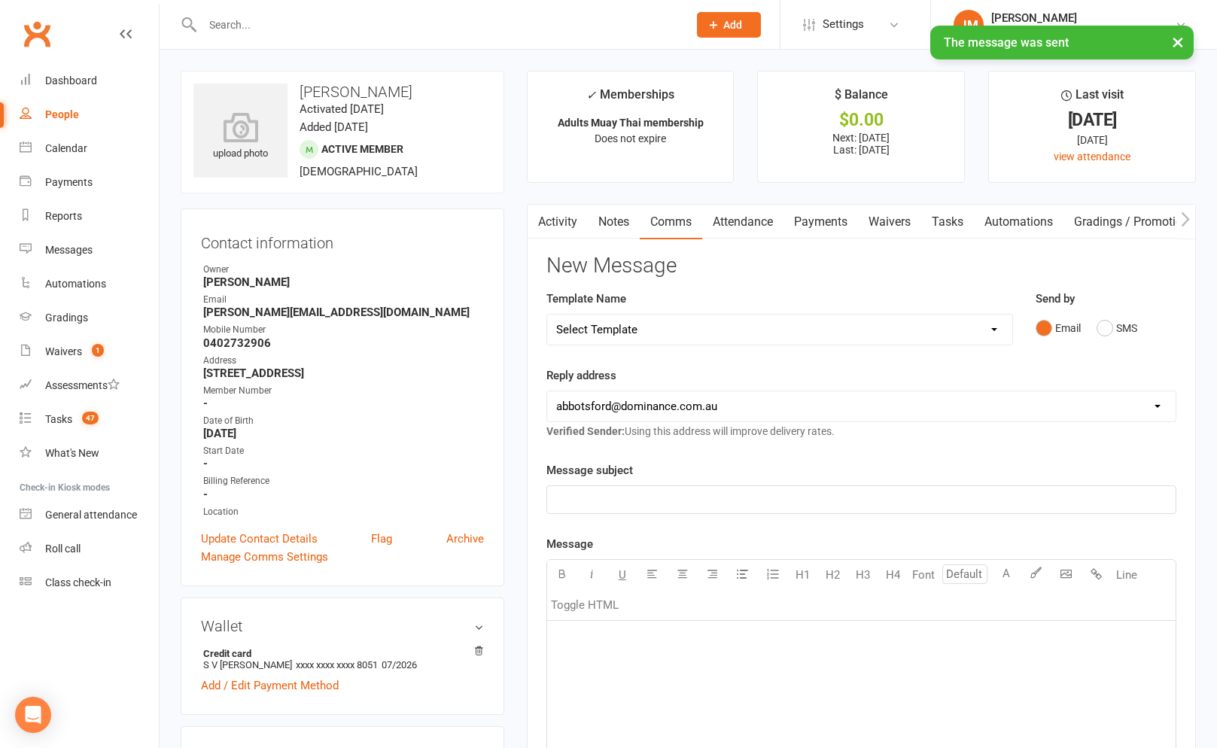
click at [961, 216] on link "Tasks" at bounding box center [947, 222] width 53 height 35
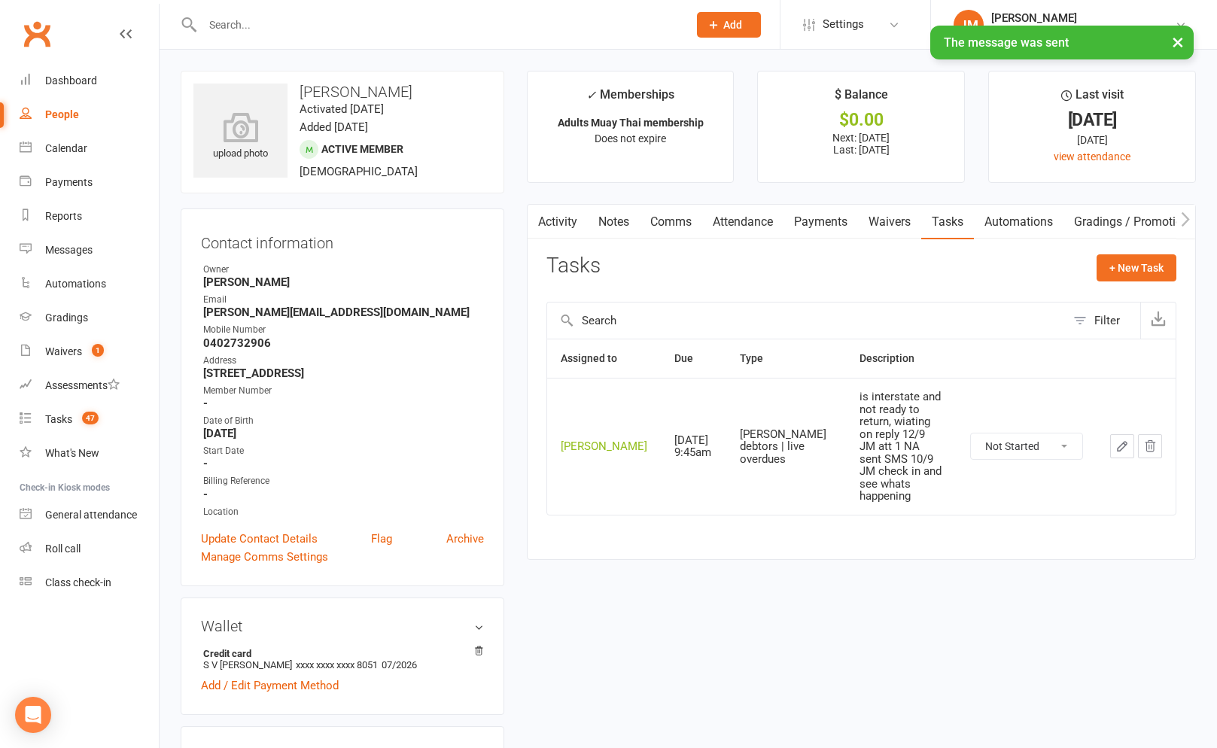
click at [1015, 433] on select "Not Started In Progress Waiting Complete" at bounding box center [1026, 446] width 111 height 26
click at [971, 433] on select "Not Started In Progress Waiting Complete" at bounding box center [1026, 446] width 111 height 26
select select "unstarted"
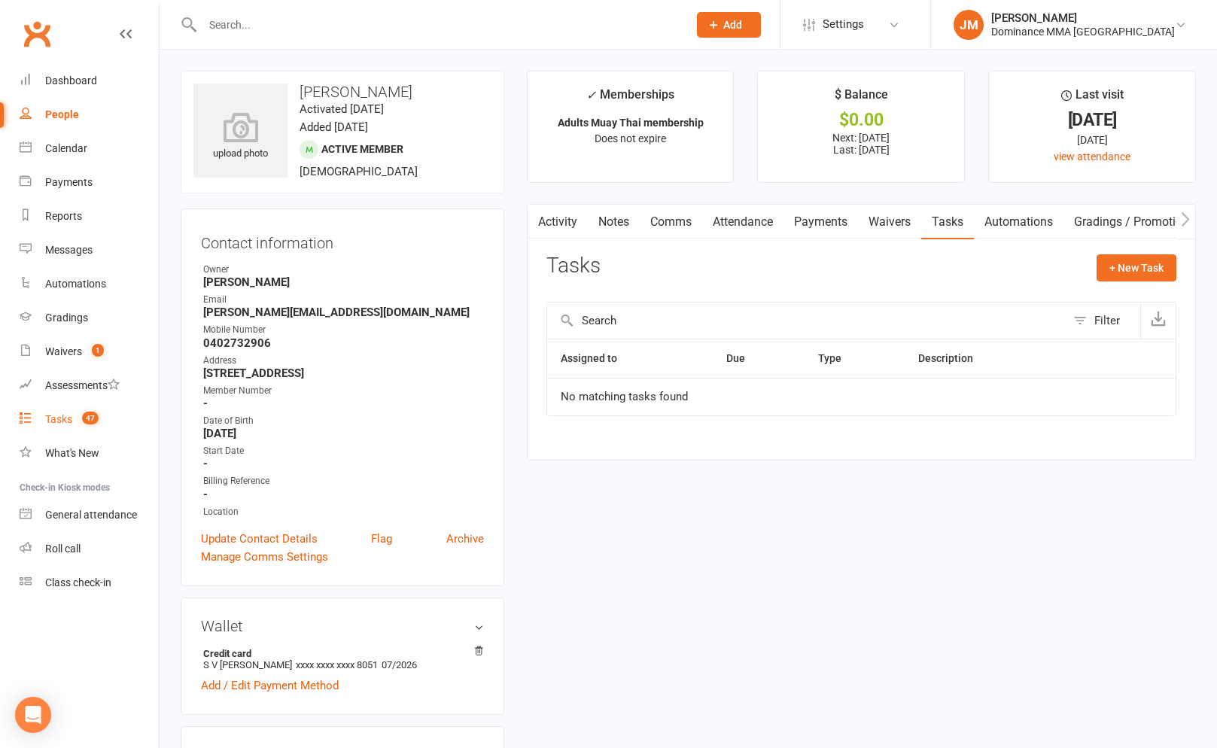
click at [66, 422] on div "Tasks" at bounding box center [58, 419] width 27 height 12
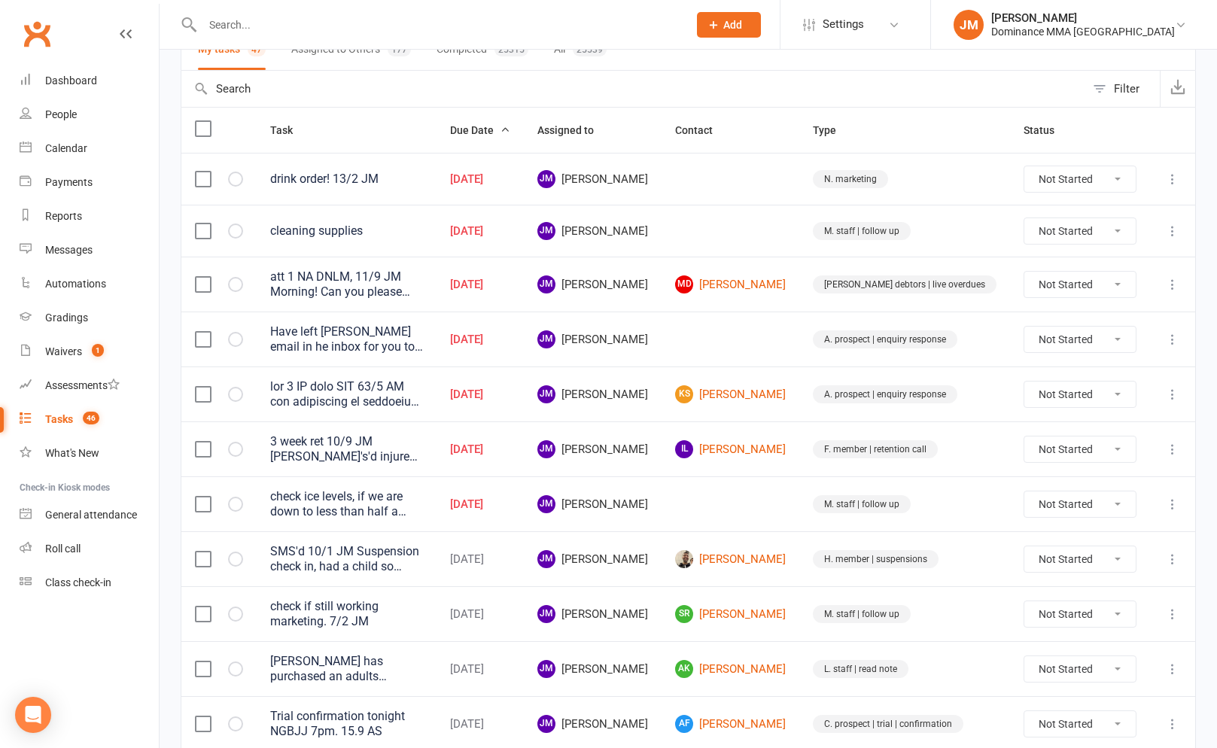
scroll to position [132, 0]
click at [786, 292] on link "MD Mathew Dicker" at bounding box center [730, 283] width 111 height 18
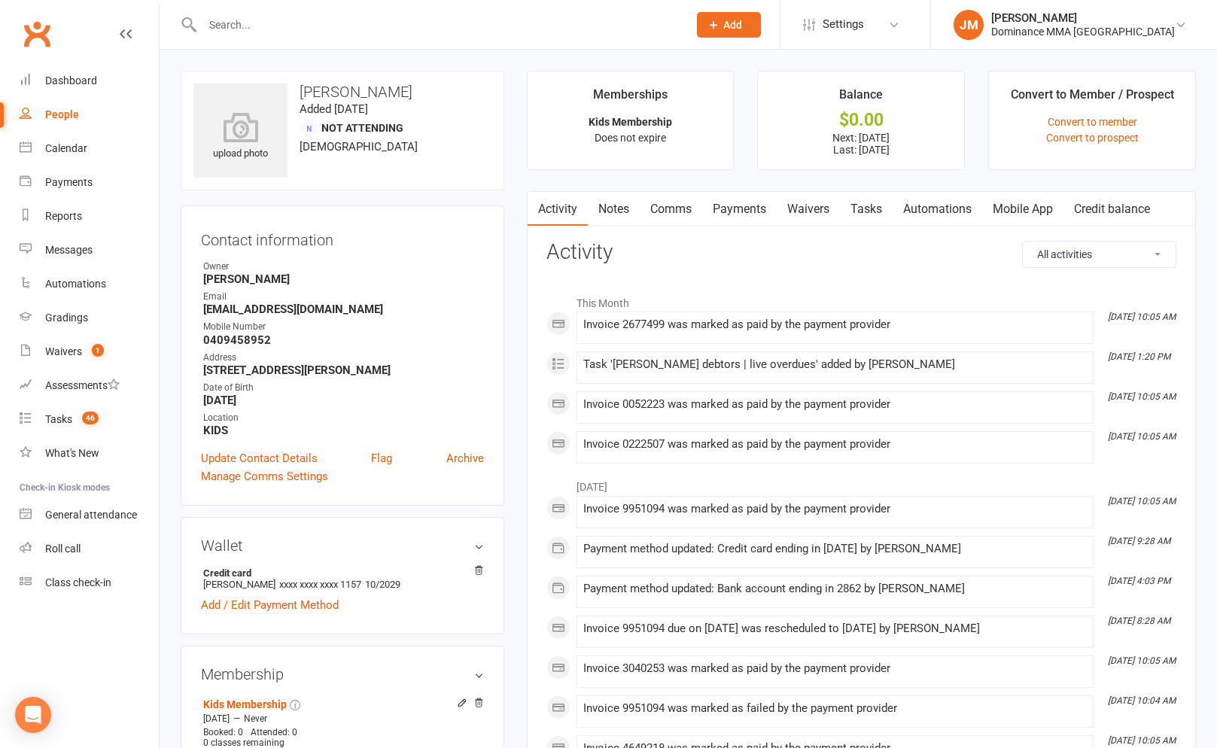
click at [765, 203] on link "Payments" at bounding box center [739, 209] width 74 height 35
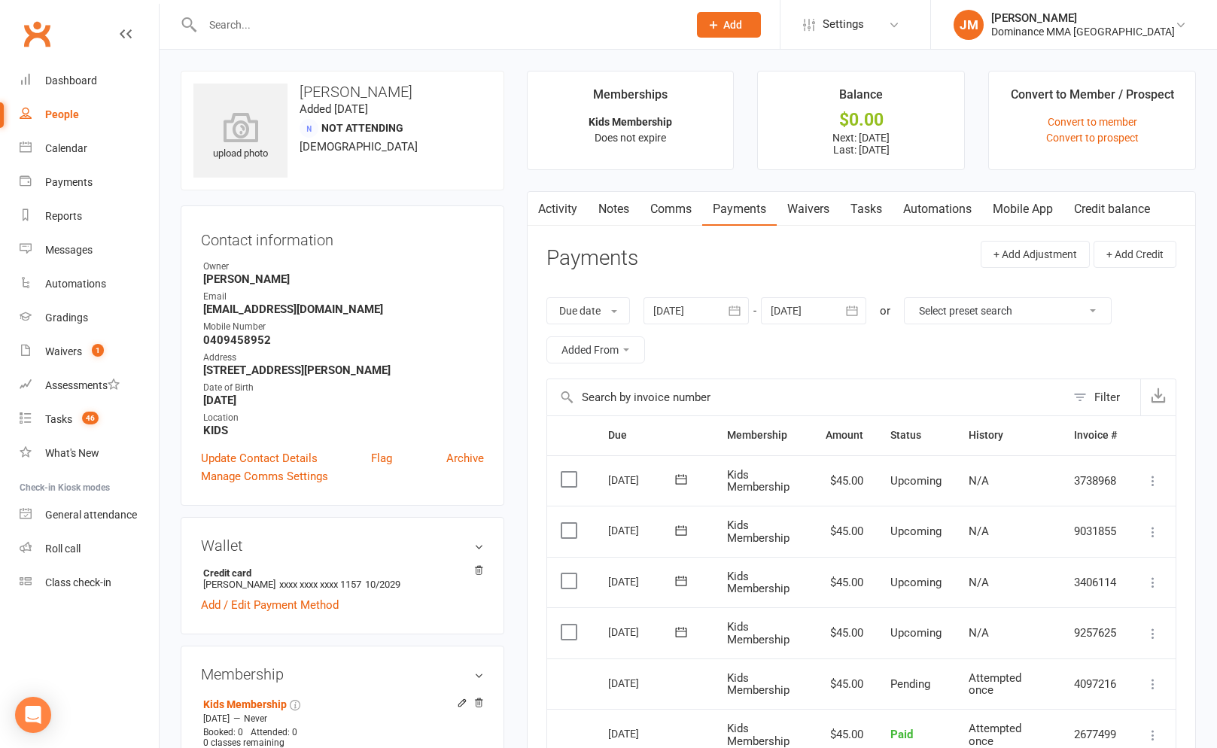
click at [549, 205] on link "Activity" at bounding box center [557, 209] width 60 height 35
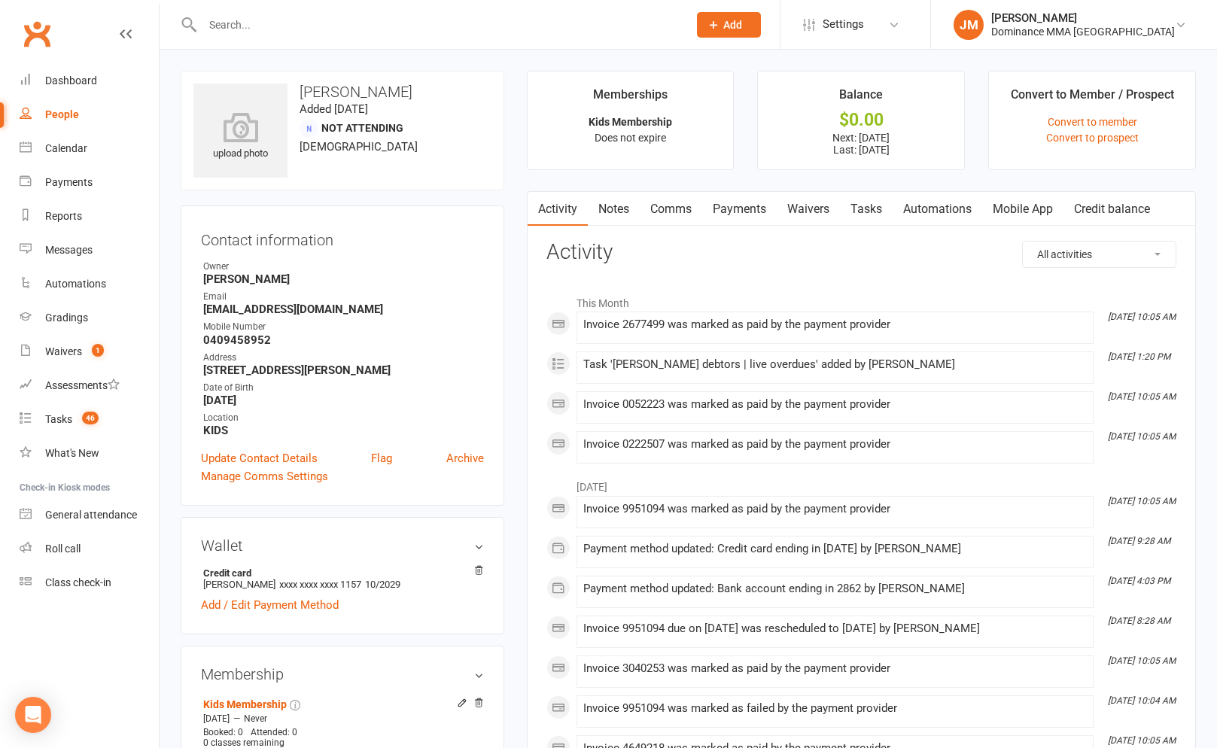
scroll to position [455, 0]
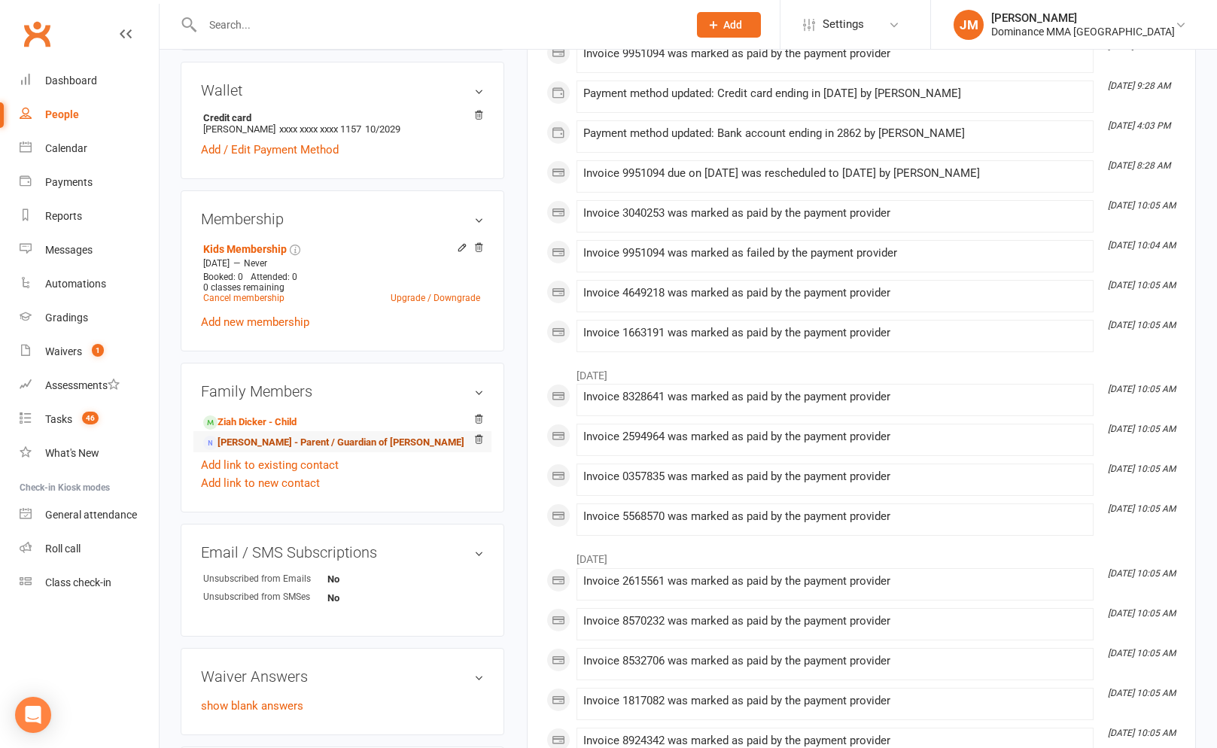
click at [275, 442] on link "Amy Fitzgibbon - Parent / Guardian of Ziah Dicker" at bounding box center [333, 443] width 261 height 16
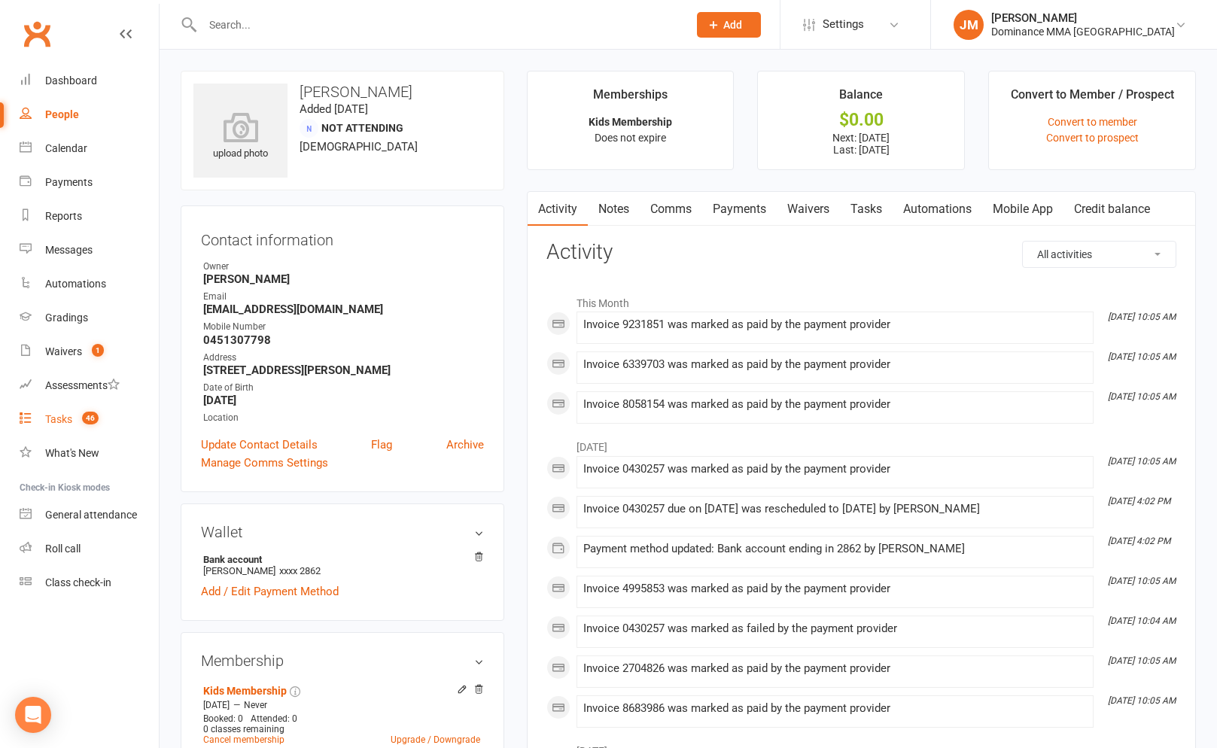
click at [67, 419] on div "Tasks" at bounding box center [58, 419] width 27 height 12
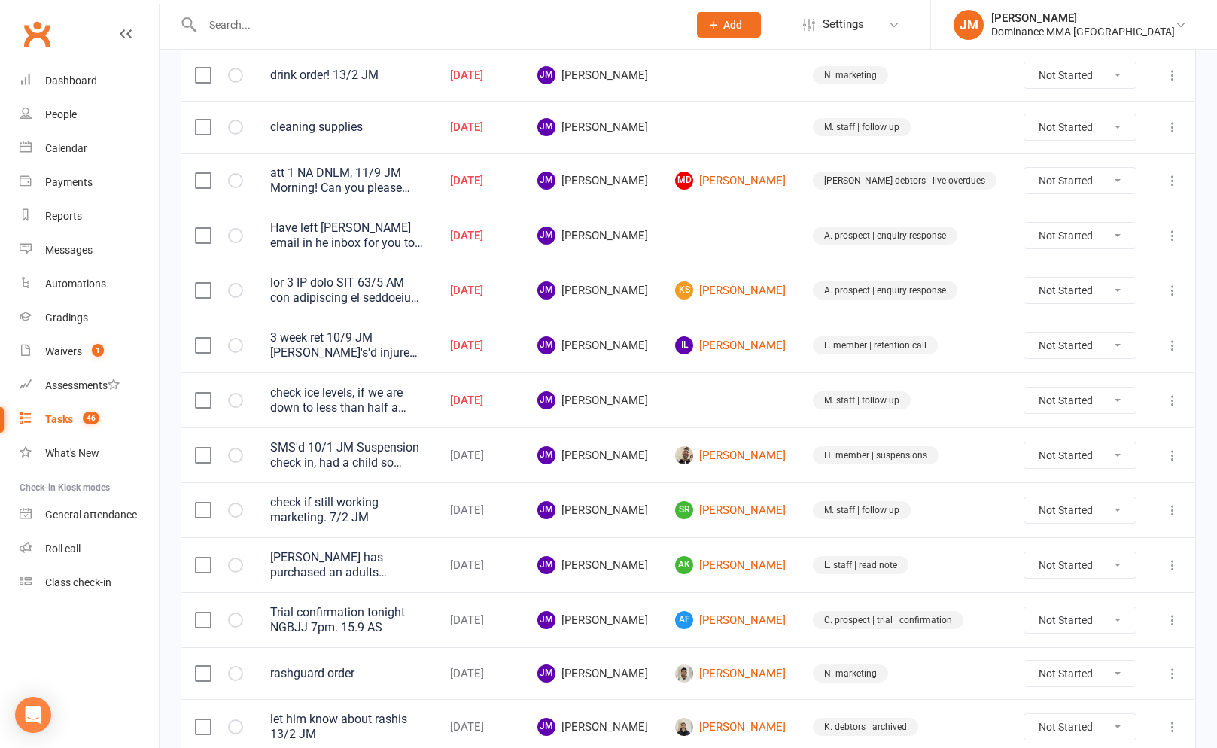
scroll to position [240, 0]
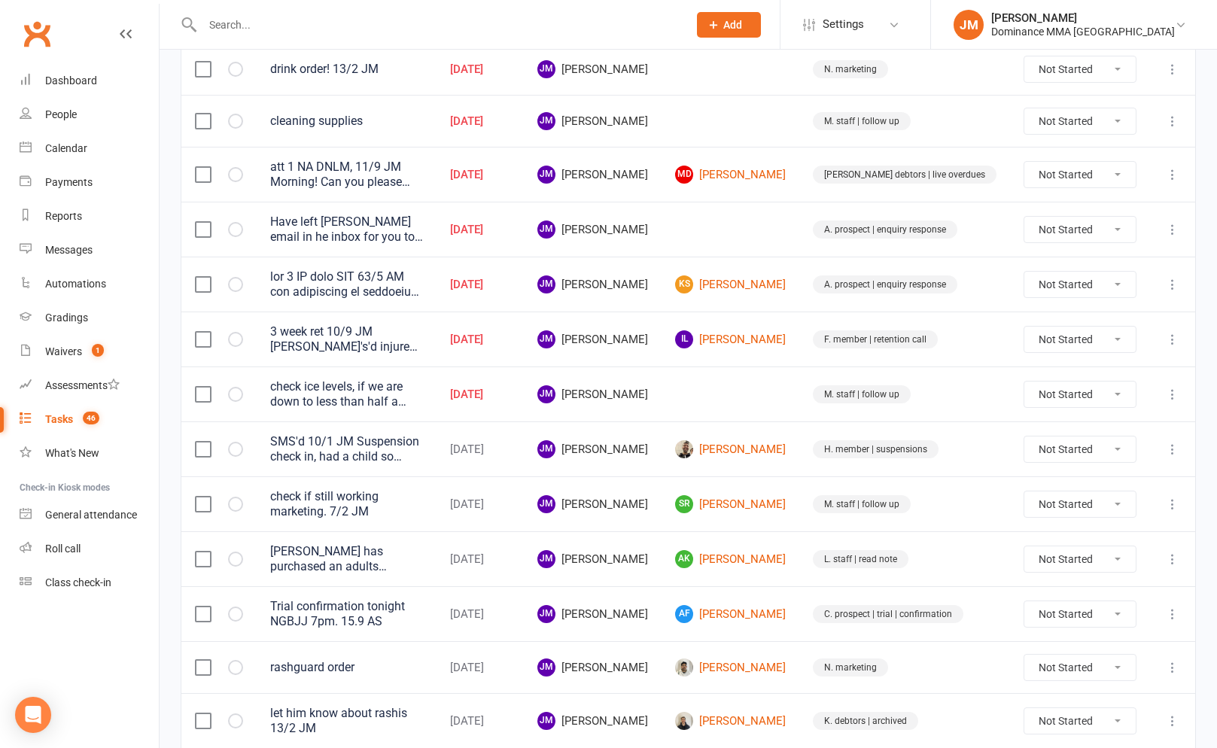
click at [1178, 178] on icon at bounding box center [1172, 174] width 15 height 15
click at [1121, 226] on link "Edit" at bounding box center [1106, 234] width 149 height 30
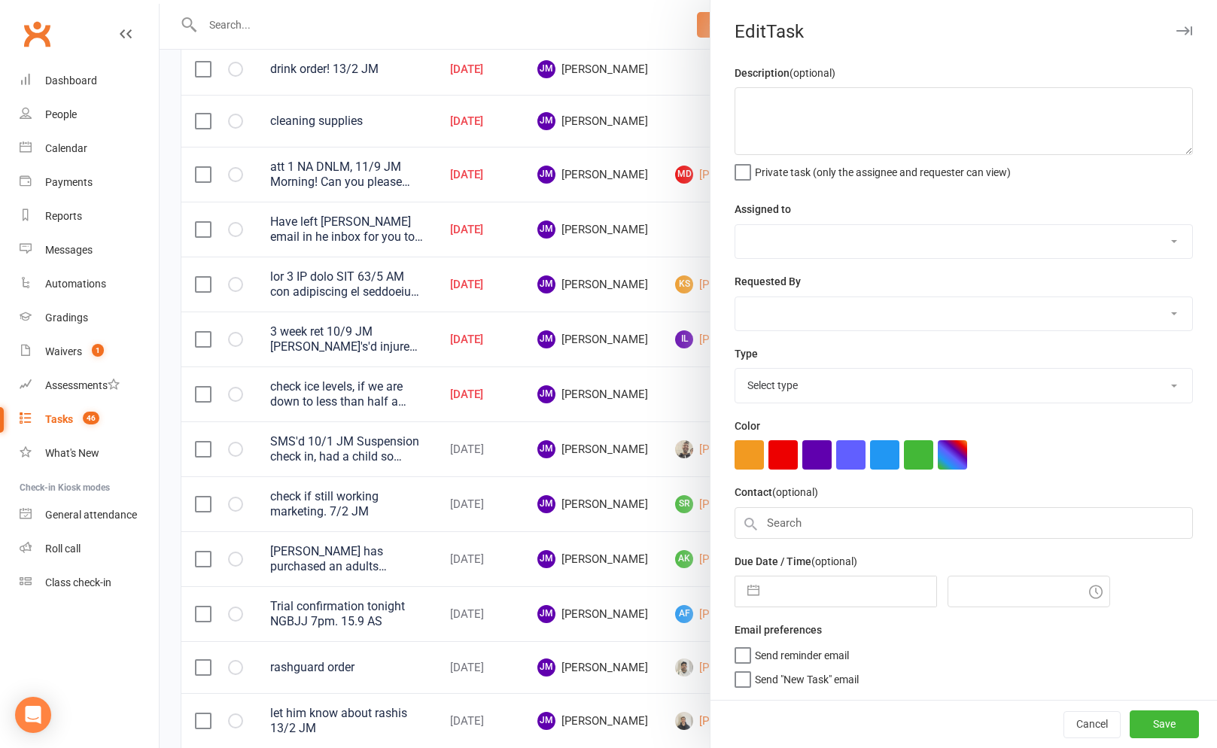
scroll to position [241, 0]
type textarea "att 1 NA DNLM, 11/9 JM Morning! Can you please give Matt a call. I have no idea…"
select select "45422"
select select "50862"
type input "16 Sep 2025"
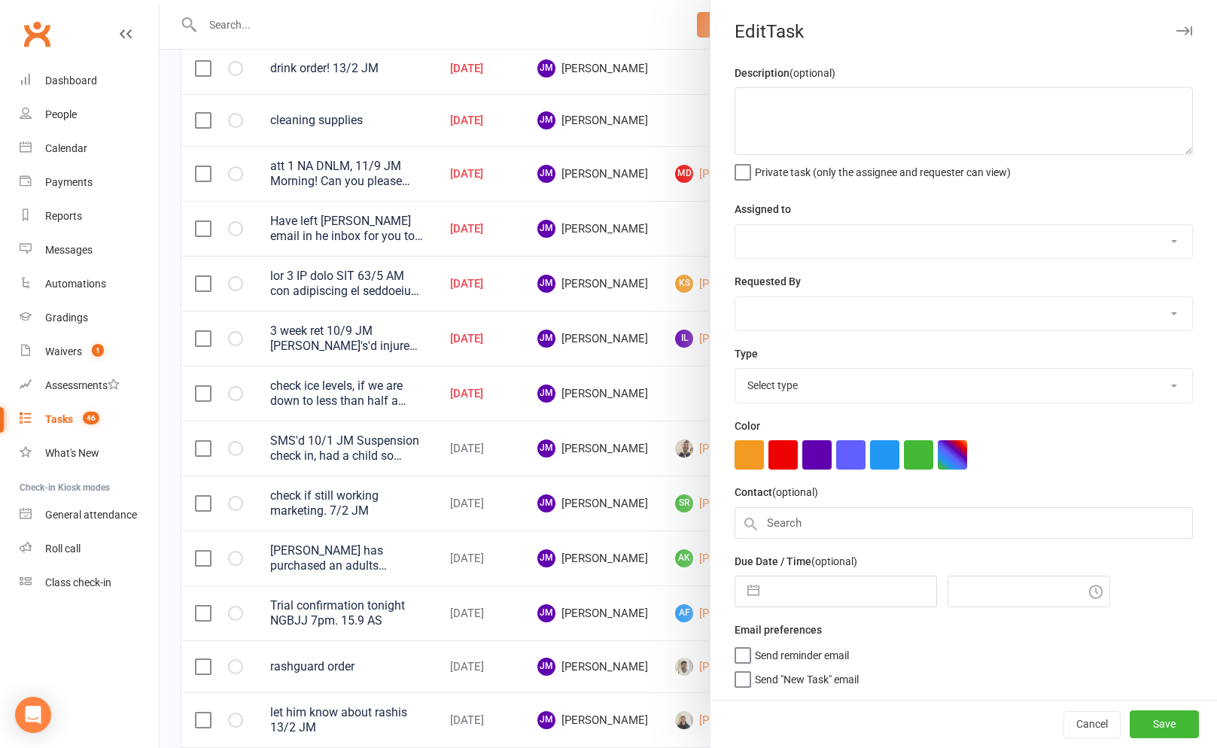
type input "5:00am"
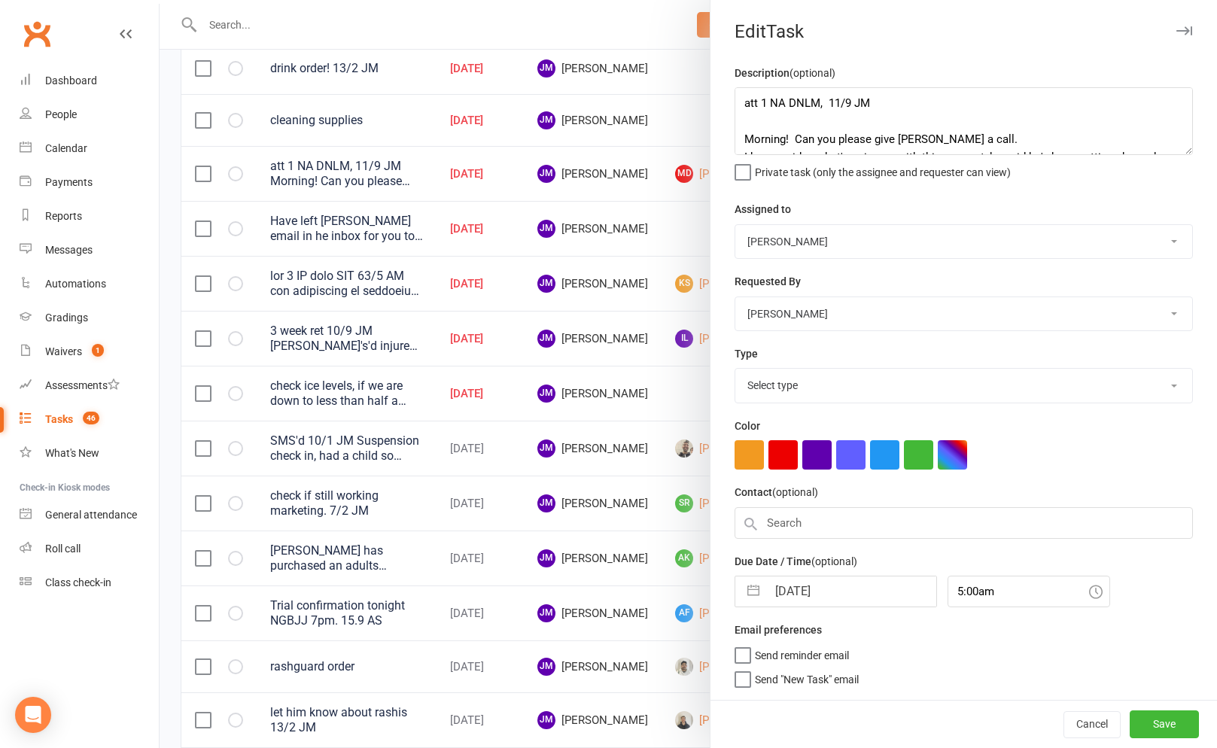
select select "3869"
click at [749, 597] on button "button" at bounding box center [753, 587] width 27 height 30
select select "7"
select select "2025"
select select "8"
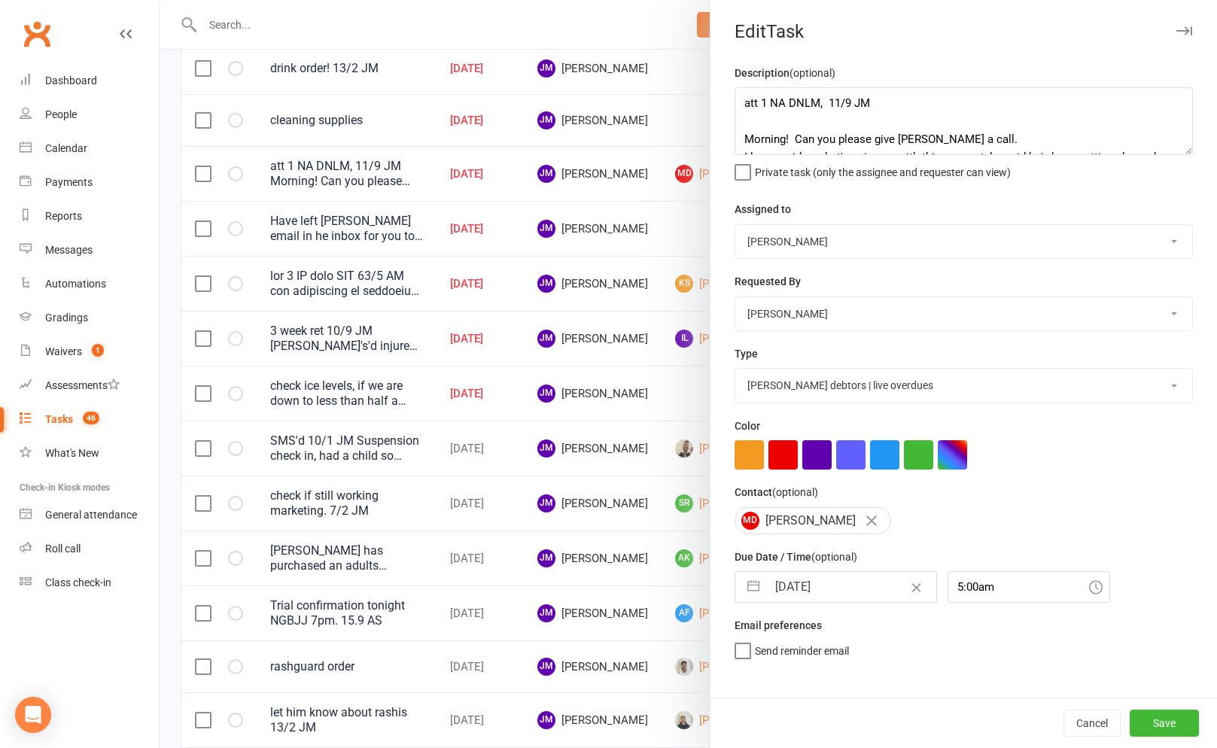
select select "2025"
select select "9"
select select "2025"
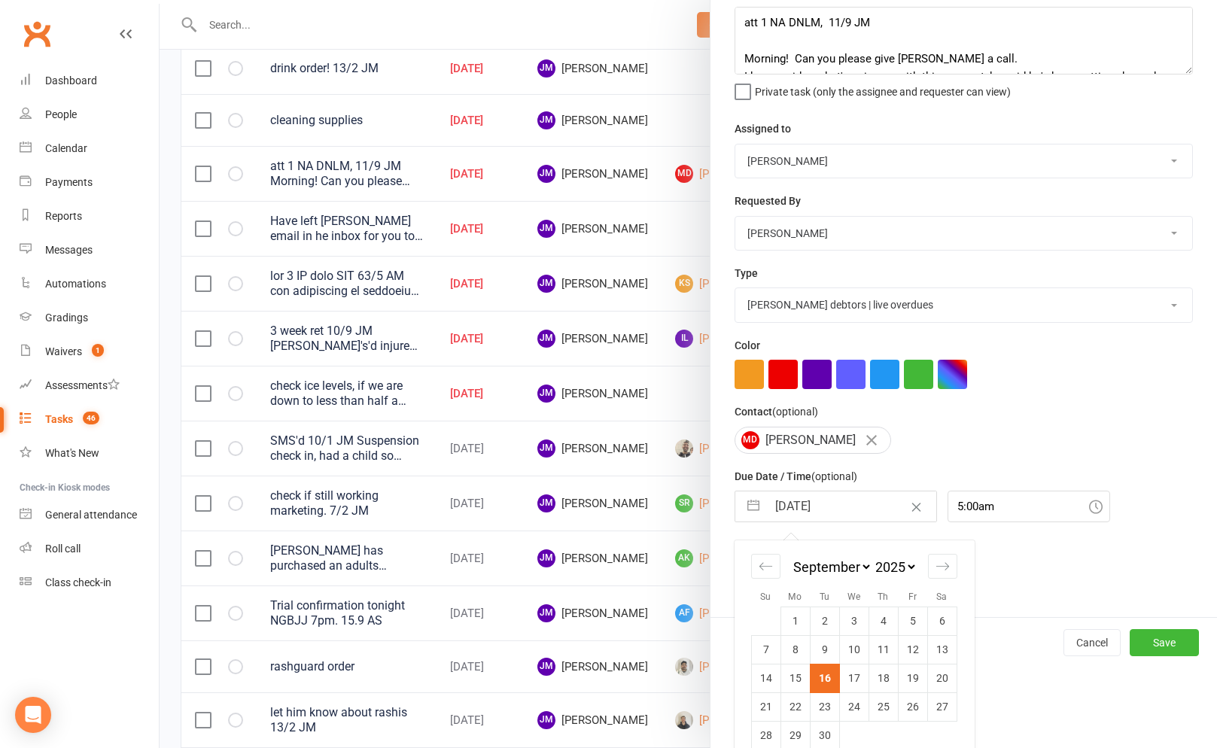
drag, startPoint x: 854, startPoint y: 681, endPoint x: 934, endPoint y: 691, distance: 80.4
click at [855, 681] on td "17" at bounding box center [853, 678] width 29 height 29
type input "17 Sep 2025"
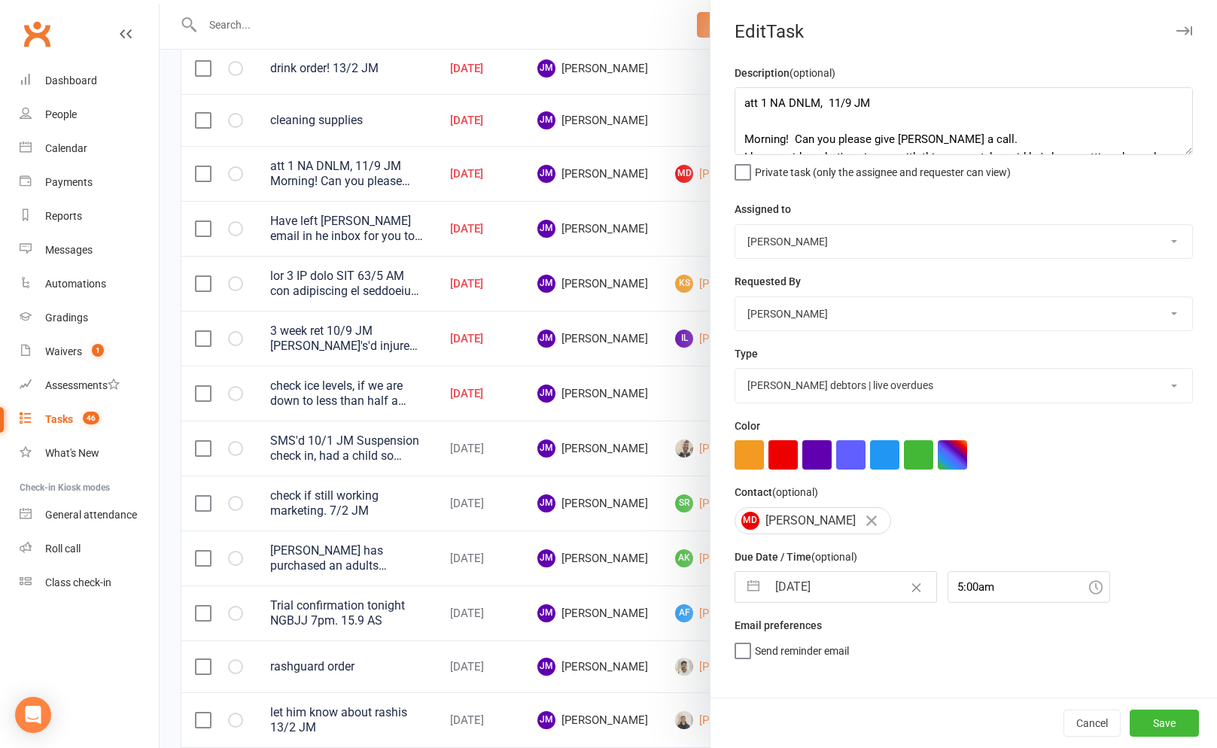
scroll to position [0, 0]
click at [1137, 724] on button "Save" at bounding box center [1163, 723] width 69 height 27
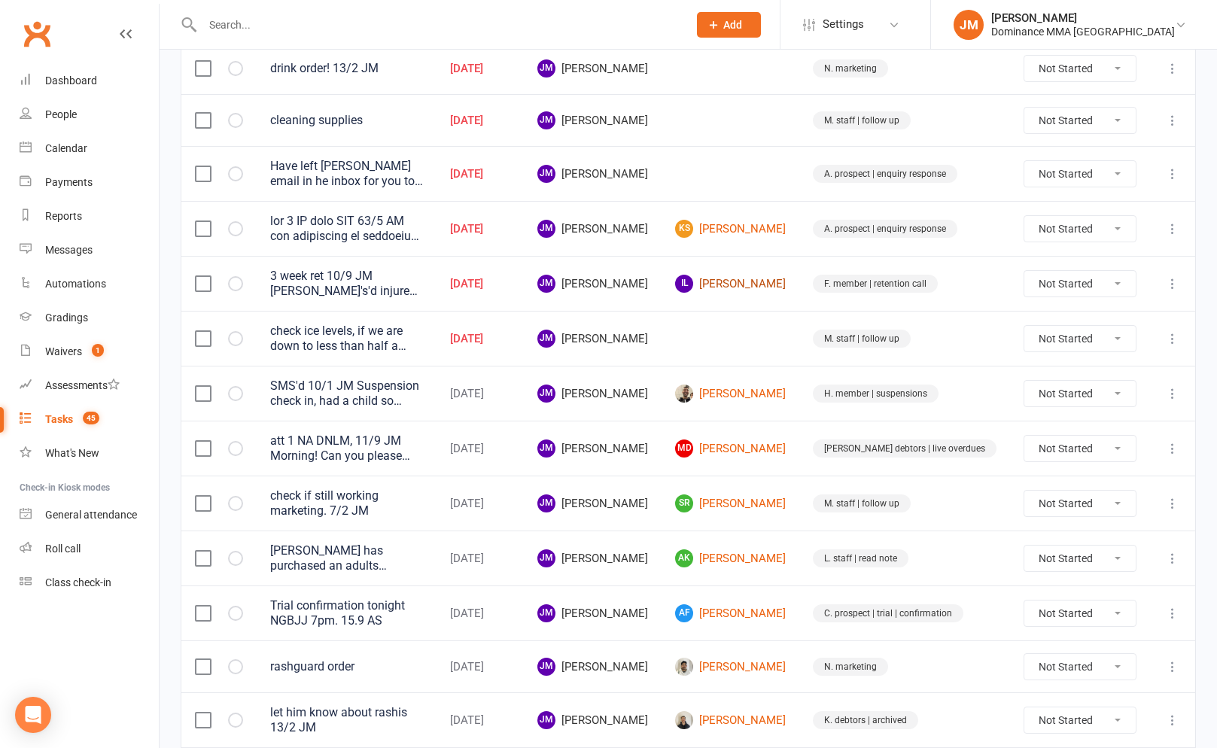
drag, startPoint x: 814, startPoint y: 289, endPoint x: 800, endPoint y: 286, distance: 14.6
click at [786, 289] on link "IL Iva Lino" at bounding box center [730, 284] width 111 height 18
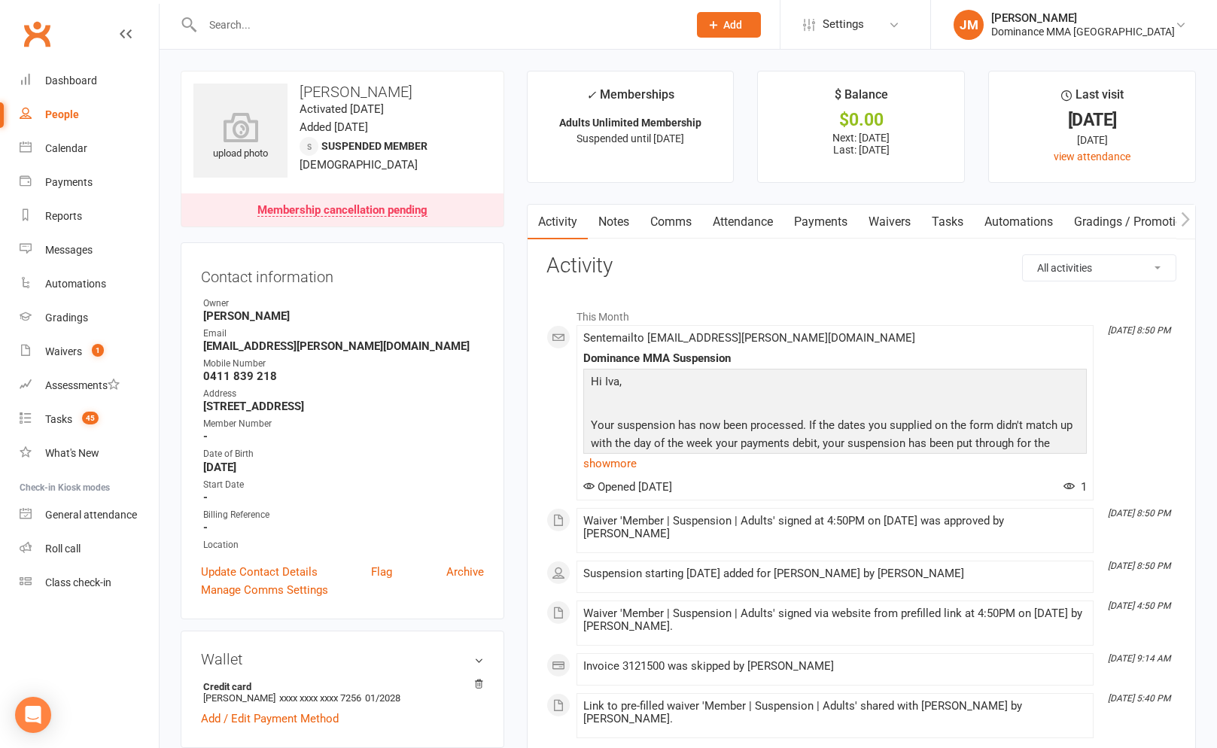
click at [813, 220] on link "Payments" at bounding box center [820, 222] width 74 height 35
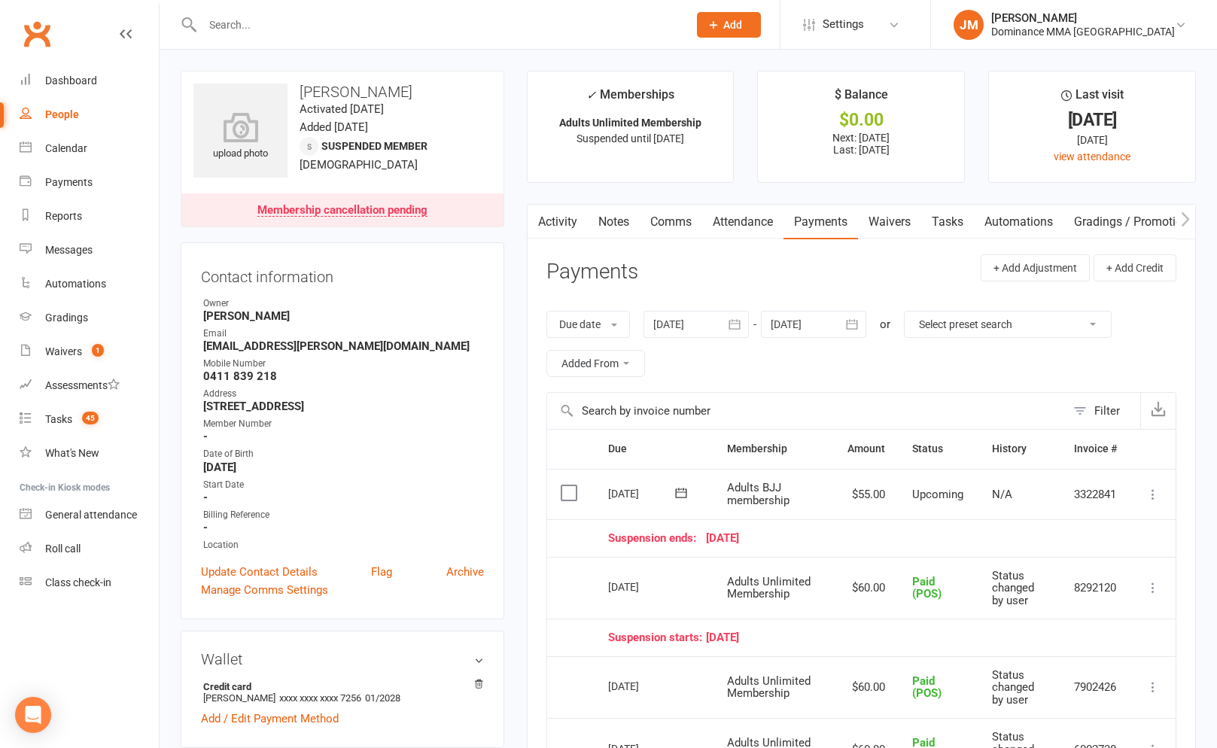
click at [896, 225] on link "Waivers" at bounding box center [889, 222] width 63 height 35
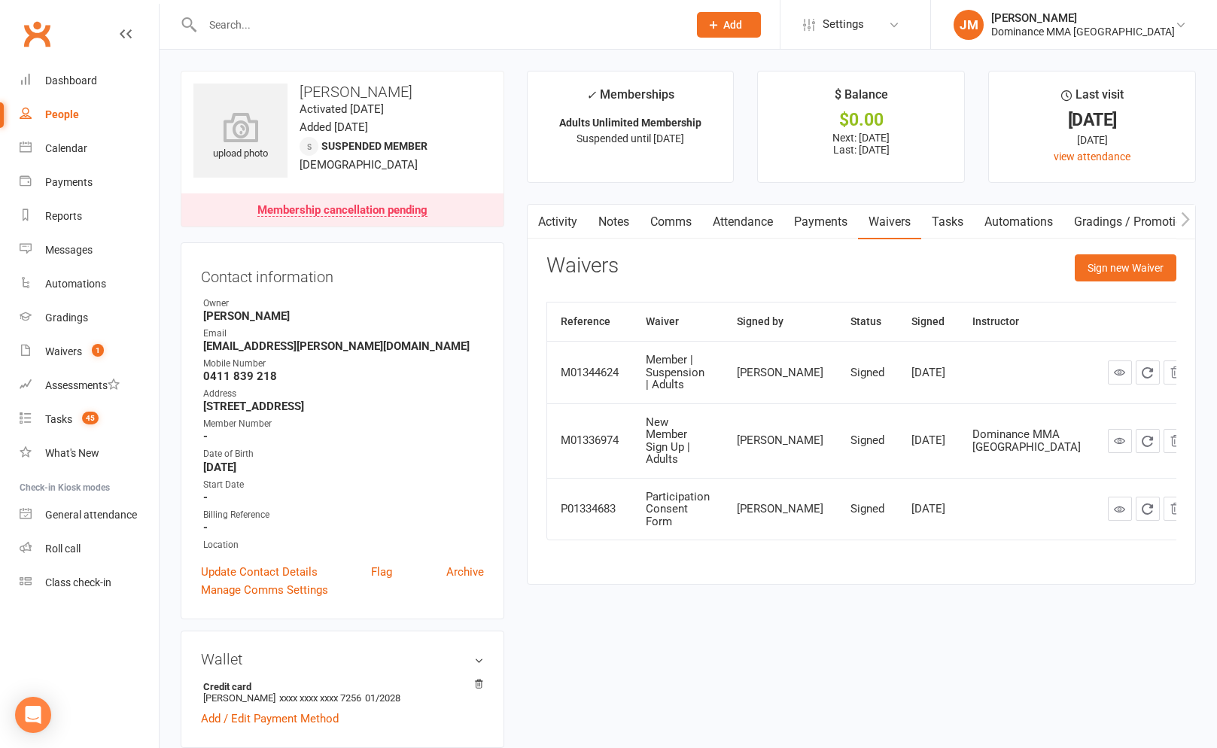
click at [617, 227] on link "Notes" at bounding box center [614, 222] width 52 height 35
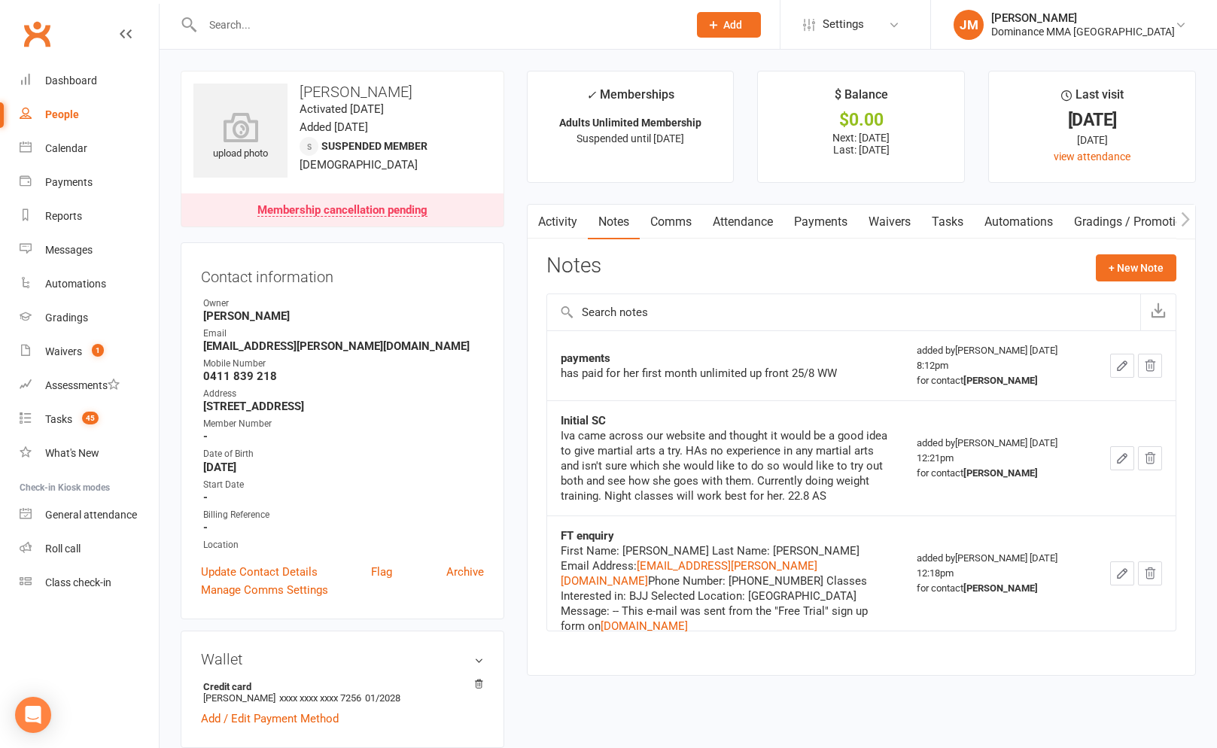
click at [844, 210] on link "Payments" at bounding box center [820, 222] width 74 height 35
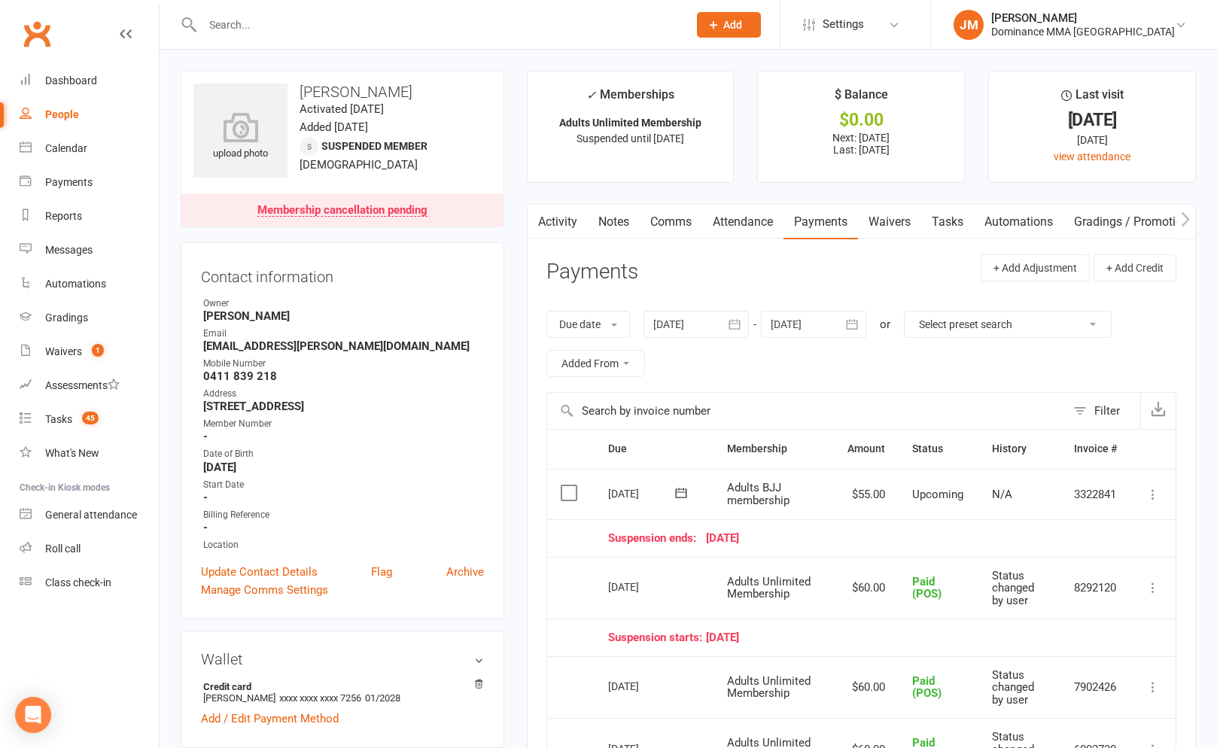
click at [948, 218] on link "Tasks" at bounding box center [947, 222] width 53 height 35
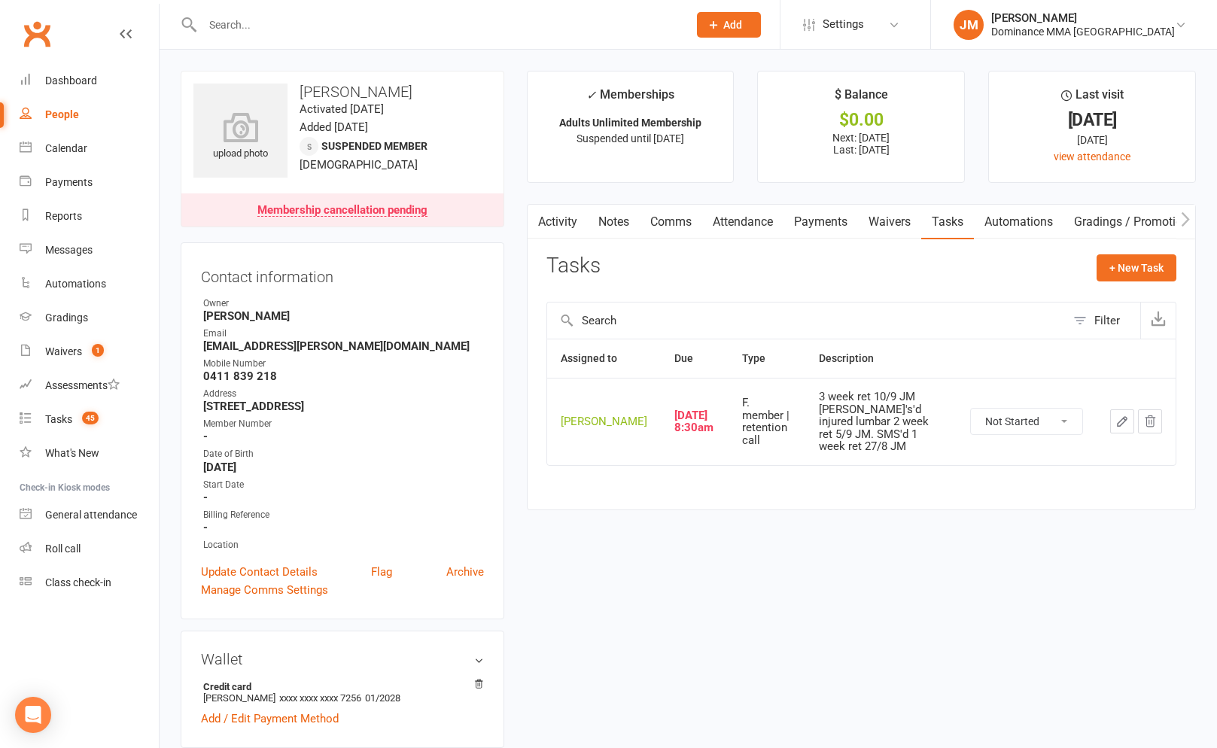
click at [1115, 423] on icon "button" at bounding box center [1122, 422] width 14 height 14
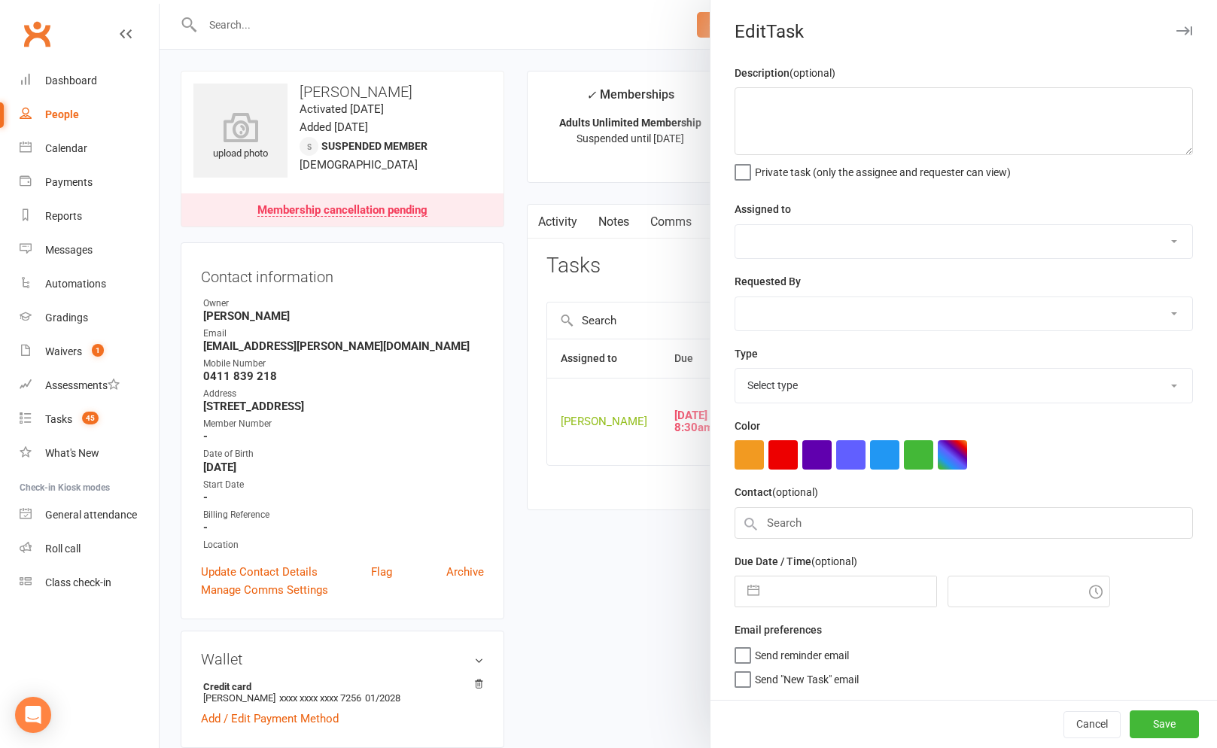
type textarea "3 week ret 10/9 JM Sm's'd injured lumbar 2 week ret 5/9 JM. SMS'd 1 week ret 27…"
select select "45422"
type input "16 Sep 2025"
type input "8:30am"
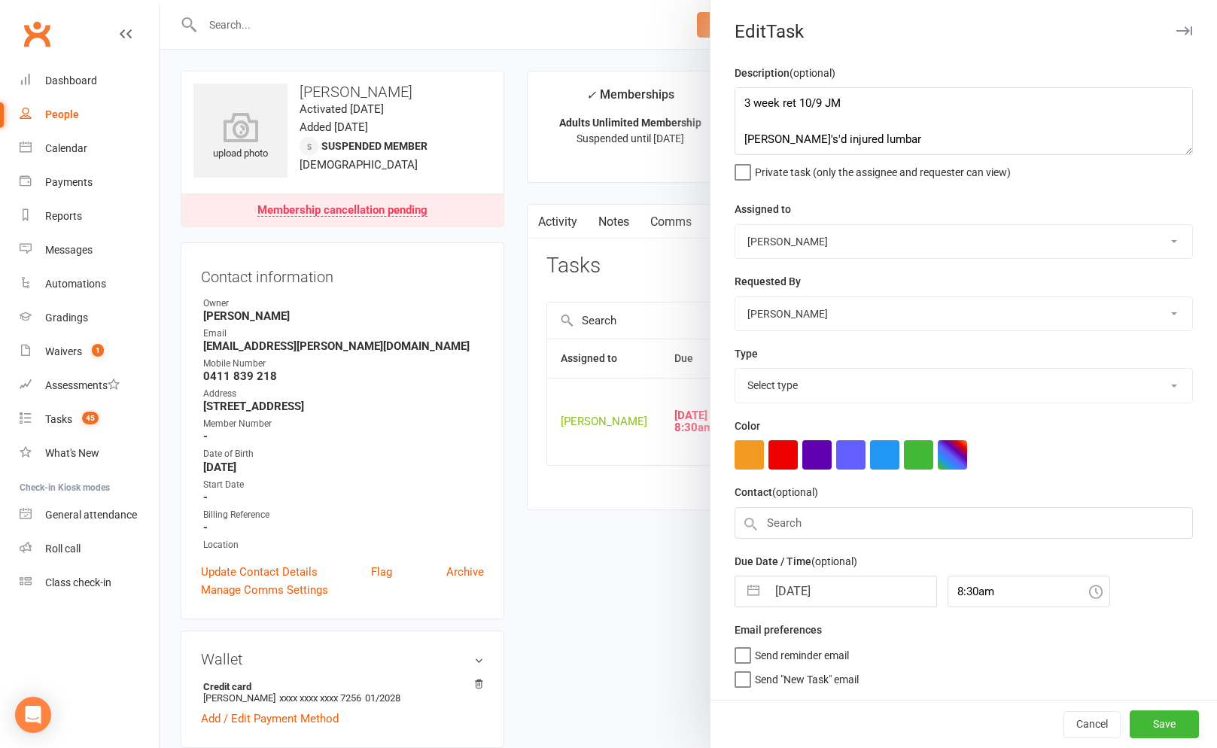
select select "3865"
select select "7"
select select "2025"
select select "8"
select select "2025"
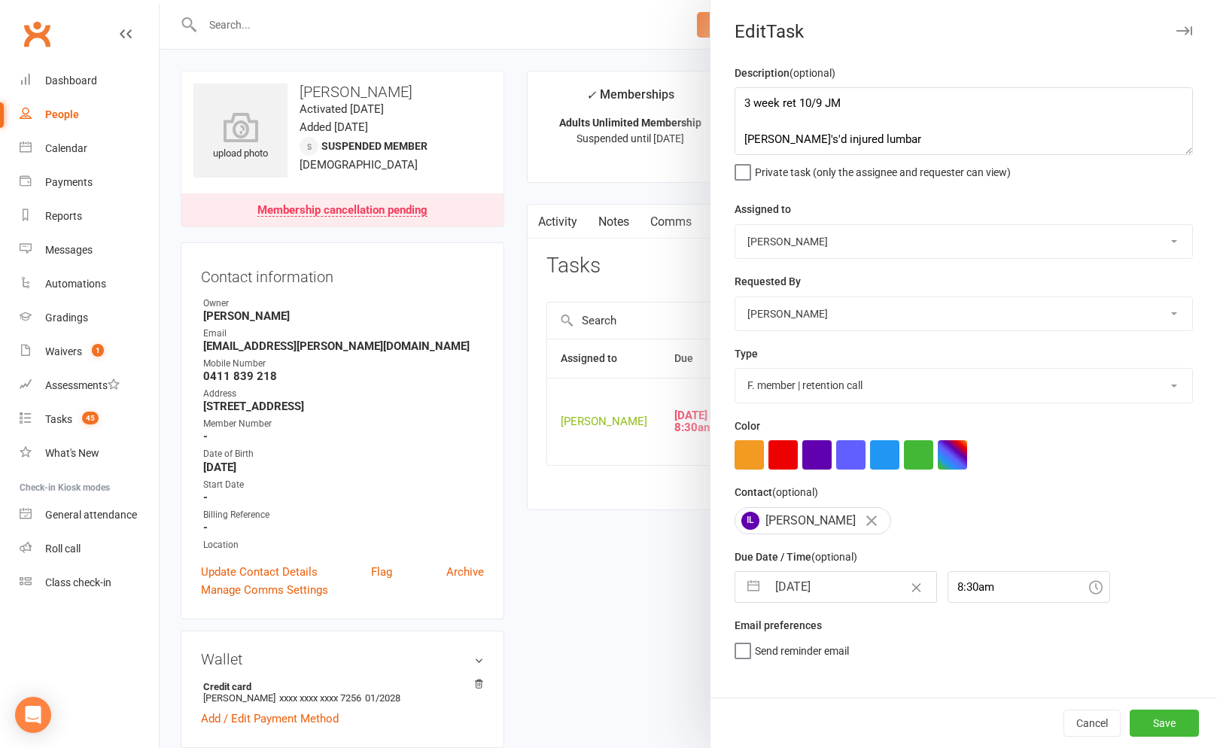
select select "9"
select select "2025"
click at [811, 587] on input "16 Sep 2025" at bounding box center [851, 587] width 169 height 30
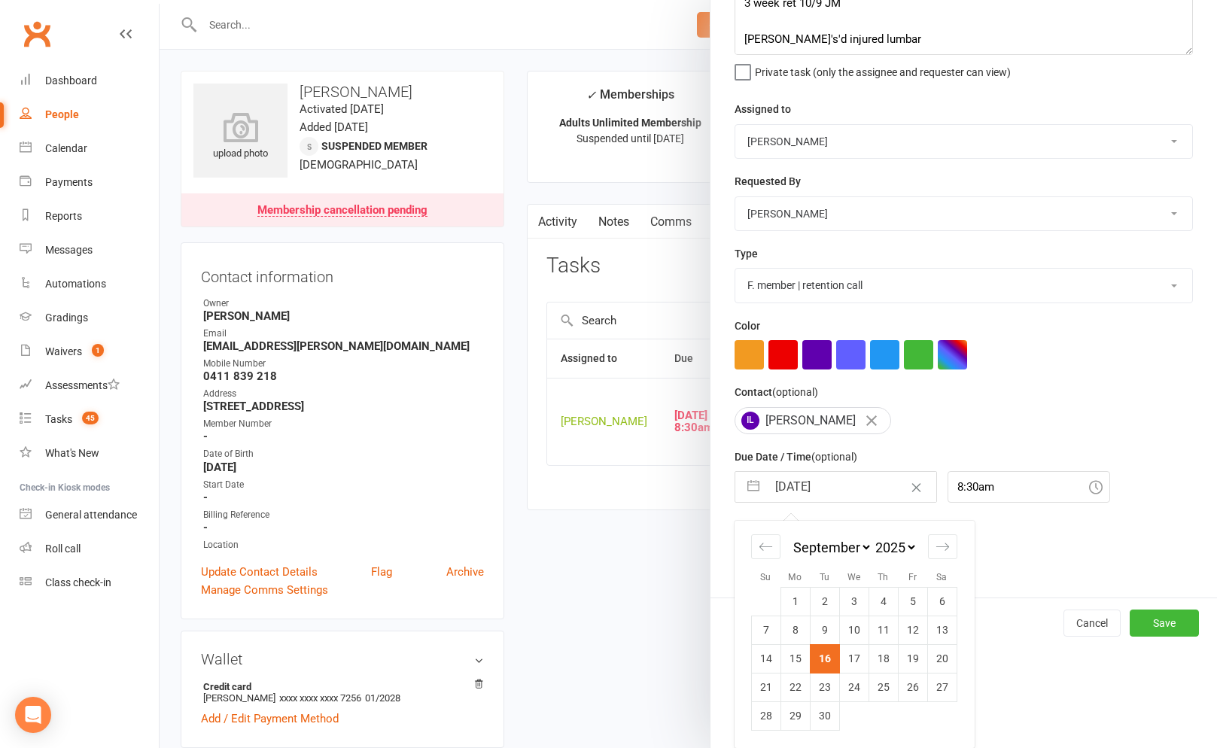
click at [958, 546] on div "January February March April May June July August September October November De…" at bounding box center [854, 626] width 226 height 210
click at [950, 546] on div "Move forward to switch to the next month." at bounding box center [942, 546] width 29 height 25
select select "10"
select select "2025"
click at [913, 633] on td "10" at bounding box center [912, 630] width 29 height 29
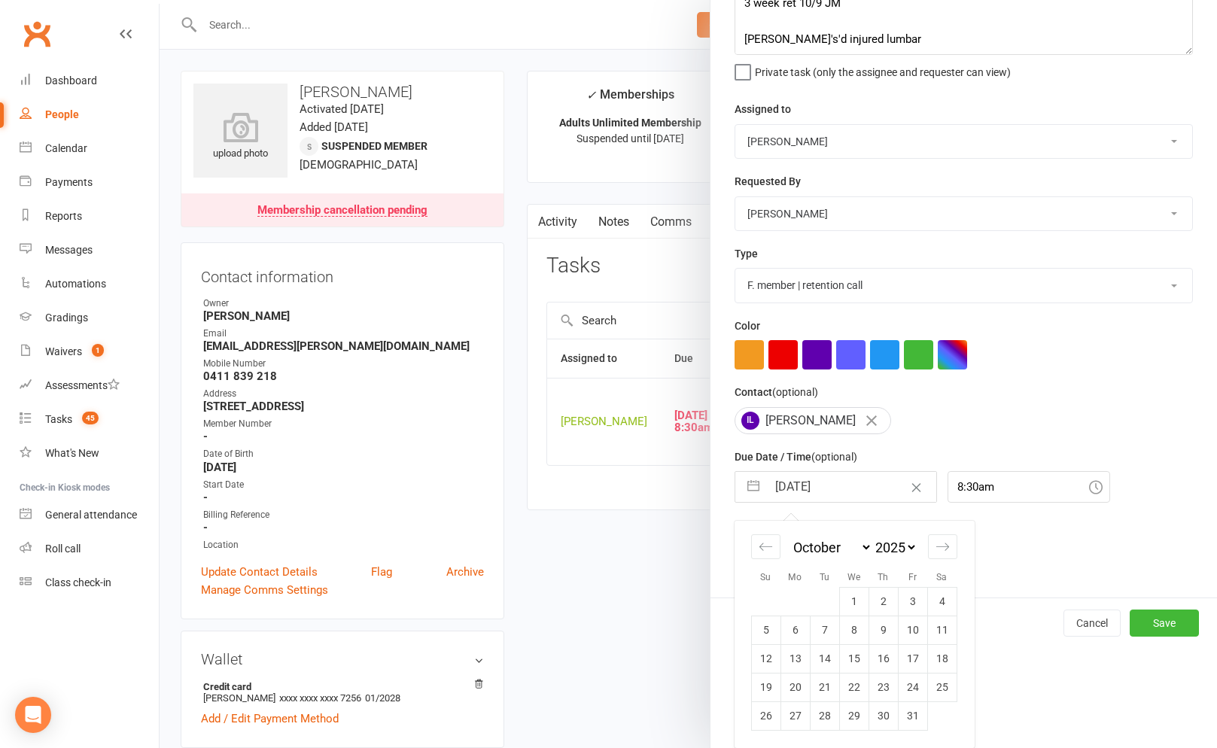
type input "10 Oct 2025"
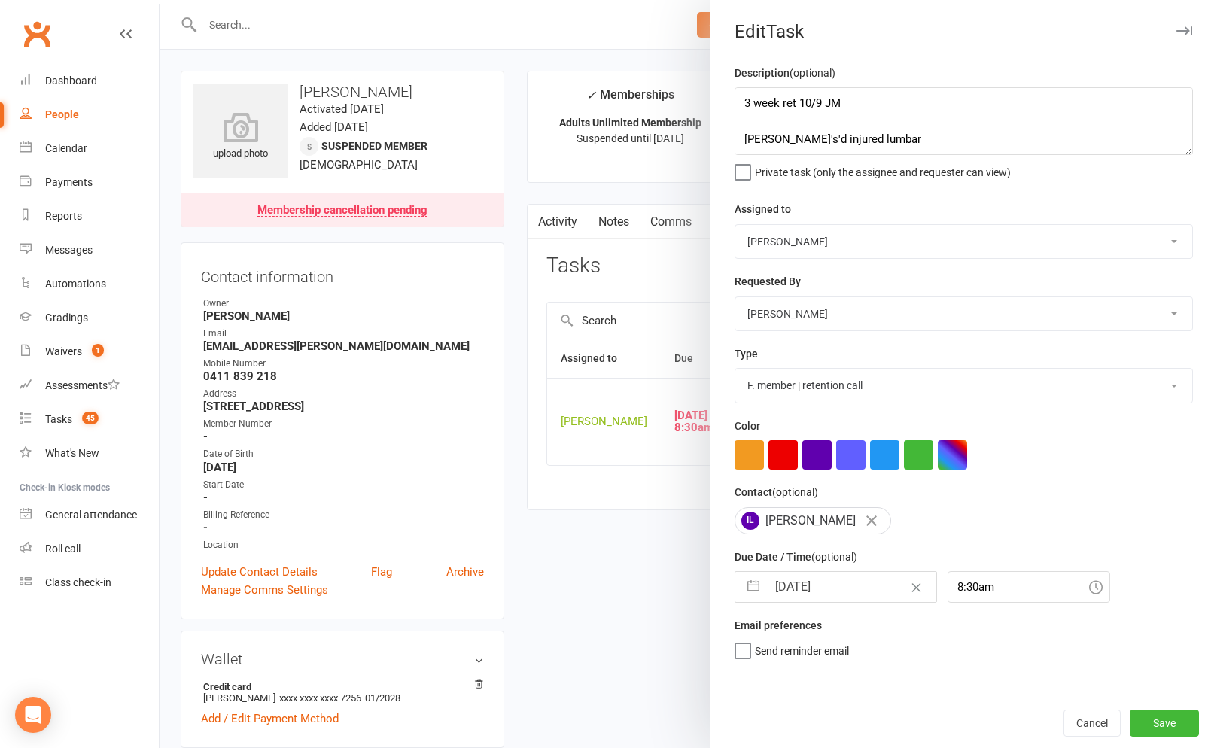
scroll to position [0, 0]
click at [1151, 715] on button "Save" at bounding box center [1163, 723] width 69 height 27
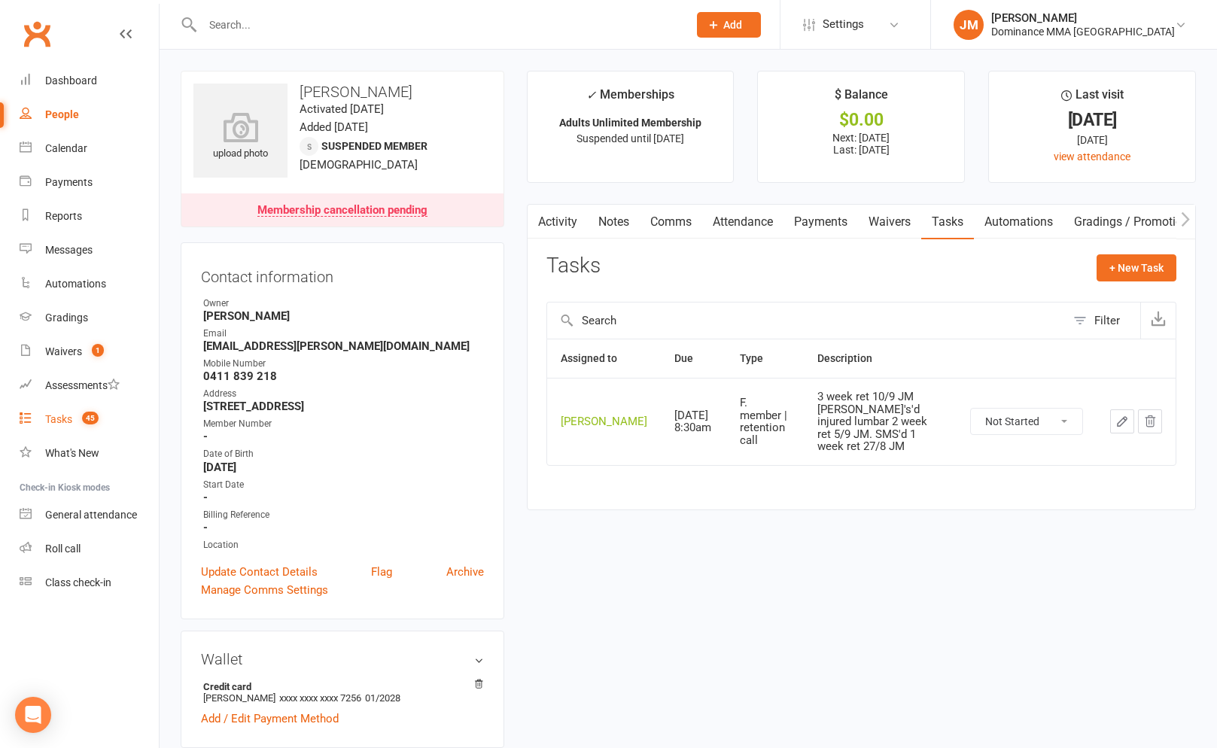
click at [83, 421] on span "45" at bounding box center [90, 418] width 17 height 13
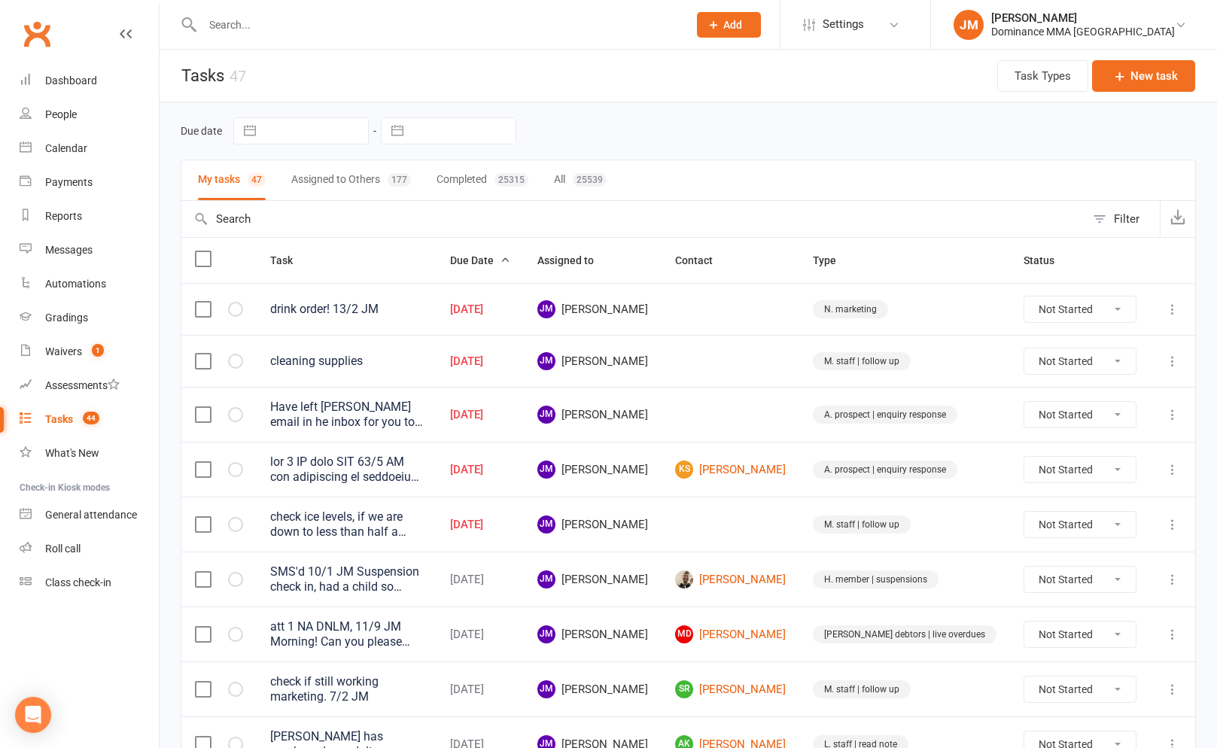
click at [1160, 357] on td at bounding box center [1172, 361] width 45 height 52
click at [1177, 366] on icon at bounding box center [1172, 361] width 15 height 15
click at [1085, 421] on link "Edit" at bounding box center [1106, 421] width 149 height 30
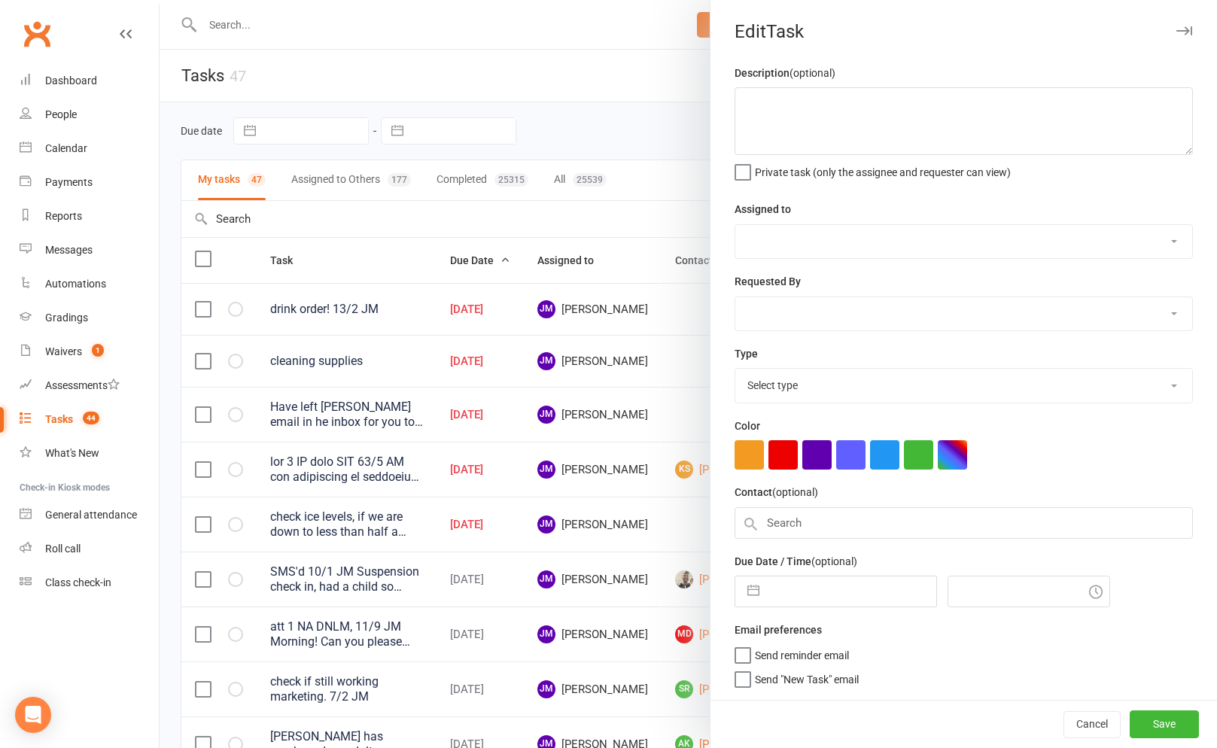
type textarea "cleaning supplies"
select select "45422"
type input "16 Sep 2025"
type input "4:15am"
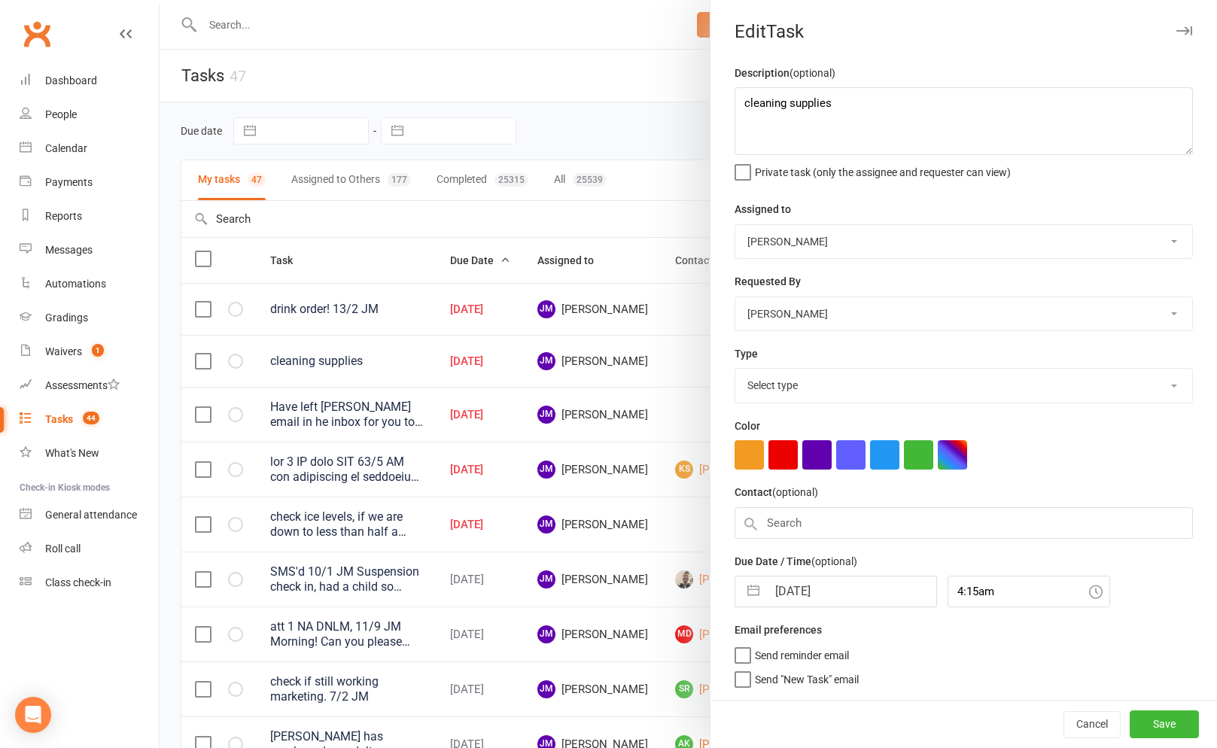
select select "3872"
click at [819, 583] on input "16 Sep 2025" at bounding box center [851, 591] width 169 height 30
select select "7"
select select "2025"
select select "8"
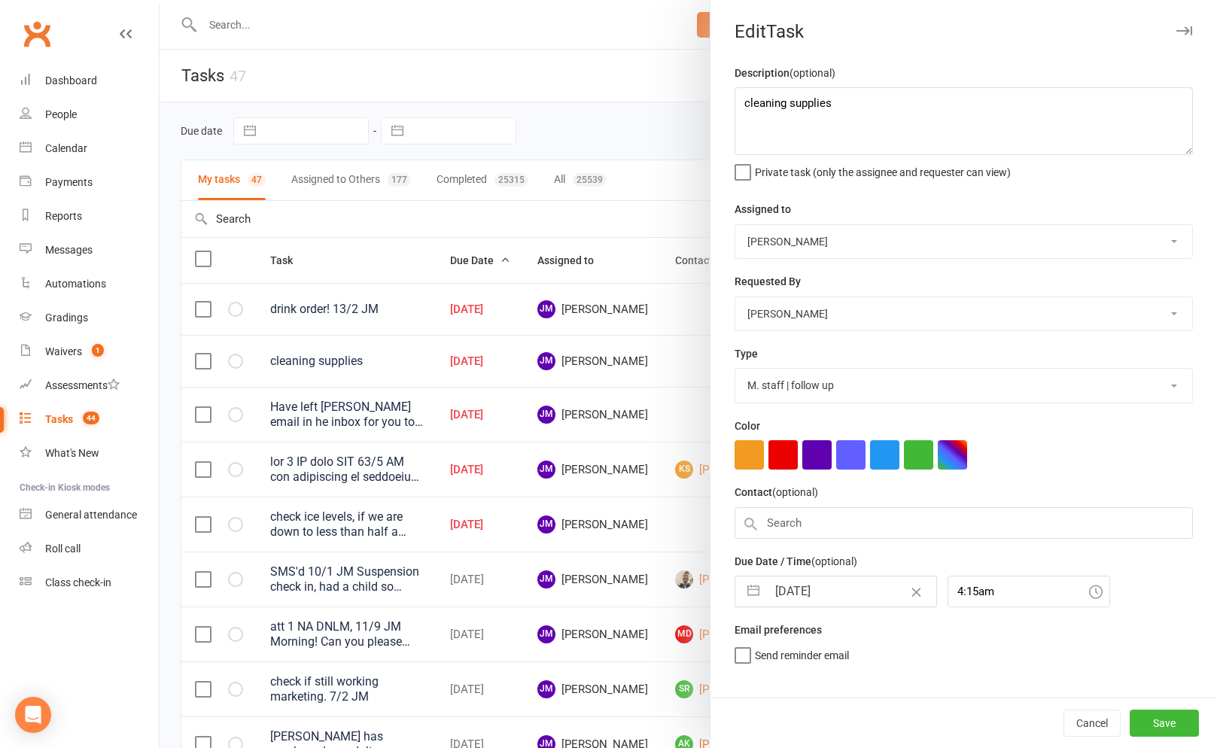
select select "2025"
select select "9"
select select "2025"
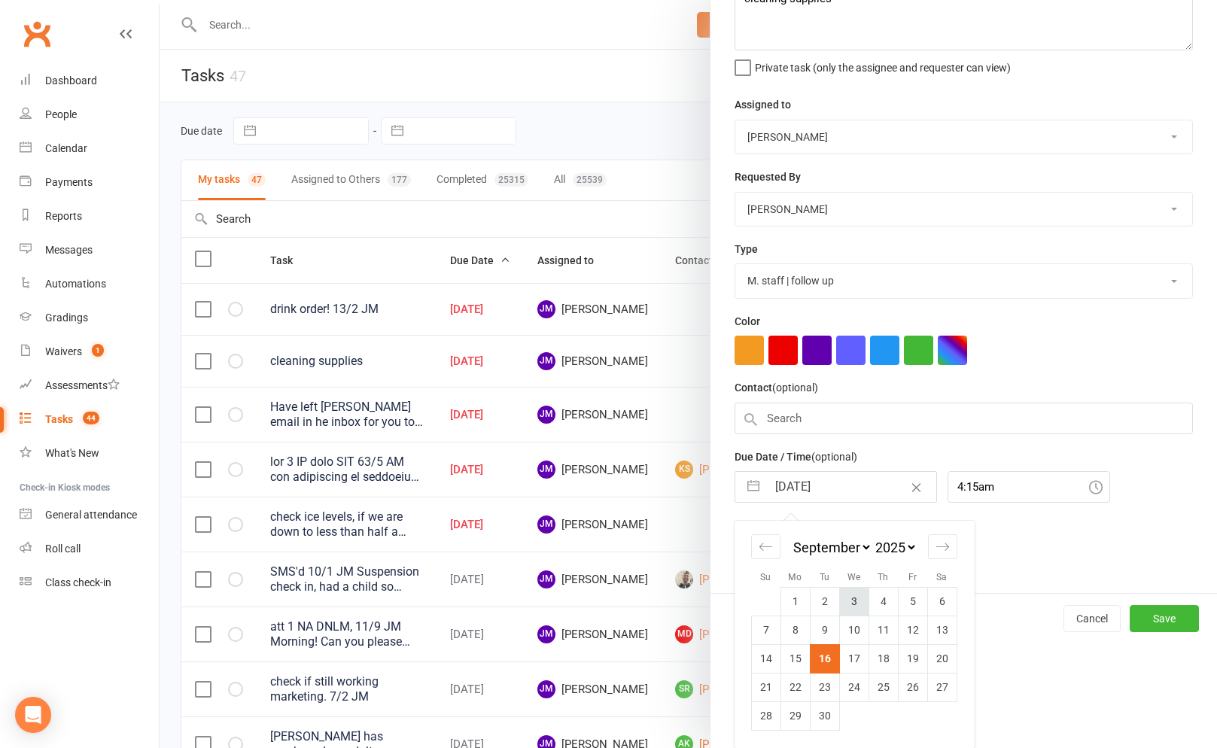
scroll to position [107, 0]
click at [911, 655] on td "19" at bounding box center [912, 658] width 29 height 29
type input "19 Sep 2025"
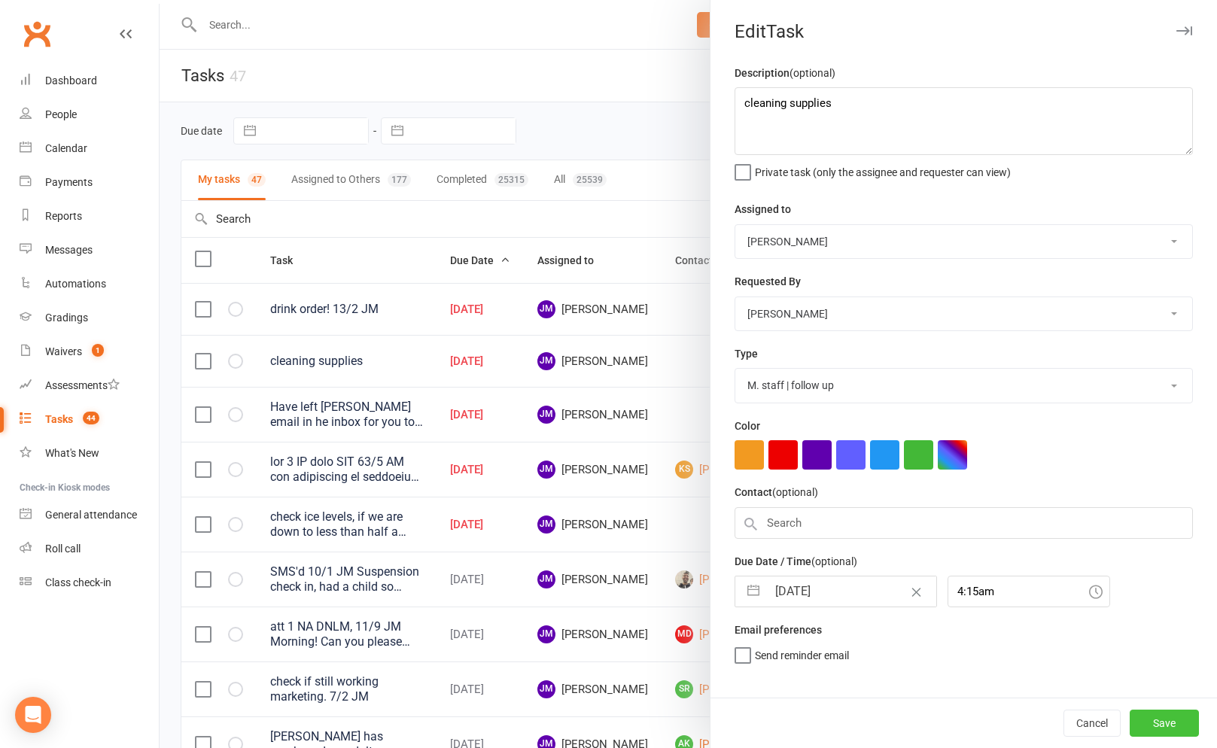
click at [1189, 725] on button "Save" at bounding box center [1163, 723] width 69 height 27
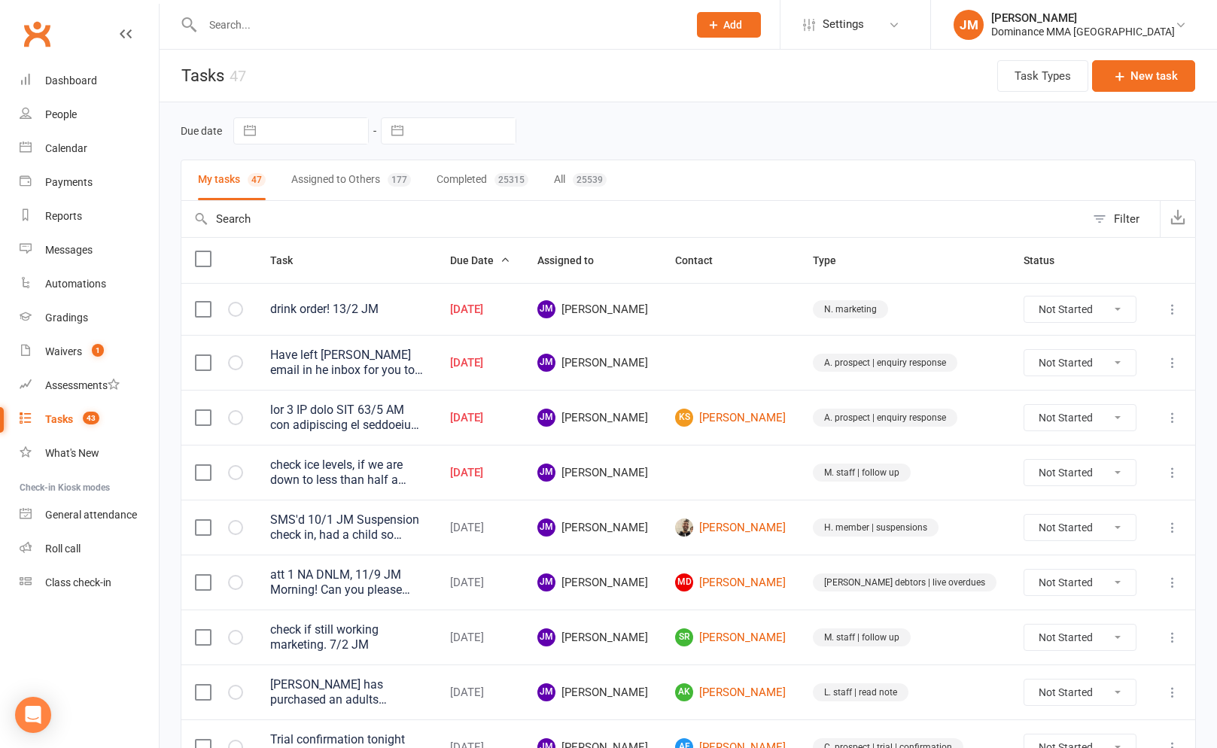
click at [1172, 310] on icon at bounding box center [1172, 309] width 15 height 15
click at [1096, 358] on link "Edit" at bounding box center [1106, 369] width 149 height 30
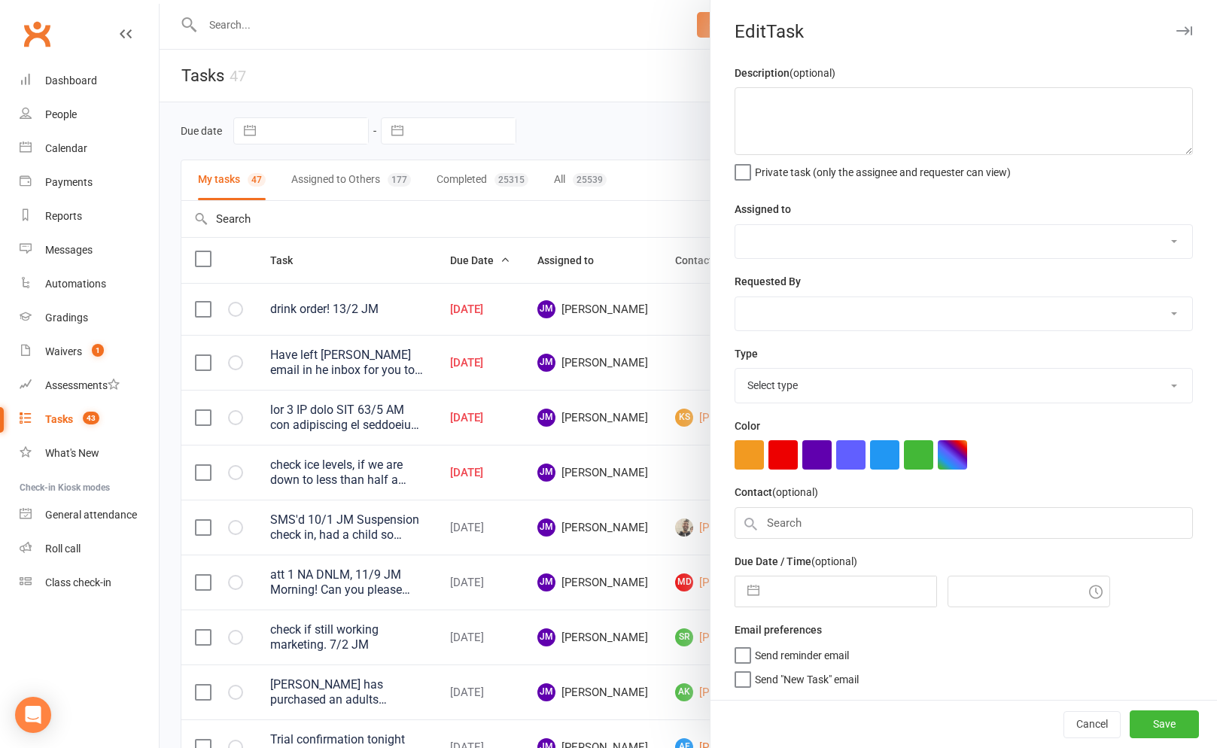
type textarea "drink order! 13/2 JM"
select select "45422"
type input "16 Sep 2025"
type input "3:45am"
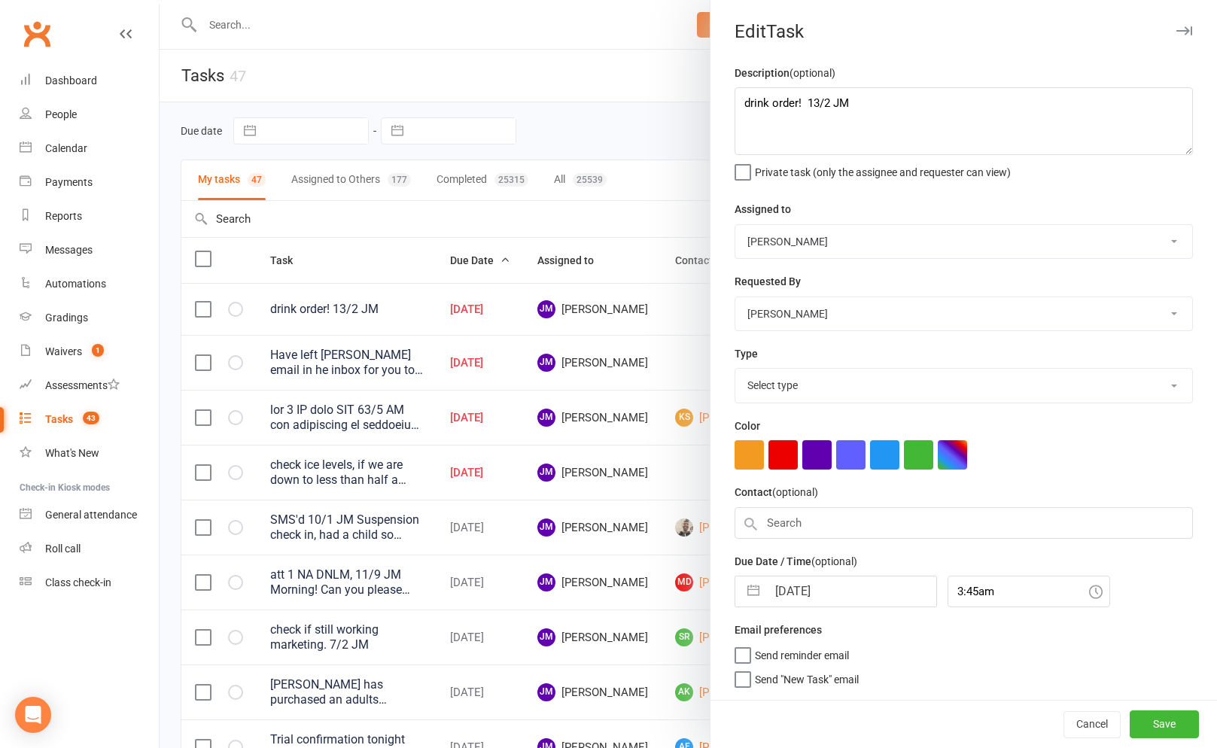
select select "3873"
select select "7"
select select "2025"
select select "8"
select select "2025"
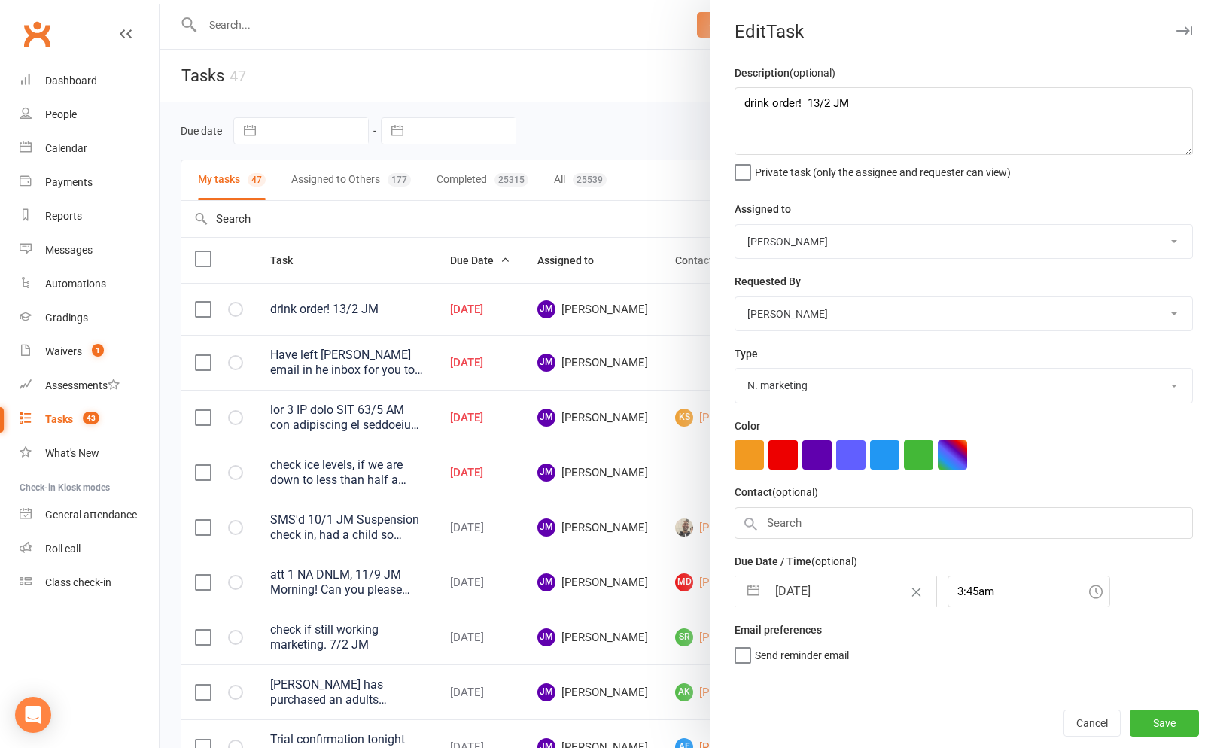
select select "9"
select select "2025"
click at [812, 597] on input "16 Sep 2025" at bounding box center [851, 591] width 169 height 30
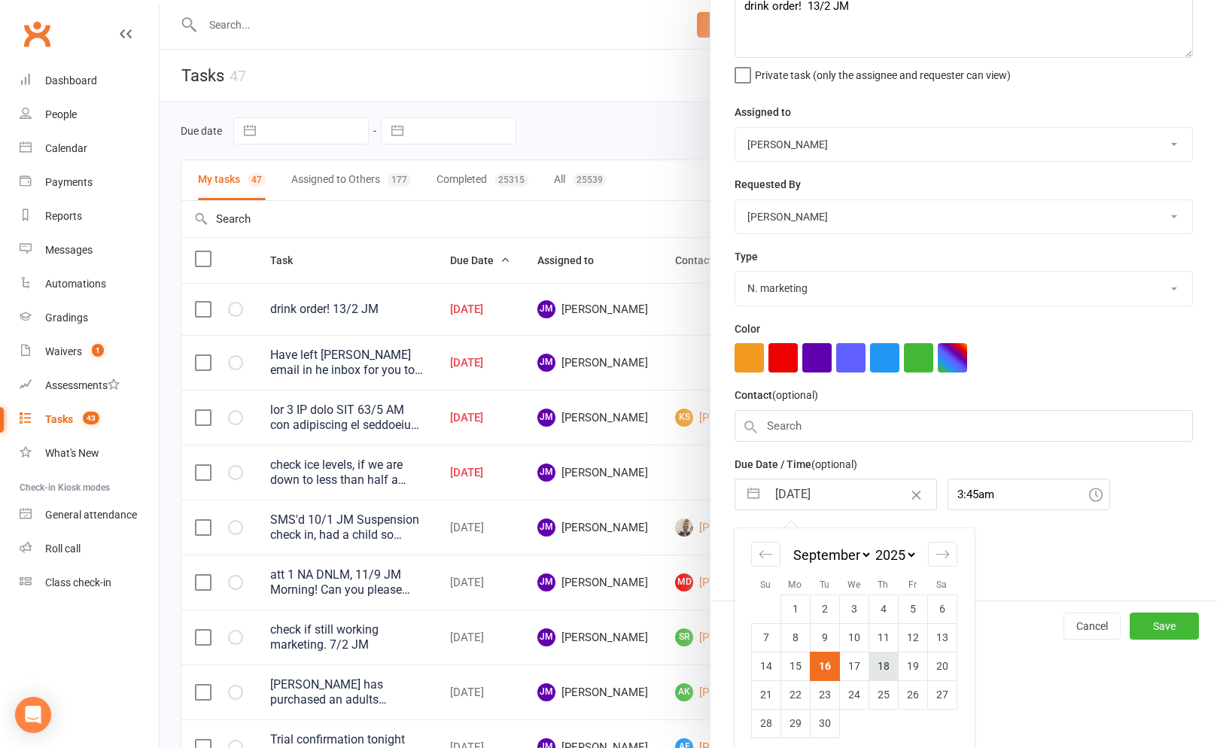
click at [885, 669] on td "18" at bounding box center [882, 666] width 29 height 29
type input "18 Sep 2025"
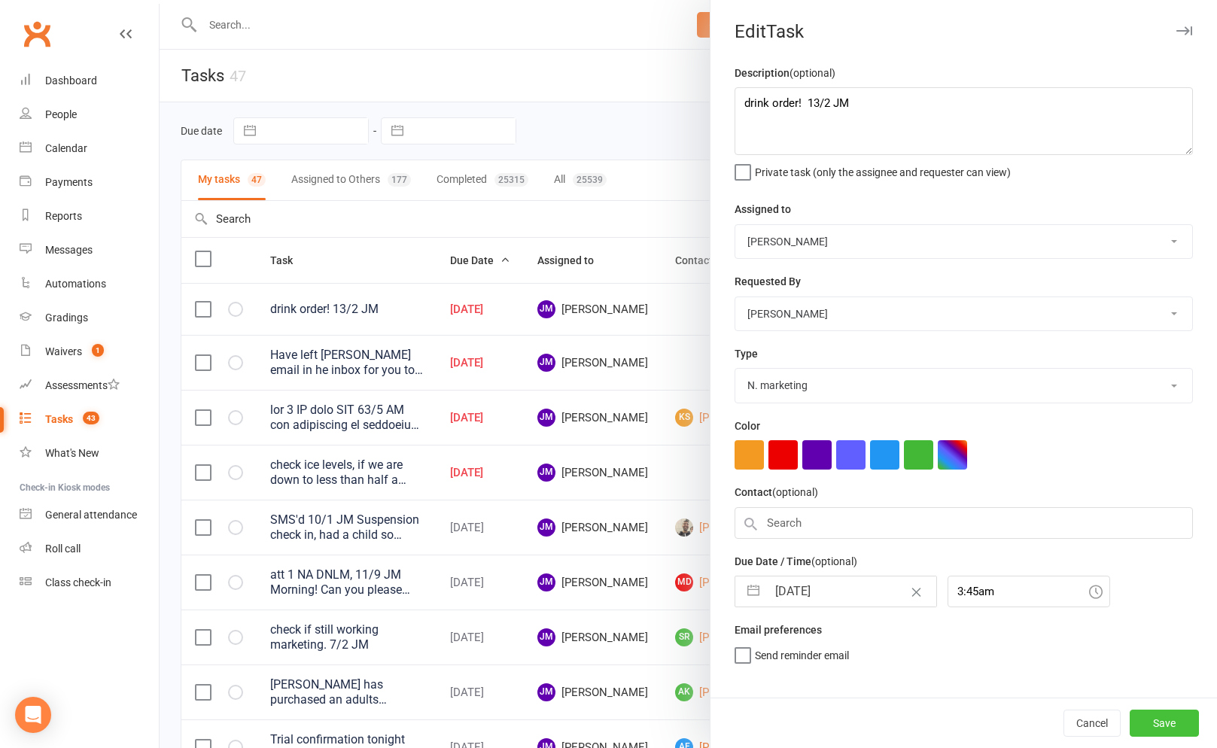
click at [1156, 724] on button "Save" at bounding box center [1163, 723] width 69 height 27
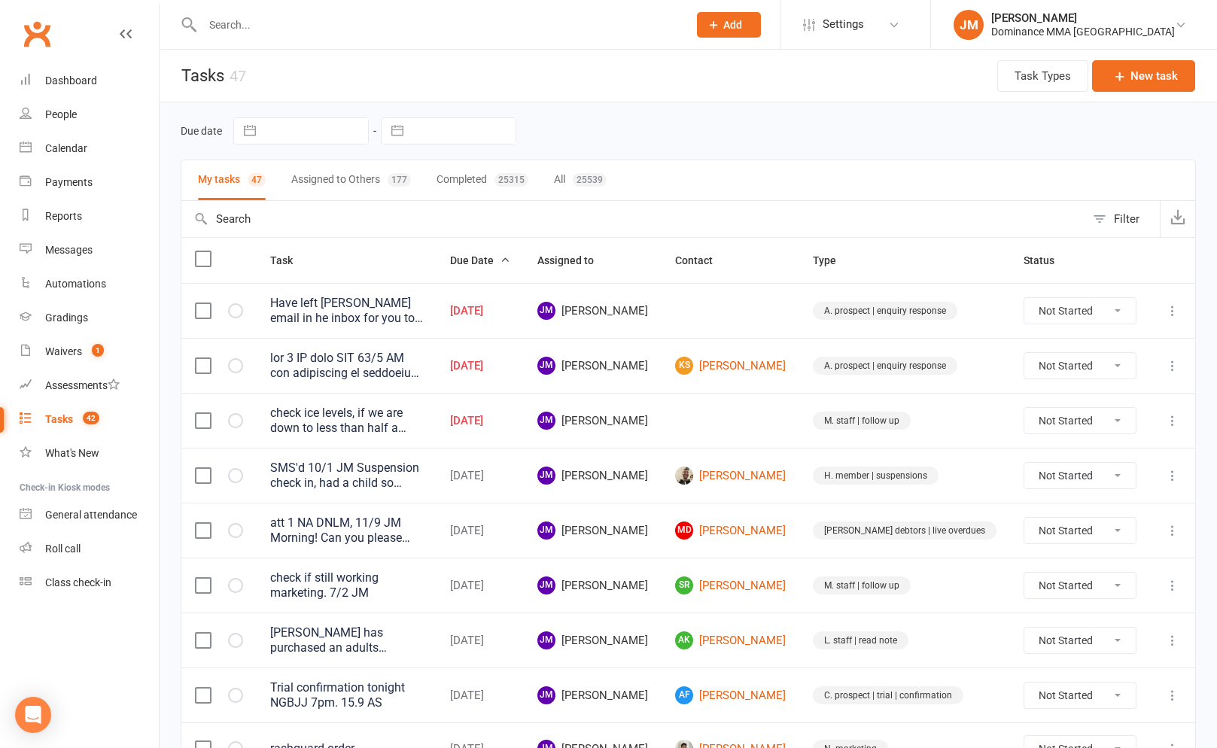
click at [1163, 365] on button at bounding box center [1172, 366] width 18 height 18
click at [1089, 422] on link "Edit" at bounding box center [1106, 425] width 149 height 30
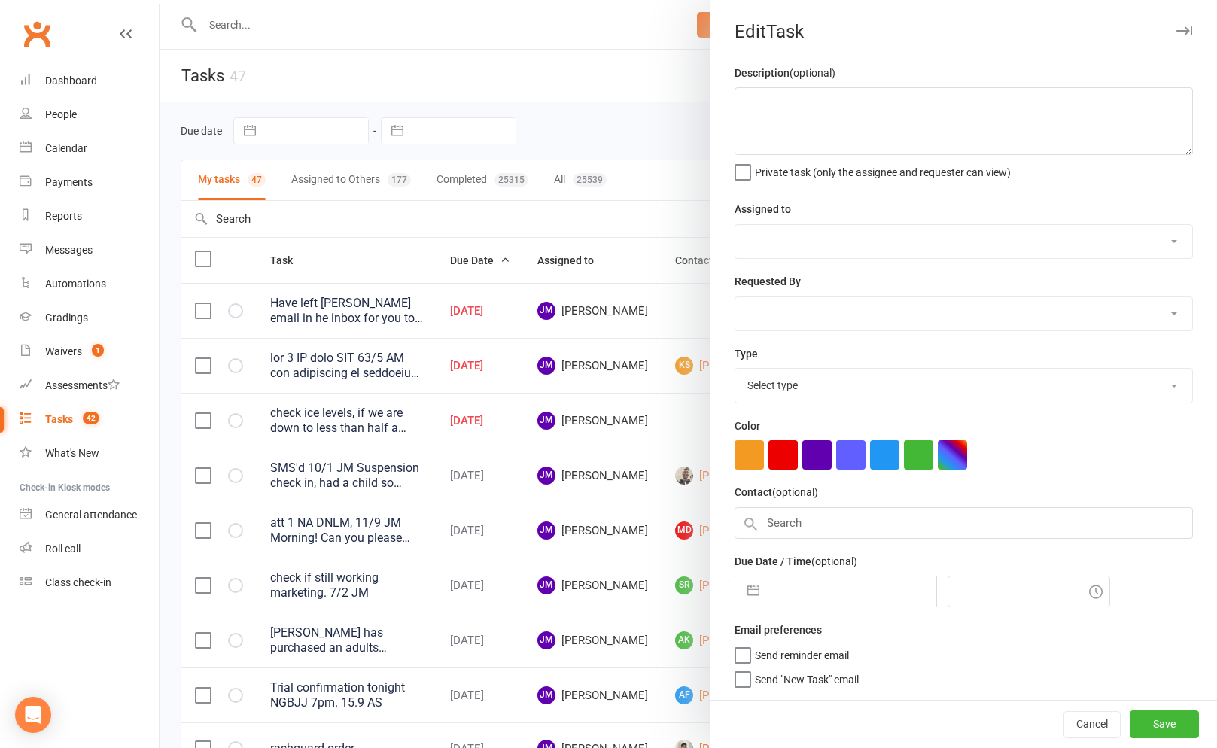
type textarea "att 1 NA sent SMS 10/9 JM not responding to attempted contact, give another try…"
select select "45422"
type input "16 Sep 2025"
type input "8:00am"
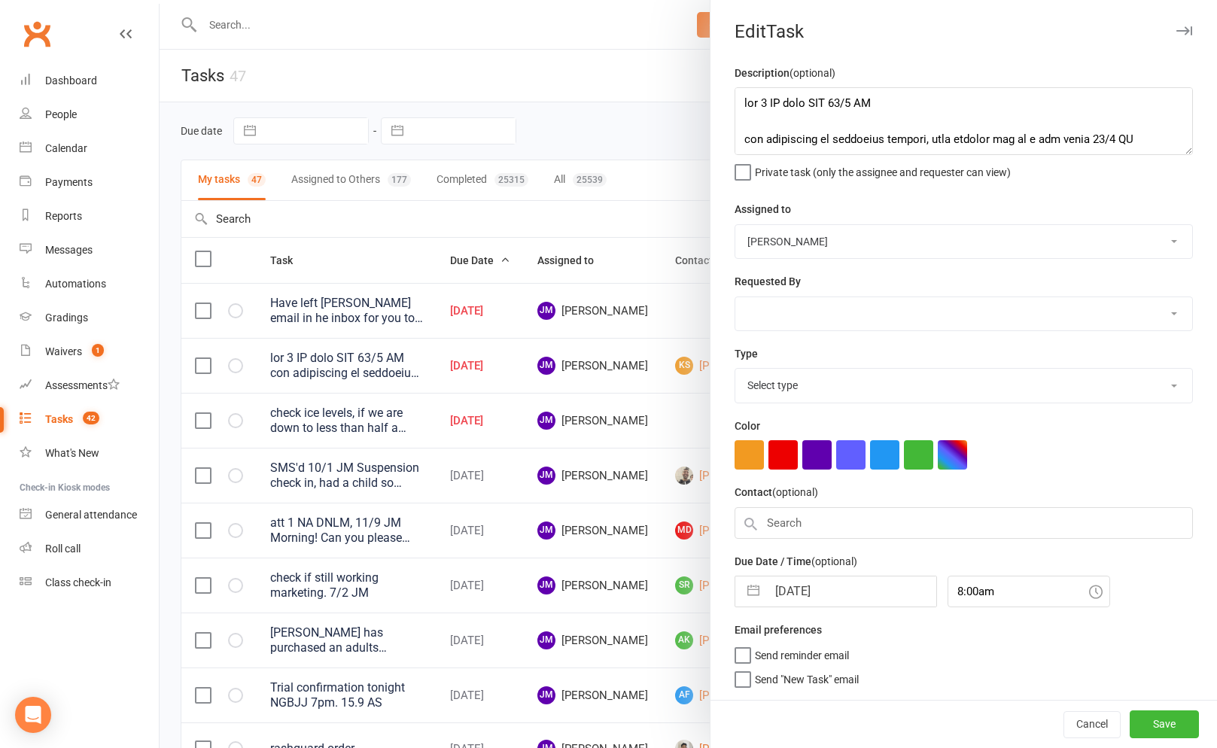
select select "3860"
click at [789, 599] on input "16 Sep 2025" at bounding box center [851, 587] width 169 height 30
select select "7"
select select "2025"
select select "8"
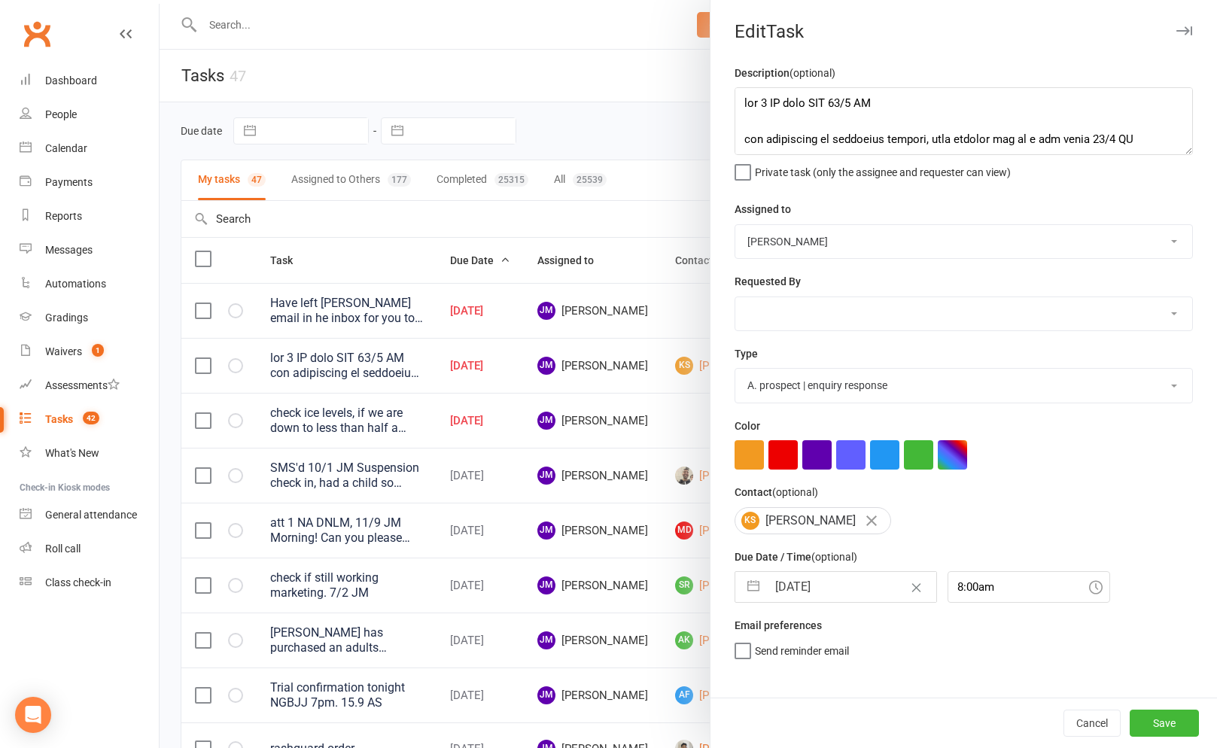
select select "2025"
select select "9"
select select "2025"
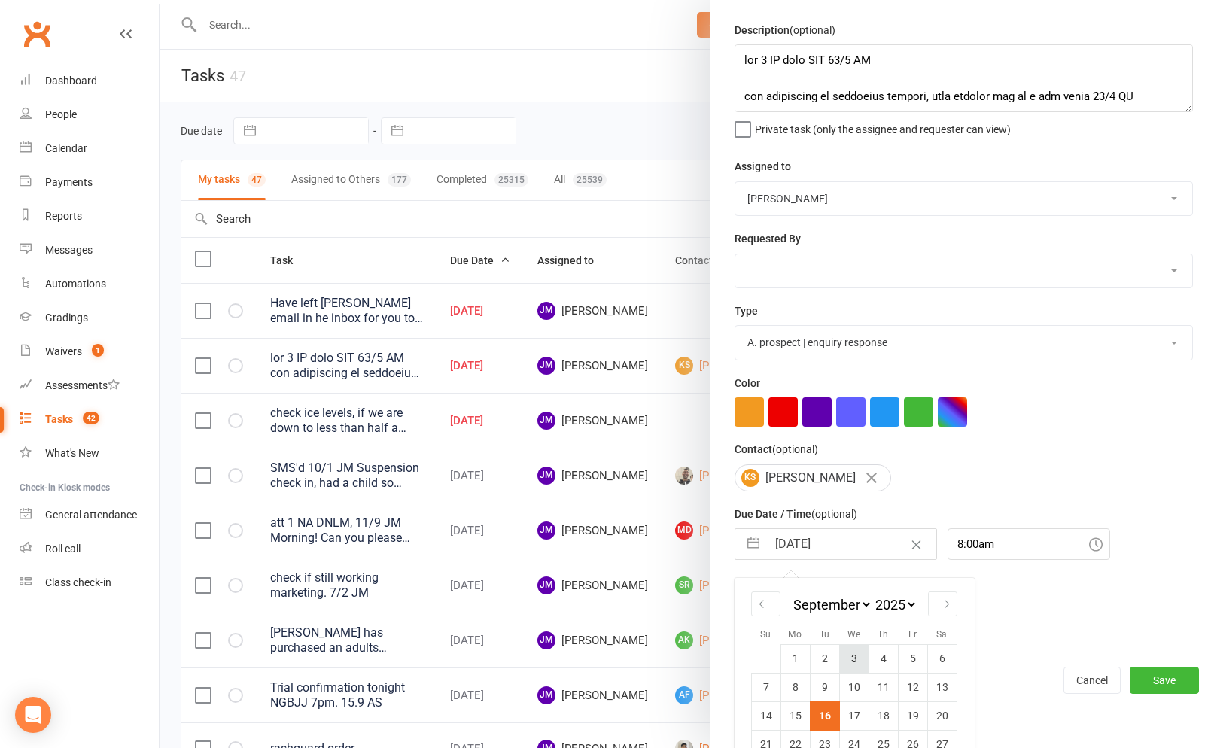
scroll to position [60, 0]
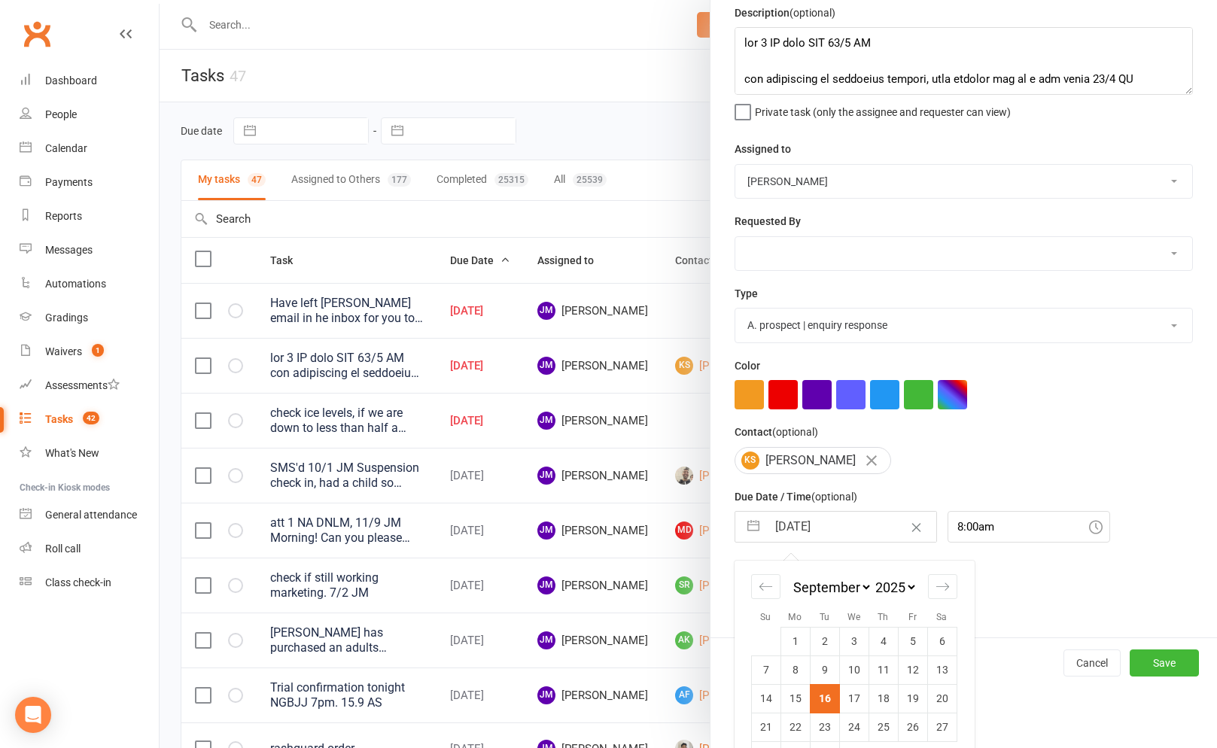
click at [848, 701] on td "17" at bounding box center [853, 698] width 29 height 29
type input "17 Sep 2025"
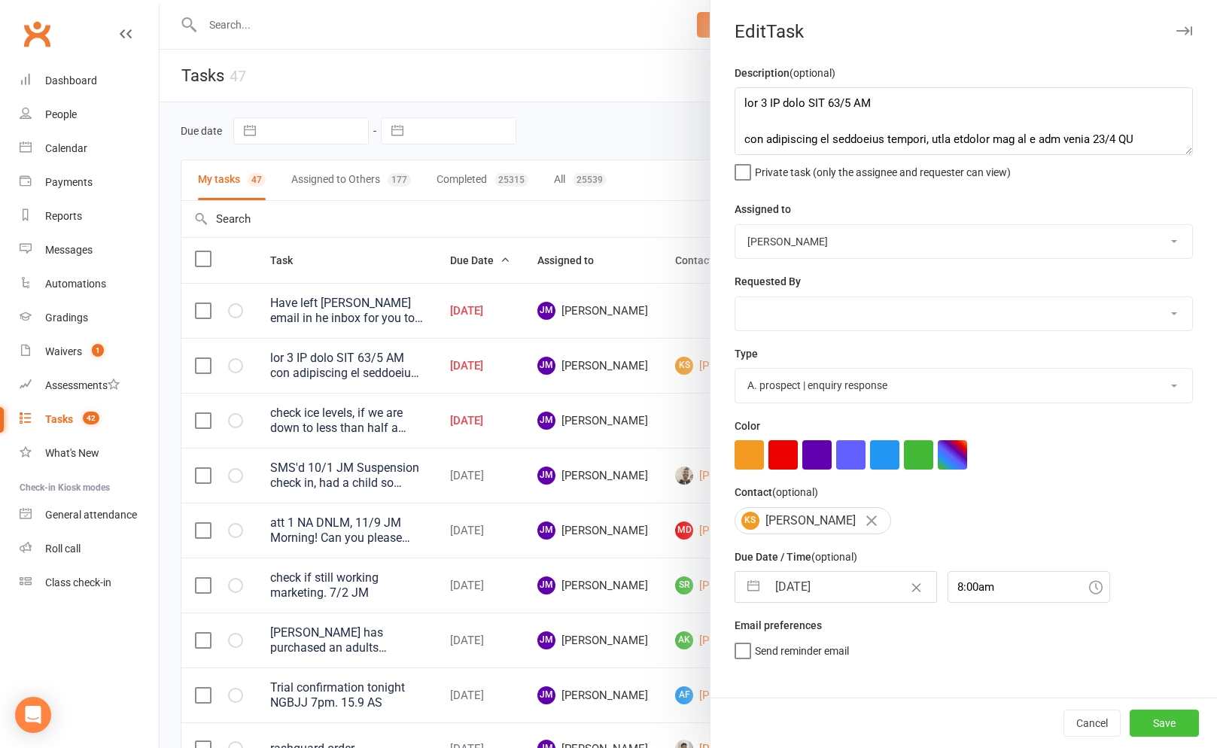
drag, startPoint x: 1162, startPoint y: 724, endPoint x: 1154, endPoint y: 722, distance: 7.9
click at [1162, 724] on button "Save" at bounding box center [1163, 723] width 69 height 27
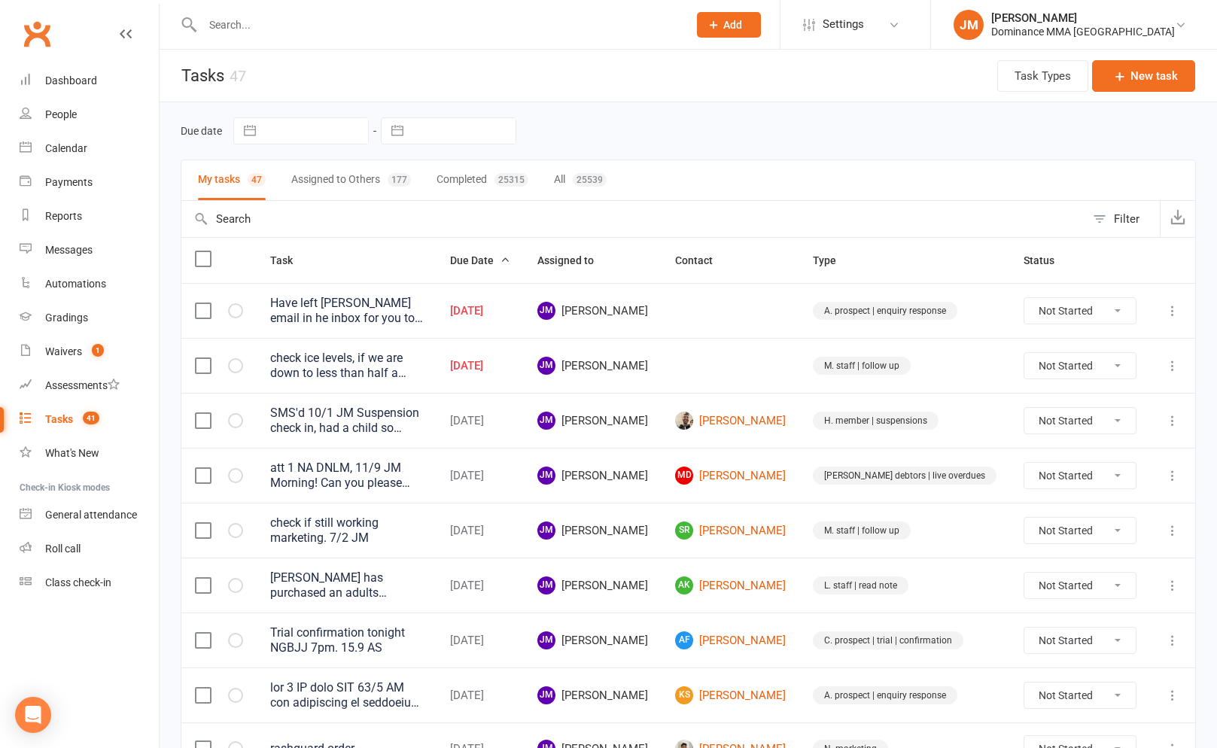
click at [1166, 365] on icon at bounding box center [1172, 365] width 15 height 15
click at [1061, 430] on link "Edit" at bounding box center [1106, 425] width 149 height 30
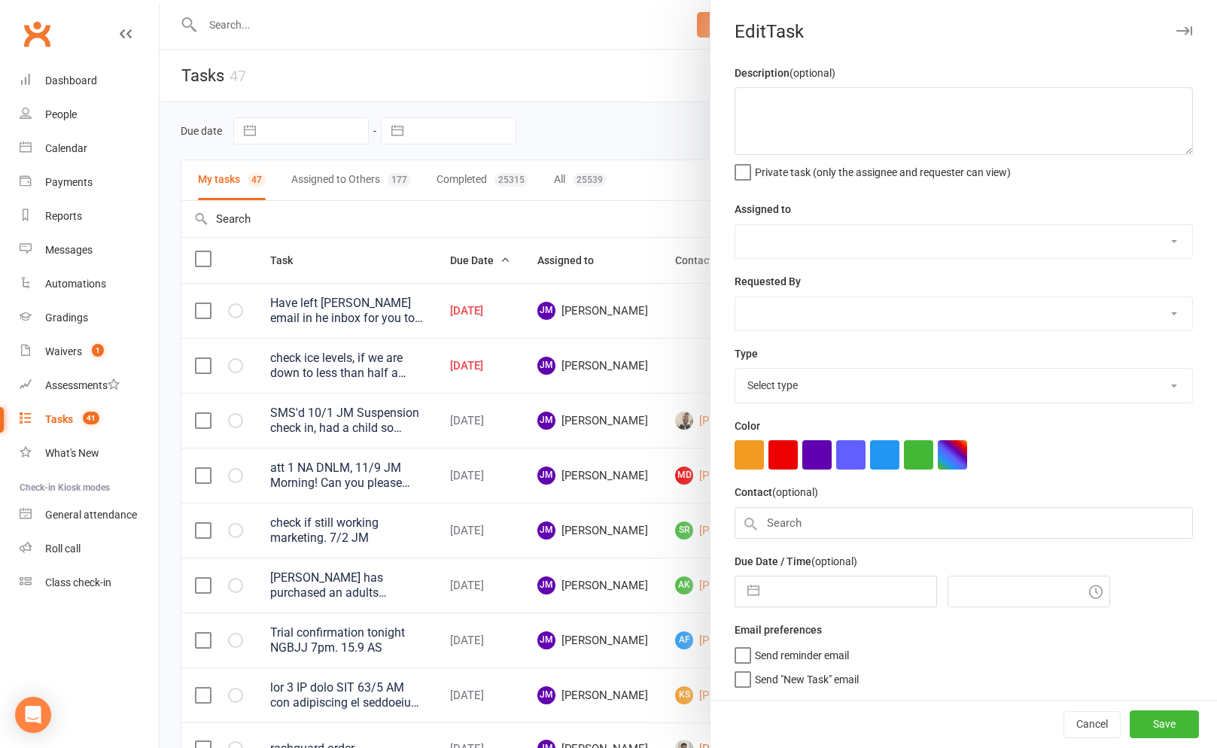
type textarea "check ice levels, if we are down to less than half a bag, let cat know, after c…"
select select "45422"
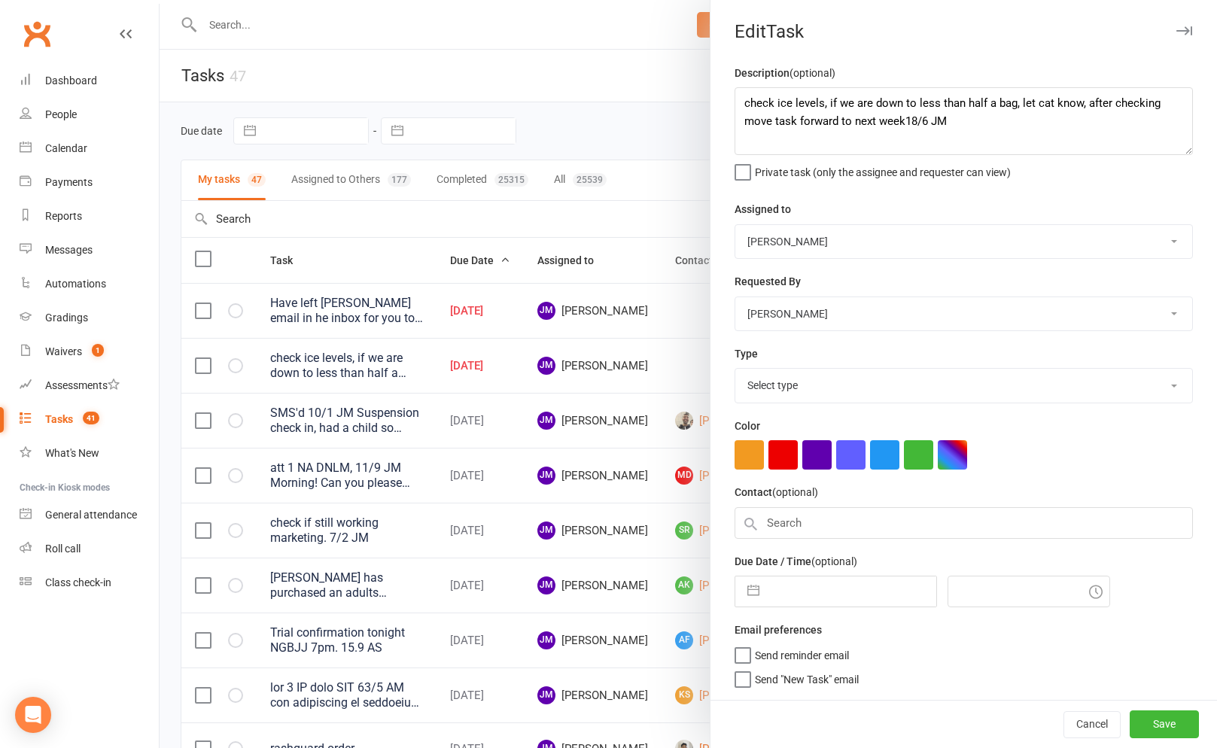
type input "16 Sep 2025"
type input "10:00am"
select select "3872"
select select "7"
select select "2025"
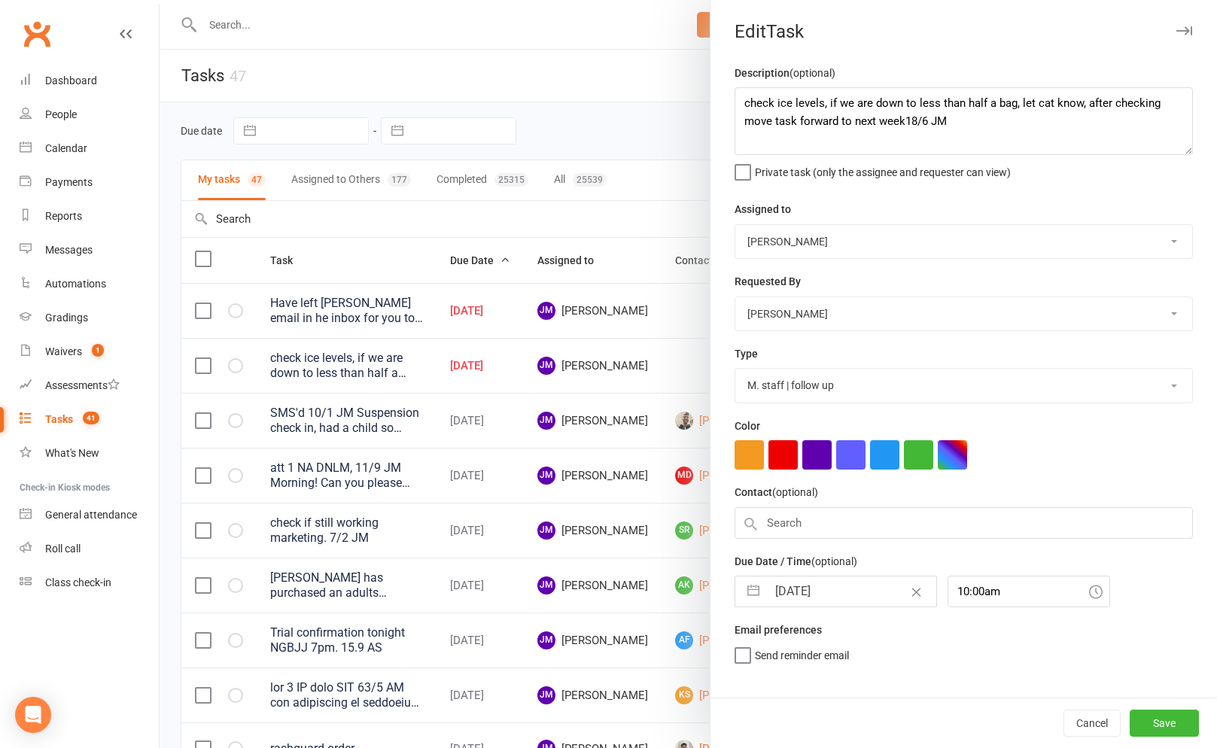
select select "8"
select select "2025"
select select "9"
select select "2025"
click at [819, 582] on input "16 Sep 2025" at bounding box center [851, 591] width 169 height 30
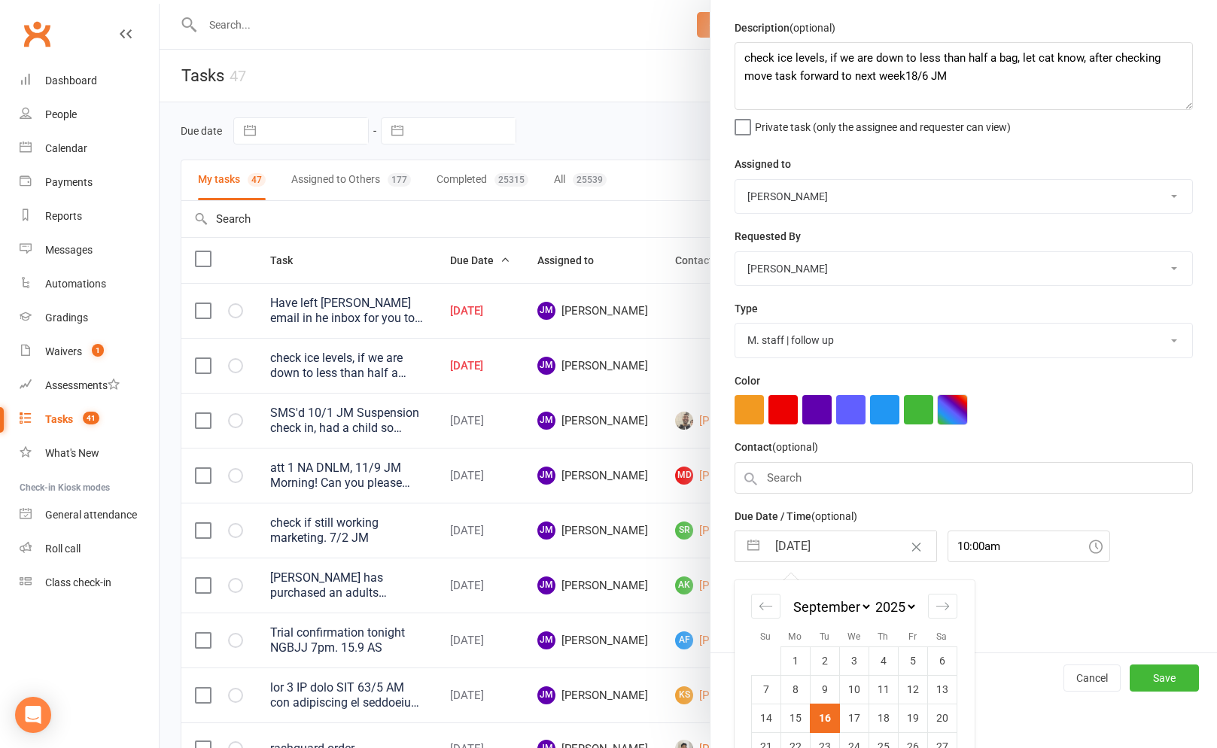
scroll to position [107, 0]
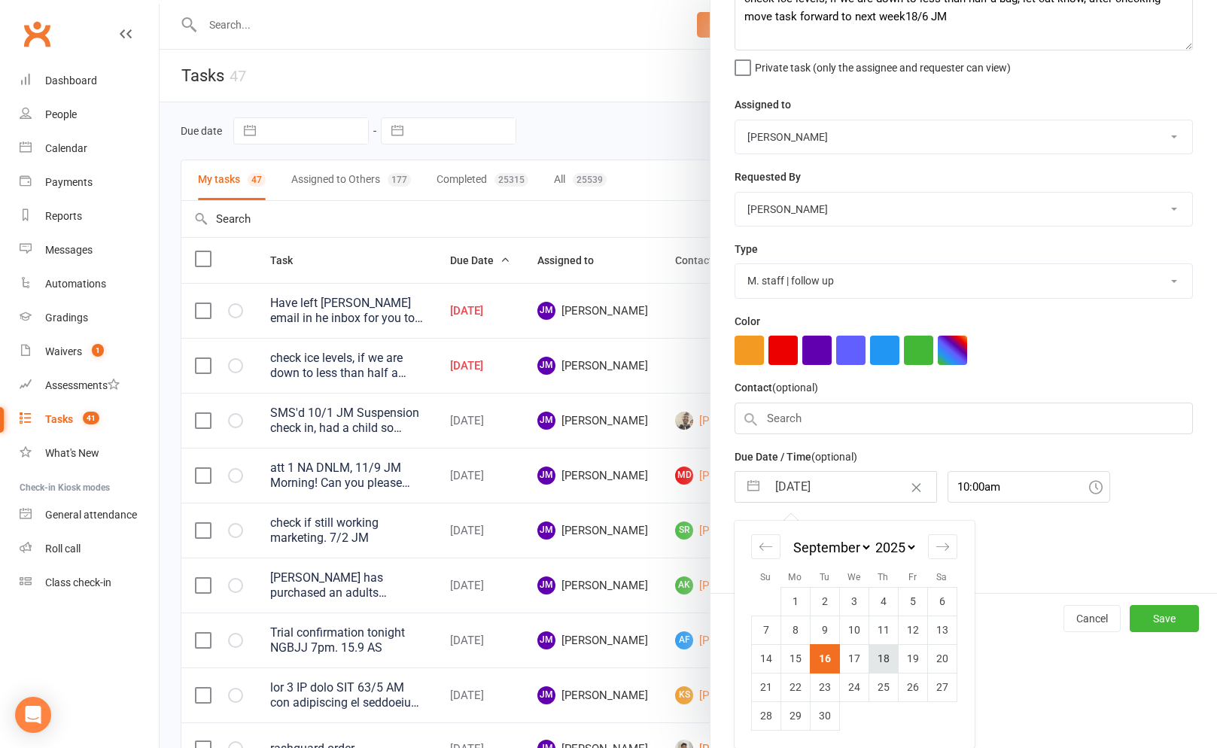
click at [871, 656] on td "18" at bounding box center [882, 658] width 29 height 29
type input "18 Sep 2025"
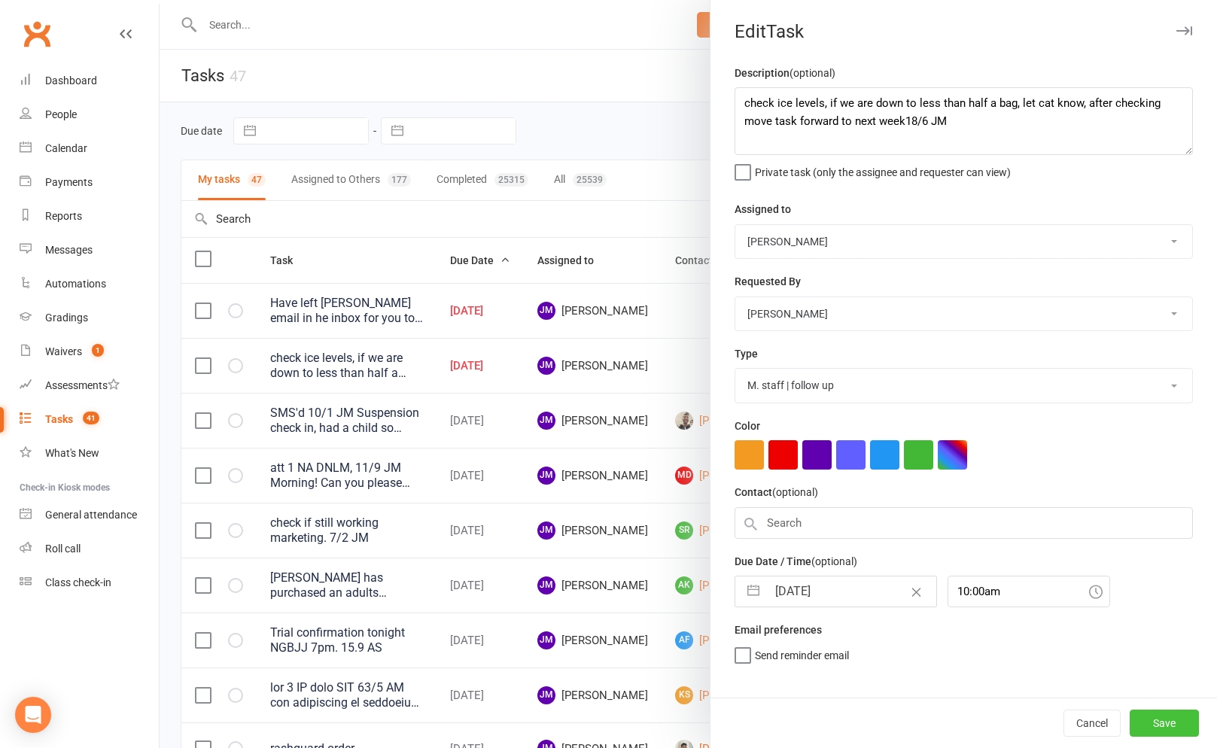
click at [1149, 717] on button "Save" at bounding box center [1163, 723] width 69 height 27
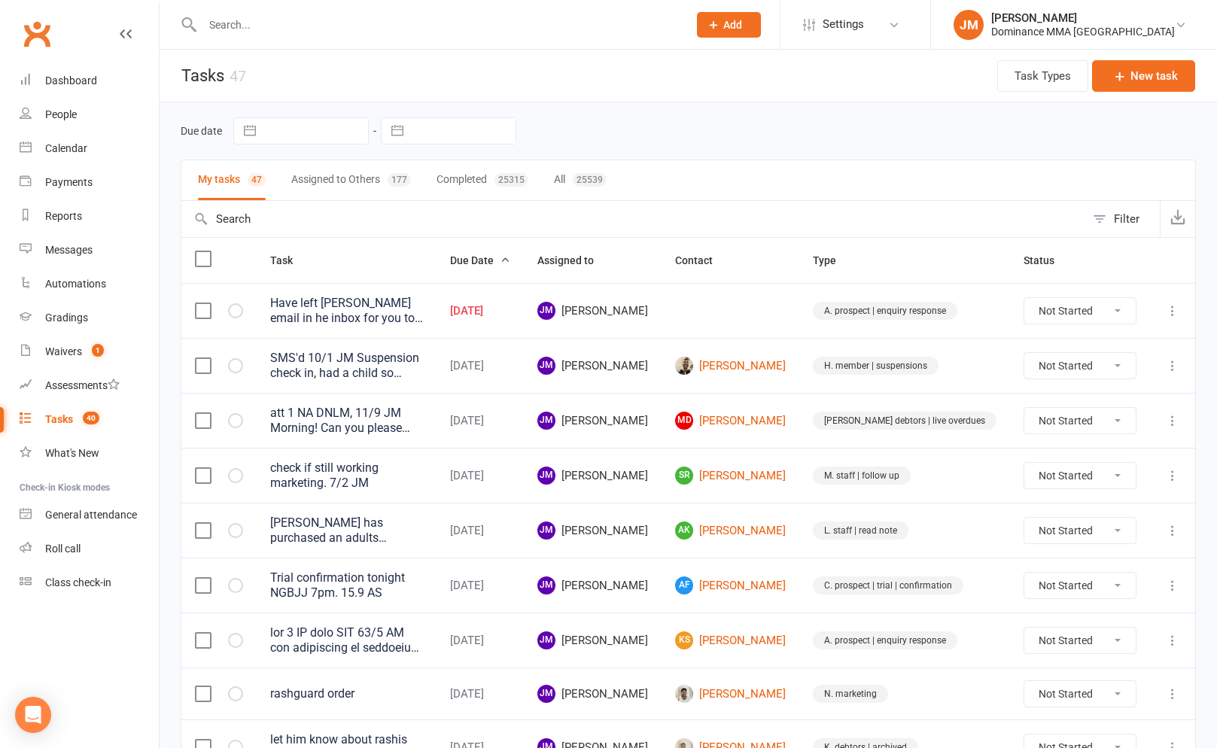
click at [1111, 306] on select "Not Started In Progress Waiting Complete" at bounding box center [1079, 311] width 111 height 26
click at [1024, 298] on select "Not Started In Progress Waiting Complete" at bounding box center [1079, 311] width 111 height 26
select select "unstarted"
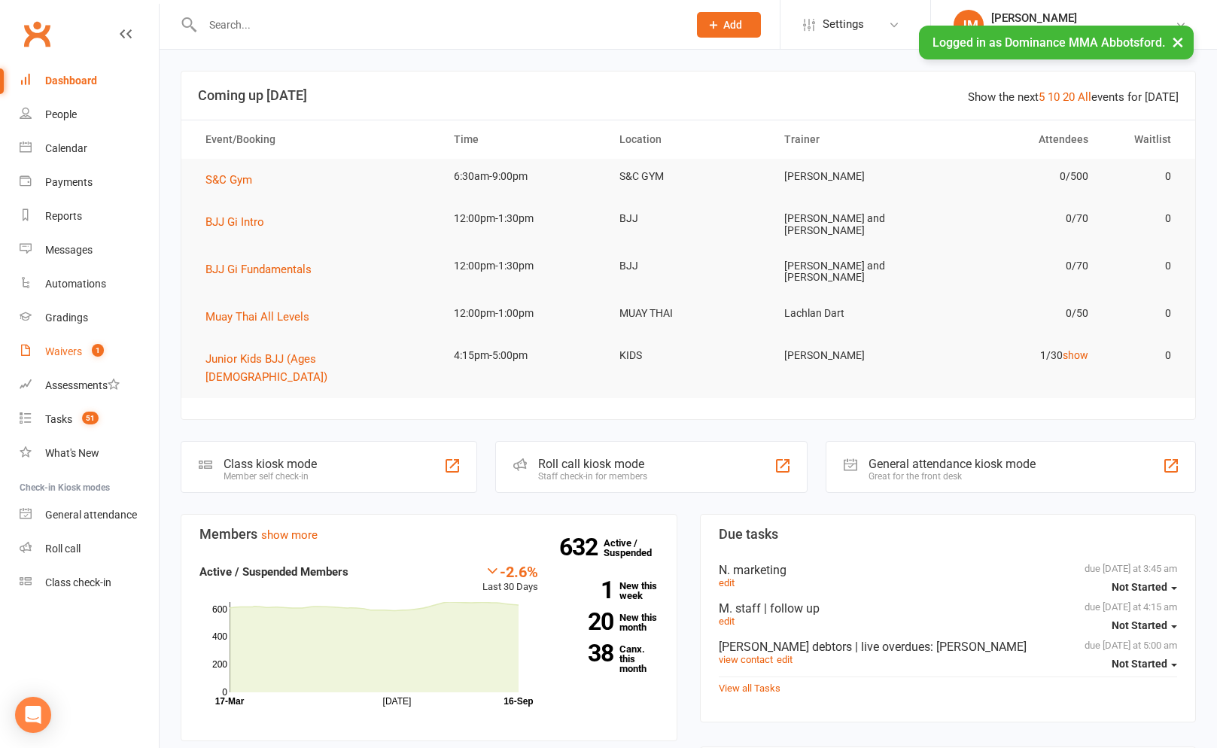
click at [57, 357] on div "Waivers" at bounding box center [63, 351] width 37 height 12
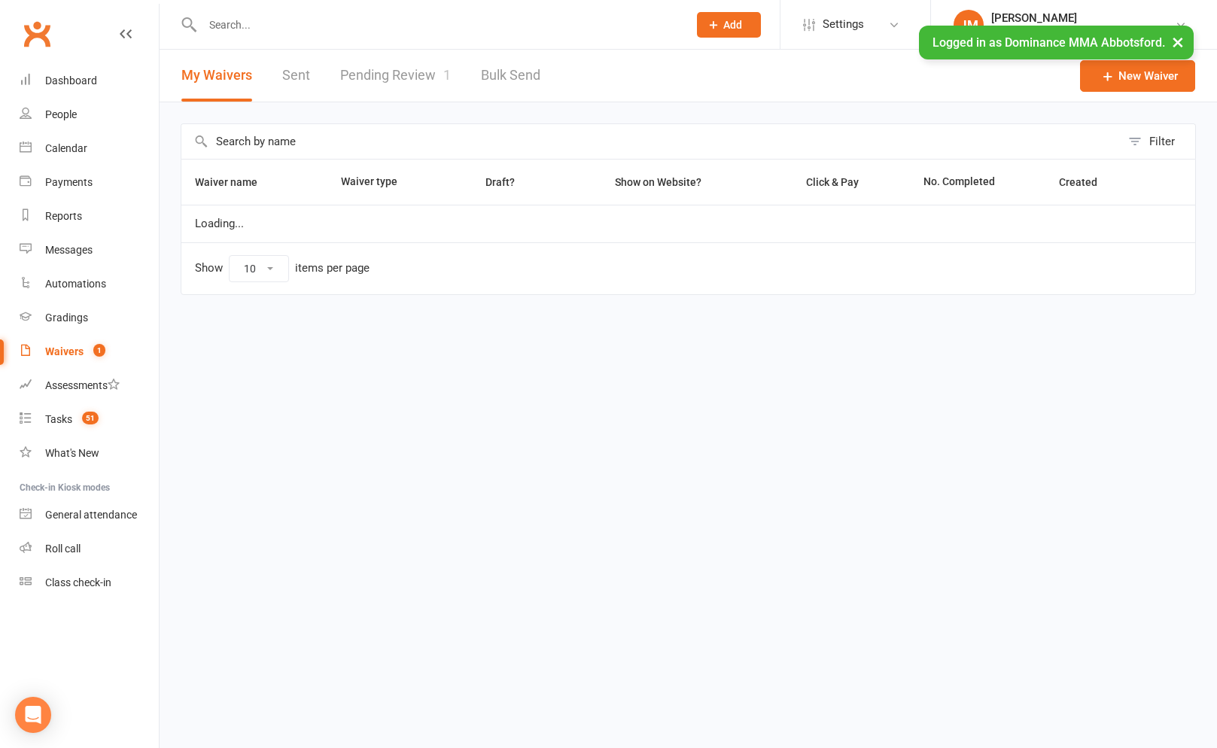
select select "100"
click at [420, 63] on link "Pending Review 1" at bounding box center [395, 76] width 111 height 52
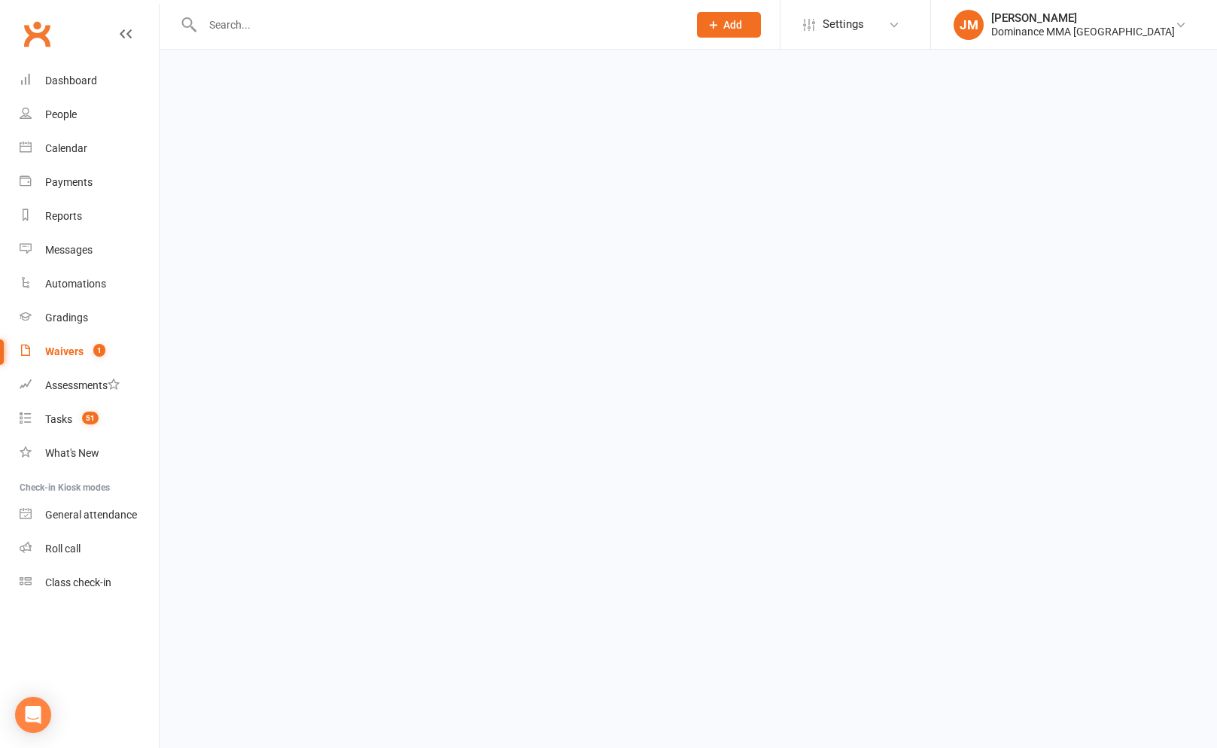
select select "50"
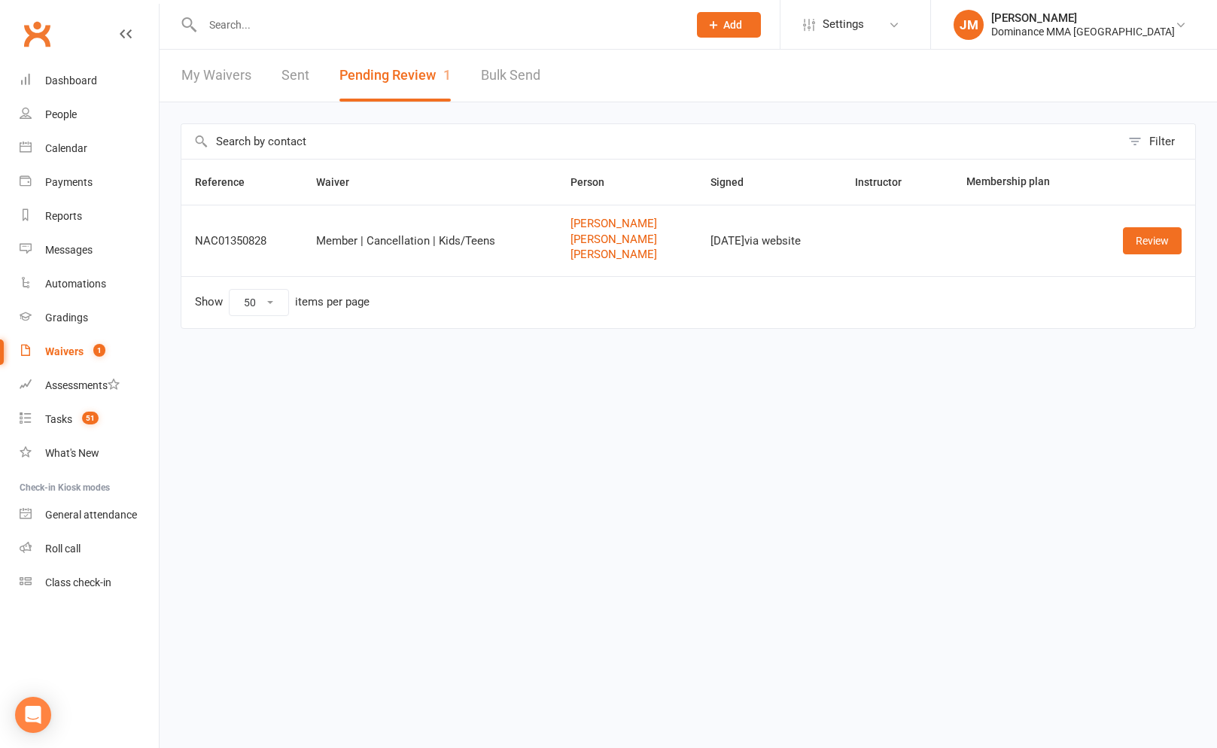
click at [239, 80] on link "My Waivers" at bounding box center [216, 76] width 70 height 52
select select "100"
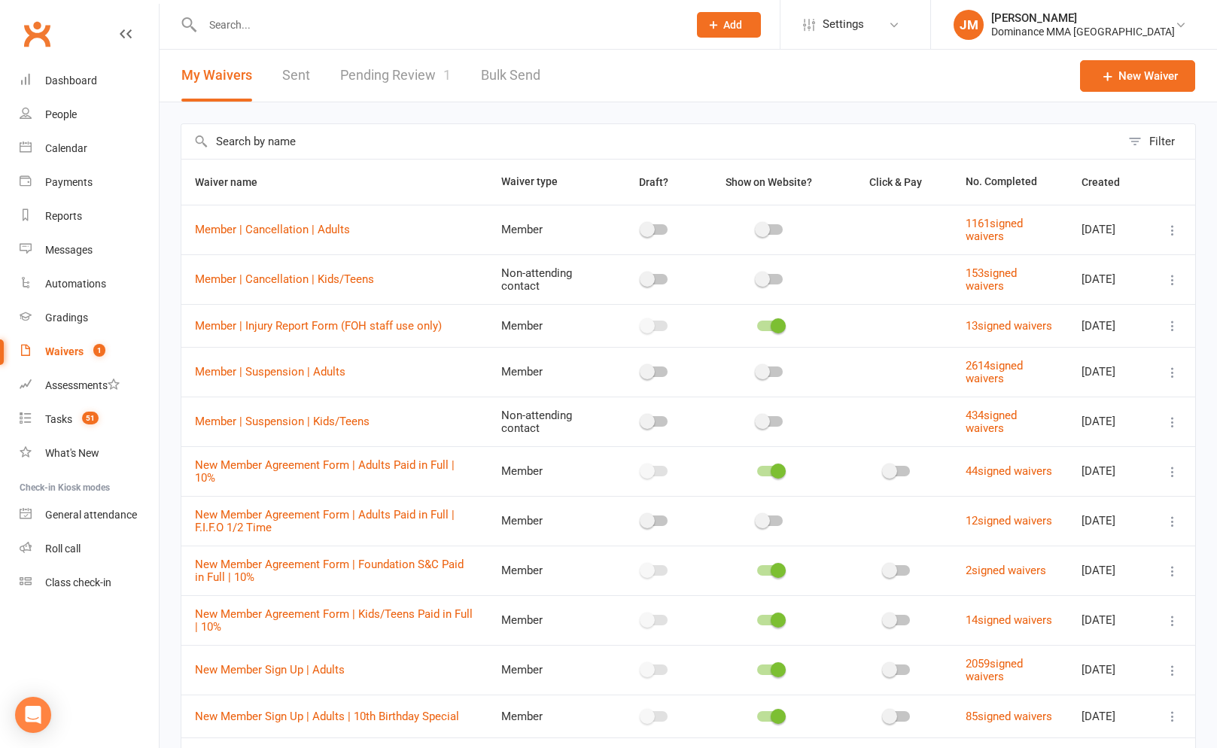
scroll to position [3, 0]
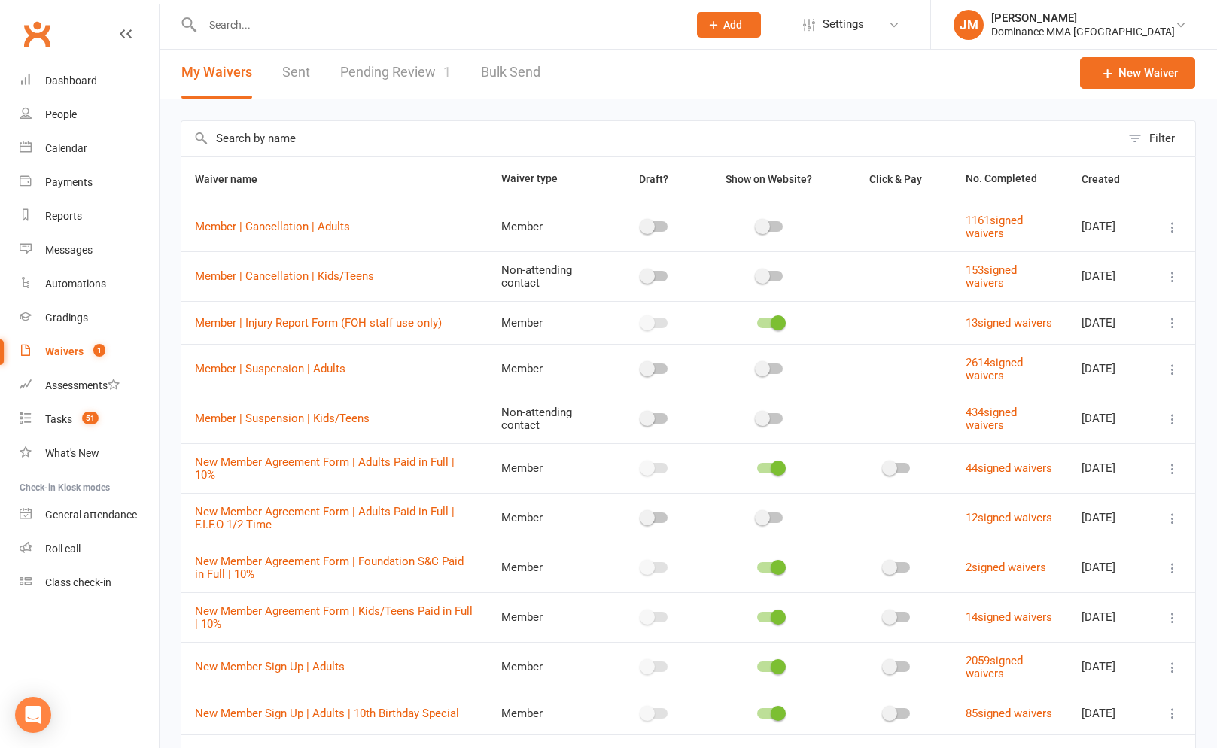
click at [332, 24] on input "text" at bounding box center [437, 24] width 479 height 21
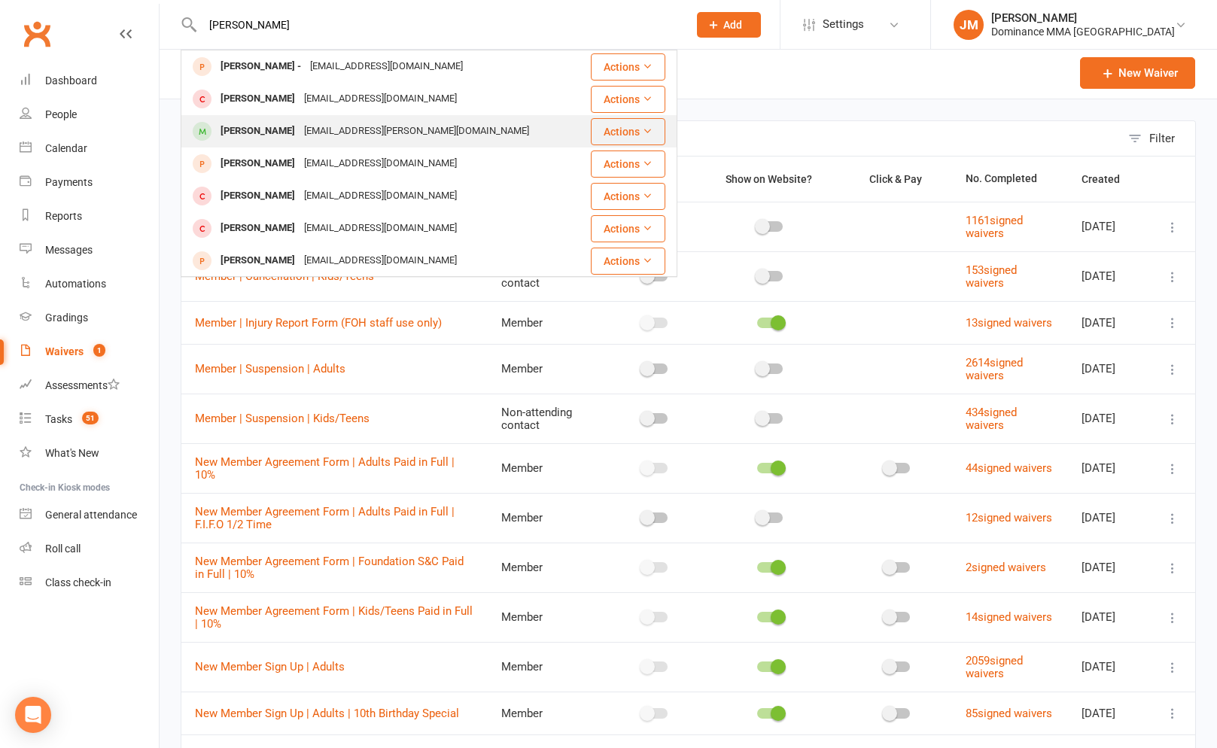
type input "[PERSON_NAME]"
click at [299, 126] on div "[EMAIL_ADDRESS][PERSON_NAME][DOMAIN_NAME]" at bounding box center [416, 131] width 234 height 22
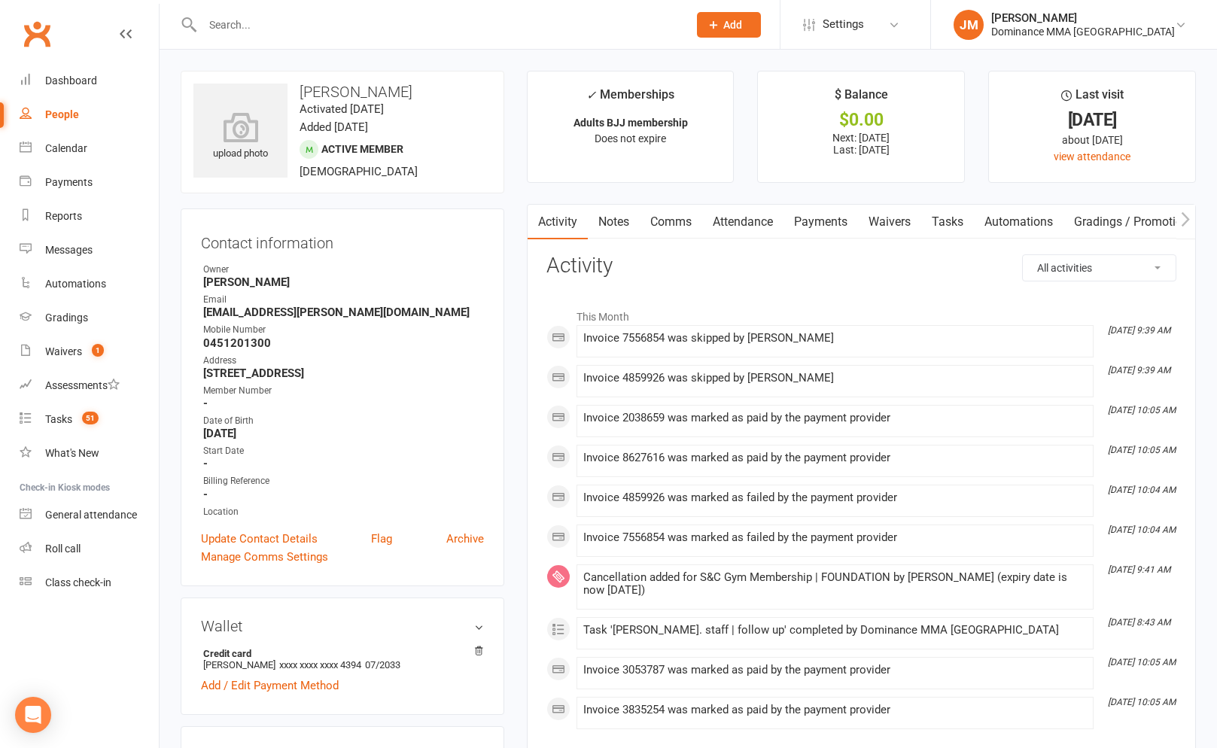
click at [874, 221] on link "Waivers" at bounding box center [889, 222] width 63 height 35
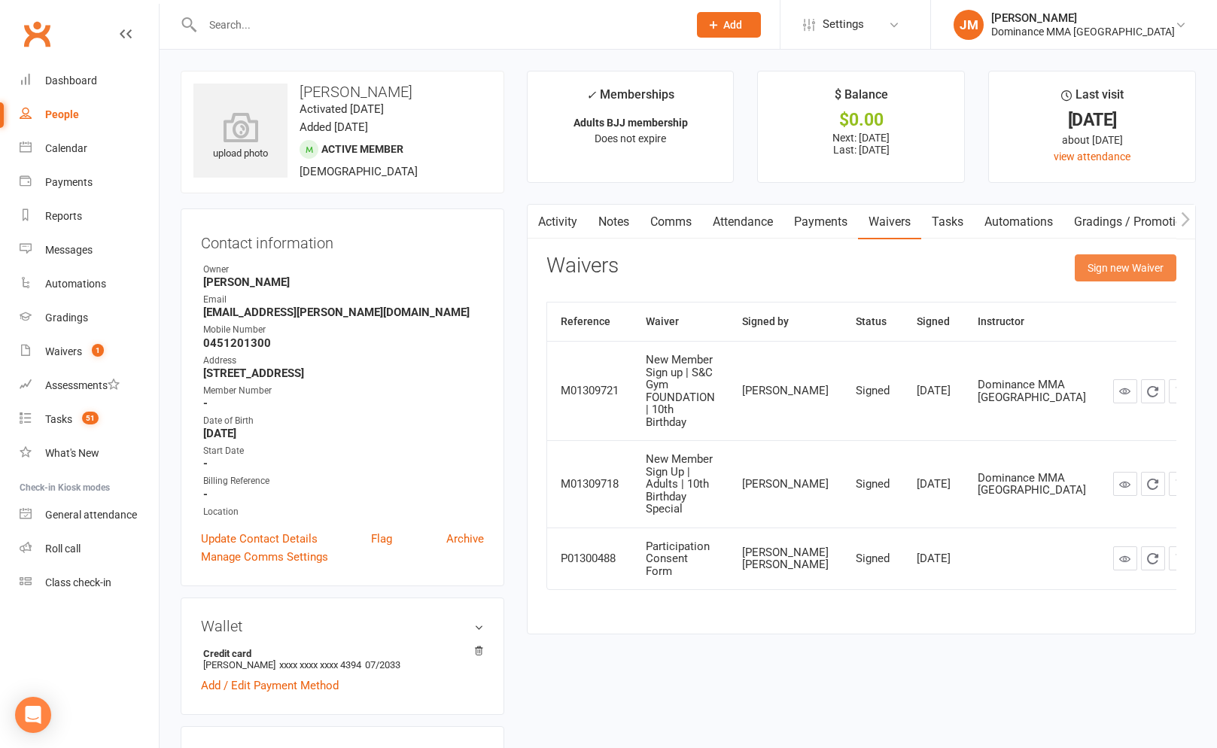
drag, startPoint x: 1098, startPoint y: 263, endPoint x: 959, endPoint y: 285, distance: 140.9
click at [1098, 263] on button "Sign new Waiver" at bounding box center [1126, 267] width 102 height 27
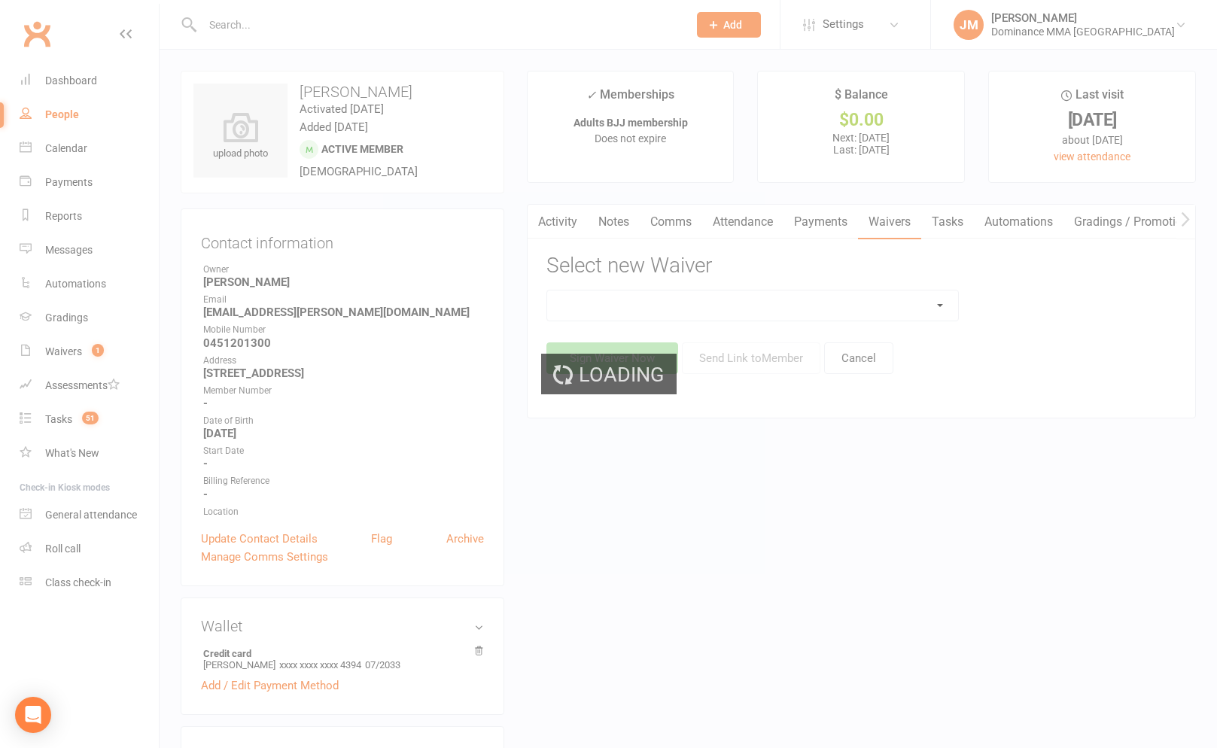
click at [682, 309] on div "Loading" at bounding box center [608, 374] width 1217 height 748
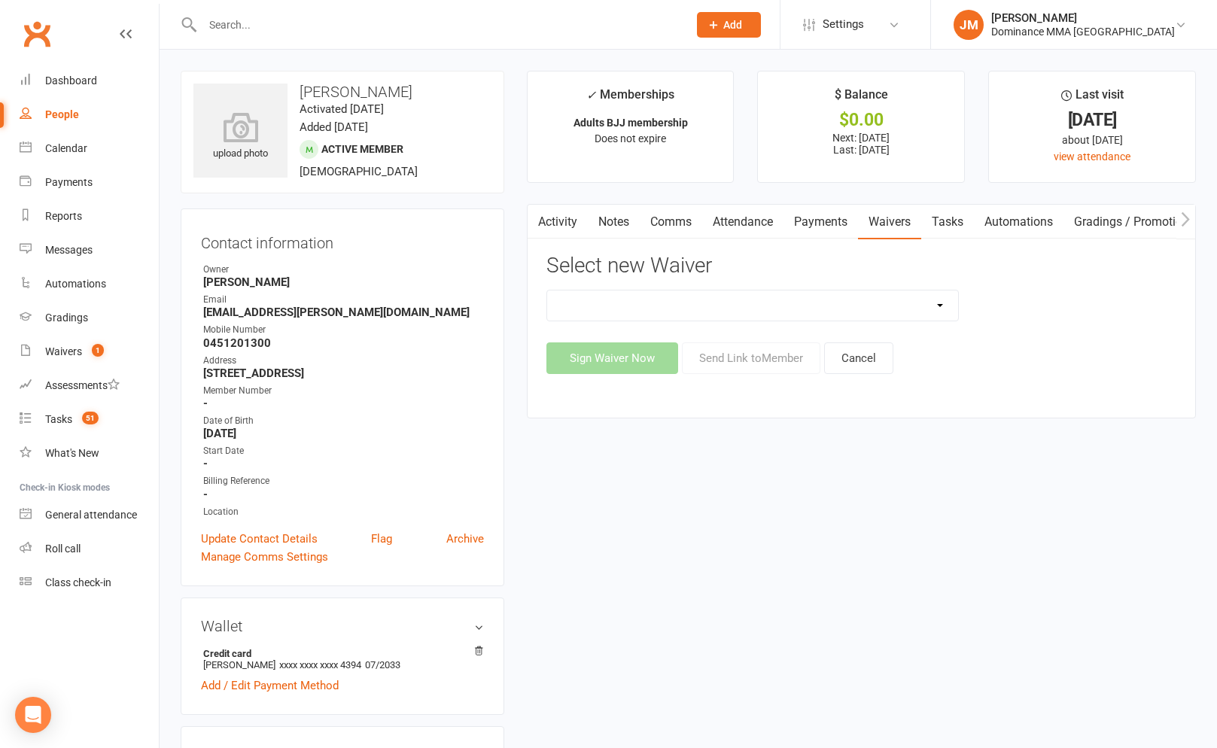
click at [683, 310] on select "Member | Cancellation | Adults Member | Injury Report Form (FOH staff use only)…" at bounding box center [752, 305] width 411 height 30
select select "7288"
click at [547, 290] on select "Member | Cancellation | Adults Member | Injury Report Form (FOH staff use only)…" at bounding box center [752, 305] width 411 height 30
click at [731, 354] on button "Send Link to Member" at bounding box center [751, 358] width 138 height 32
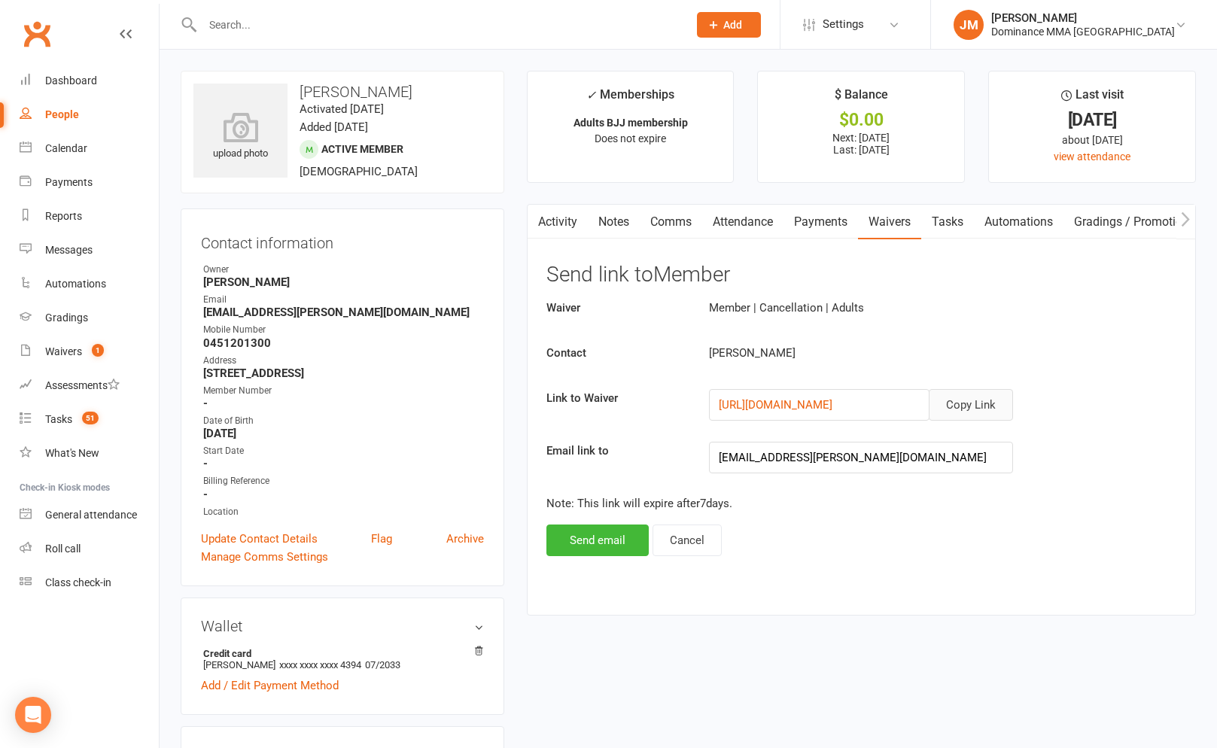
drag, startPoint x: 992, startPoint y: 403, endPoint x: 983, endPoint y: 401, distance: 9.2
click at [992, 403] on button "Copy Link" at bounding box center [971, 405] width 84 height 32
